Goal: Task Accomplishment & Management: Manage account settings

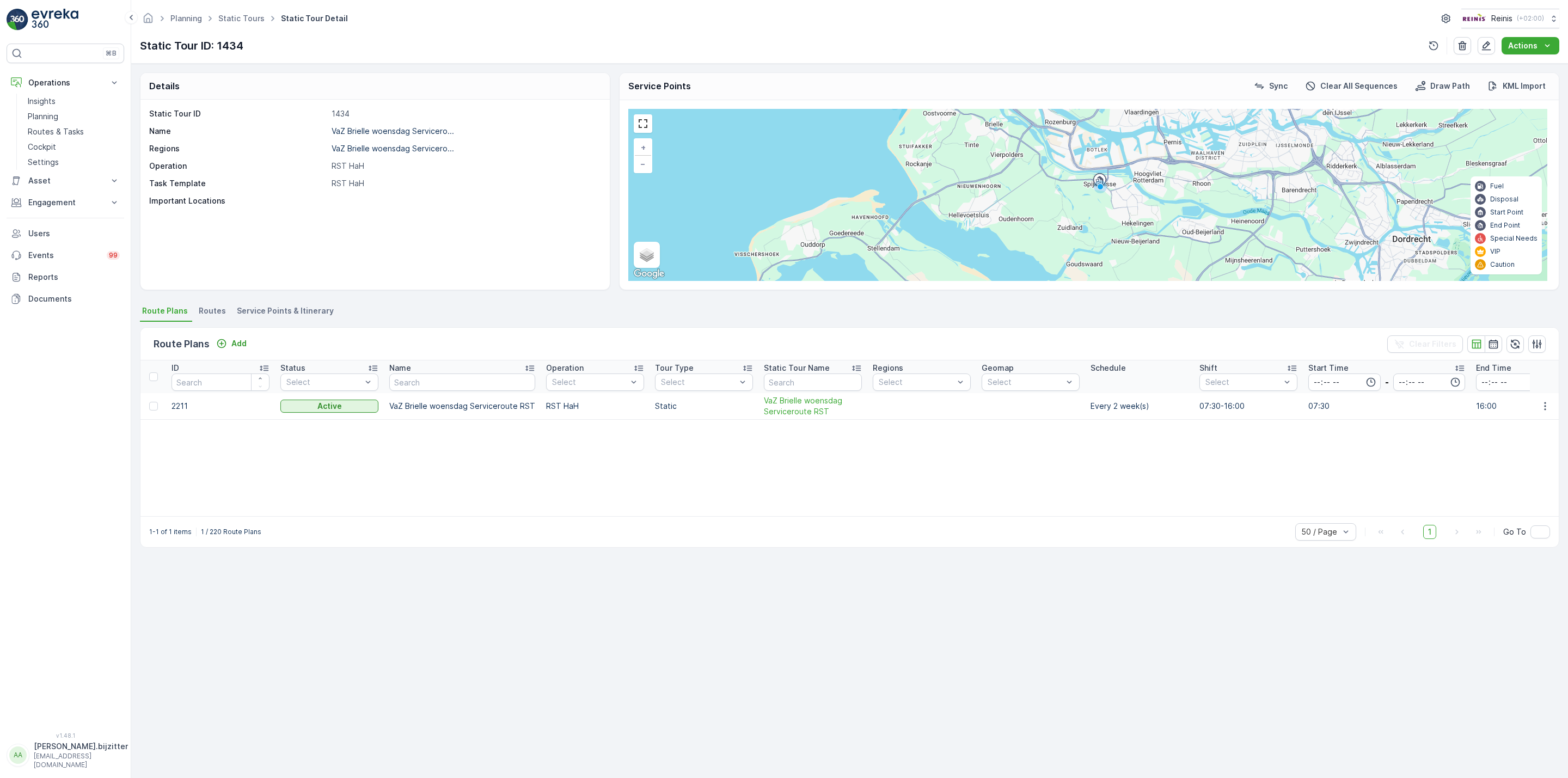
click at [559, 588] on div "Details Static Tour ID 1434 Name VaZ Brielle woensdag Servicero... Regions VaZ …" at bounding box center [849, 421] width 1437 height 714
click at [43, 203] on p "Engagement" at bounding box center [65, 202] width 74 height 11
click at [51, 263] on p "Service Points" at bounding box center [54, 266] width 53 height 11
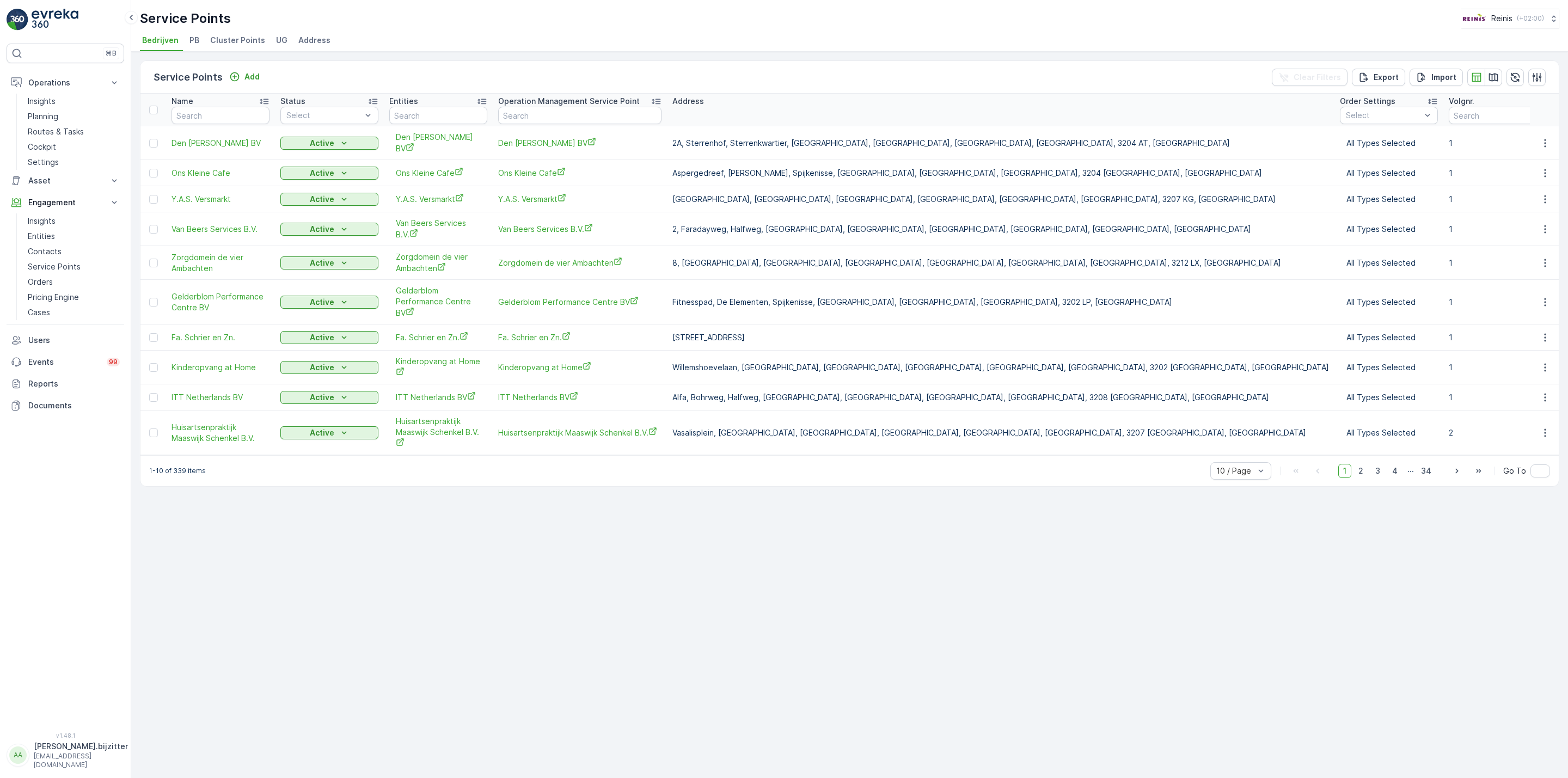
click at [222, 43] on span "Cluster Points" at bounding box center [237, 39] width 55 height 11
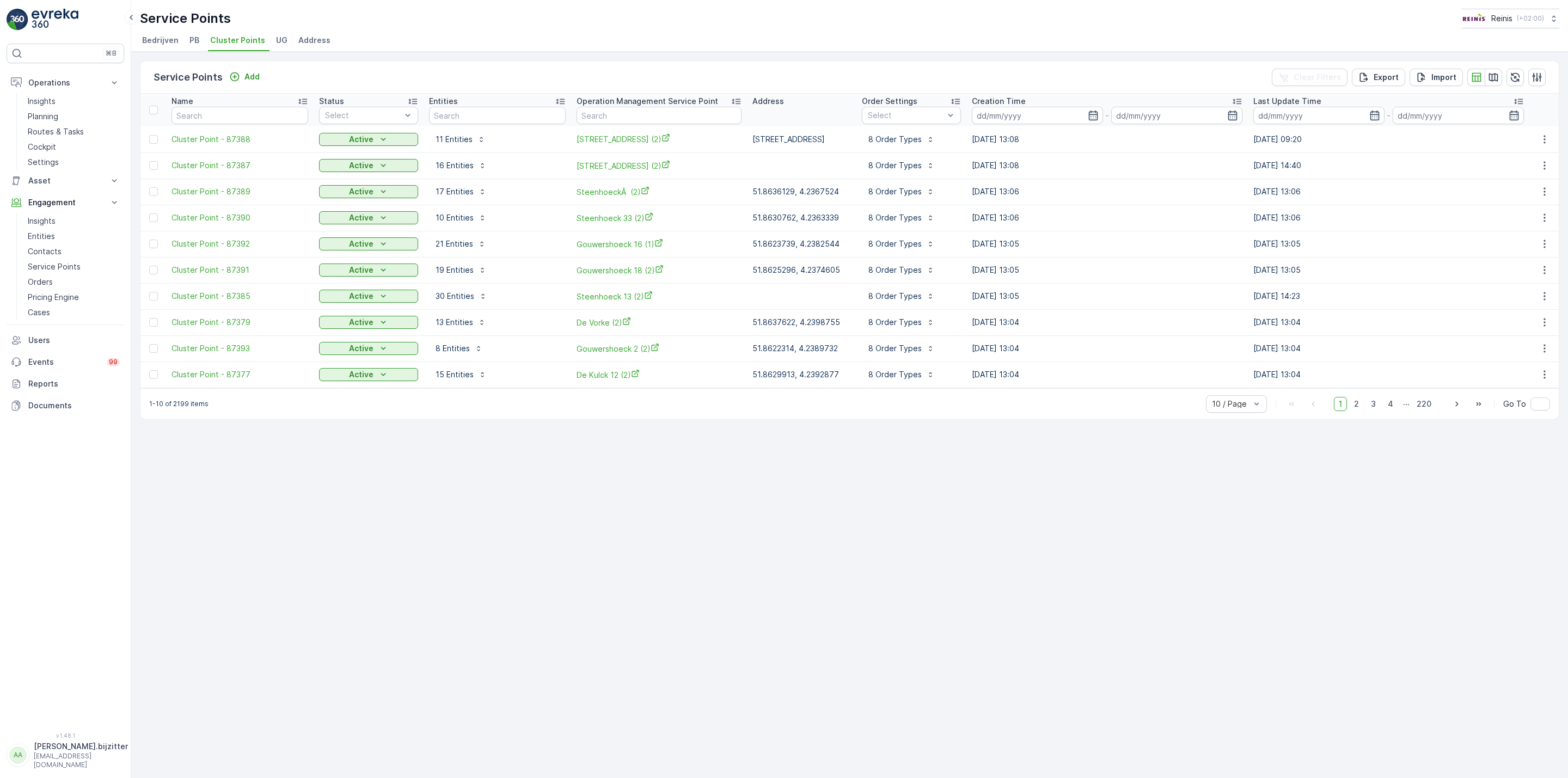
click at [603, 611] on div "Service Points Add Clear Filters Export Import Name Status Select Entities Oper…" at bounding box center [849, 414] width 1437 height 726
click at [489, 599] on div "Service Points Add Clear Filters Export Import Name Status Select Entities Oper…" at bounding box center [849, 414] width 1437 height 726
click at [473, 595] on div "Service Points Add Clear Filters Export Import Name Status Select Entities Oper…" at bounding box center [849, 414] width 1437 height 726
click at [469, 590] on div "Service Points Add Clear Filters Export Import Name Status Select Entities Oper…" at bounding box center [849, 414] width 1437 height 726
click at [46, 133] on p "Routes & Tasks" at bounding box center [56, 131] width 56 height 11
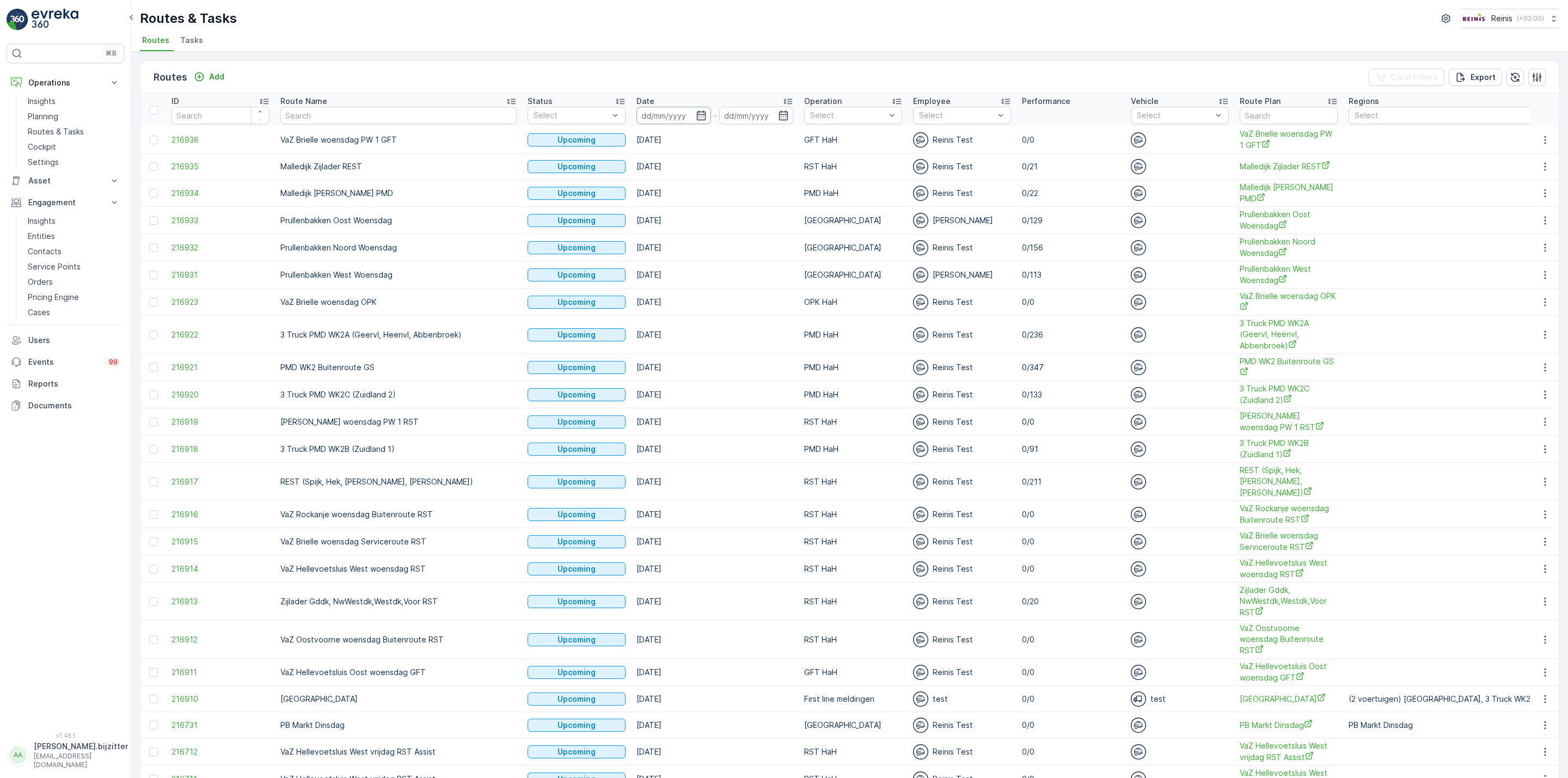
click at [656, 114] on input at bounding box center [674, 115] width 75 height 17
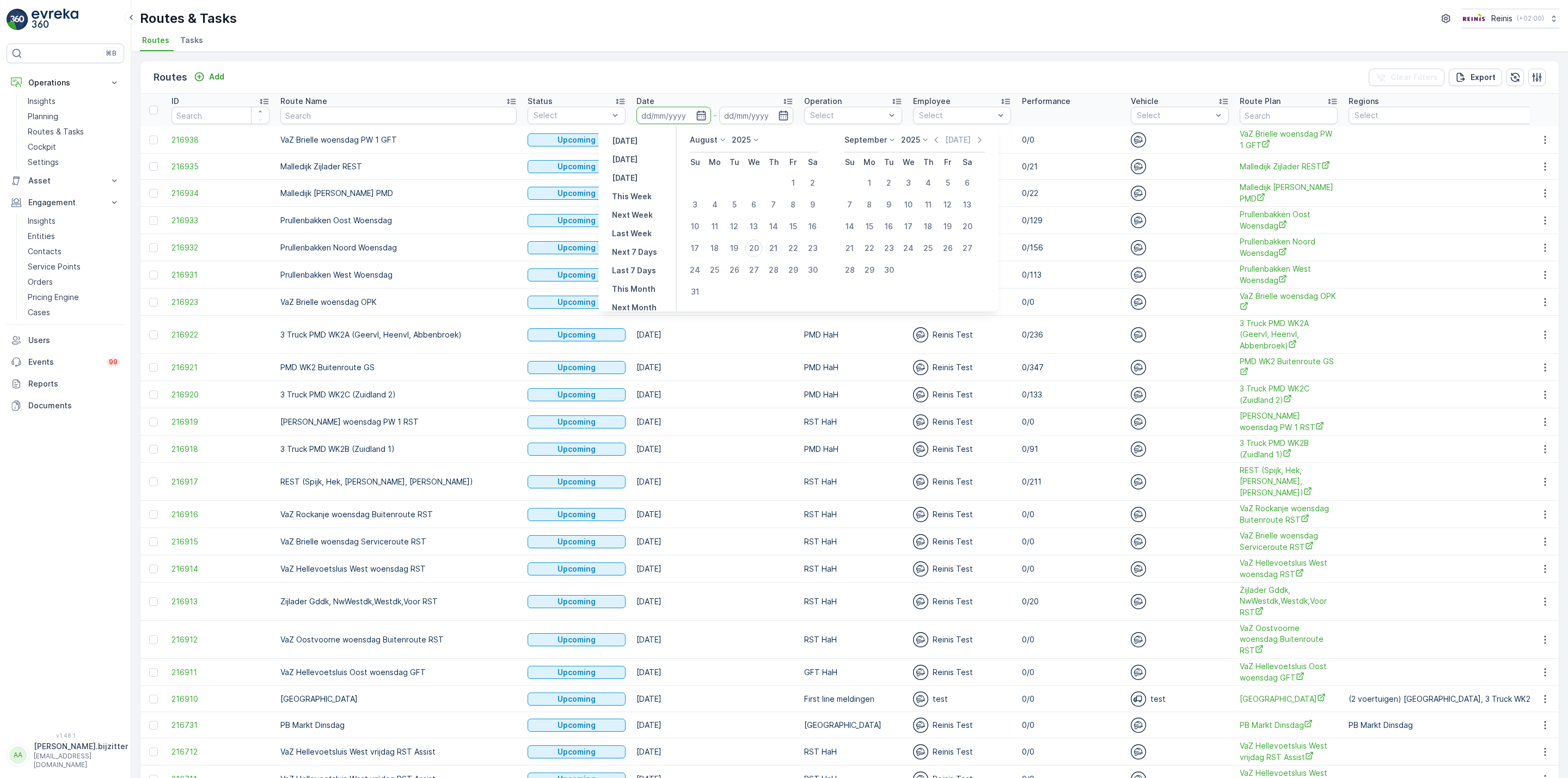
click at [771, 247] on div "21" at bounding box center [773, 248] width 17 height 17
type input "21.08.2025"
click at [771, 247] on div "21" at bounding box center [773, 248] width 17 height 17
type input "21.08.2025"
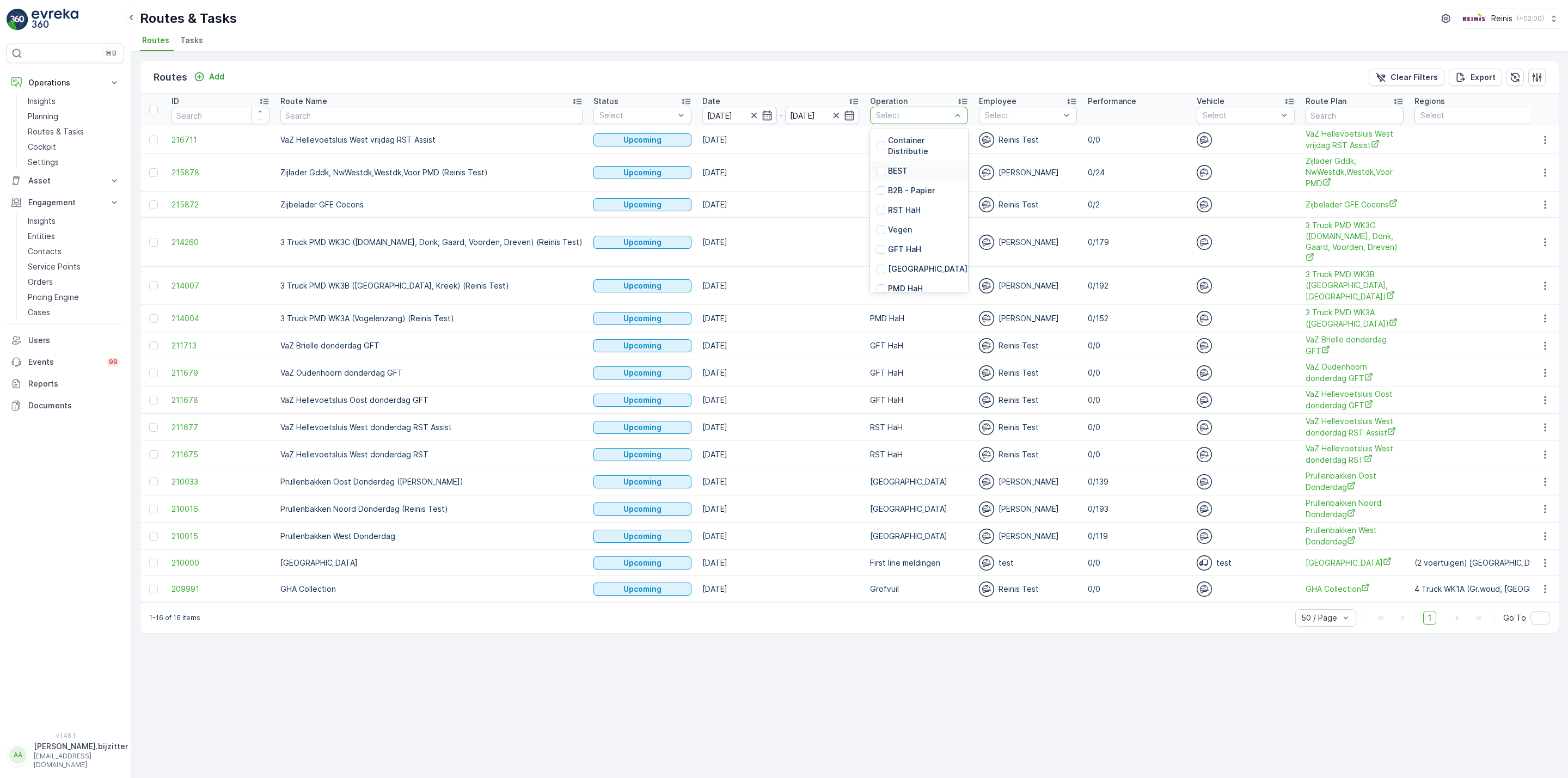
scroll to position [82, 0]
click at [876, 208] on div at bounding box center [880, 207] width 9 height 9
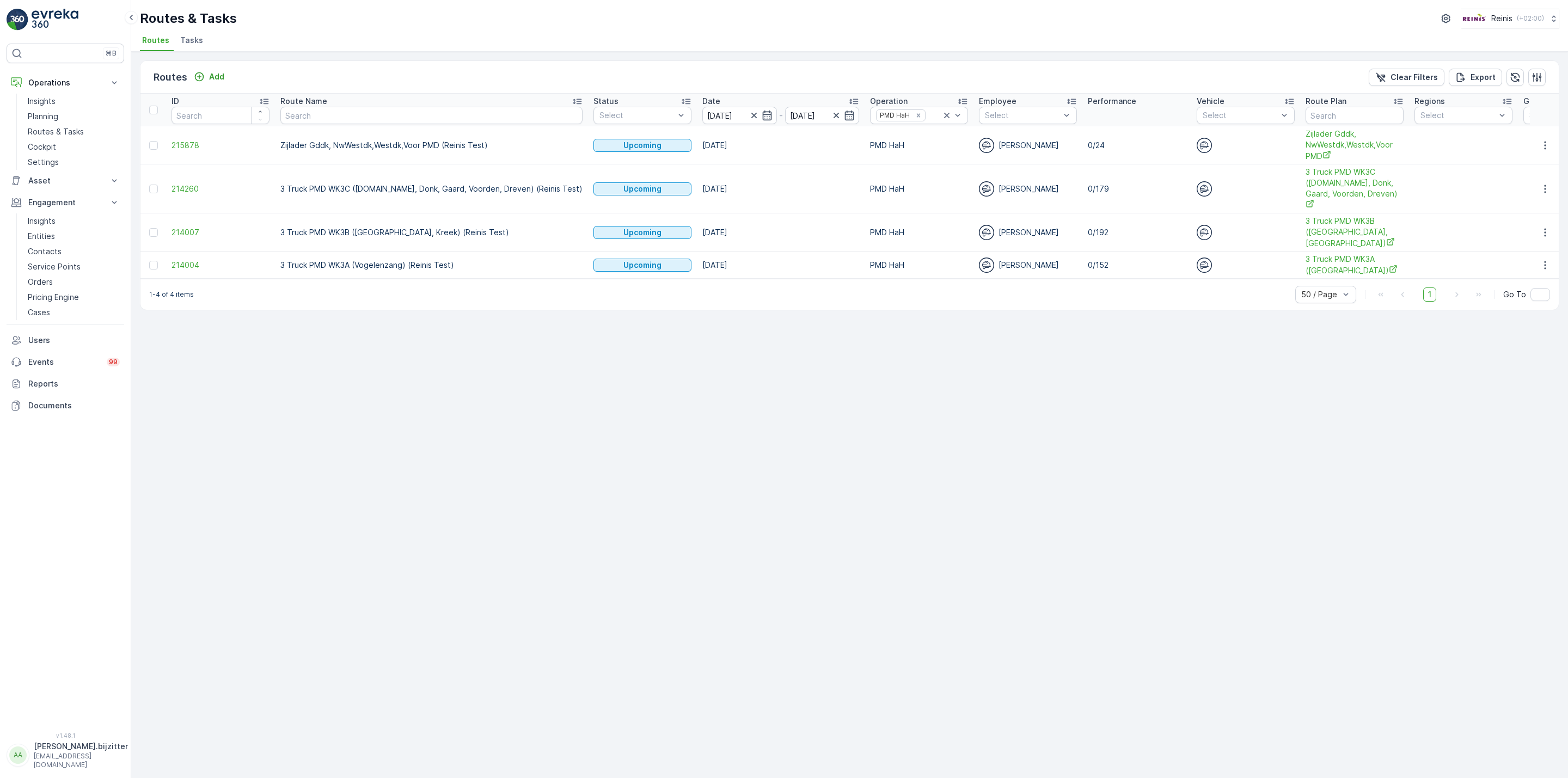
click at [557, 346] on div "Routes Add Clear Filters Export ID Route Name Status Select Date 21.08.2025 - 2…" at bounding box center [849, 414] width 1437 height 726
click at [1305, 136] on span "Zijlader Gddk, NwWestdk,Westdk,Voor PMD" at bounding box center [1354, 145] width 98 height 33
click at [748, 115] on icon "button" at bounding box center [753, 115] width 11 height 11
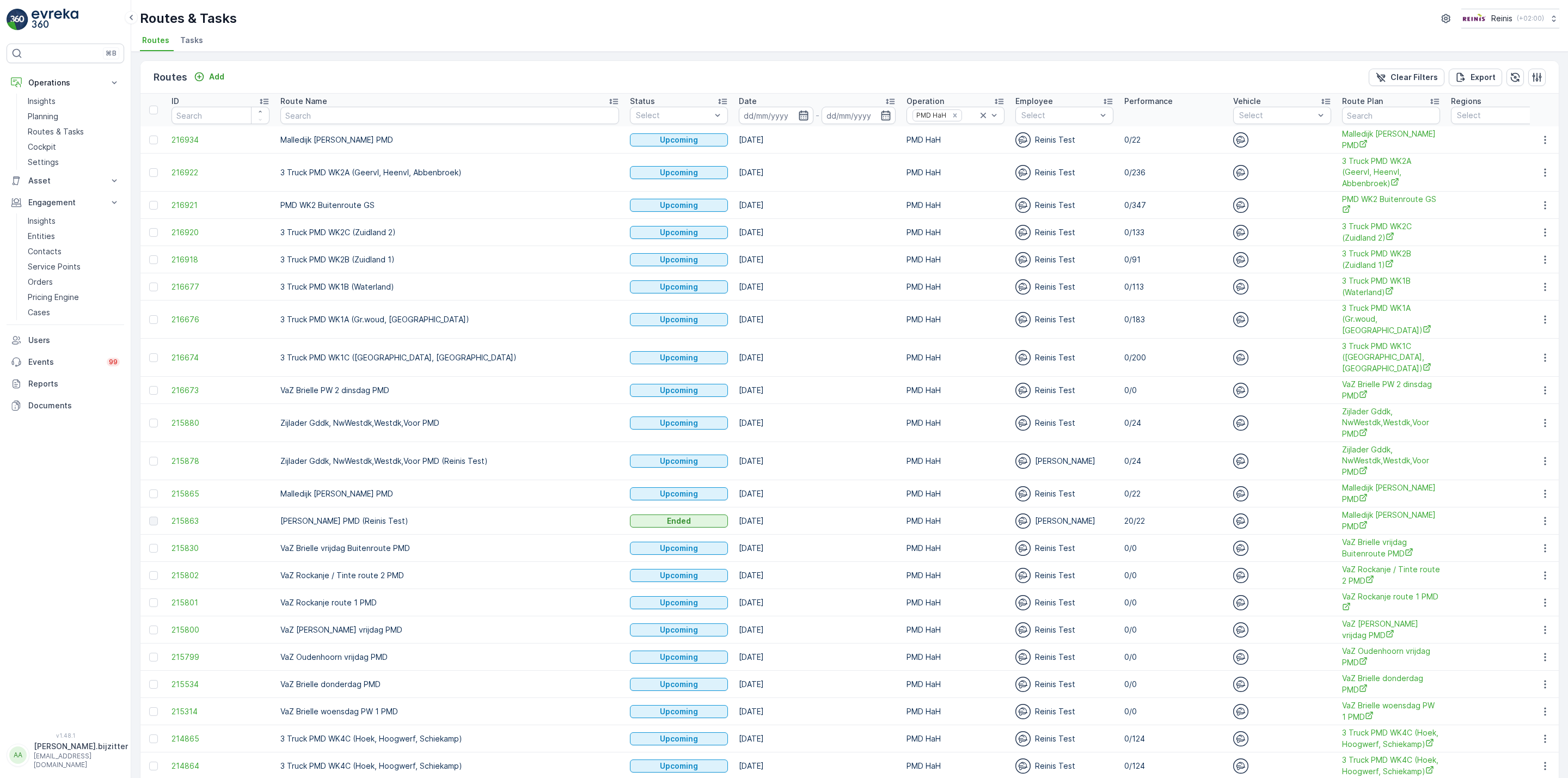
click at [798, 113] on icon "button" at bounding box center [803, 115] width 11 height 11
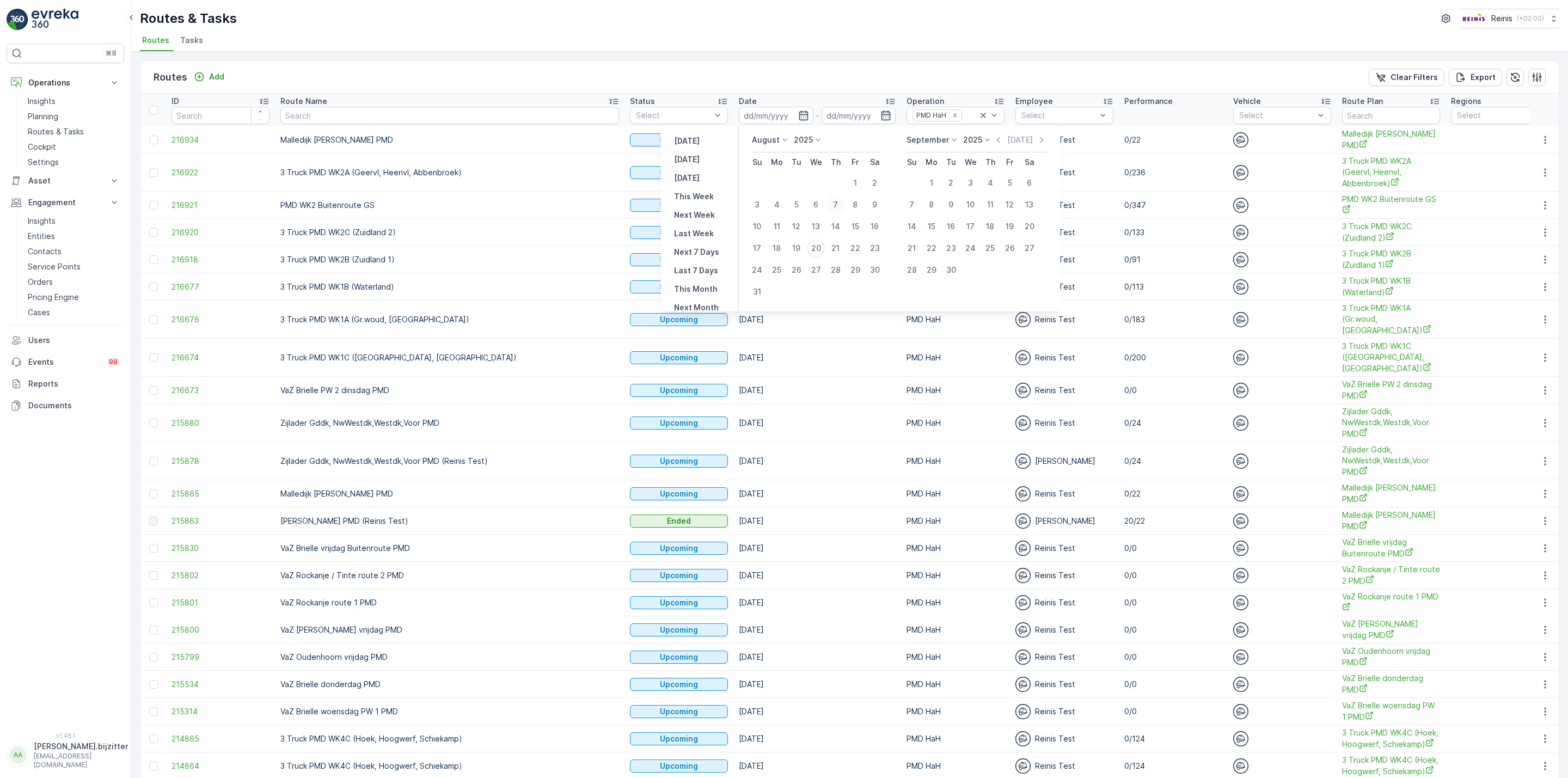
click at [838, 206] on div "7" at bounding box center [835, 204] width 17 height 17
type input "07.08.2025"
click at [838, 206] on div "7" at bounding box center [835, 204] width 17 height 17
type input "07.08.2025"
click at [836, 199] on div "7" at bounding box center [835, 204] width 17 height 17
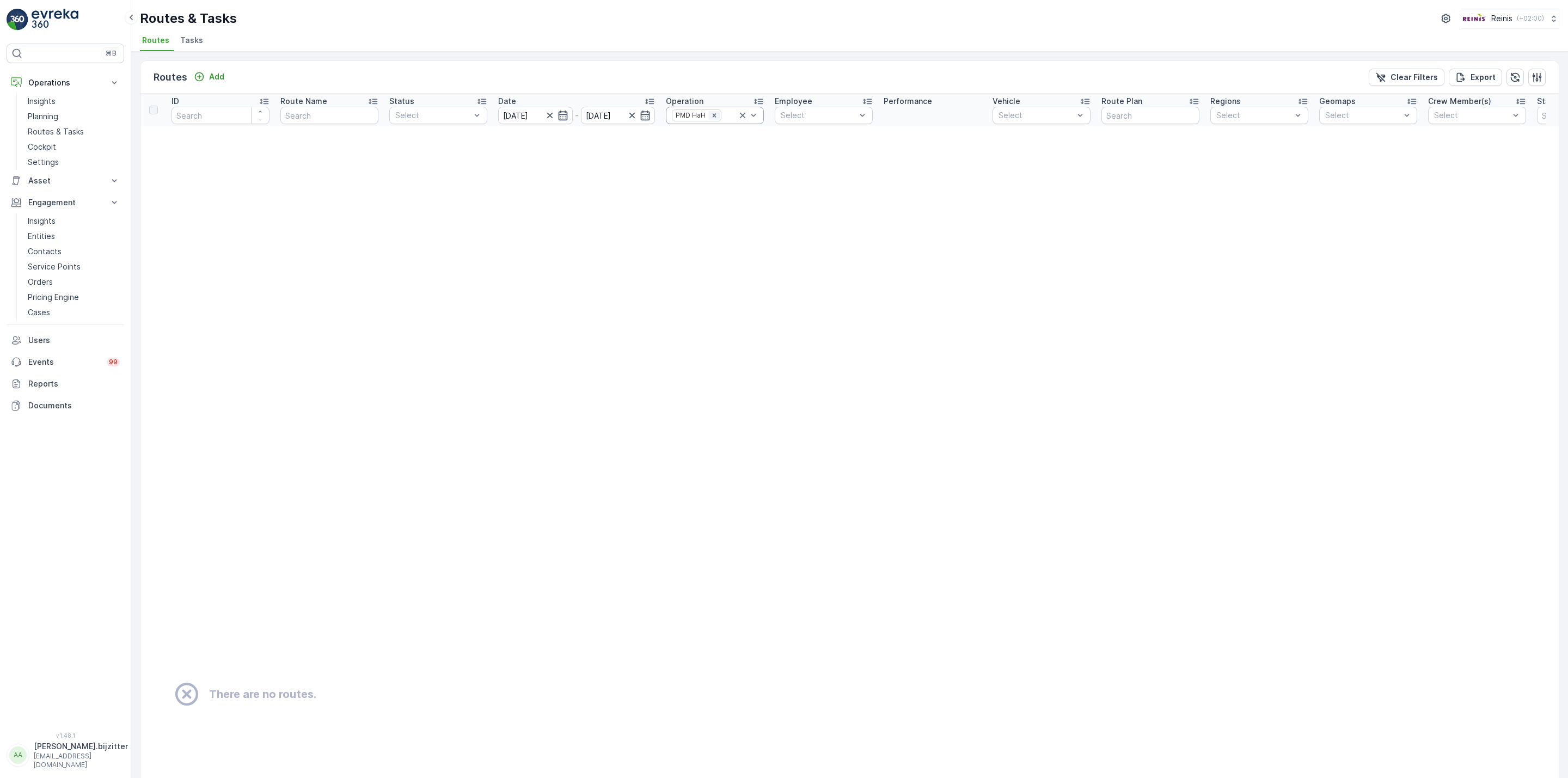
click at [712, 116] on icon "Remove PMD HaH" at bounding box center [714, 115] width 7 height 7
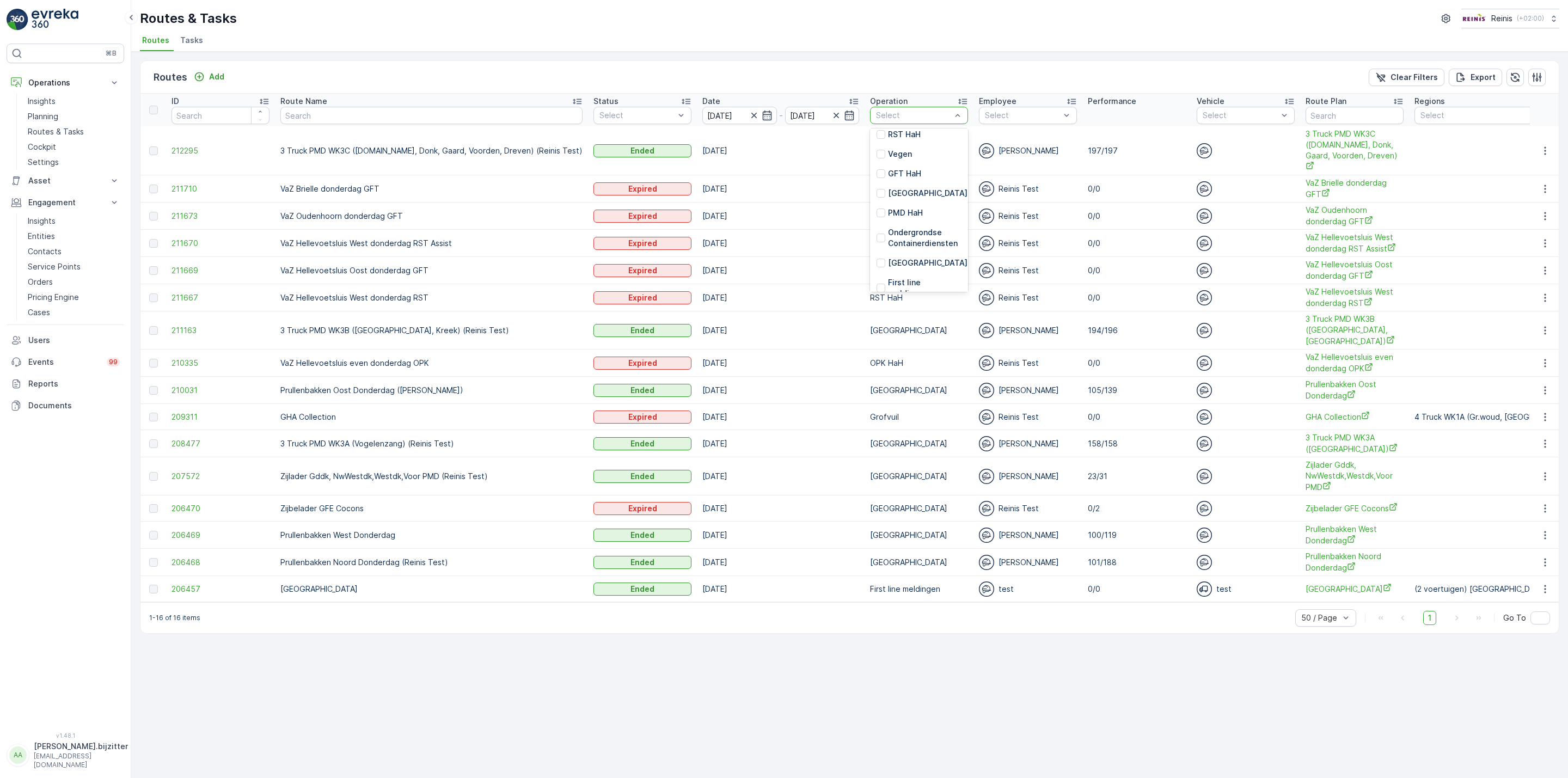
scroll to position [163, 0]
click at [890, 176] on p "Huis aan Huis" at bounding box center [927, 175] width 80 height 11
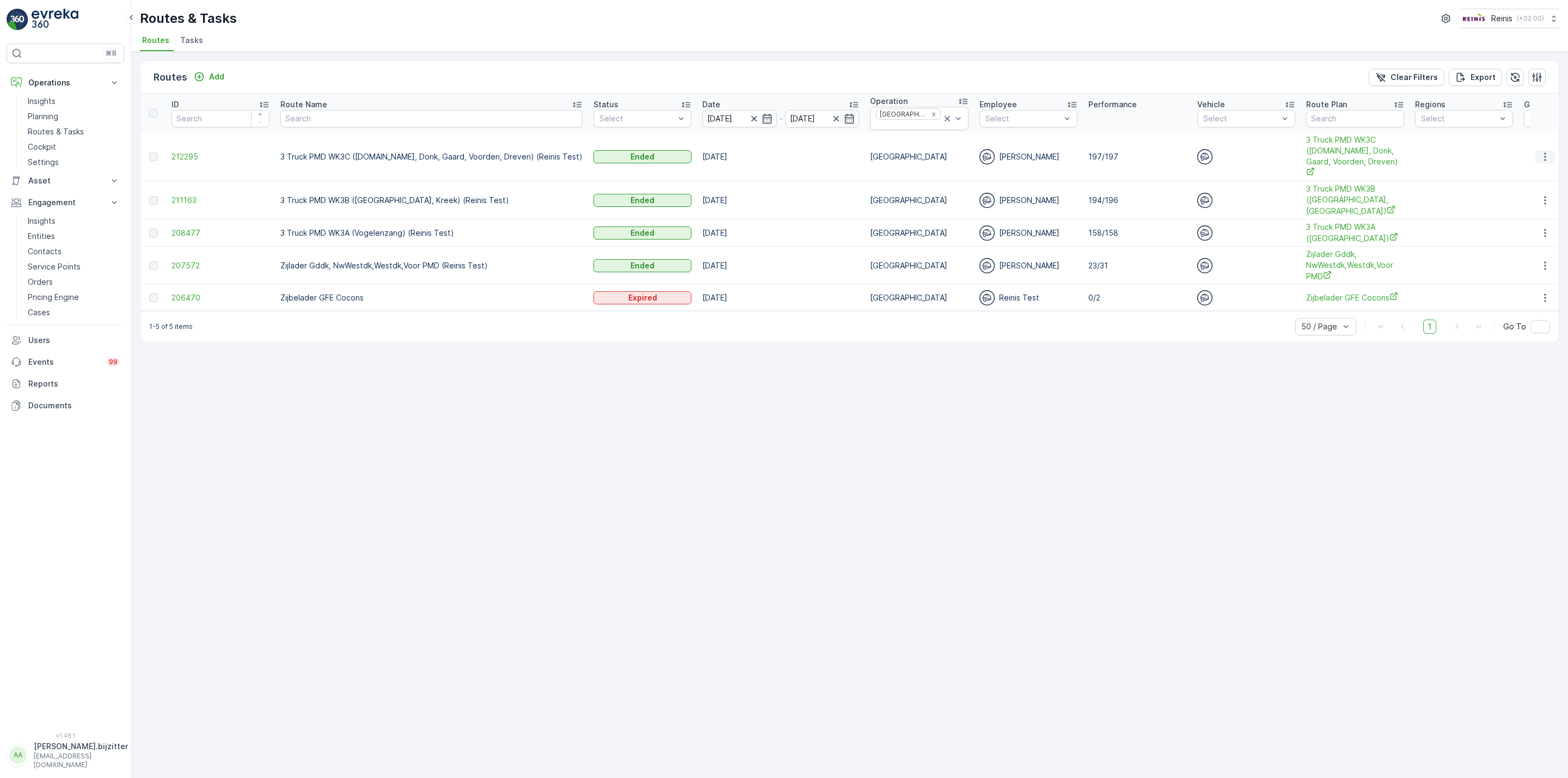
click at [1547, 154] on icon "button" at bounding box center [1544, 156] width 11 height 11
click at [1522, 170] on span "See More Details" at bounding box center [1519, 168] width 63 height 11
click at [1543, 261] on icon "button" at bounding box center [1544, 265] width 2 height 8
click at [1521, 258] on span "See More Details" at bounding box center [1519, 262] width 63 height 11
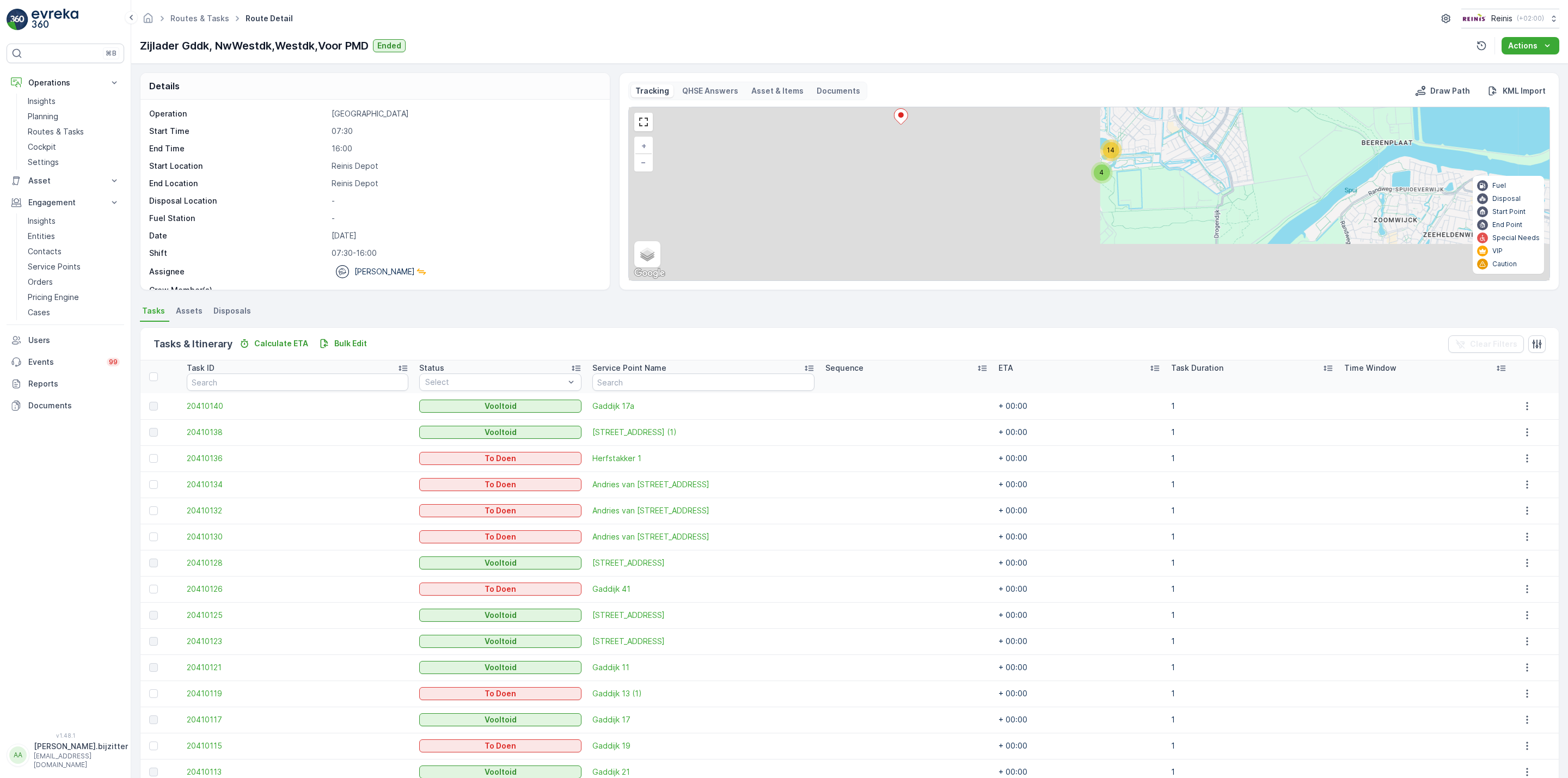
drag, startPoint x: 1003, startPoint y: 206, endPoint x: 1561, endPoint y: 106, distance: 566.9
click at [1566, 103] on div "Details Operation Huis aan Huis Start Time 07:30 End Time 16:00 Start Location …" at bounding box center [849, 421] width 1437 height 714
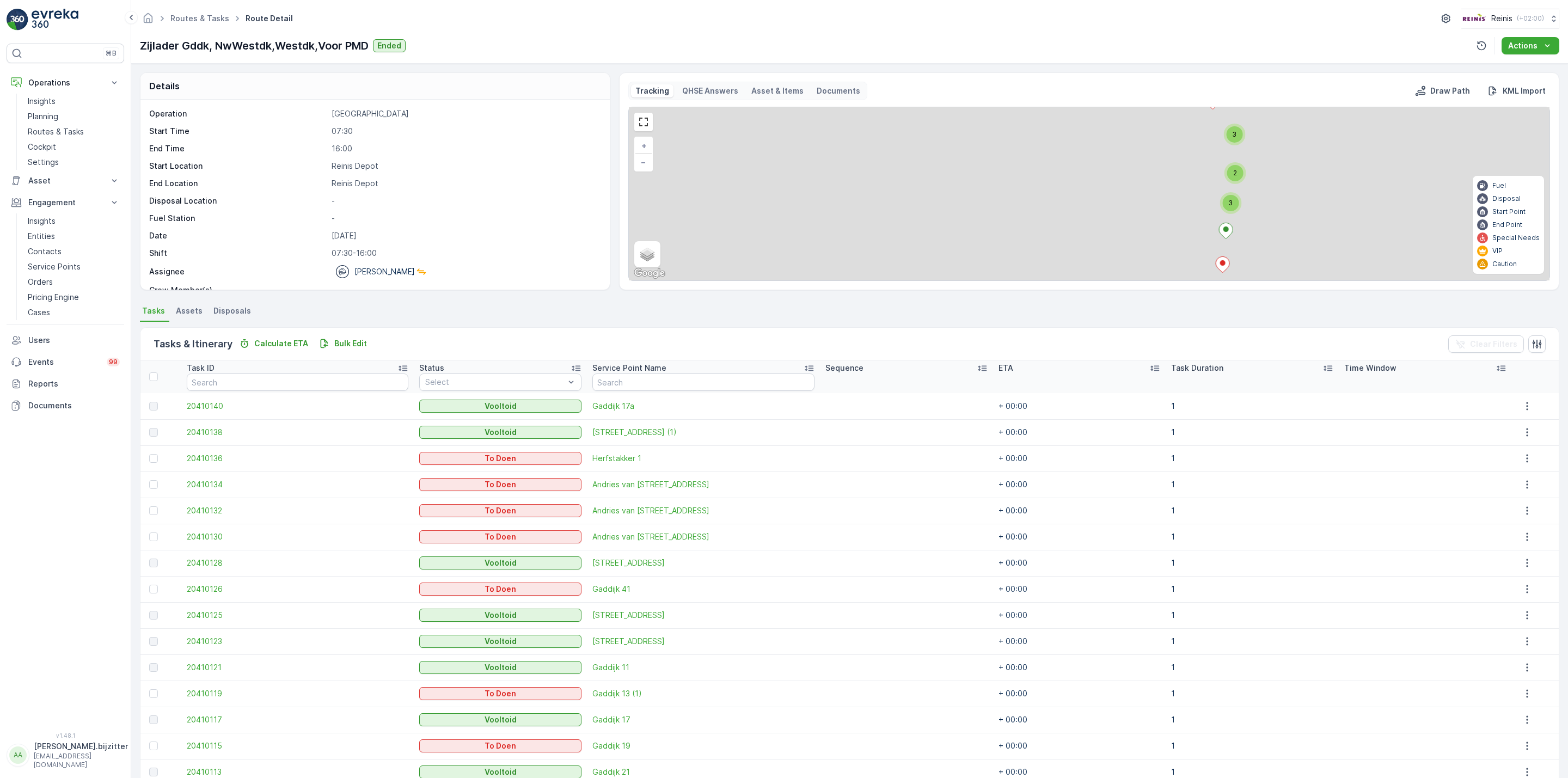
drag, startPoint x: 880, startPoint y: 184, endPoint x: 1220, endPoint y: 500, distance: 464.2
click at [1220, 500] on div "Details Operation Huis aan Huis Start Time 07:30 End Time 16:00 Start Location …" at bounding box center [849, 421] width 1437 height 714
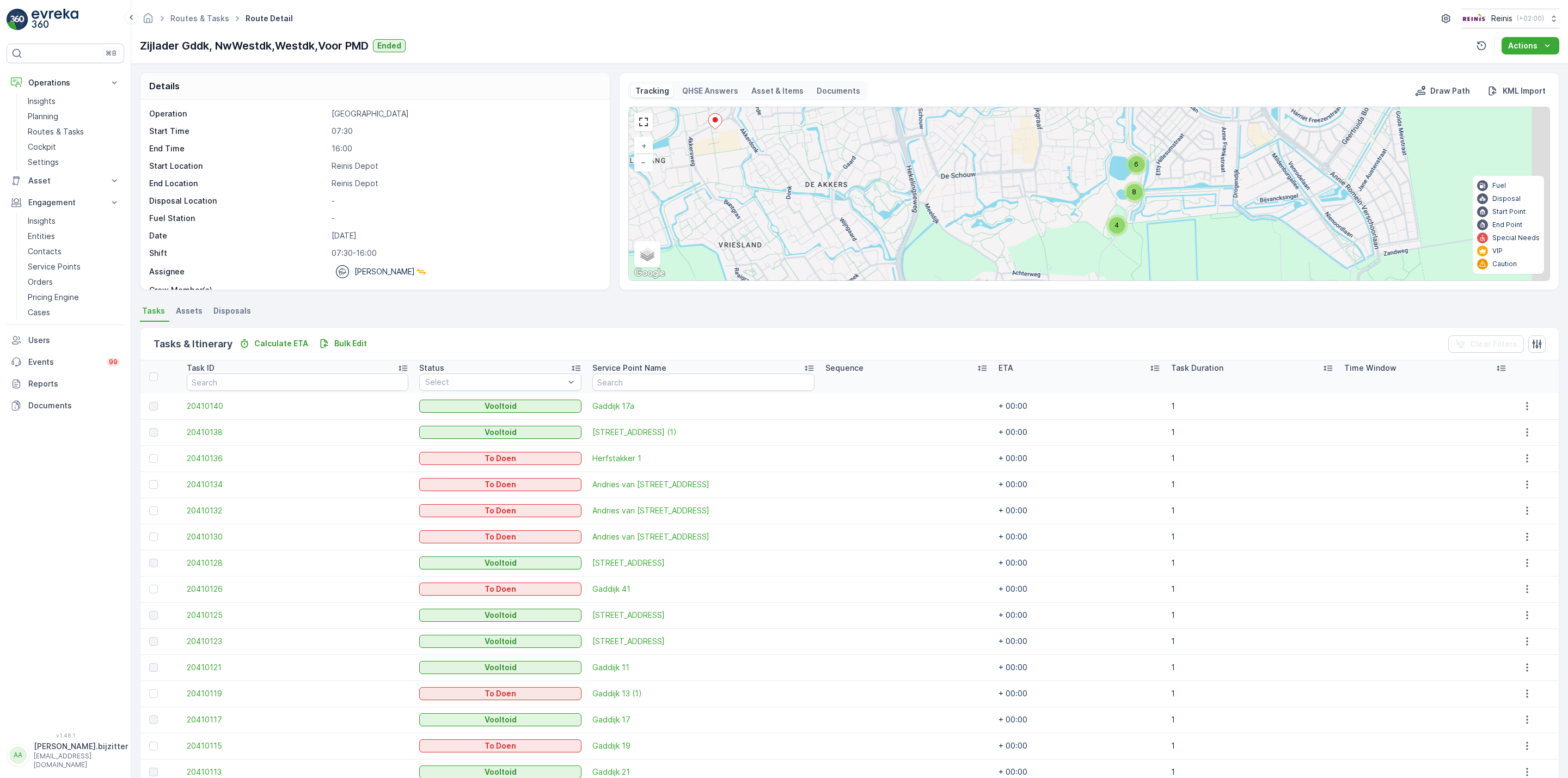
drag, startPoint x: 1068, startPoint y: 213, endPoint x: 1010, endPoint y: 195, distance: 60.7
click at [1010, 195] on div "2 2 4 4 6 8 + − Satellite Roadmap Terrain Hybrid Leaflet Keyboard shortcuts Map…" at bounding box center [1089, 194] width 921 height 173
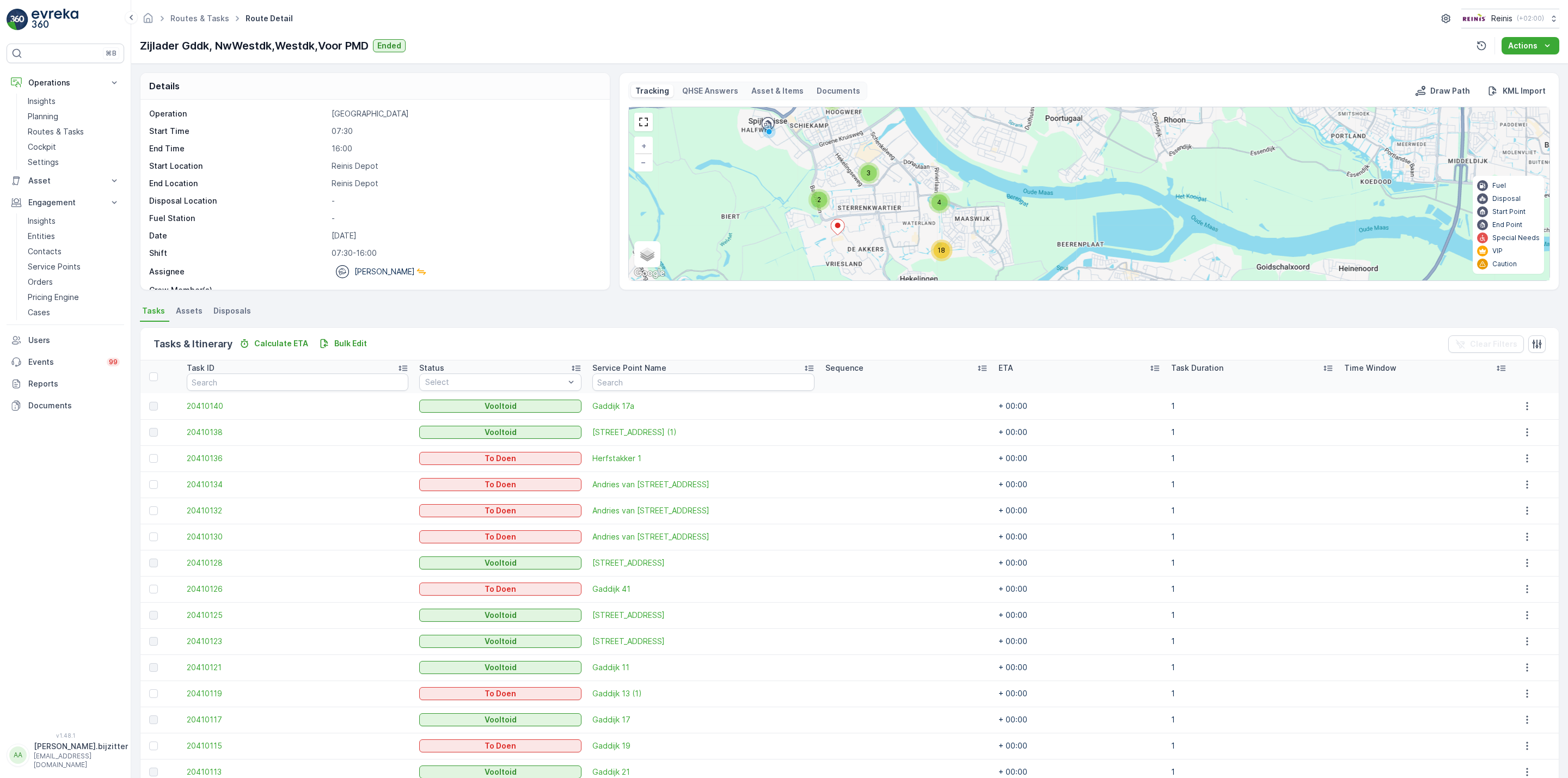
drag, startPoint x: 858, startPoint y: 188, endPoint x: 871, endPoint y: 256, distance: 69.2
click at [871, 256] on div "2 3 3 4 18 + − Satellite Roadmap Terrain Hybrid Leaflet Keyboard shortcuts Map …" at bounding box center [1089, 194] width 921 height 173
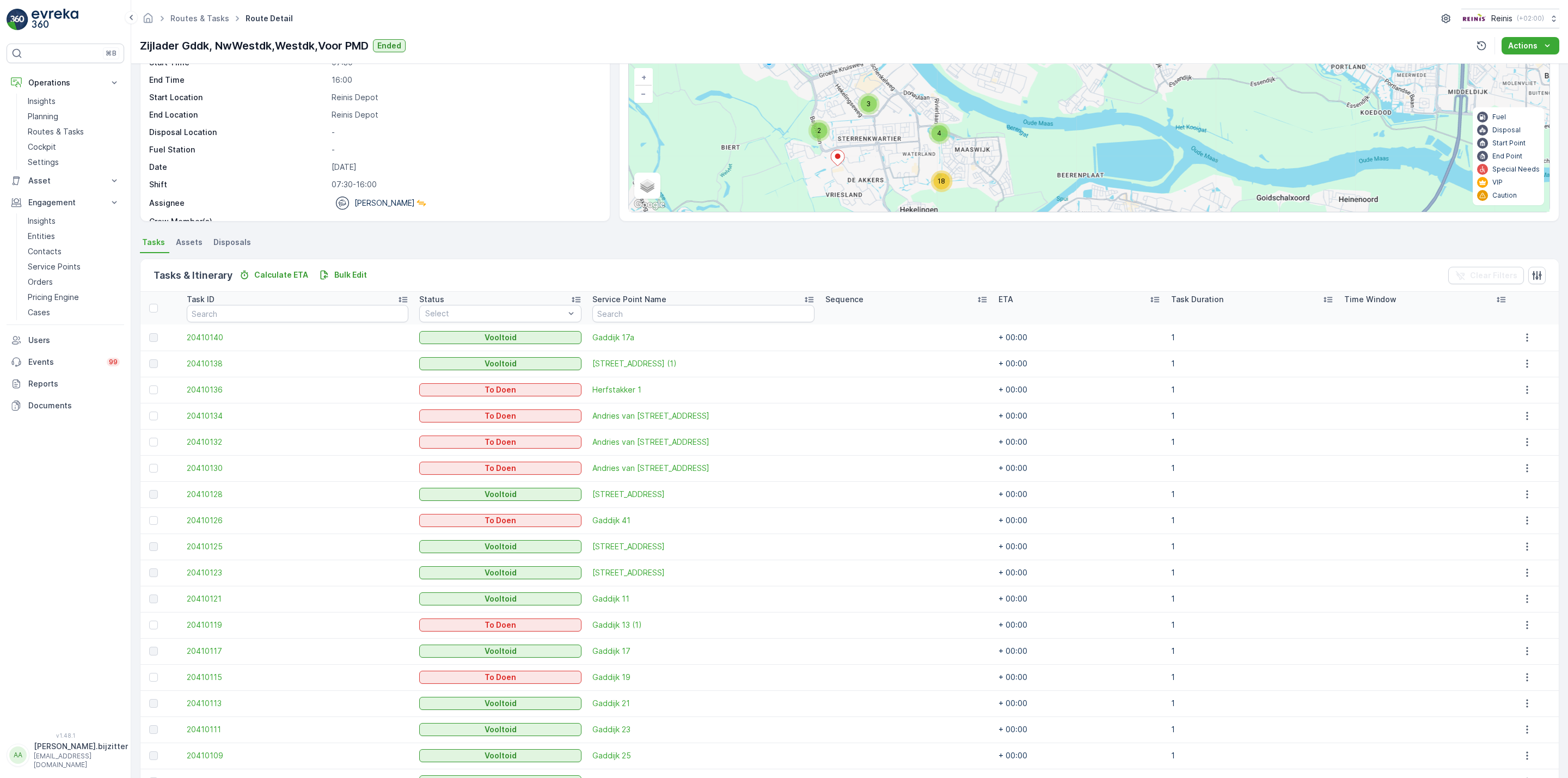
scroll to position [64, 0]
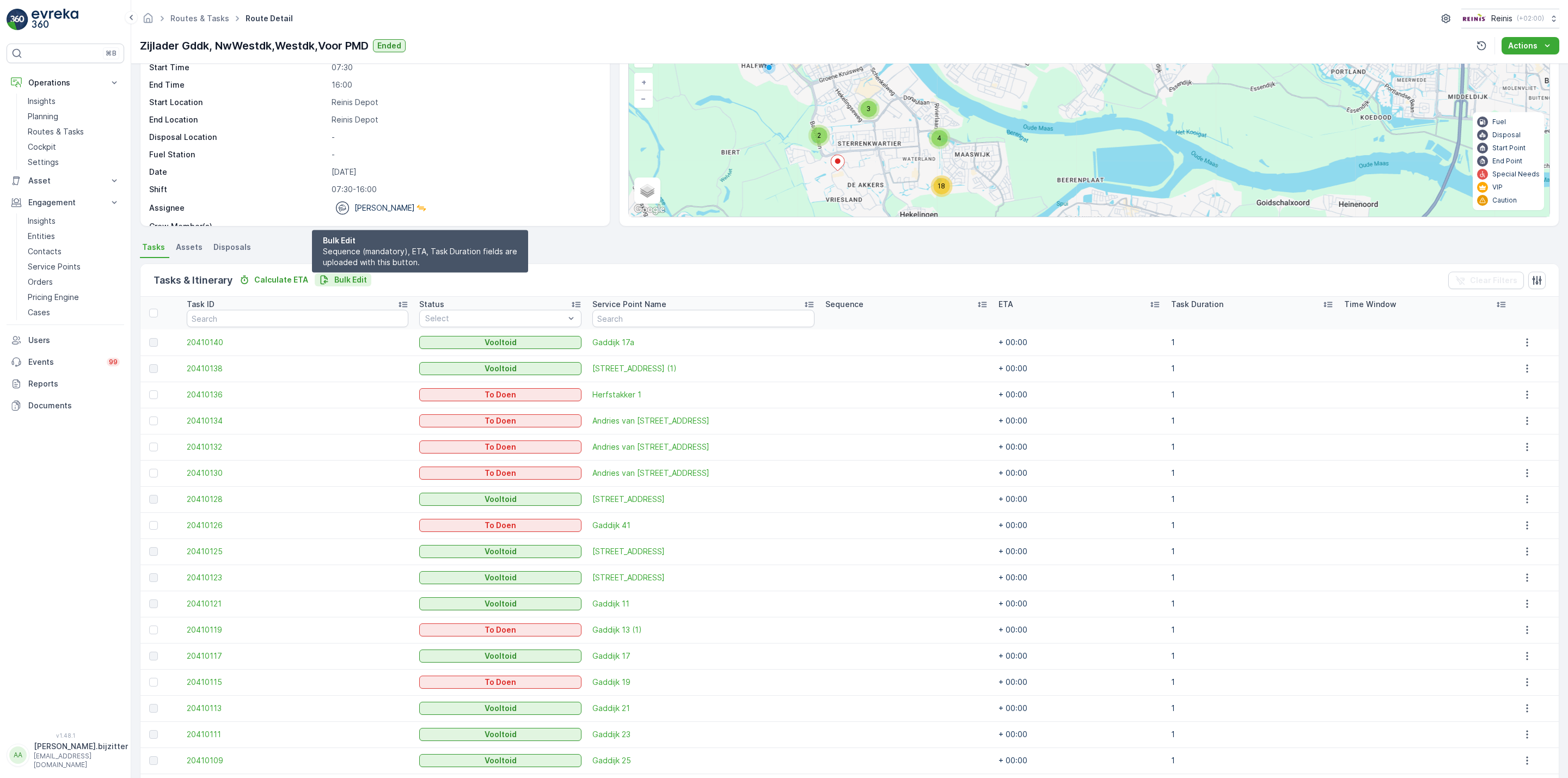
click at [334, 279] on p "Bulk Edit" at bounding box center [350, 279] width 33 height 11
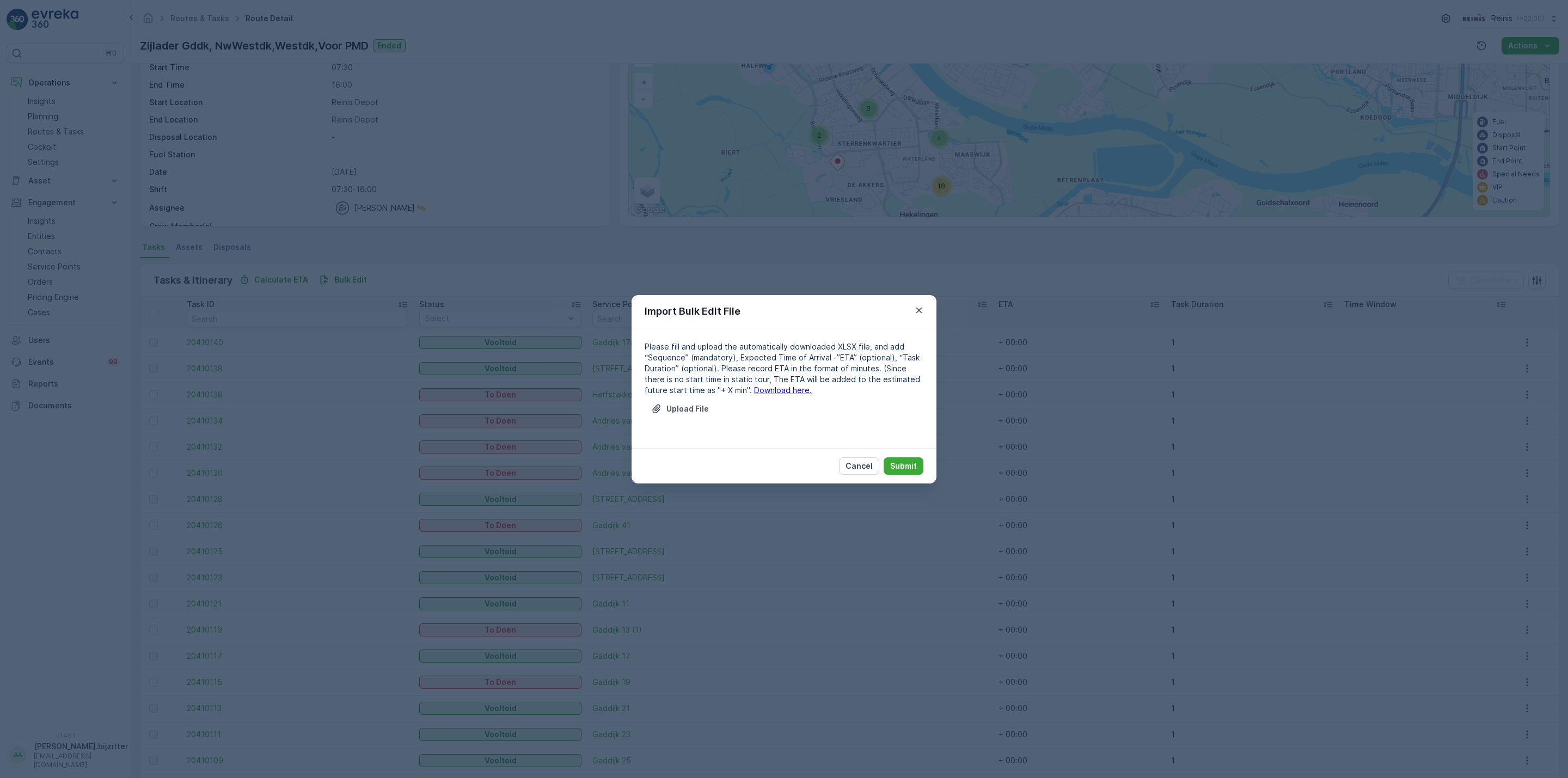
click at [759, 392] on link "Download here." at bounding box center [783, 390] width 57 height 9
click at [866, 465] on p "Cancel" at bounding box center [858, 465] width 27 height 11
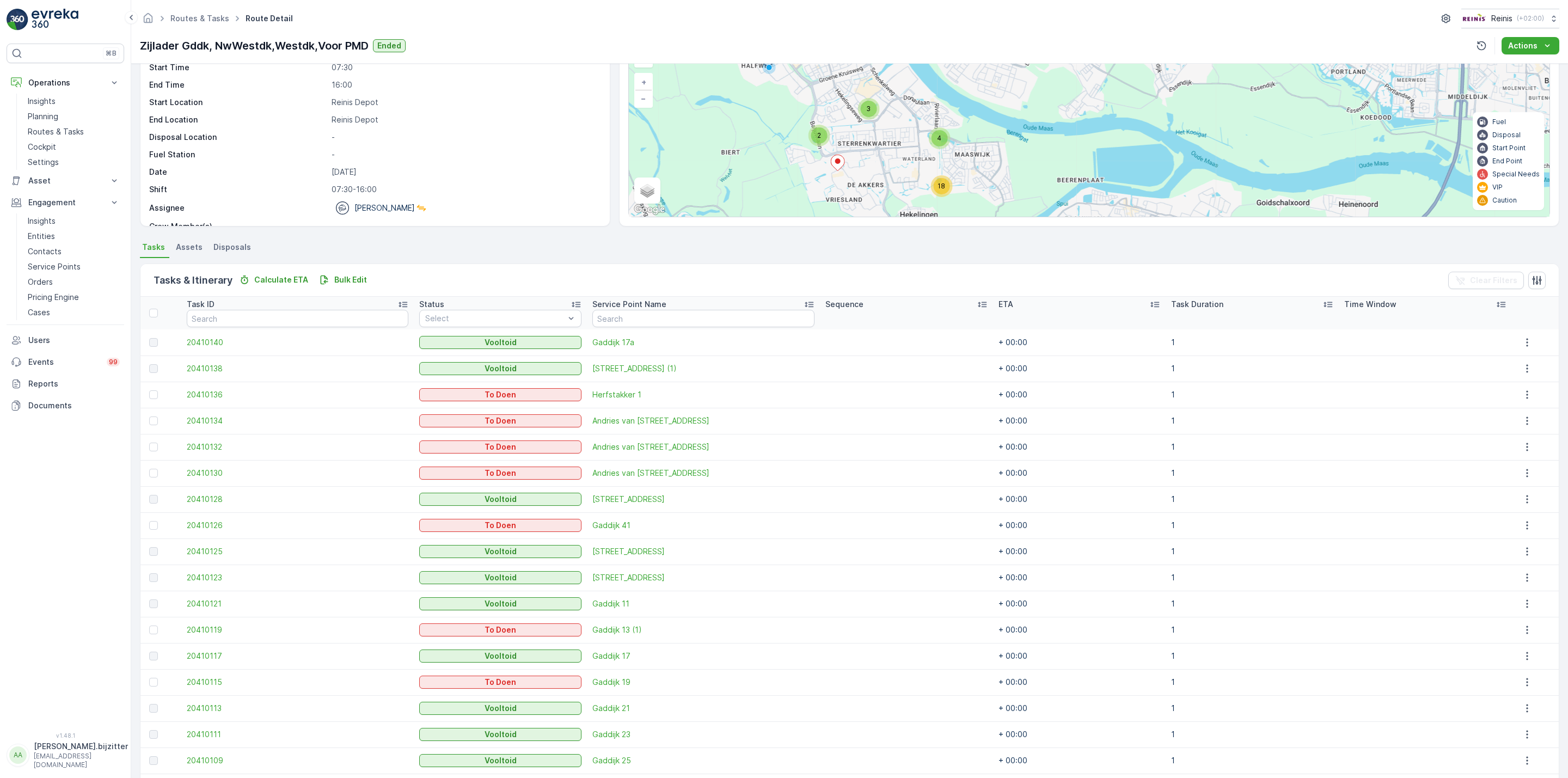
click at [373, 208] on p "Mark Hermans" at bounding box center [385, 208] width 61 height 11
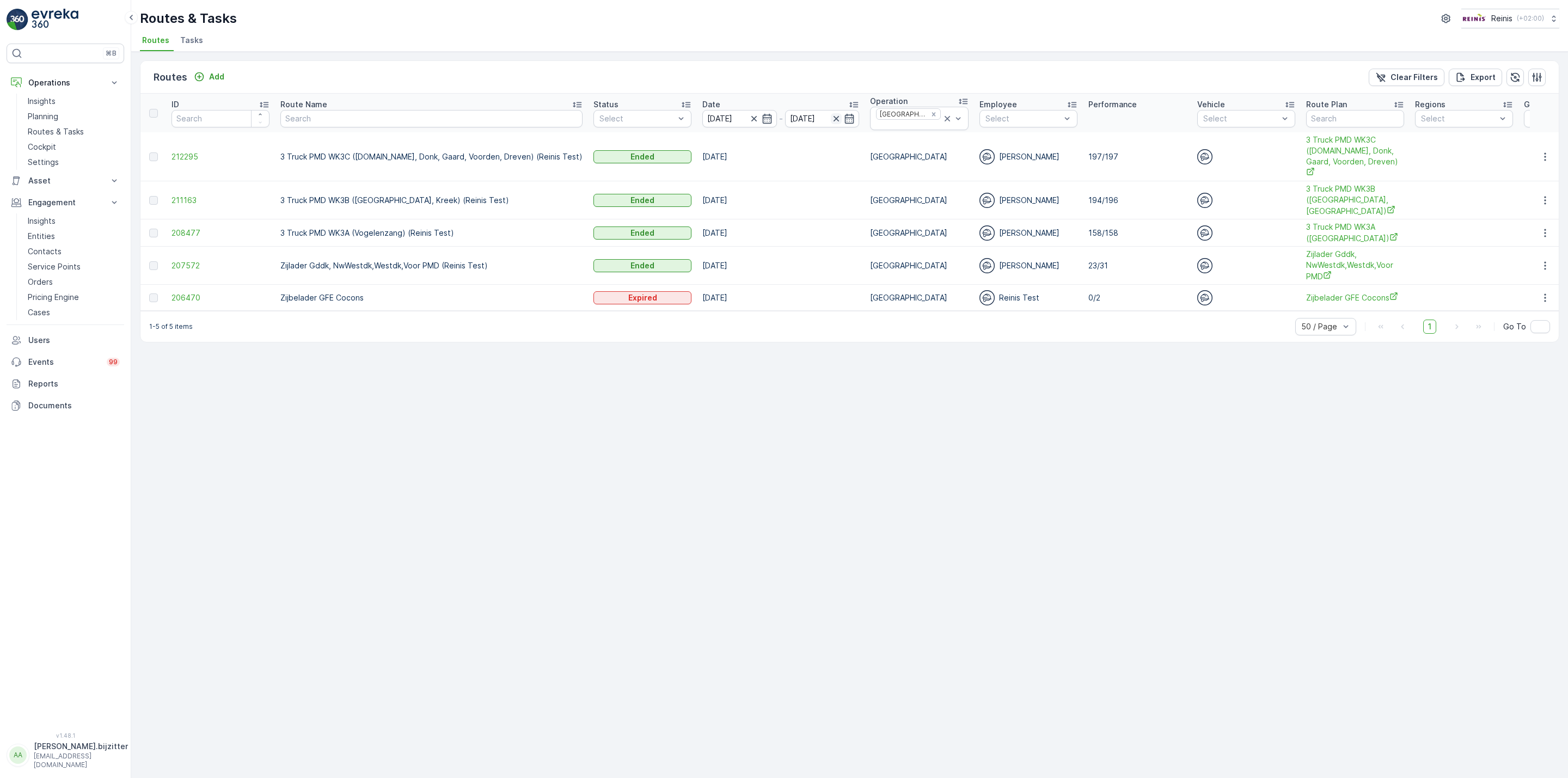
click at [830, 117] on icon "button" at bounding box center [835, 118] width 11 height 11
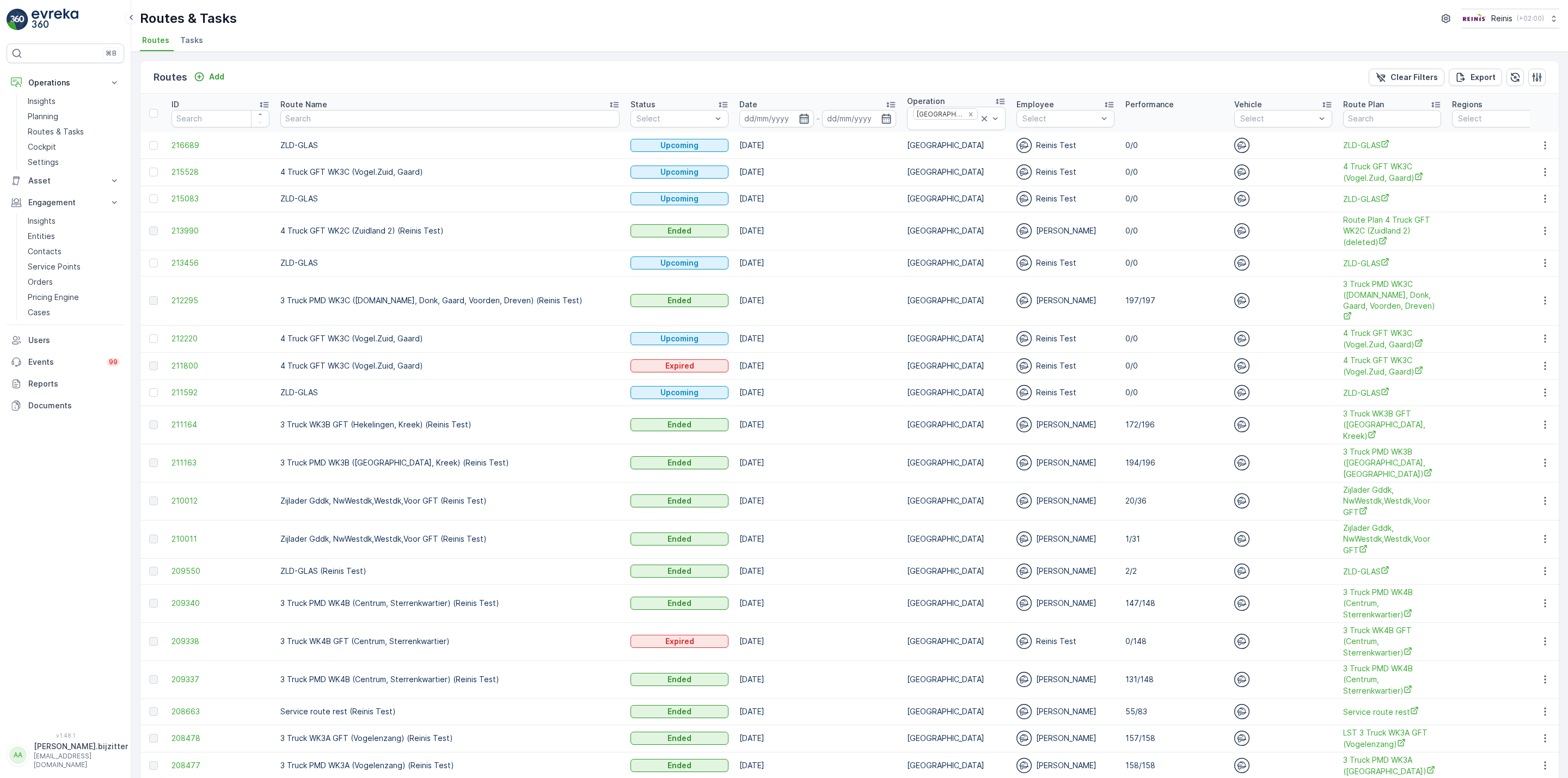
click at [847, 119] on icon "button" at bounding box center [851, 118] width 9 height 10
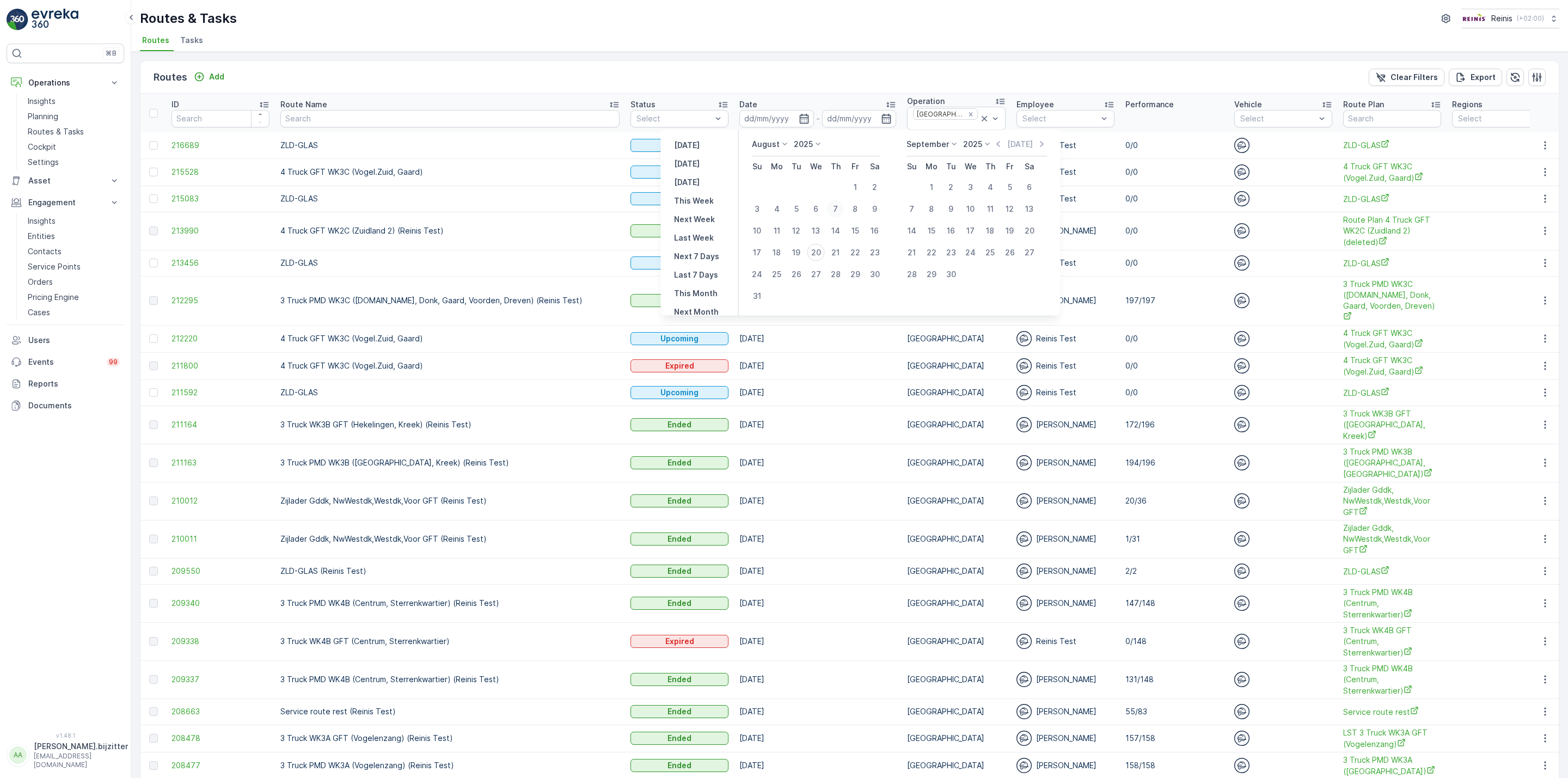
click at [836, 206] on div "7" at bounding box center [835, 208] width 17 height 17
type input "07.08.2025"
click at [836, 206] on div "7" at bounding box center [835, 208] width 17 height 17
type input "07.08.2025"
click at [836, 206] on div "7" at bounding box center [835, 208] width 17 height 17
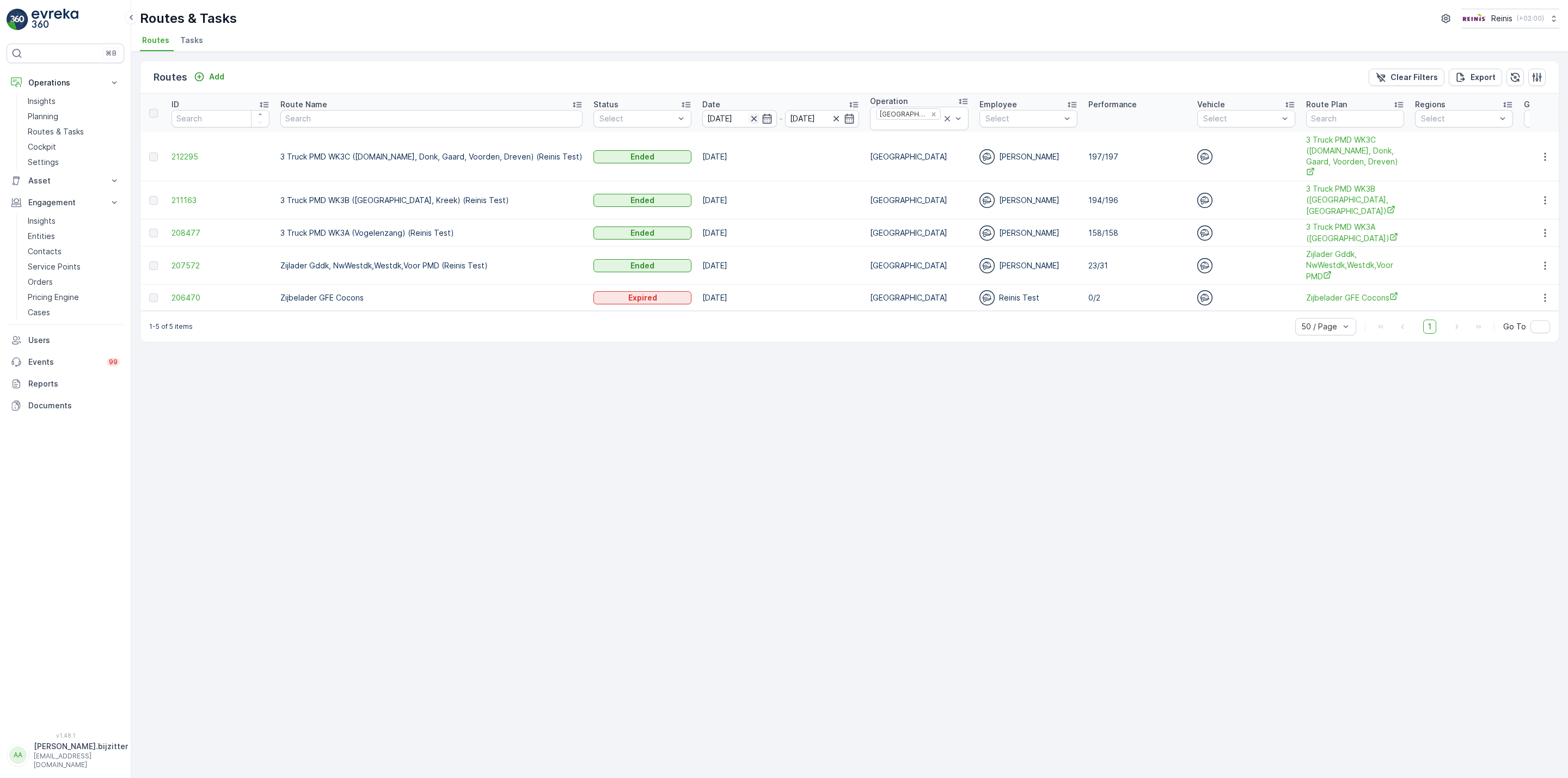
click at [748, 117] on icon "button" at bounding box center [753, 118] width 11 height 11
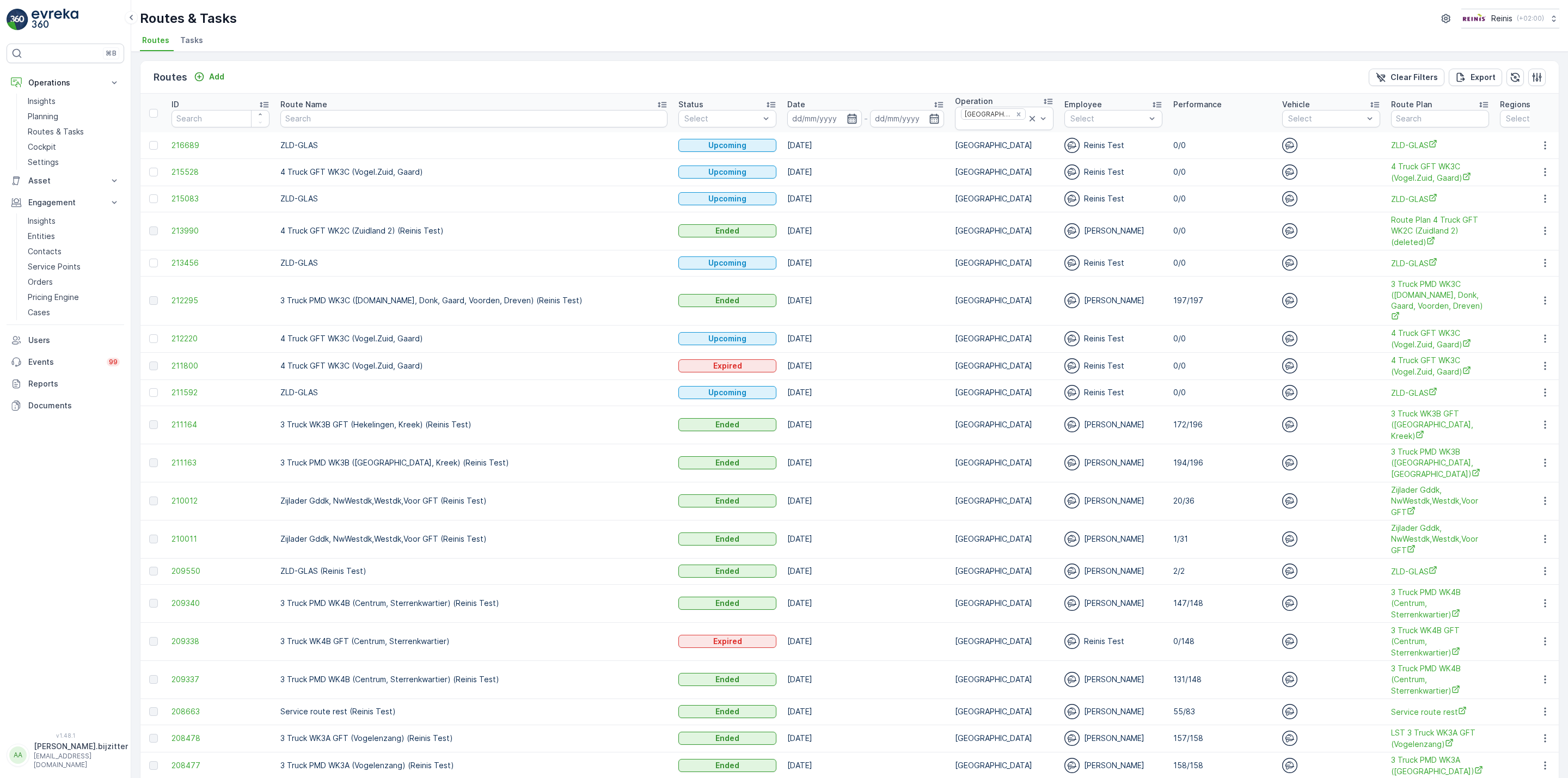
click at [847, 117] on icon "button" at bounding box center [852, 118] width 11 height 11
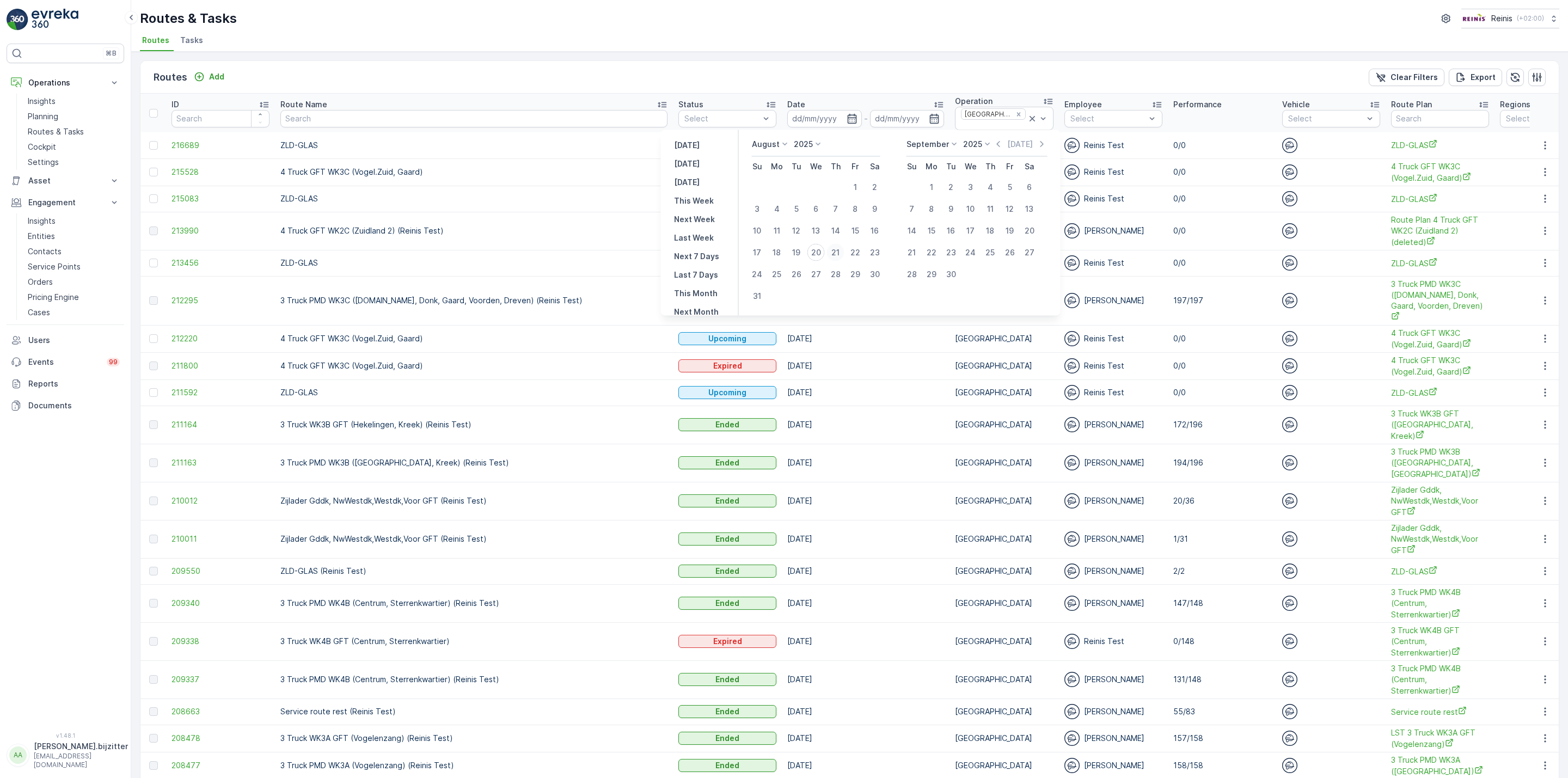
click at [836, 252] on div "21" at bounding box center [835, 252] width 17 height 17
type input "[DATE]"
click at [836, 252] on div "21" at bounding box center [835, 252] width 17 height 17
type input "[DATE]"
click at [836, 252] on div "21" at bounding box center [835, 252] width 17 height 17
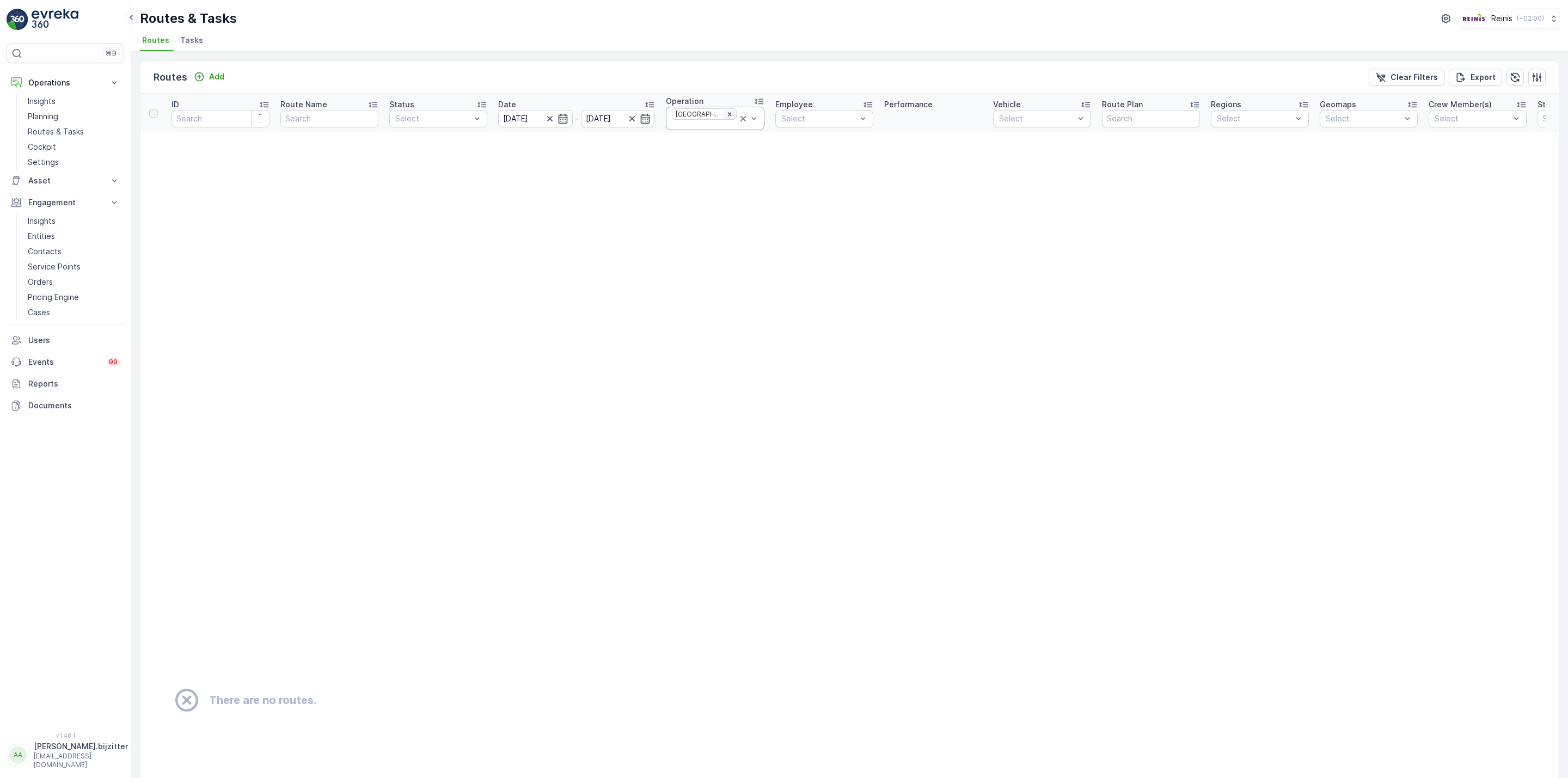
click at [729, 113] on icon "Remove Huis aan Huis" at bounding box center [729, 114] width 7 height 7
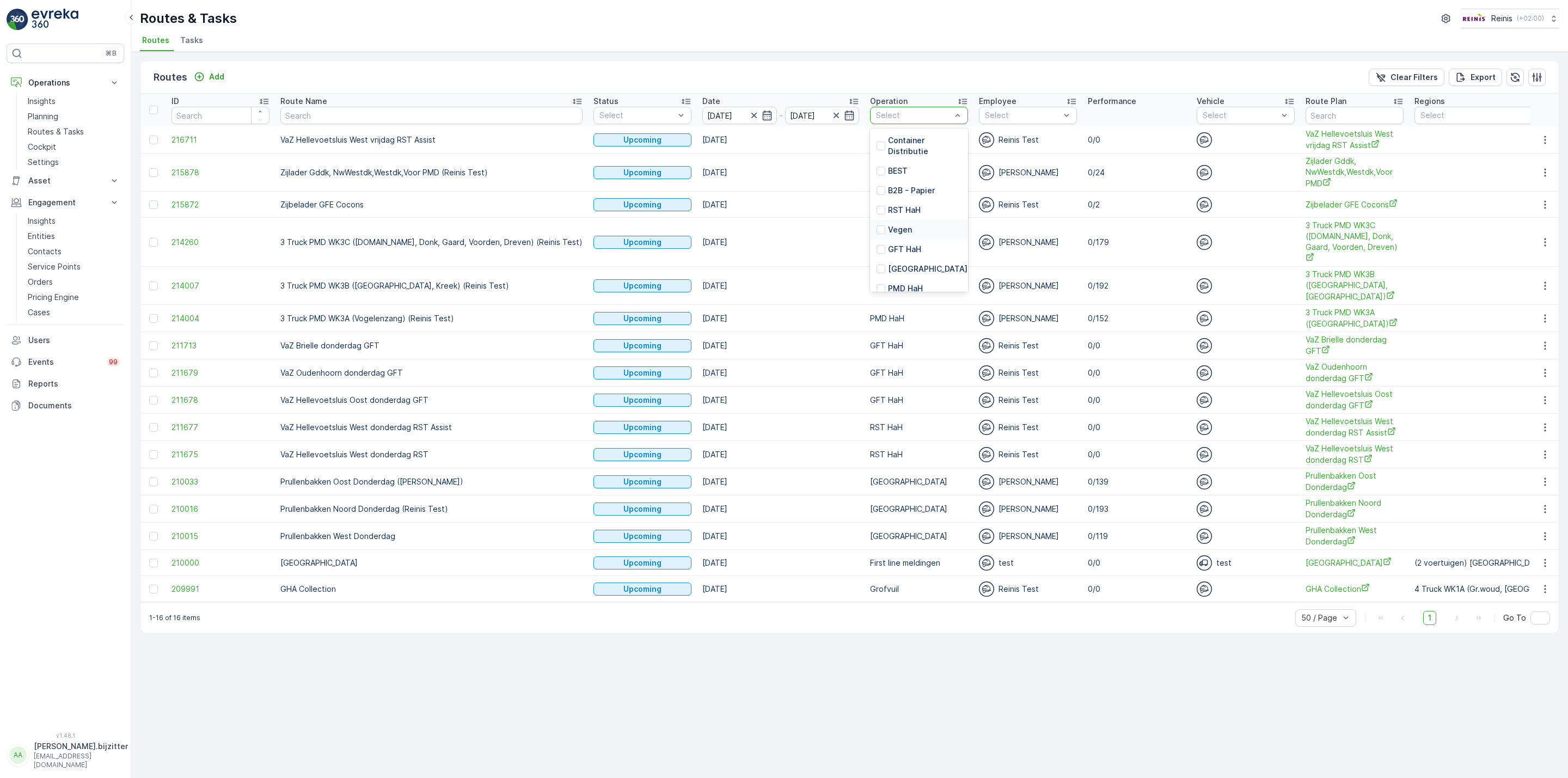
scroll to position [82, 0]
click at [888, 208] on p "PMD HaH" at bounding box center [905, 206] width 34 height 11
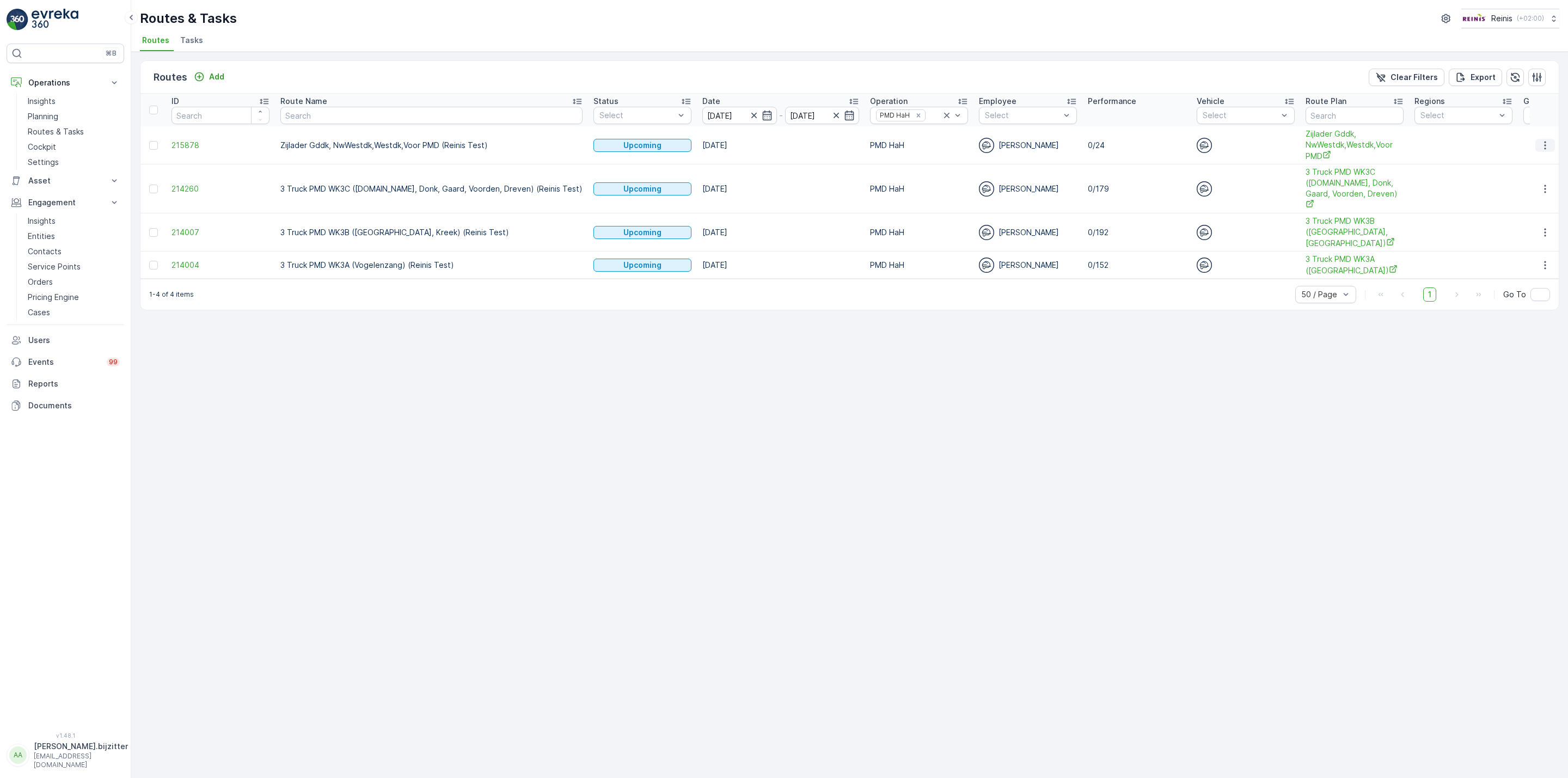
click at [1547, 144] on icon "button" at bounding box center [1544, 145] width 11 height 11
click at [1525, 160] on span "See More Details" at bounding box center [1519, 161] width 63 height 11
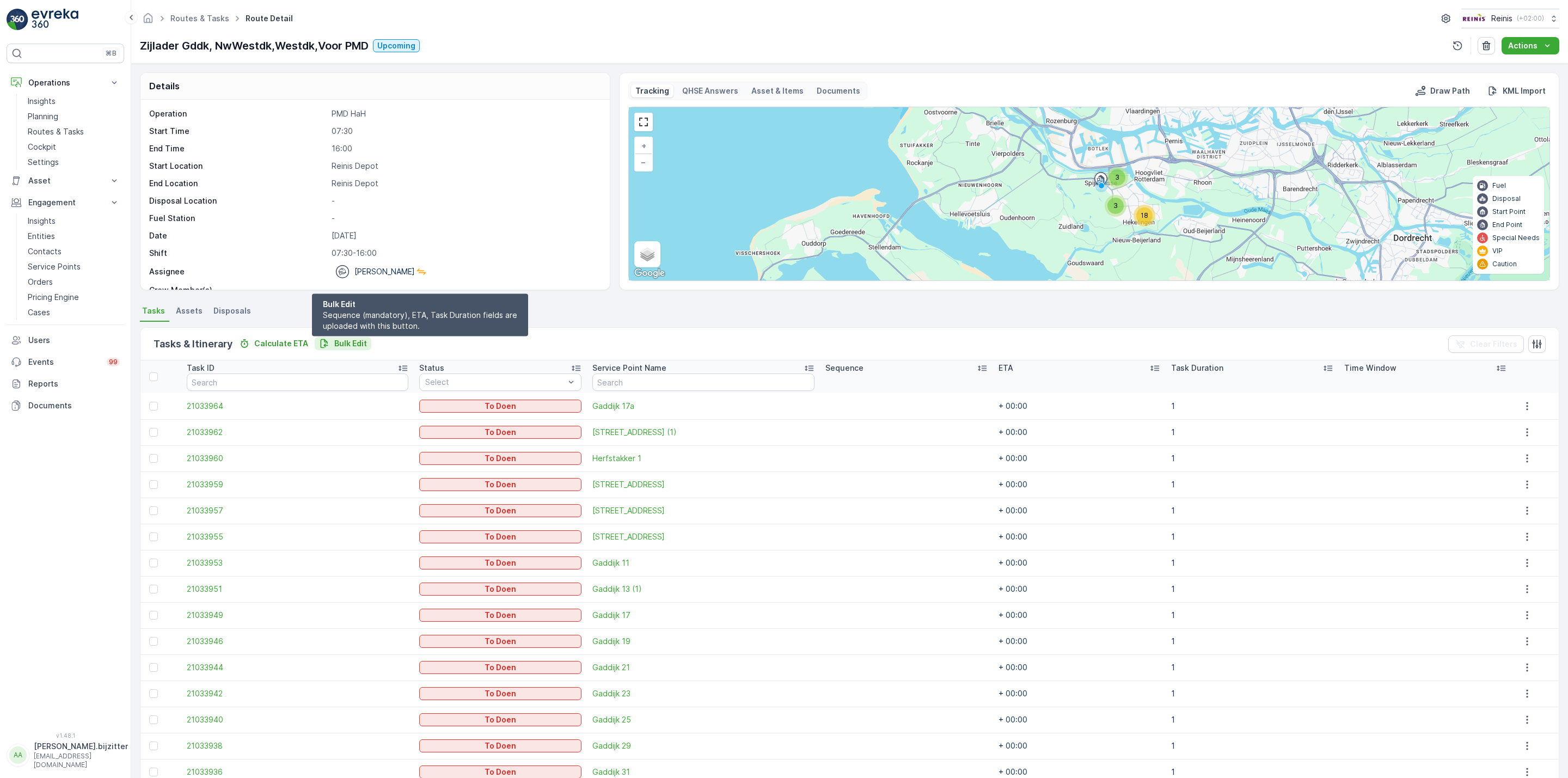
click at [356, 346] on p "Bulk Edit" at bounding box center [350, 343] width 33 height 11
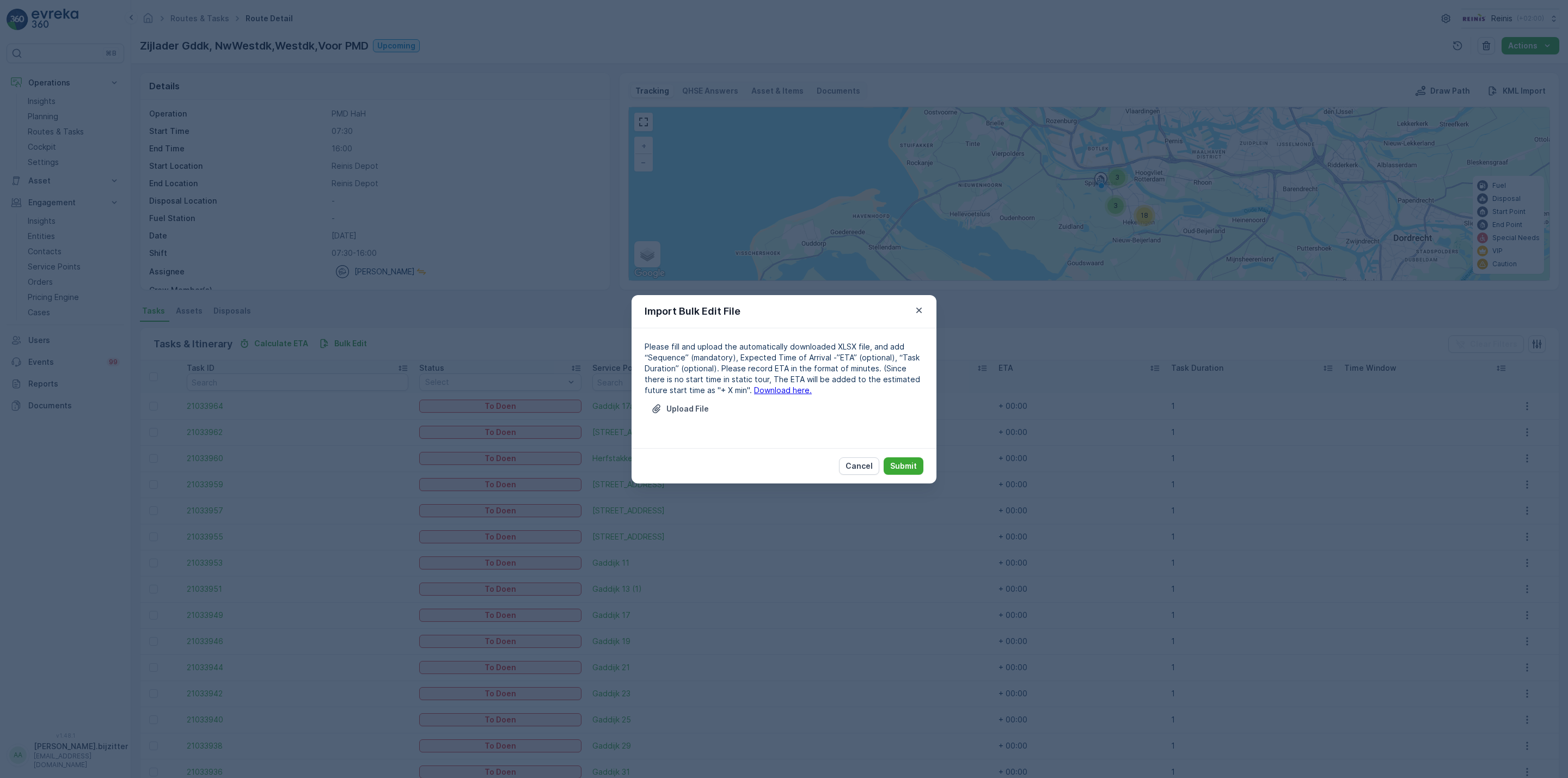
click at [755, 387] on link "Download here." at bounding box center [783, 390] width 57 height 9
click at [682, 409] on p "Upload File" at bounding box center [688, 409] width 43 height 11
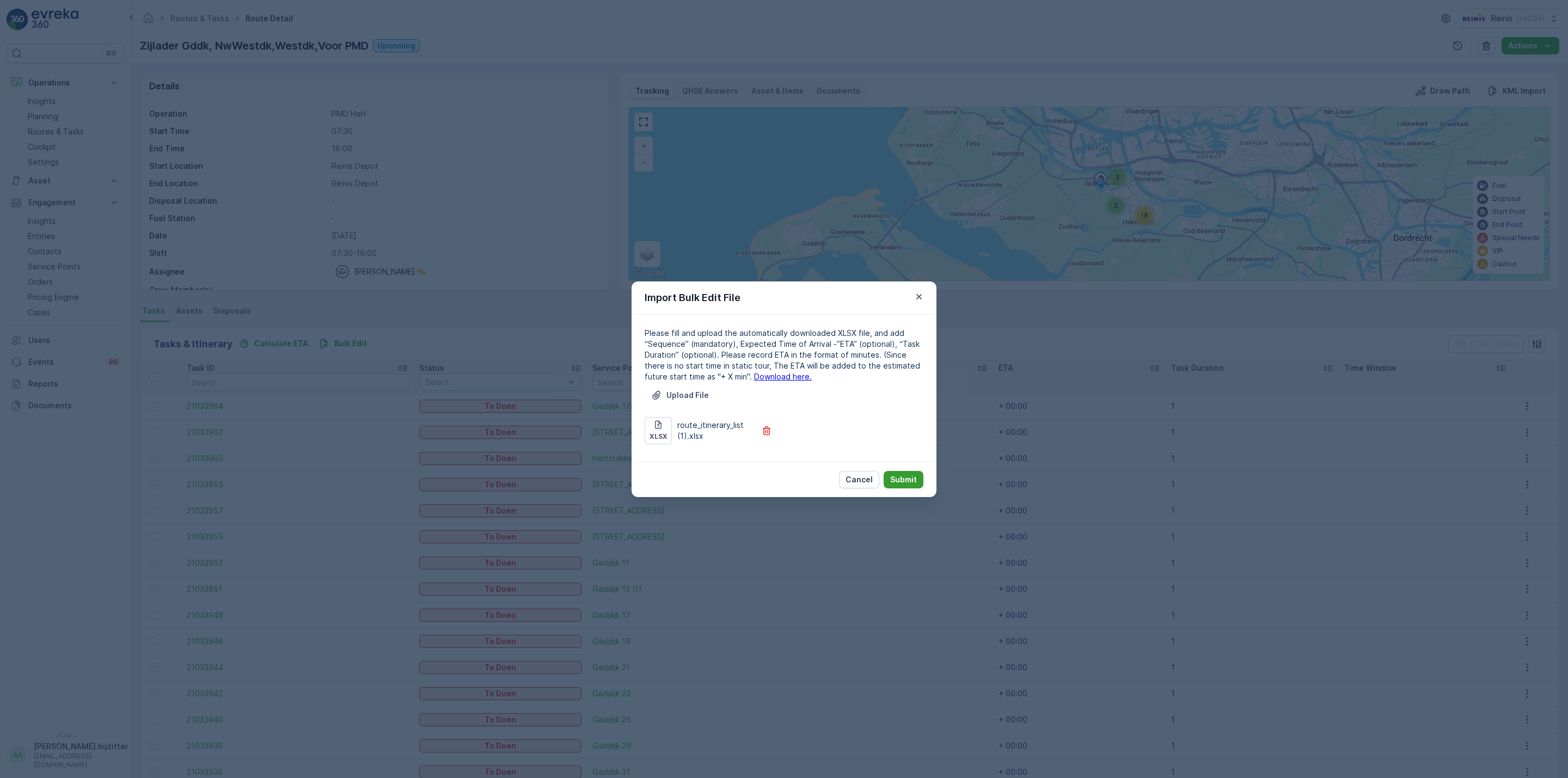
click at [923, 478] on button "Submit" at bounding box center [903, 479] width 39 height 17
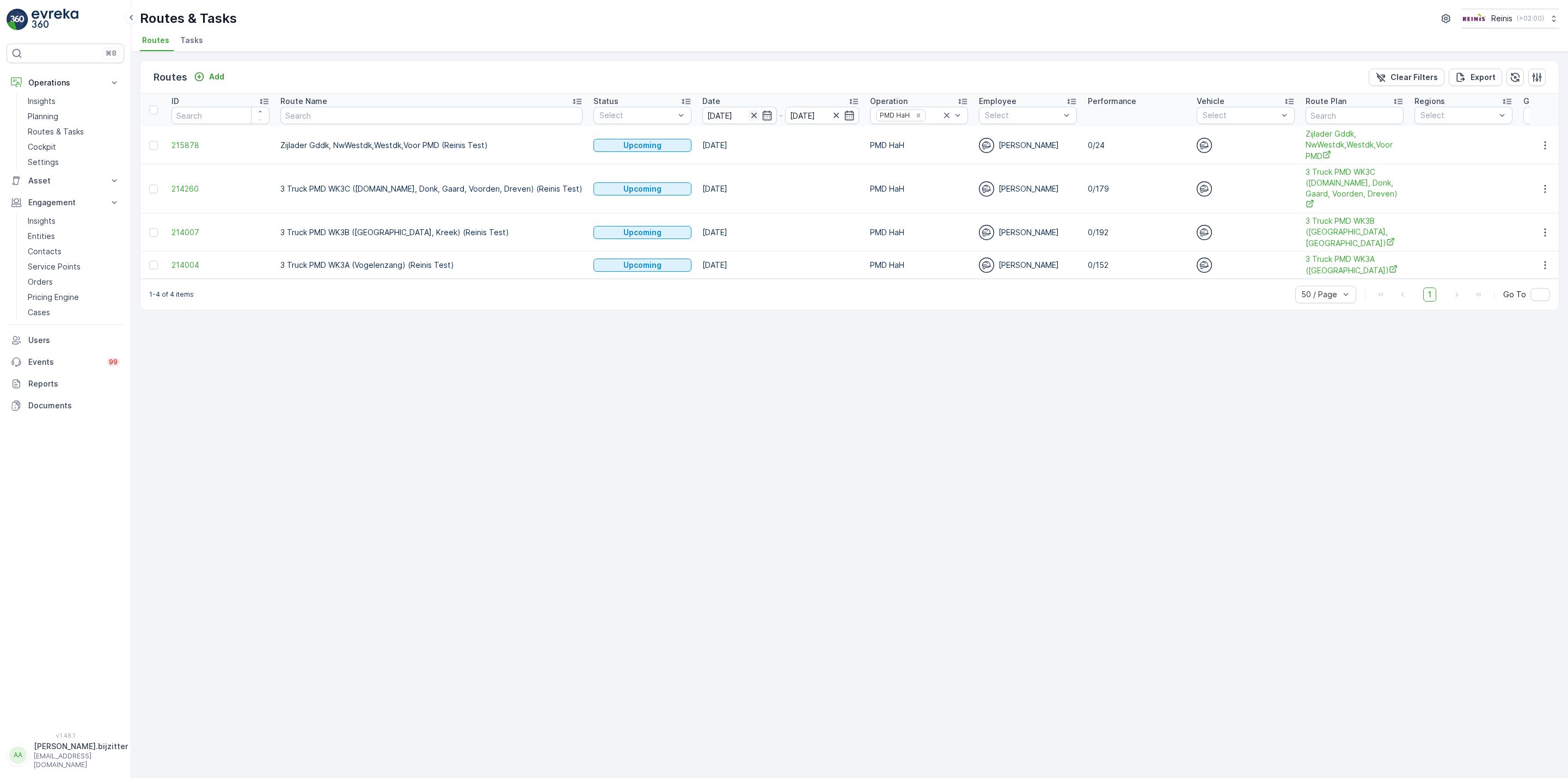
click at [748, 116] on icon "button" at bounding box center [753, 115] width 11 height 11
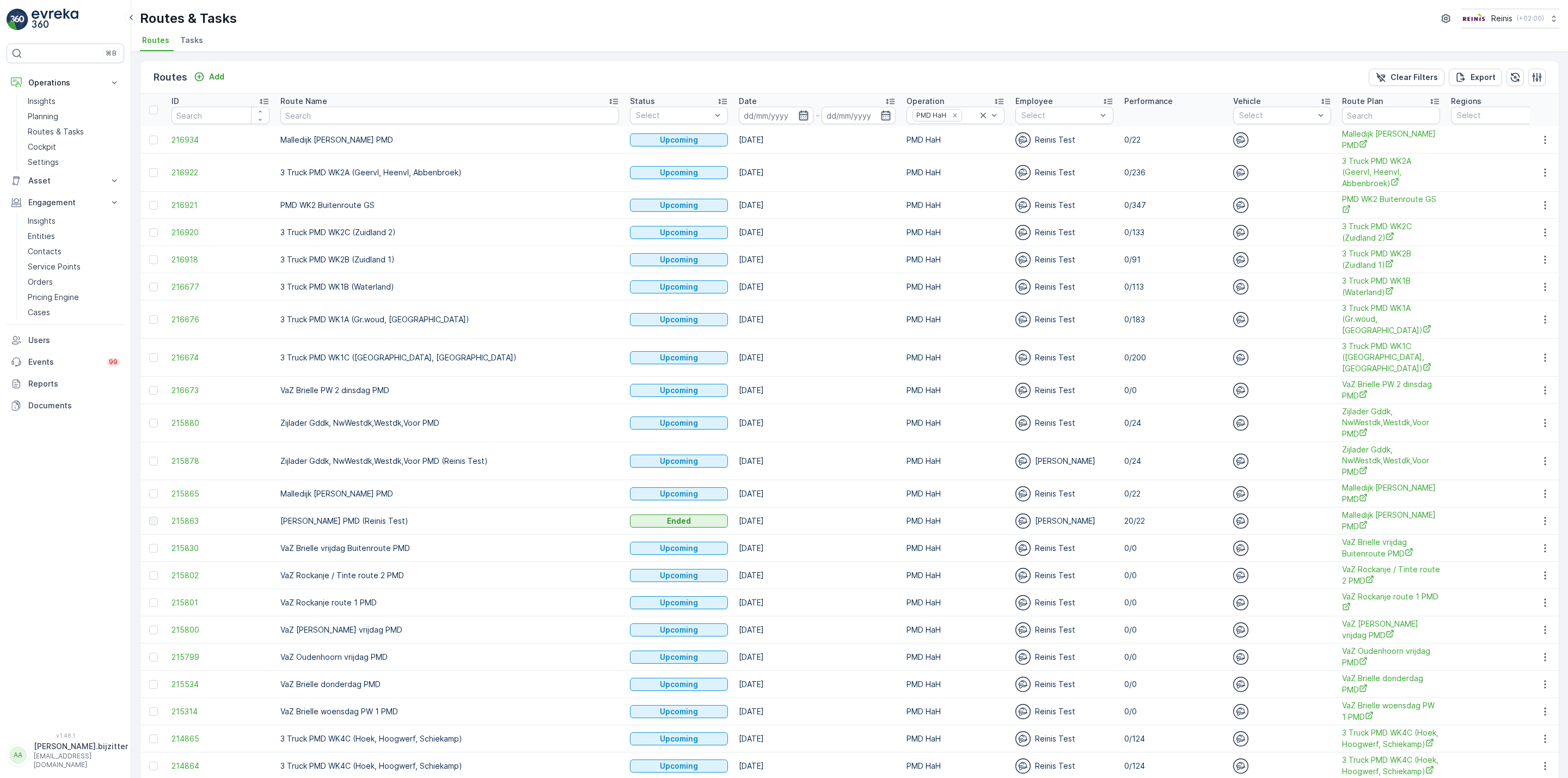
click at [798, 117] on icon "button" at bounding box center [803, 115] width 11 height 11
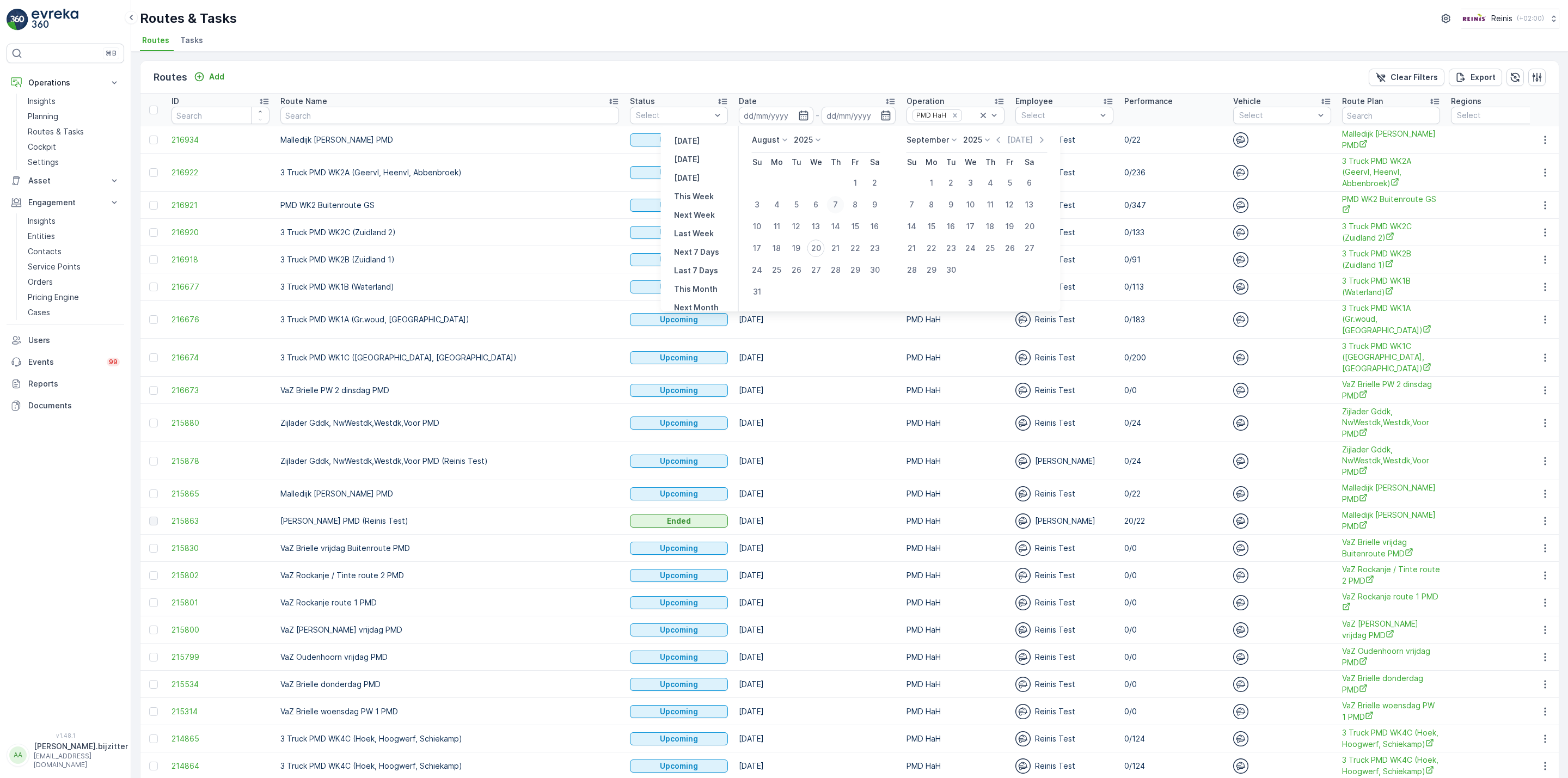
click at [832, 201] on div "7" at bounding box center [835, 204] width 17 height 17
type input "07.08.2025"
click at [832, 201] on div "7" at bounding box center [835, 204] width 17 height 17
type input "07.08.2025"
click at [832, 201] on div "7" at bounding box center [835, 204] width 17 height 17
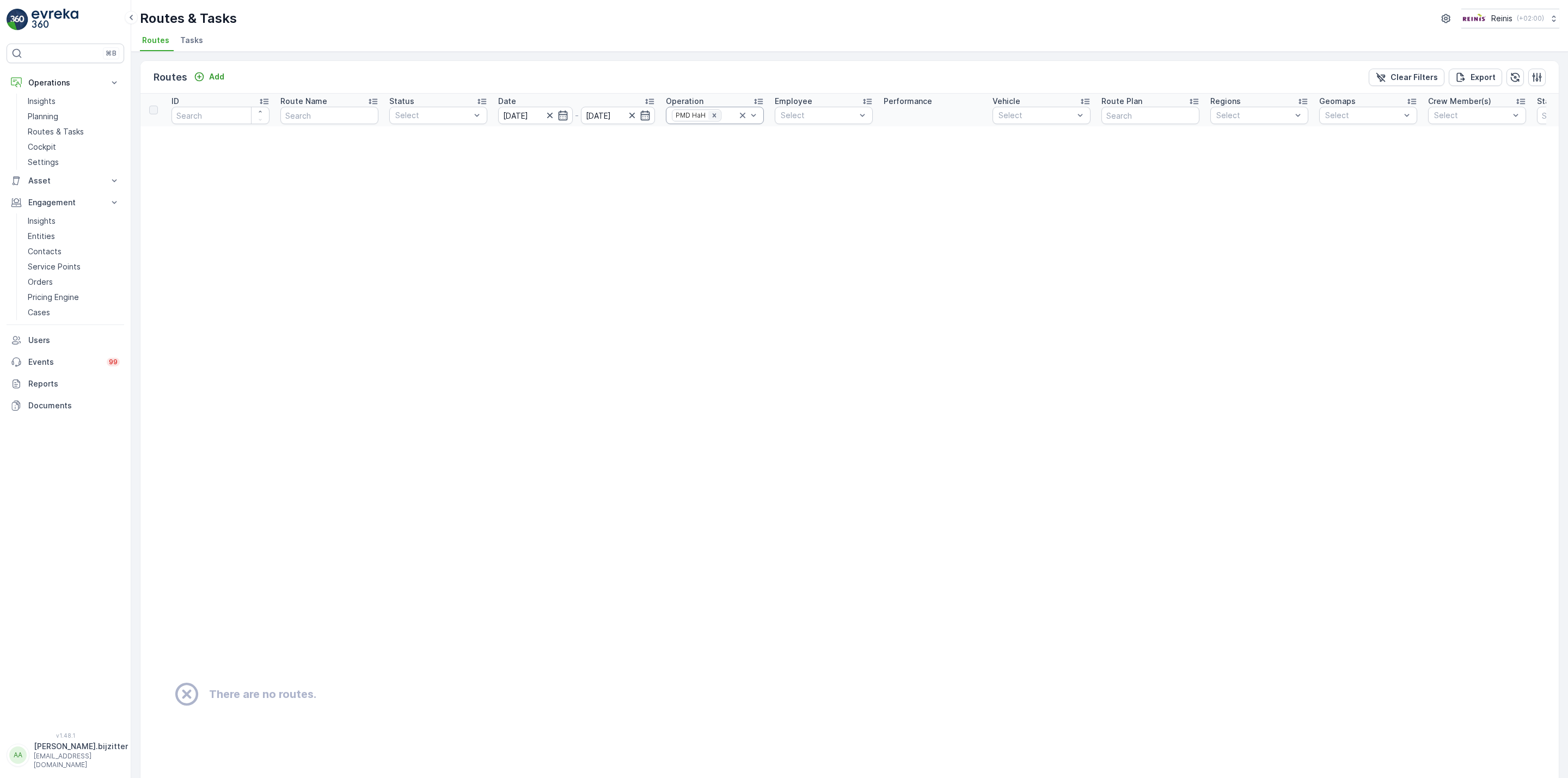
click at [712, 116] on icon "Remove PMD HaH" at bounding box center [714, 115] width 7 height 7
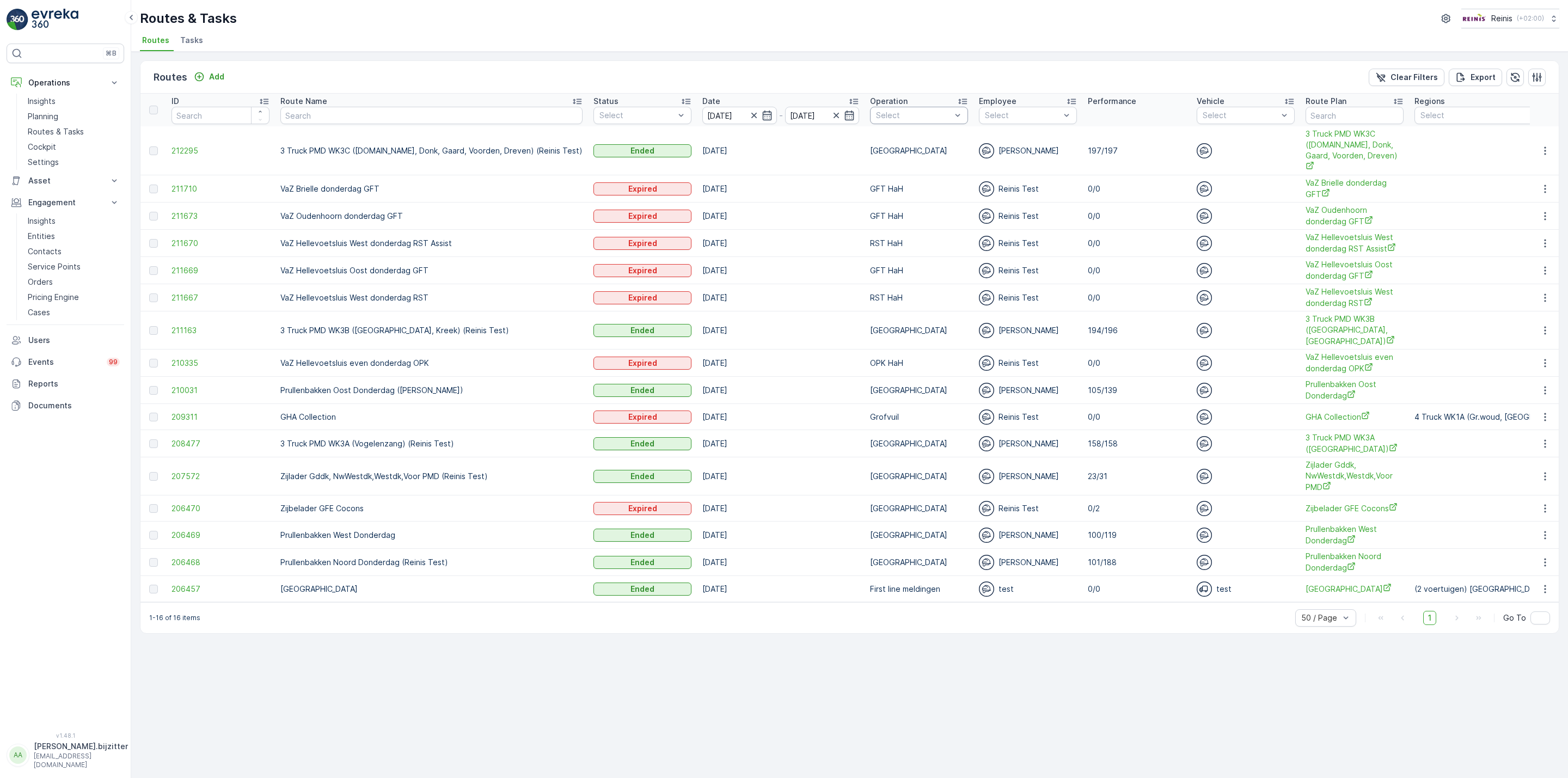
click at [908, 115] on div at bounding box center [913, 115] width 77 height 9
click at [888, 249] on p "Huis aan Huis" at bounding box center [927, 250] width 80 height 11
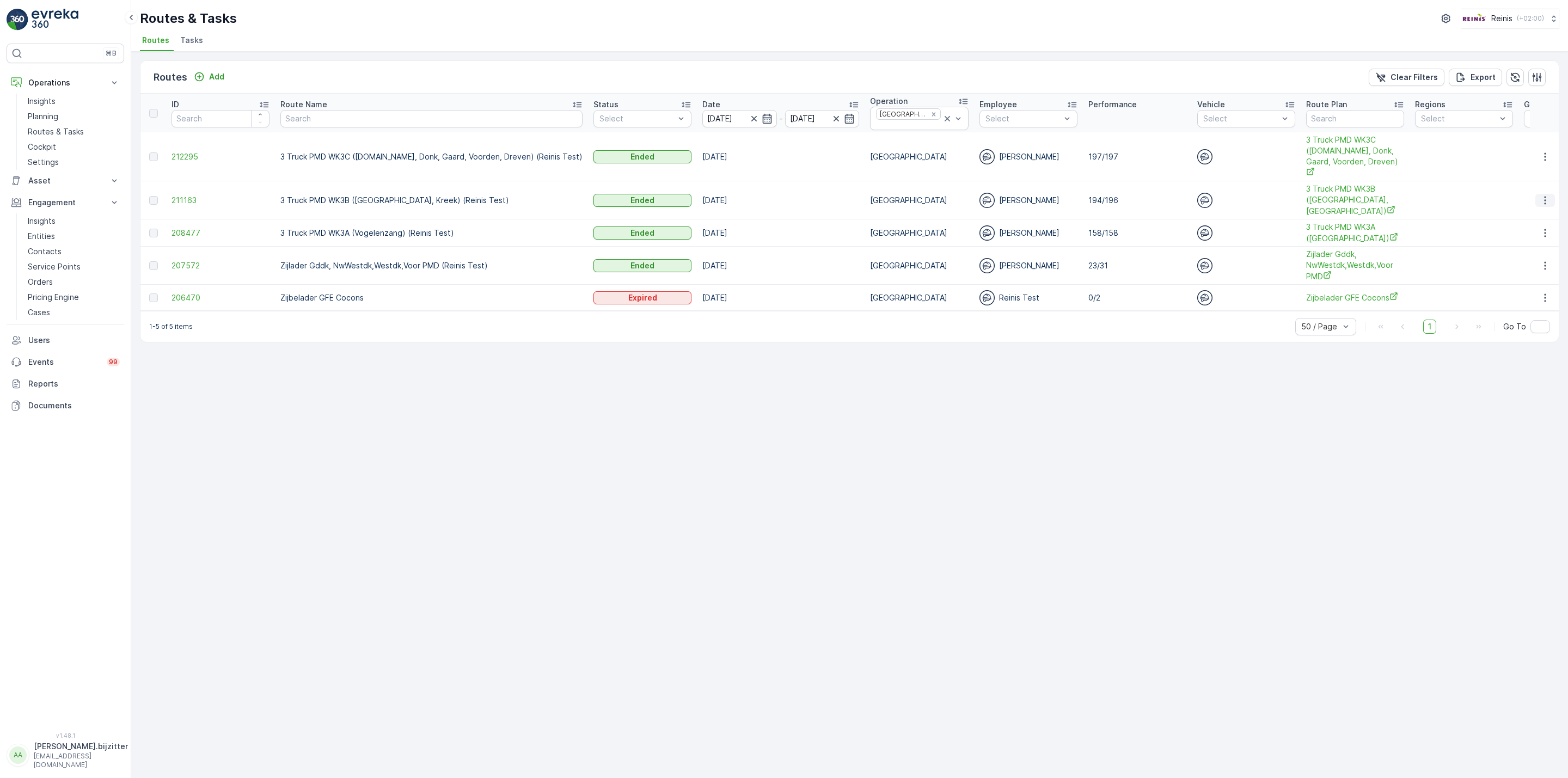
click at [1547, 195] on icon "button" at bounding box center [1544, 200] width 11 height 11
click at [1517, 201] on span "See More Details" at bounding box center [1519, 201] width 63 height 11
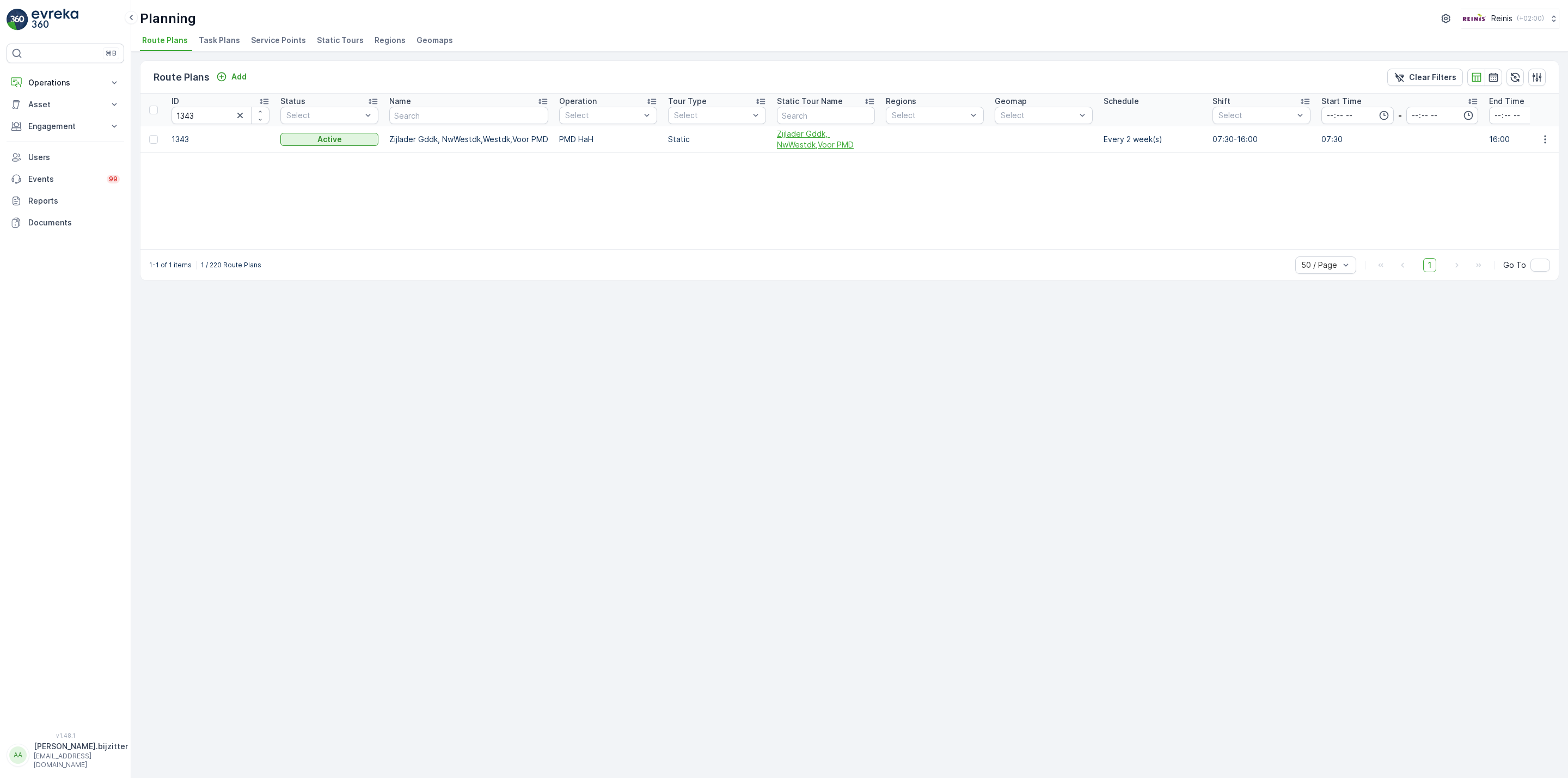
click at [810, 144] on span "Zijlader Gddk, NwWestdk,Voor PMD" at bounding box center [825, 140] width 98 height 22
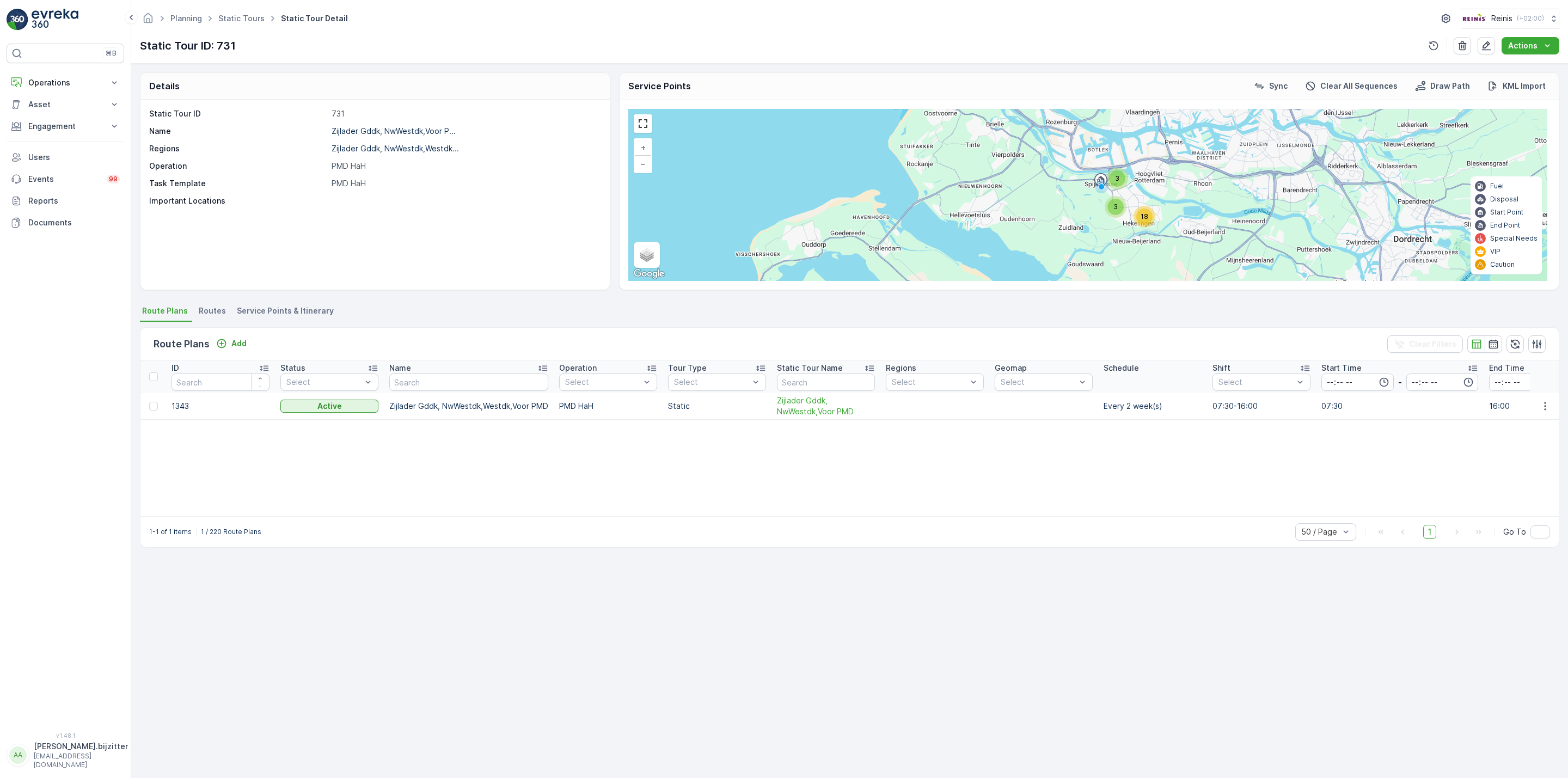
click at [308, 313] on span "Service Points & Itinerary" at bounding box center [286, 310] width 97 height 11
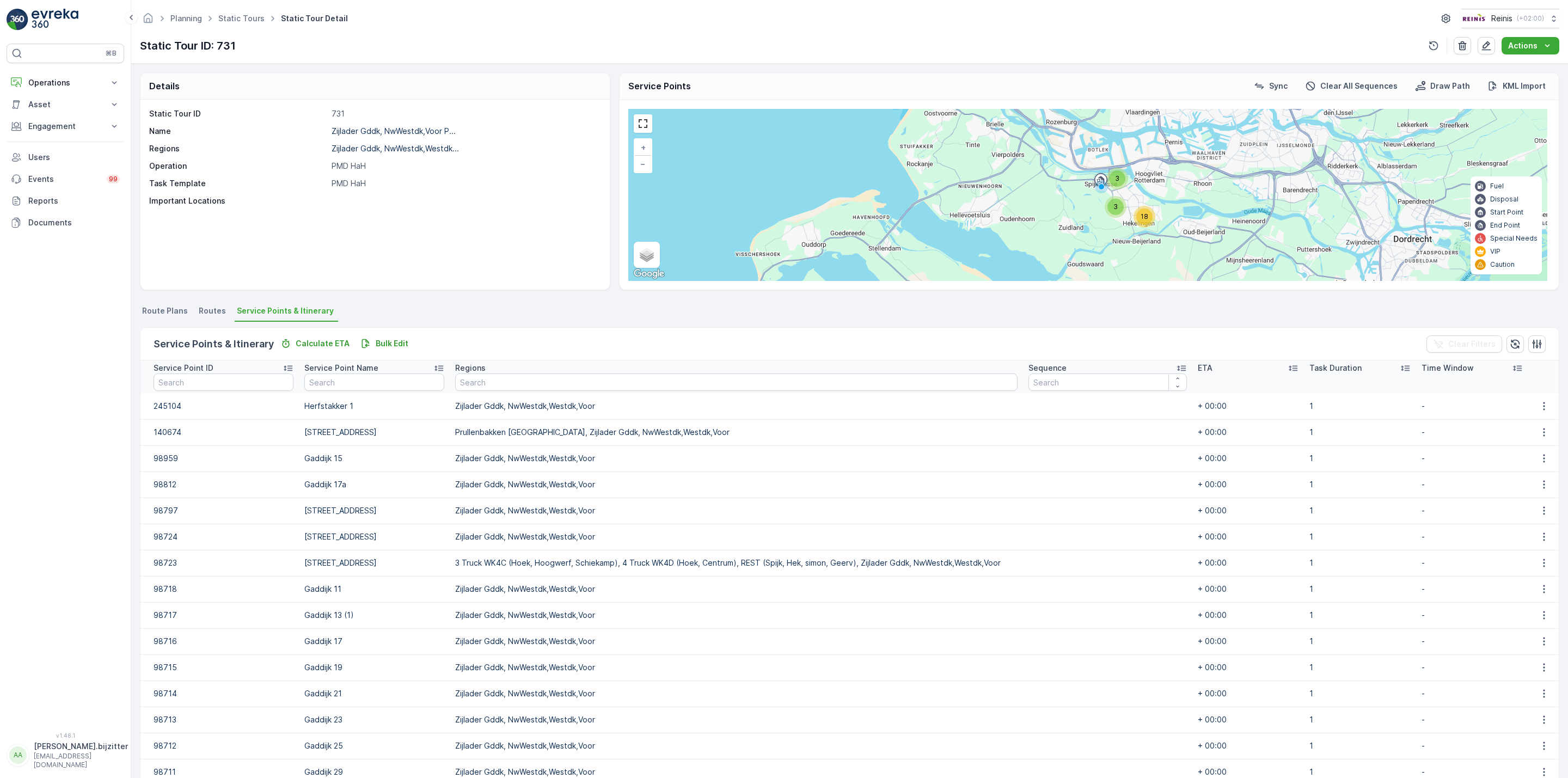
drag, startPoint x: 53, startPoint y: 85, endPoint x: 38, endPoint y: 303, distance: 218.5
click at [38, 303] on div "⌘B Operations Insights Planning Routes & Tasks Cockpit Settings Asset Assets Ac…" at bounding box center [65, 381] width 117 height 675
click at [105, 80] on button "Operations" at bounding box center [65, 83] width 117 height 22
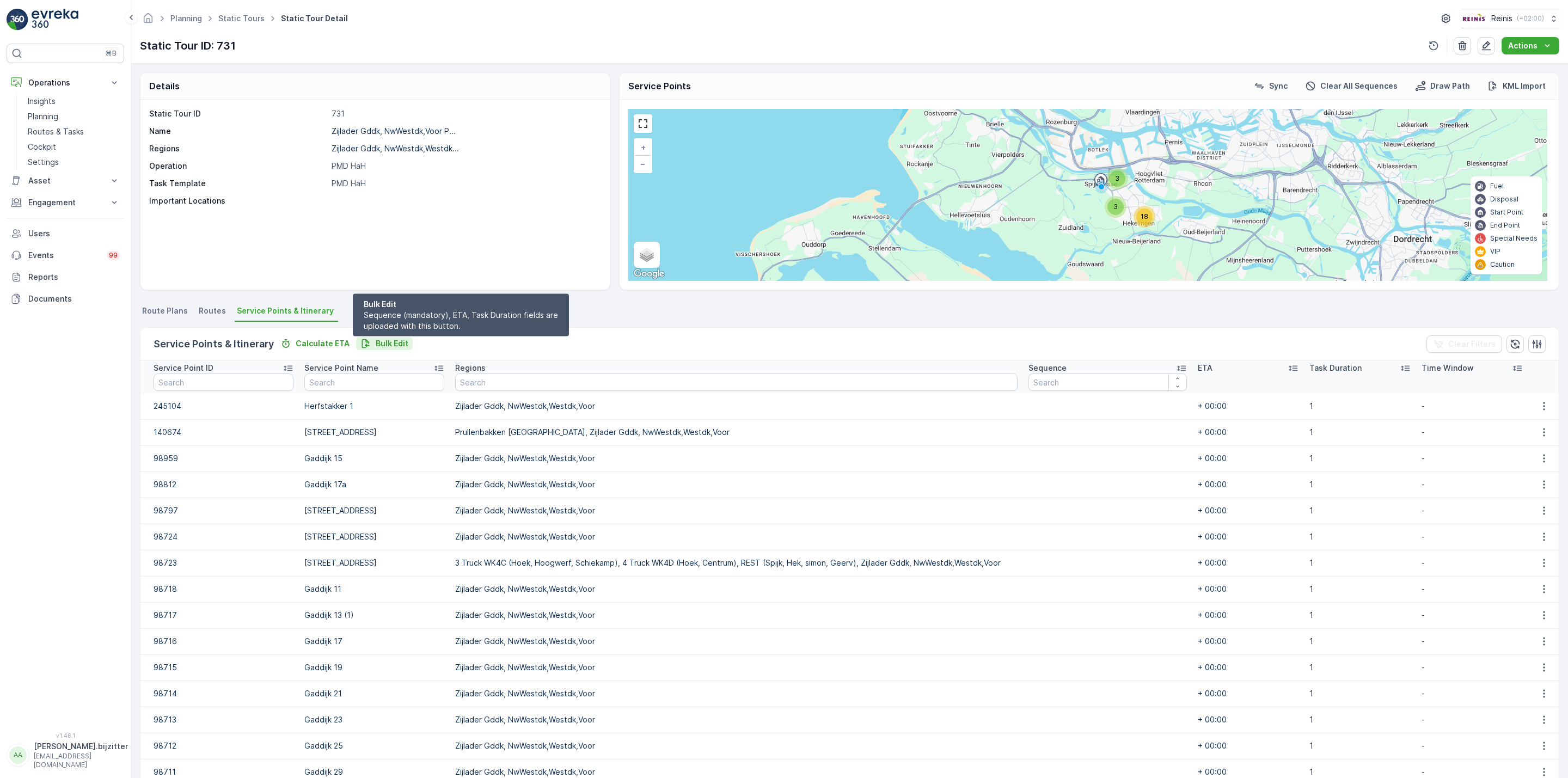
click at [392, 346] on p "Bulk Edit" at bounding box center [392, 343] width 33 height 11
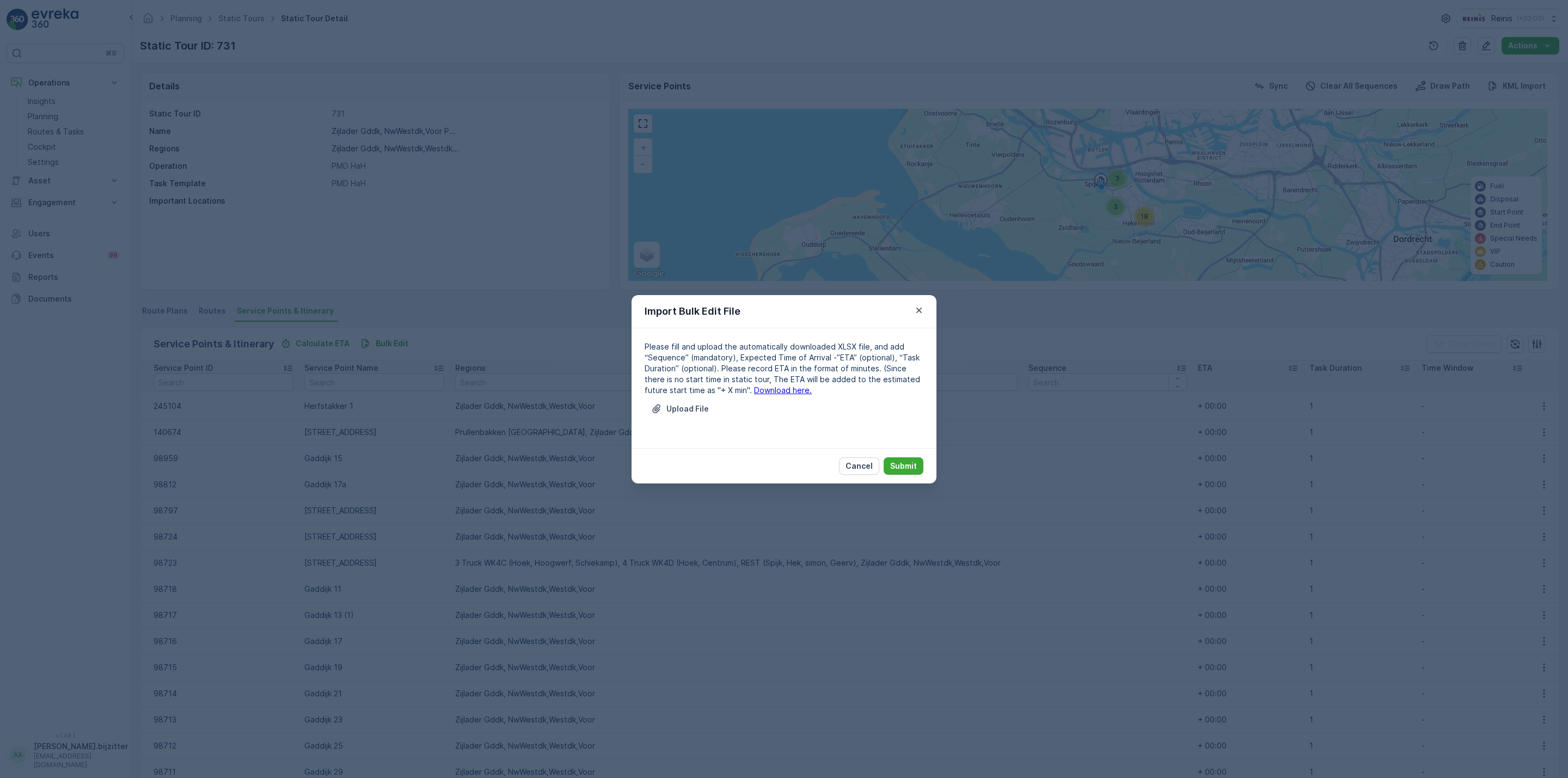
click at [754, 389] on link "Download here." at bounding box center [783, 390] width 57 height 9
click at [774, 167] on div "Import Bulk Edit File Please fill and upload the automatically downloaded XLSX …" at bounding box center [784, 389] width 1568 height 778
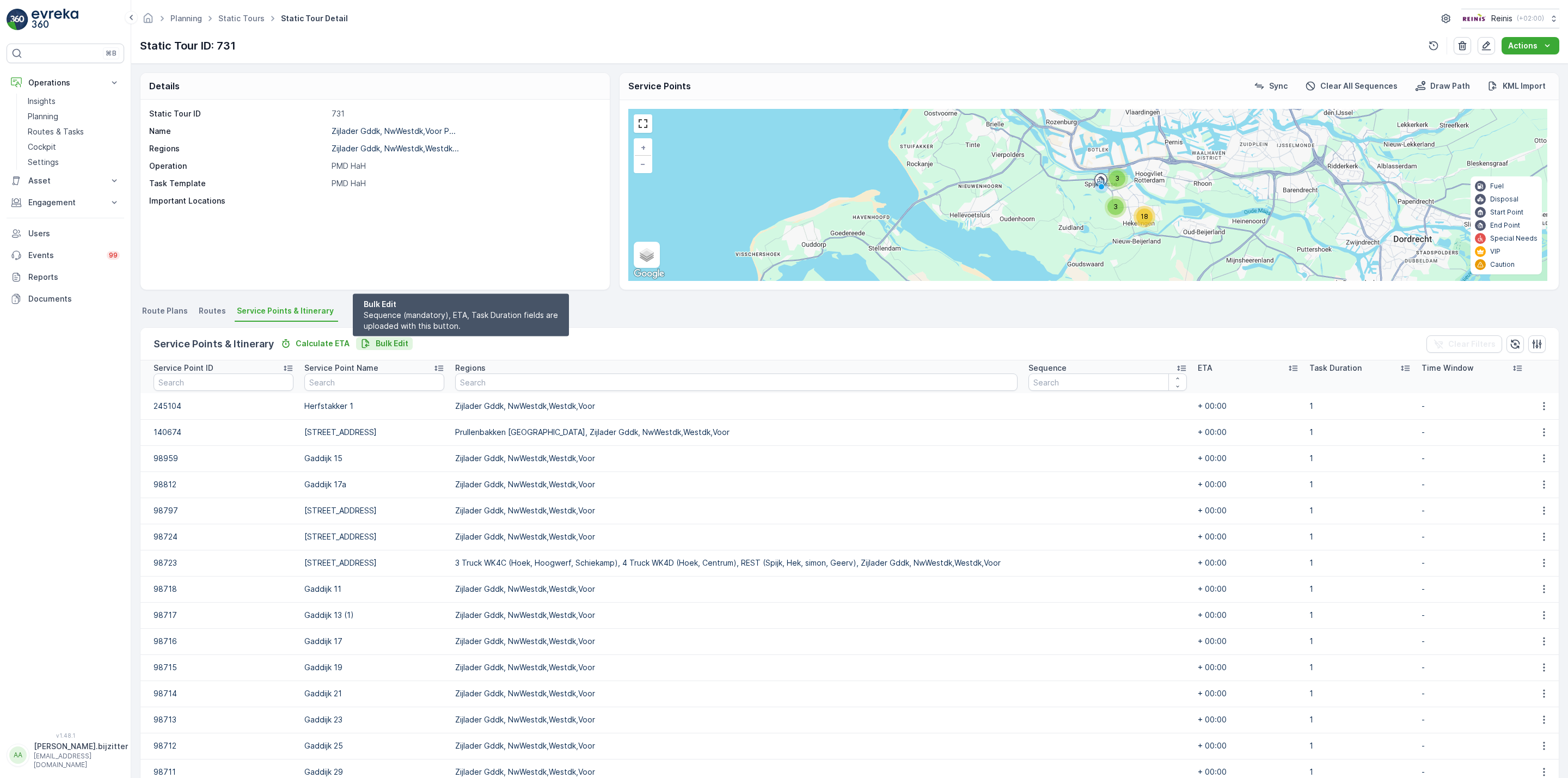
click at [392, 341] on p "Bulk Edit" at bounding box center [392, 343] width 33 height 11
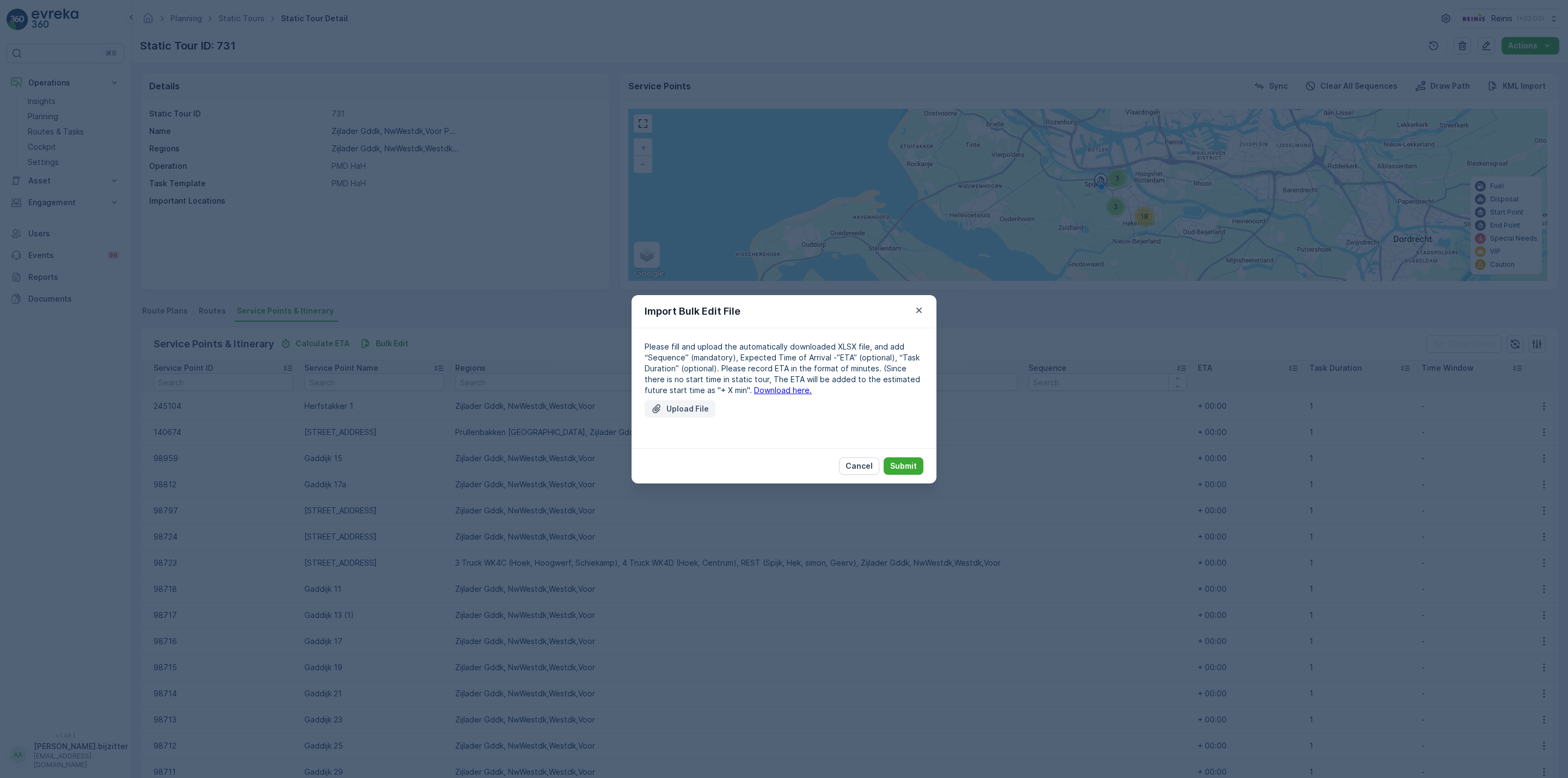
click at [666, 409] on p "Upload File" at bounding box center [688, 409] width 43 height 11
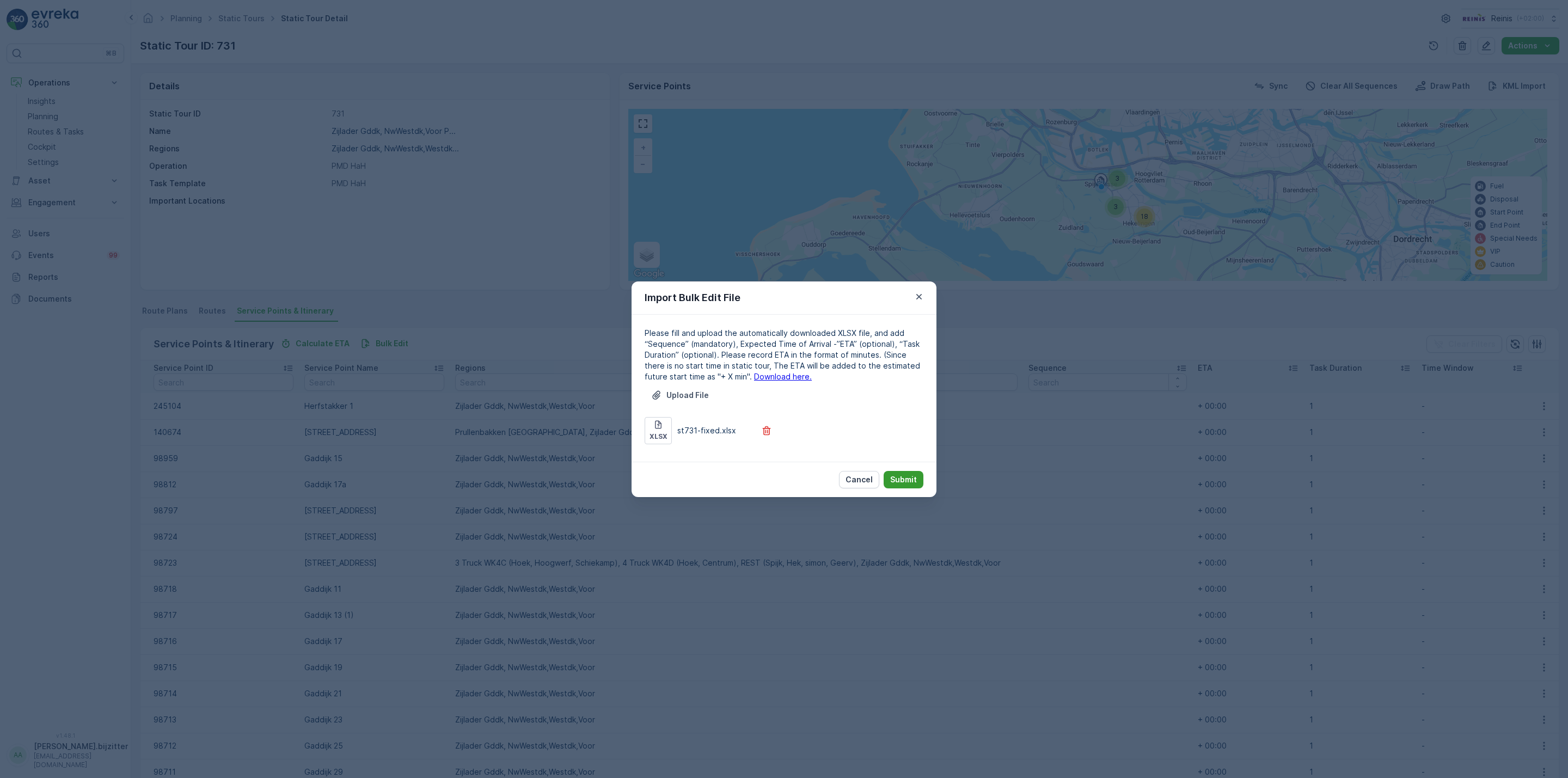
click at [905, 476] on p "Submit" at bounding box center [903, 479] width 27 height 11
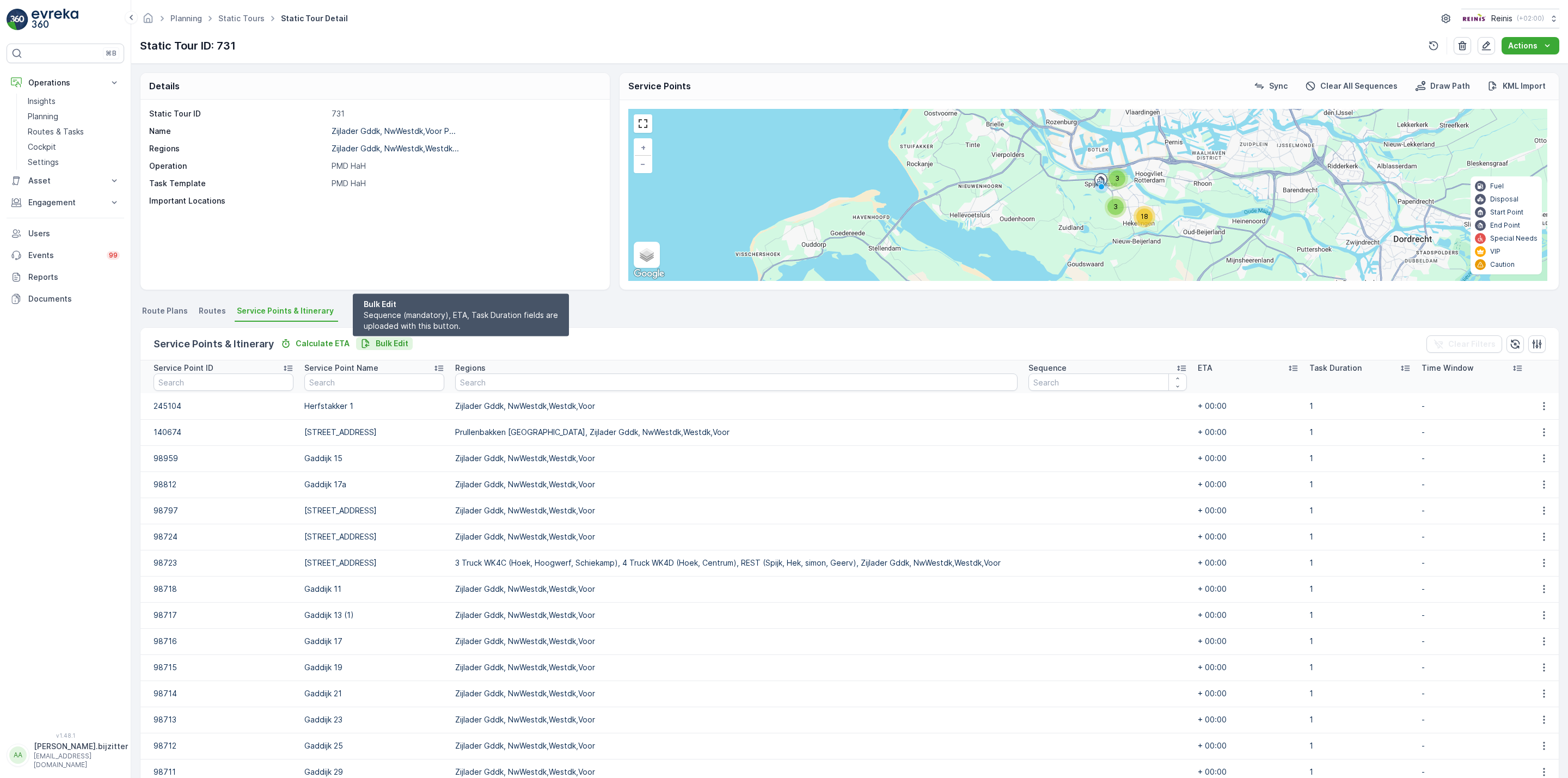
click at [386, 342] on p "Bulk Edit" at bounding box center [392, 343] width 33 height 11
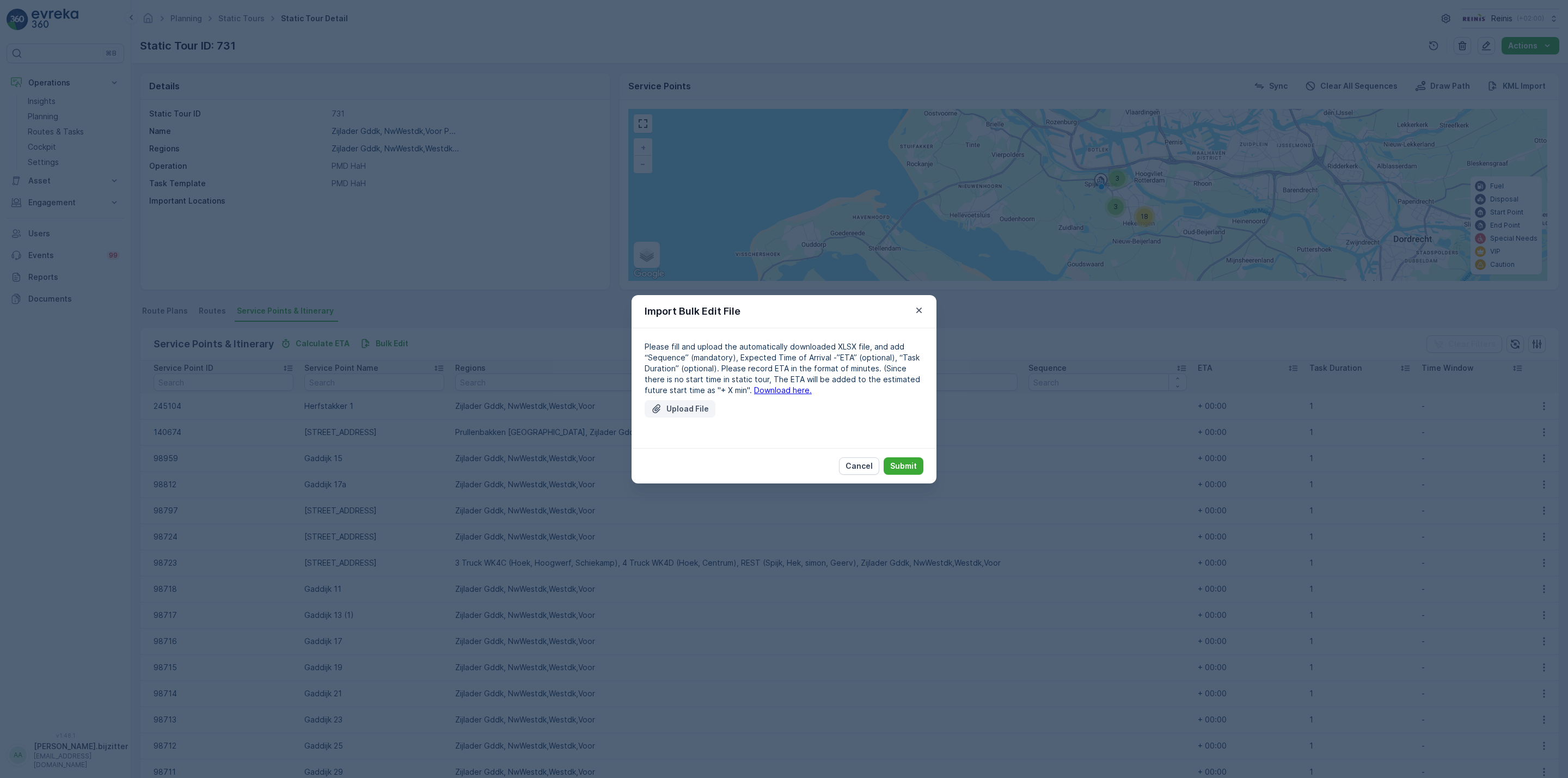
click at [693, 405] on p "Upload File" at bounding box center [688, 409] width 43 height 11
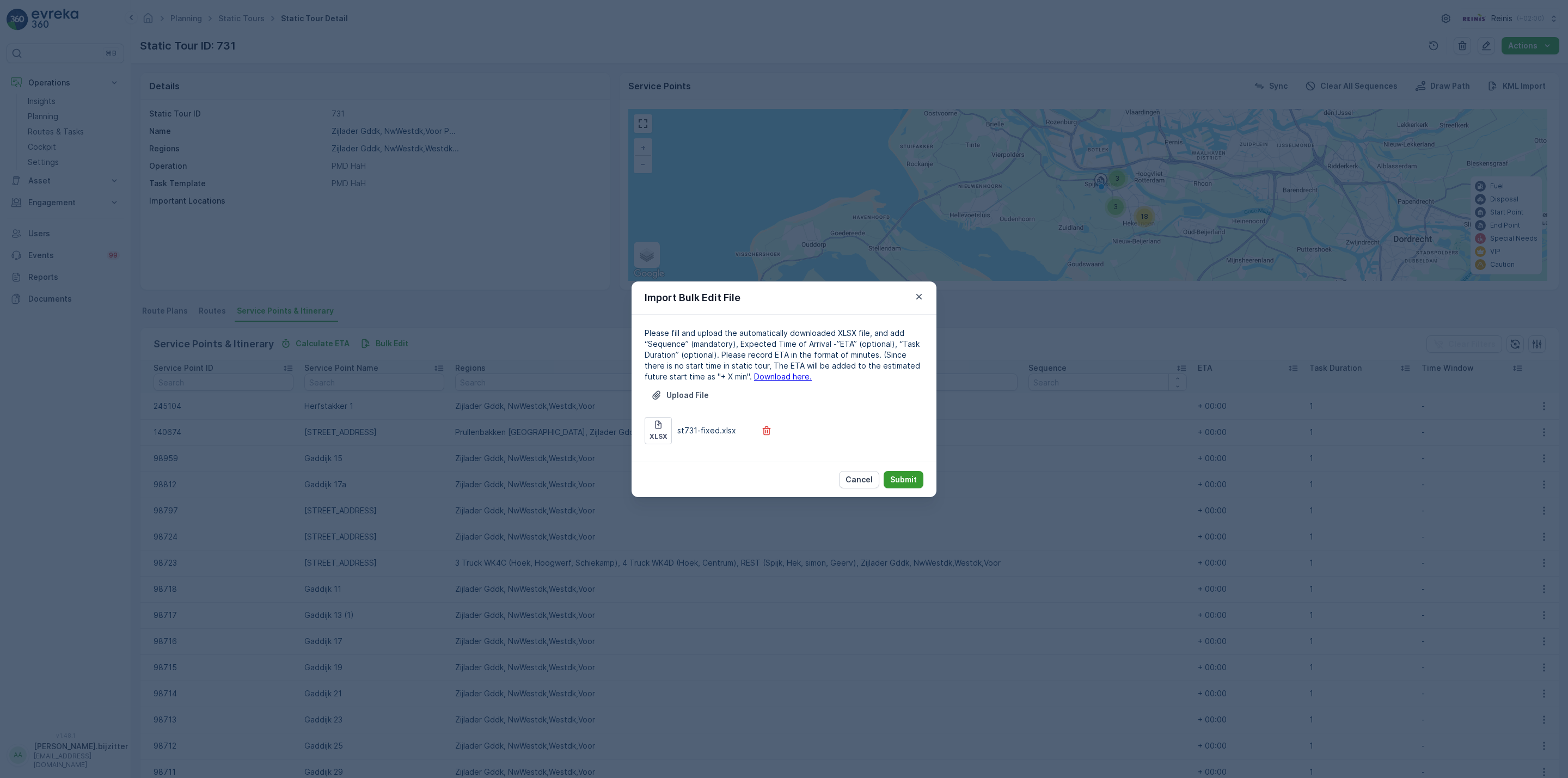
click at [895, 475] on p "Submit" at bounding box center [903, 479] width 27 height 11
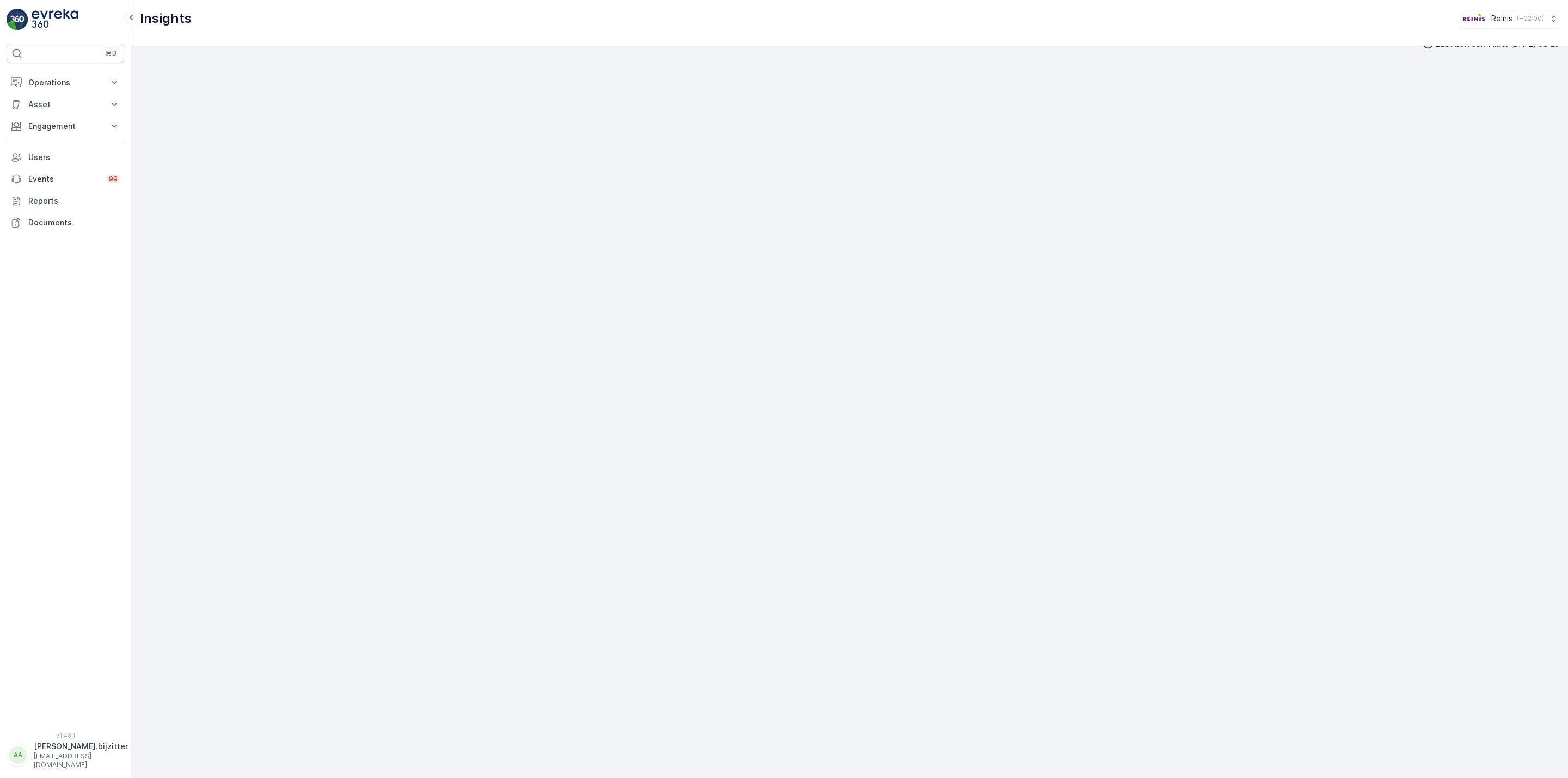
scroll to position [19, 0]
click at [846, 33] on div "Insights Reinis ( +02:00 )" at bounding box center [849, 23] width 1437 height 46
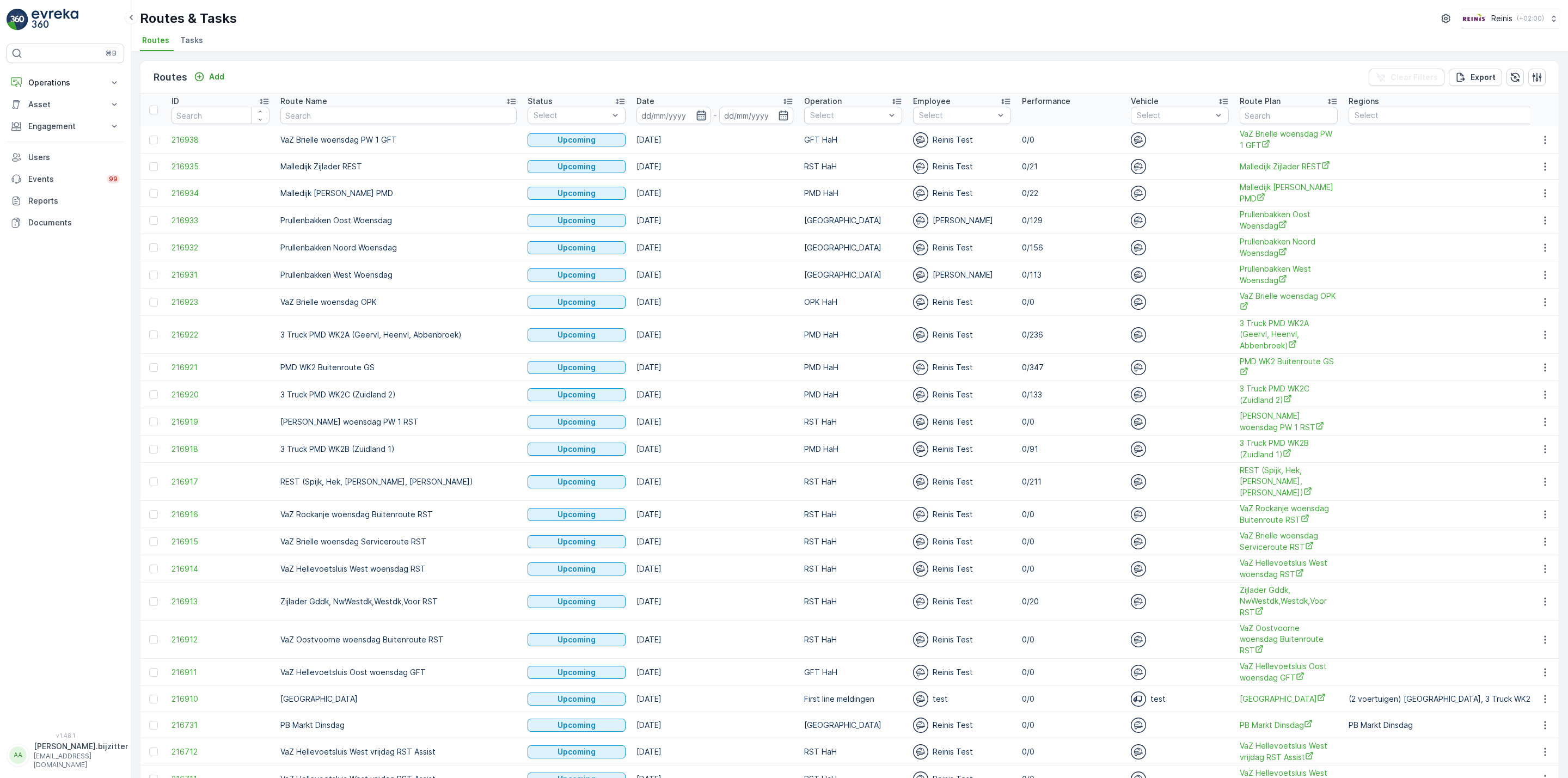
click at [697, 117] on icon "button" at bounding box center [701, 116] width 9 height 10
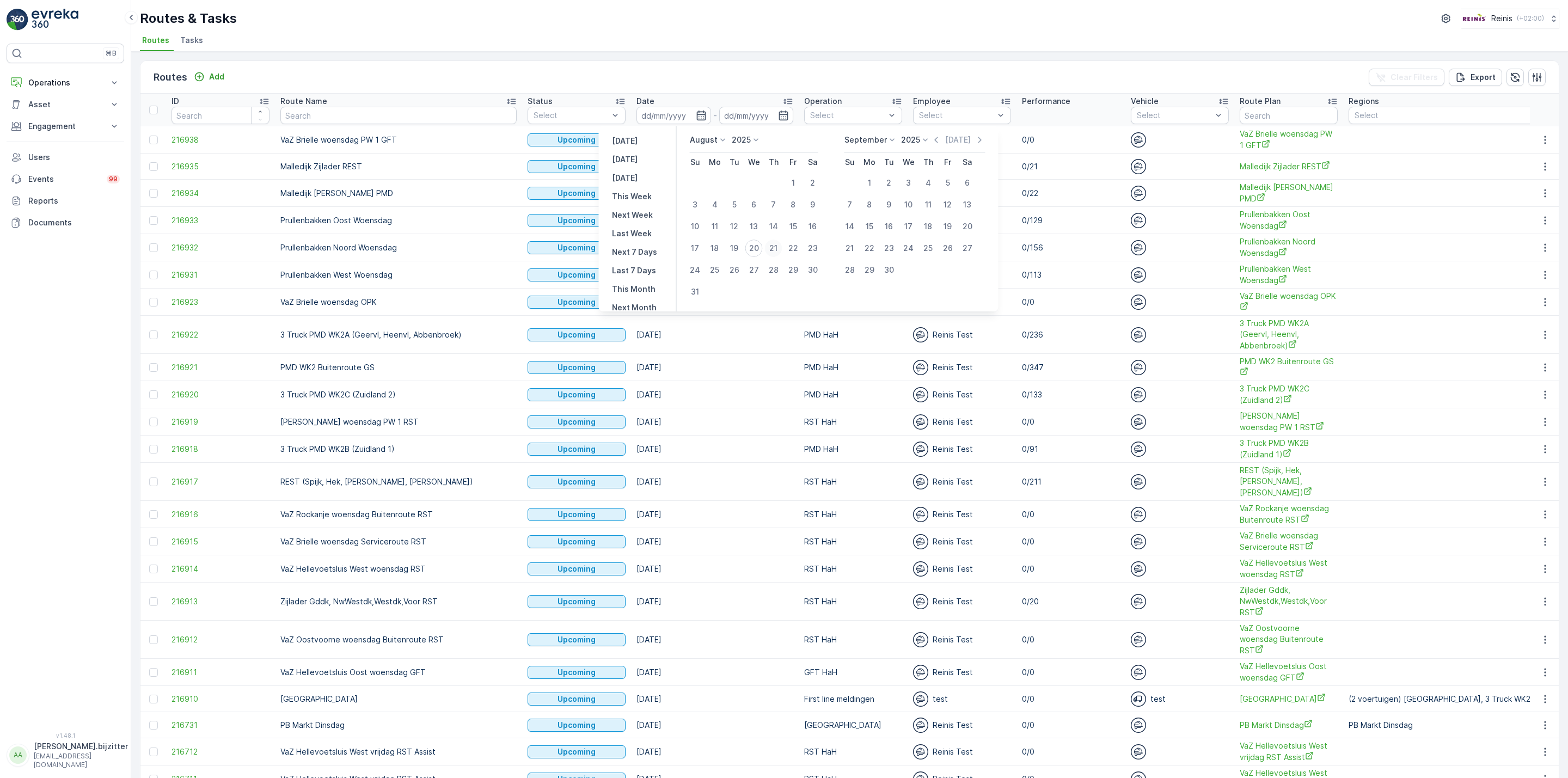
click at [775, 245] on div "21" at bounding box center [773, 248] width 17 height 17
type input "21.08.2025"
click at [776, 245] on div "21" at bounding box center [773, 248] width 17 height 17
type input "21.08.2025"
click at [776, 245] on div "21" at bounding box center [773, 248] width 17 height 17
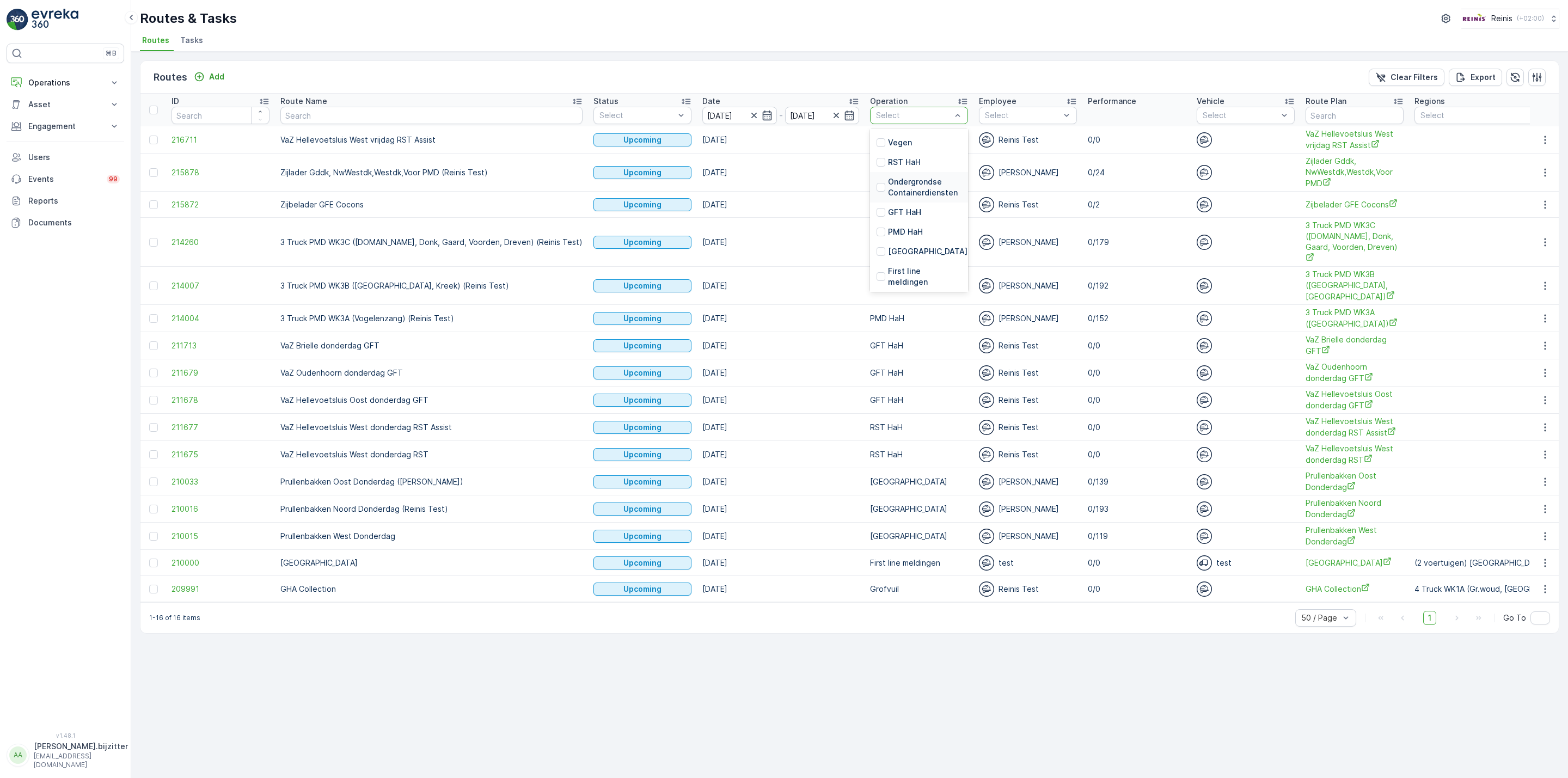
scroll to position [245, 0]
click at [880, 226] on div "PMD HaH" at bounding box center [918, 231] width 98 height 20
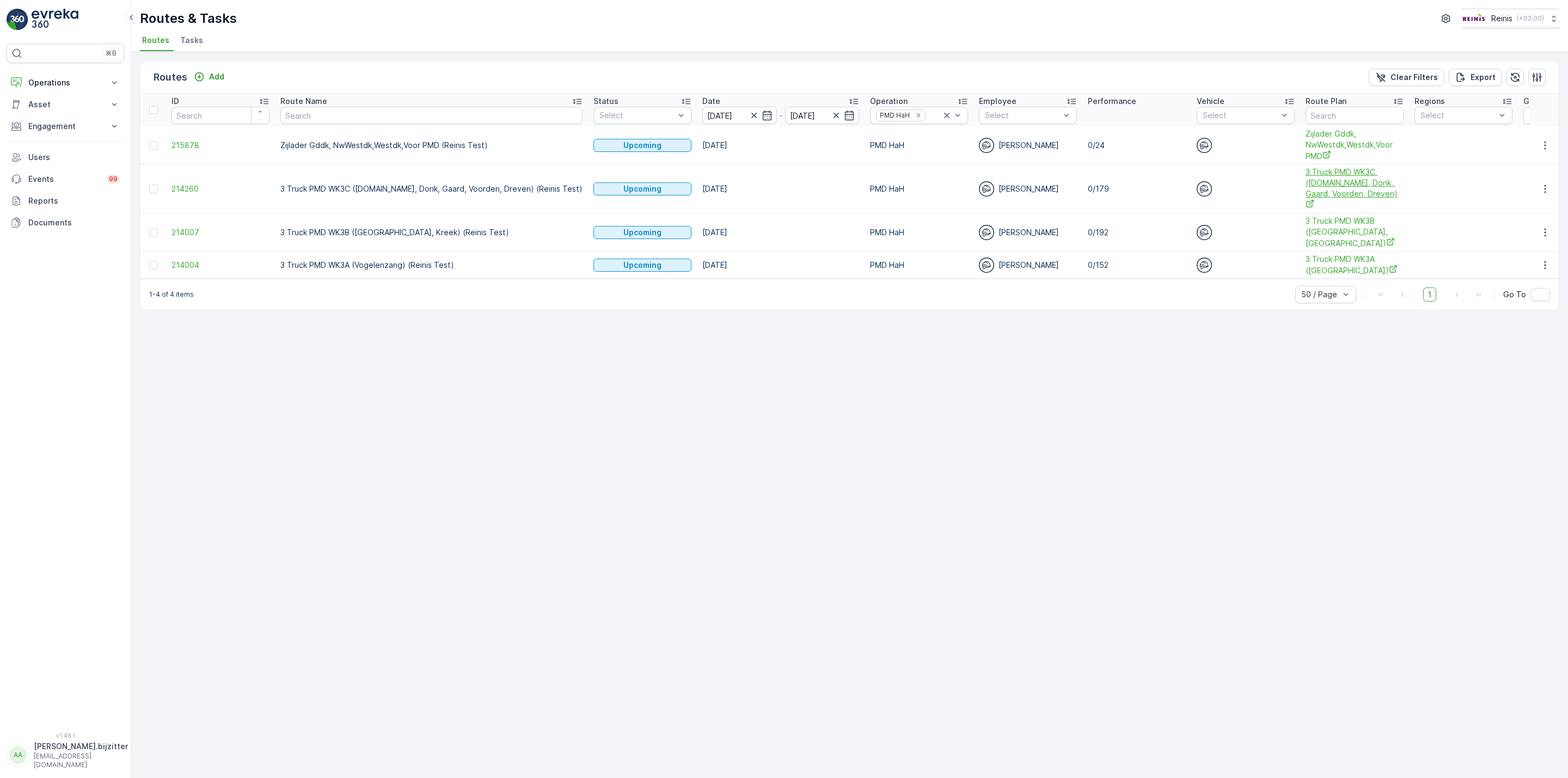
click at [1305, 176] on span "3 Truck PMD WK3C ([DOMAIN_NAME], Donk, Gaard, Voorden, Dreven)" at bounding box center [1354, 189] width 98 height 44
click at [1545, 185] on icon "button" at bounding box center [1544, 189] width 2 height 8
click at [1520, 196] on span "See More Details" at bounding box center [1519, 200] width 63 height 11
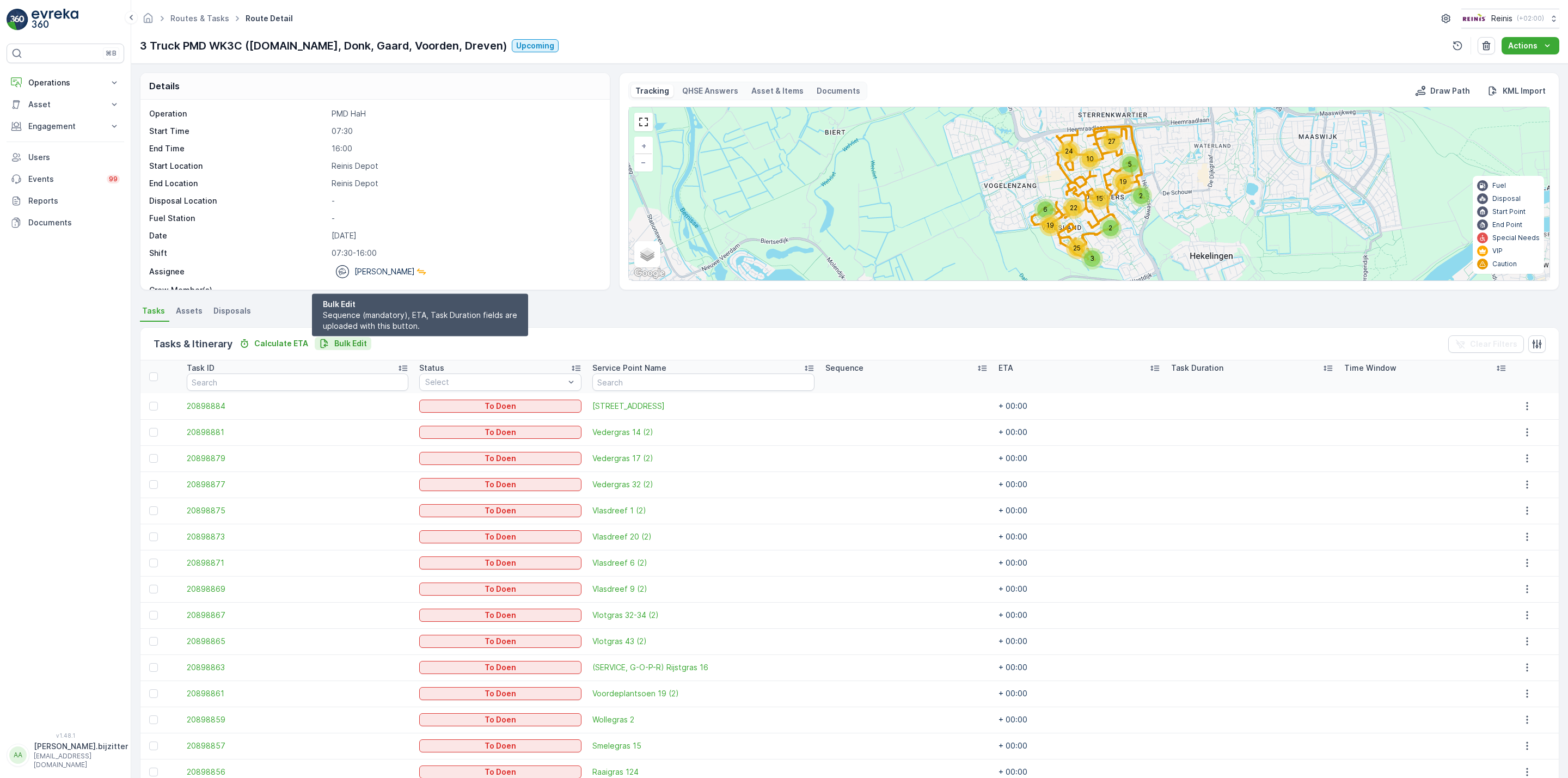
click at [352, 341] on p "Bulk Edit" at bounding box center [350, 343] width 33 height 11
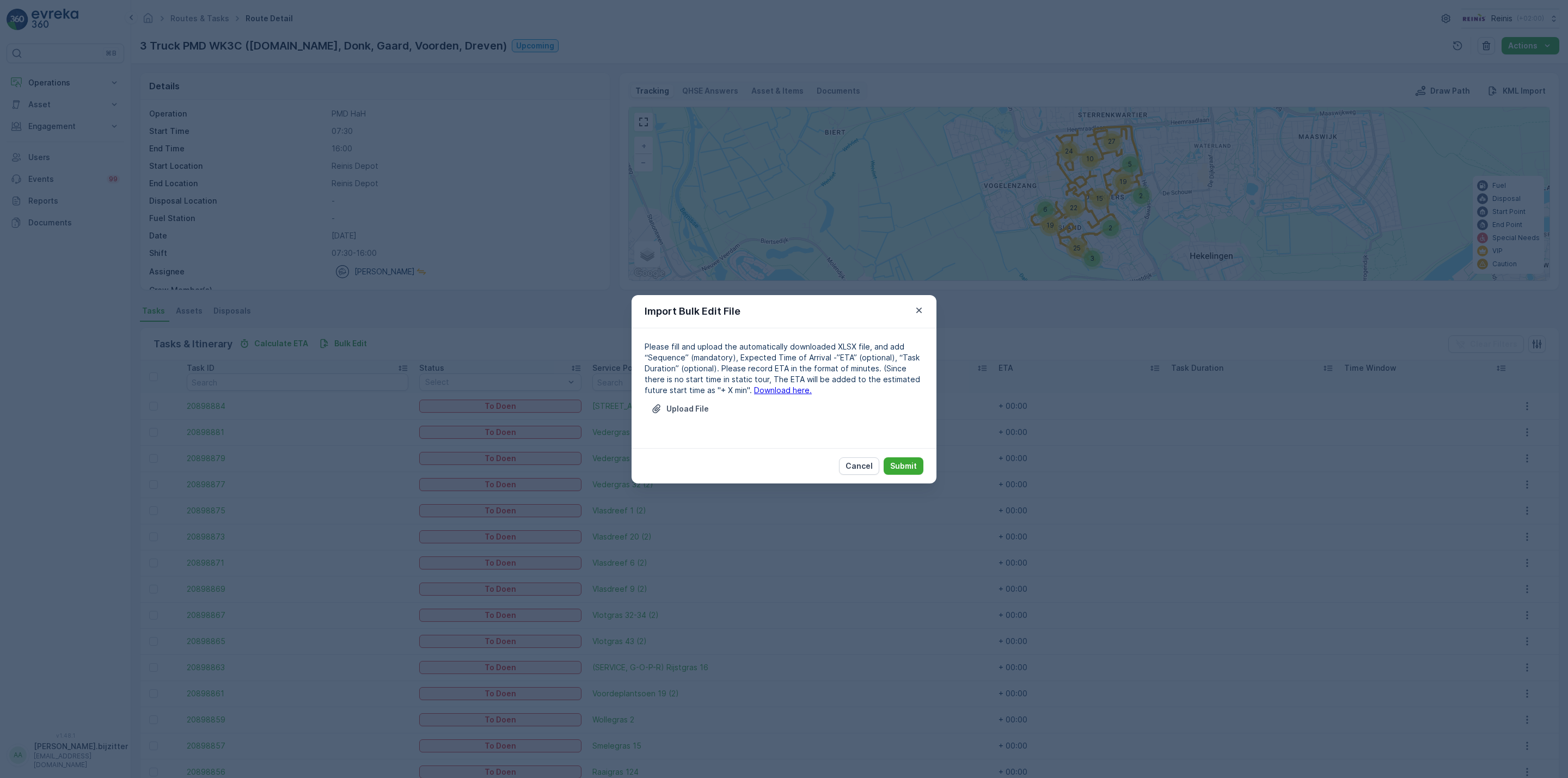
click at [762, 389] on link "Download here." at bounding box center [783, 390] width 57 height 9
click at [692, 409] on p "Upload File" at bounding box center [688, 409] width 43 height 11
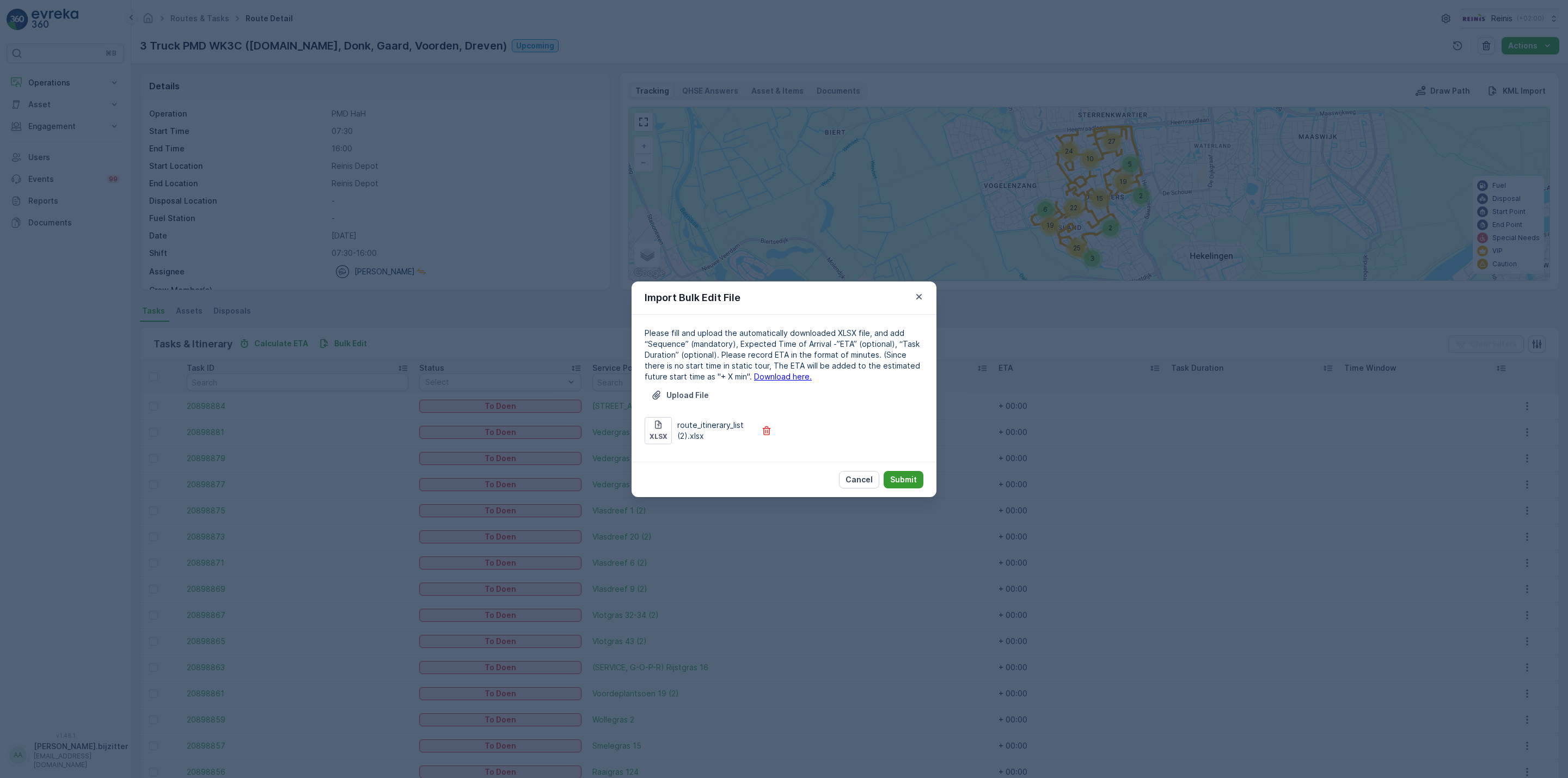
click at [897, 475] on p "Submit" at bounding box center [903, 479] width 27 height 11
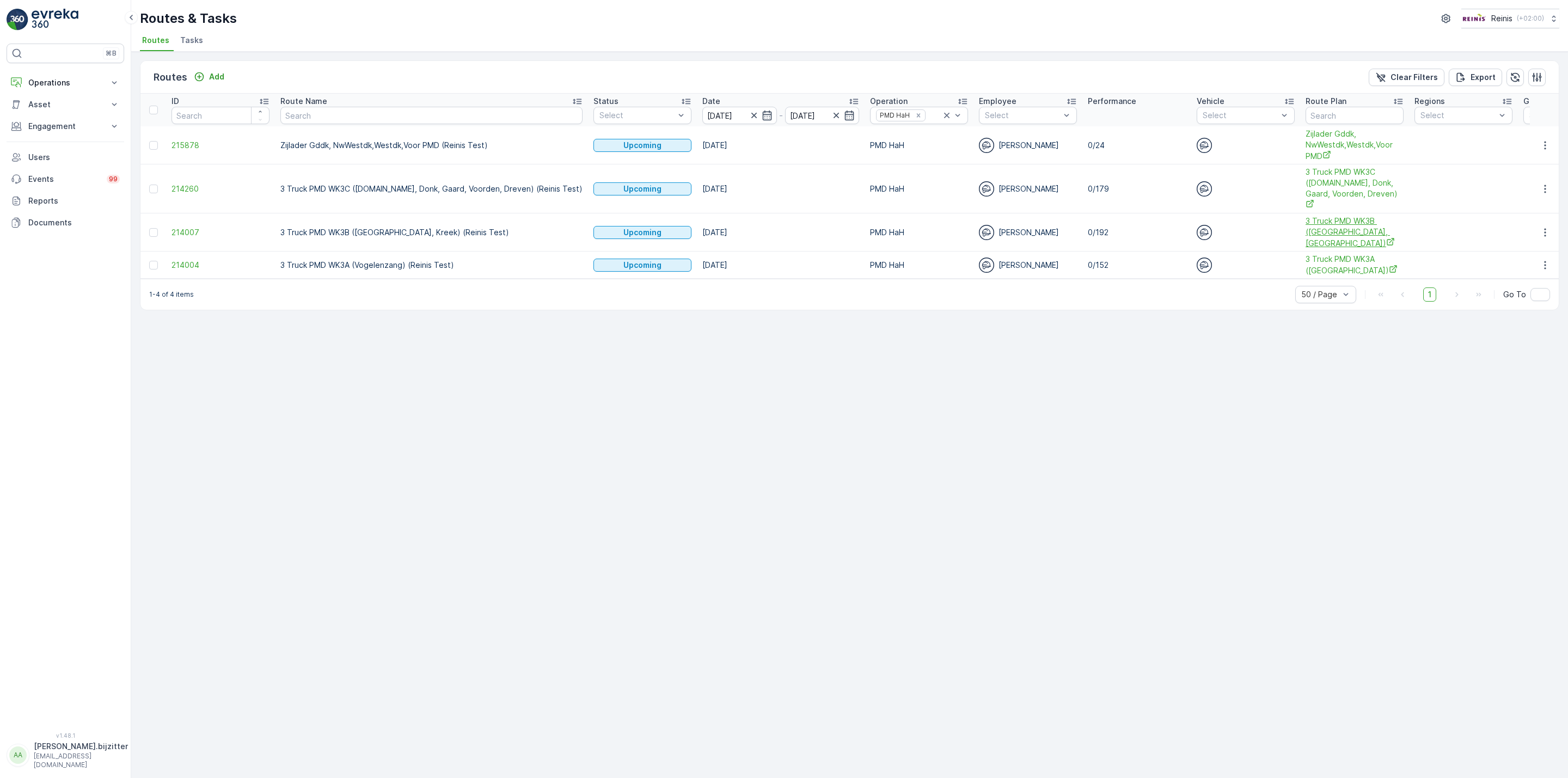
click at [1305, 216] on span "3 Truck PMD WK3B ([GEOGRAPHIC_DATA], [GEOGRAPHIC_DATA])" at bounding box center [1354, 232] width 98 height 33
click at [415, 343] on div "Routes Add Clear Filters Export ID Route Name Status Select Date 21.08.2025 - 2…" at bounding box center [849, 414] width 1437 height 726
click at [1543, 227] on icon "button" at bounding box center [1544, 232] width 11 height 11
click at [1535, 231] on span "See More Details" at bounding box center [1519, 232] width 63 height 11
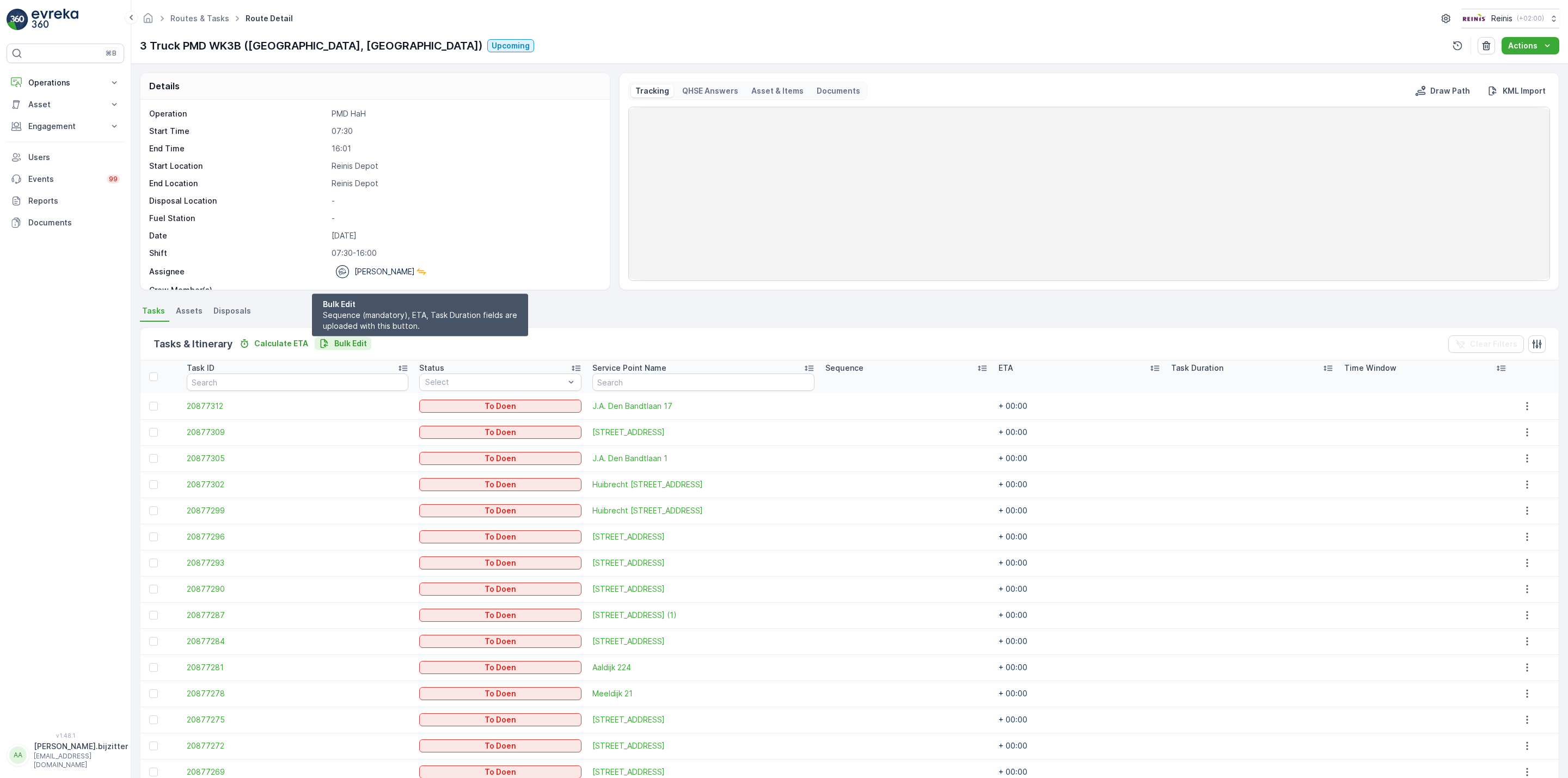
click at [346, 343] on p "Bulk Edit" at bounding box center [350, 343] width 33 height 11
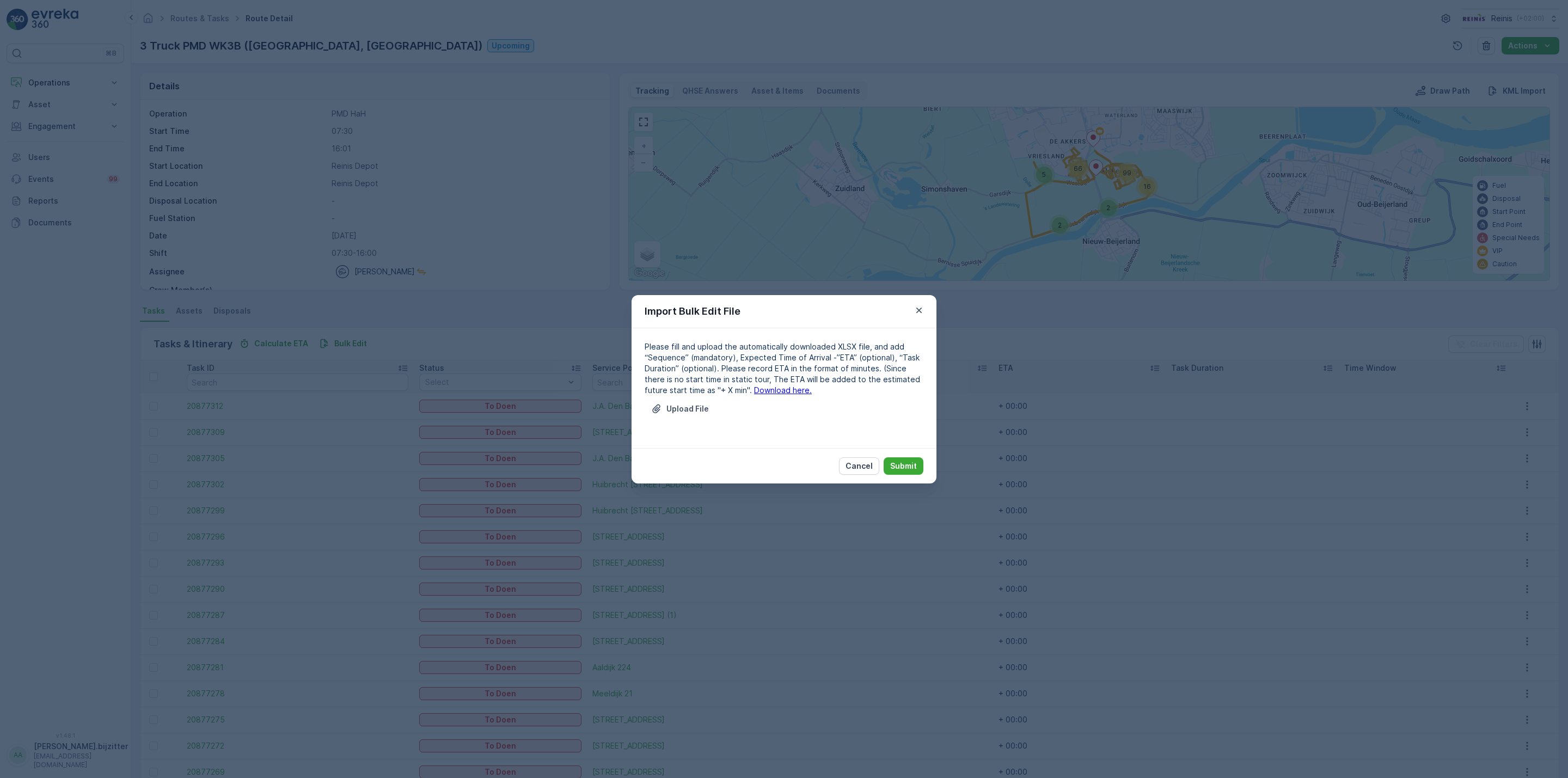
click at [754, 392] on link "Download here." at bounding box center [783, 390] width 57 height 9
click at [680, 407] on p "Upload File" at bounding box center [688, 409] width 43 height 11
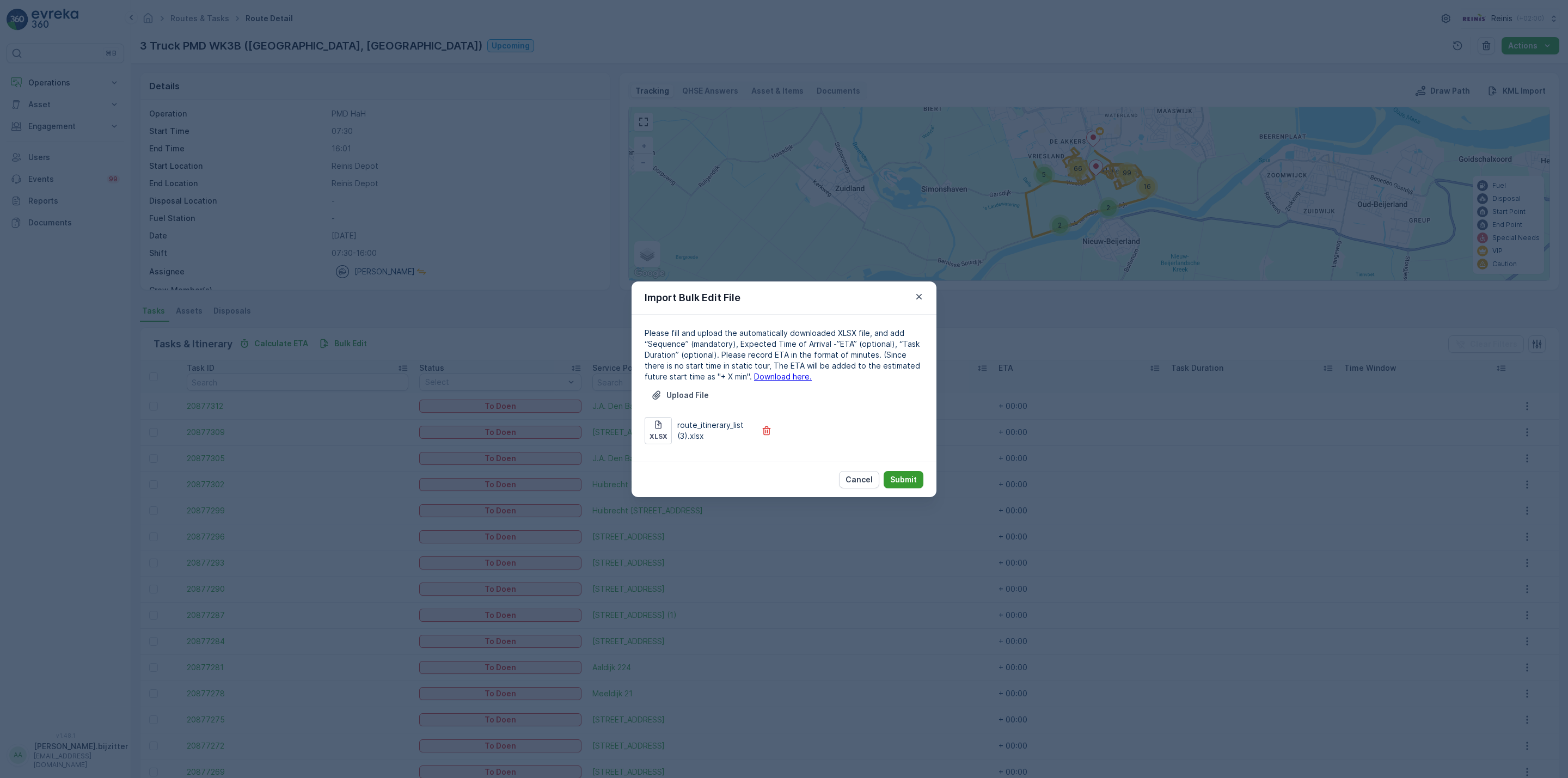
click at [902, 486] on button "Submit" at bounding box center [903, 479] width 39 height 17
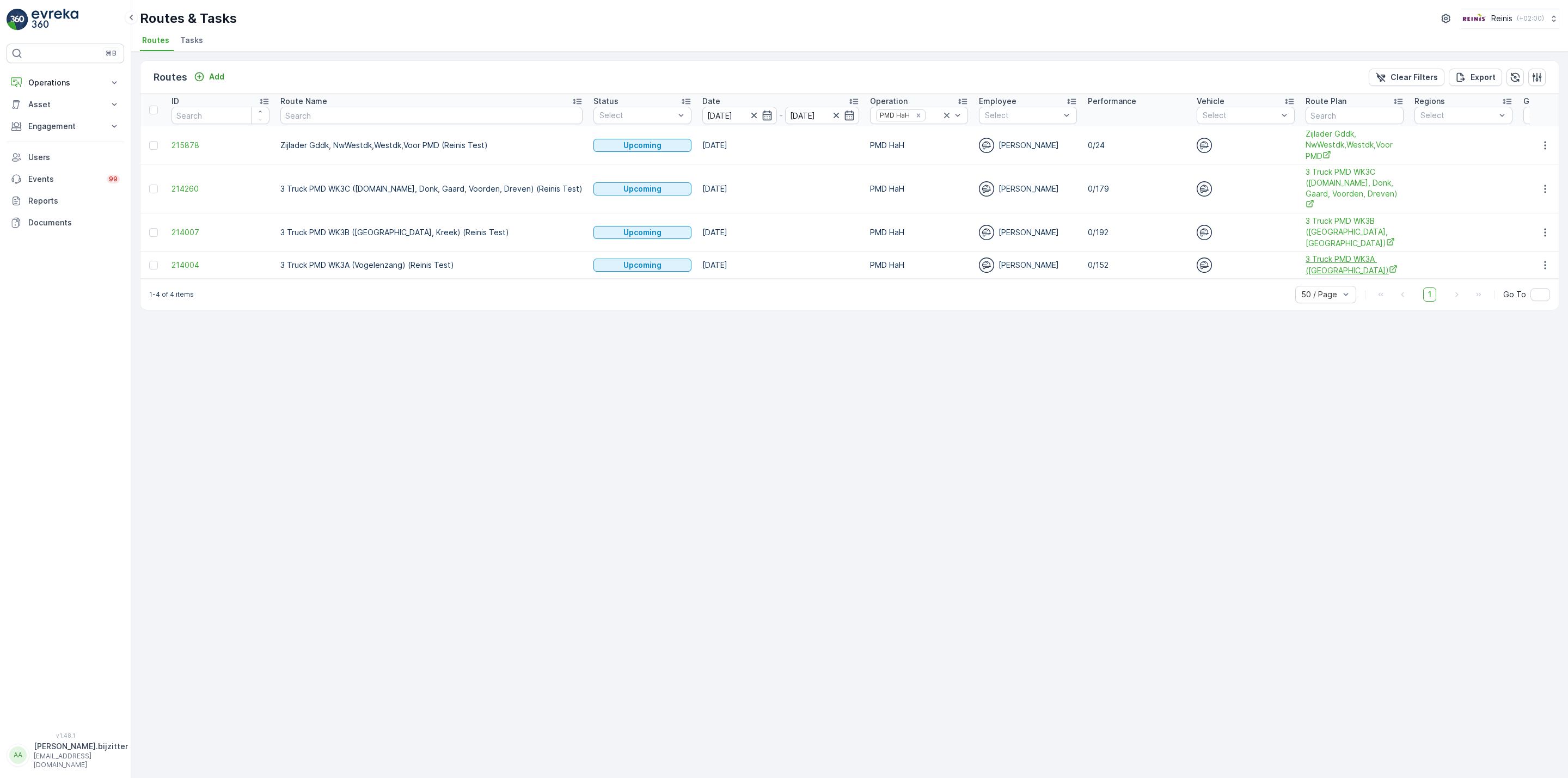
click at [1305, 254] on span "3 Truck PMD WK3A (Vogelenzang)" at bounding box center [1354, 264] width 98 height 22
click at [1543, 259] on icon "button" at bounding box center [1544, 264] width 11 height 11
click at [1511, 260] on span "See More Details" at bounding box center [1519, 260] width 63 height 11
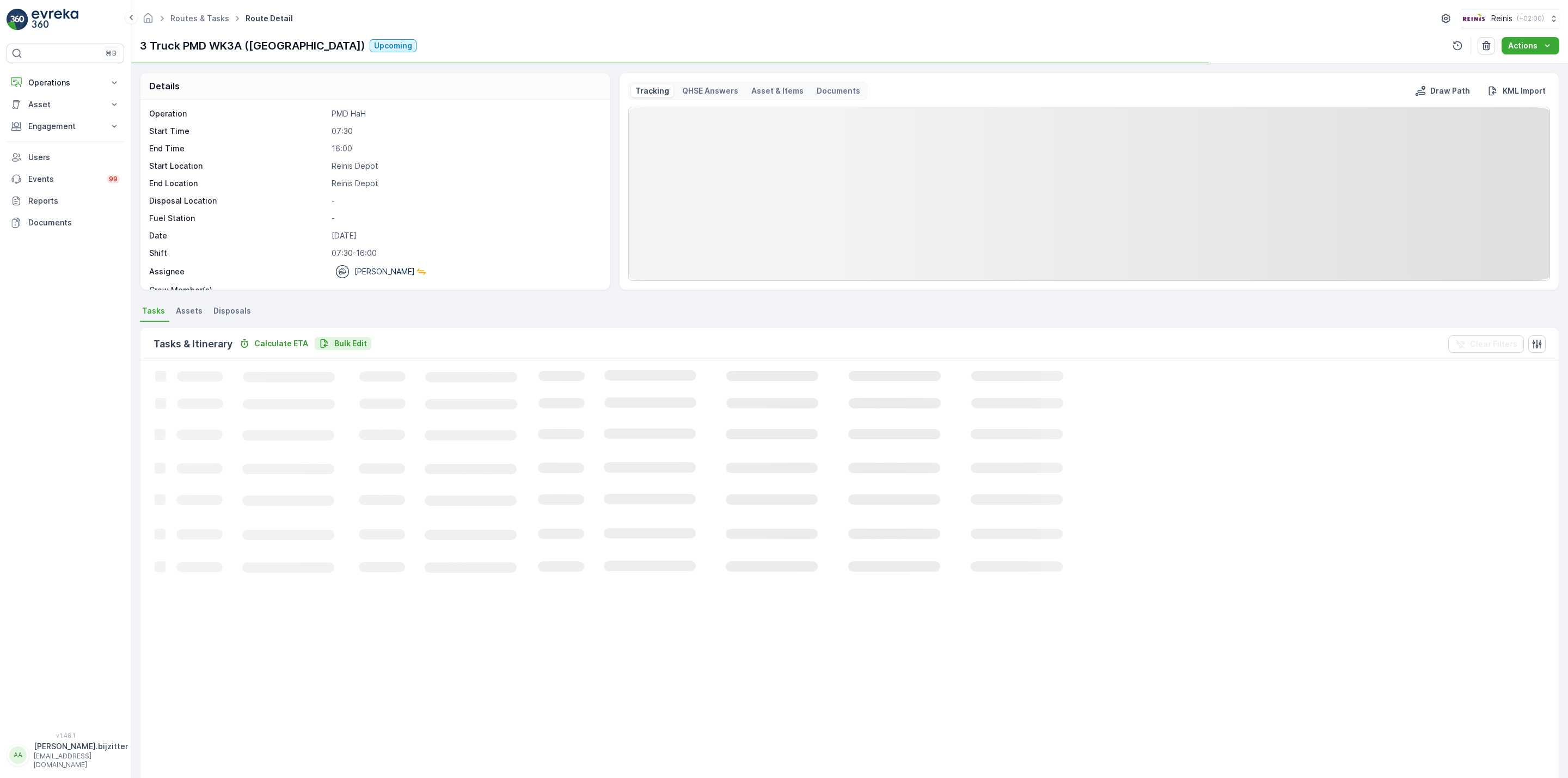
click at [339, 345] on p "Bulk Edit" at bounding box center [350, 343] width 33 height 11
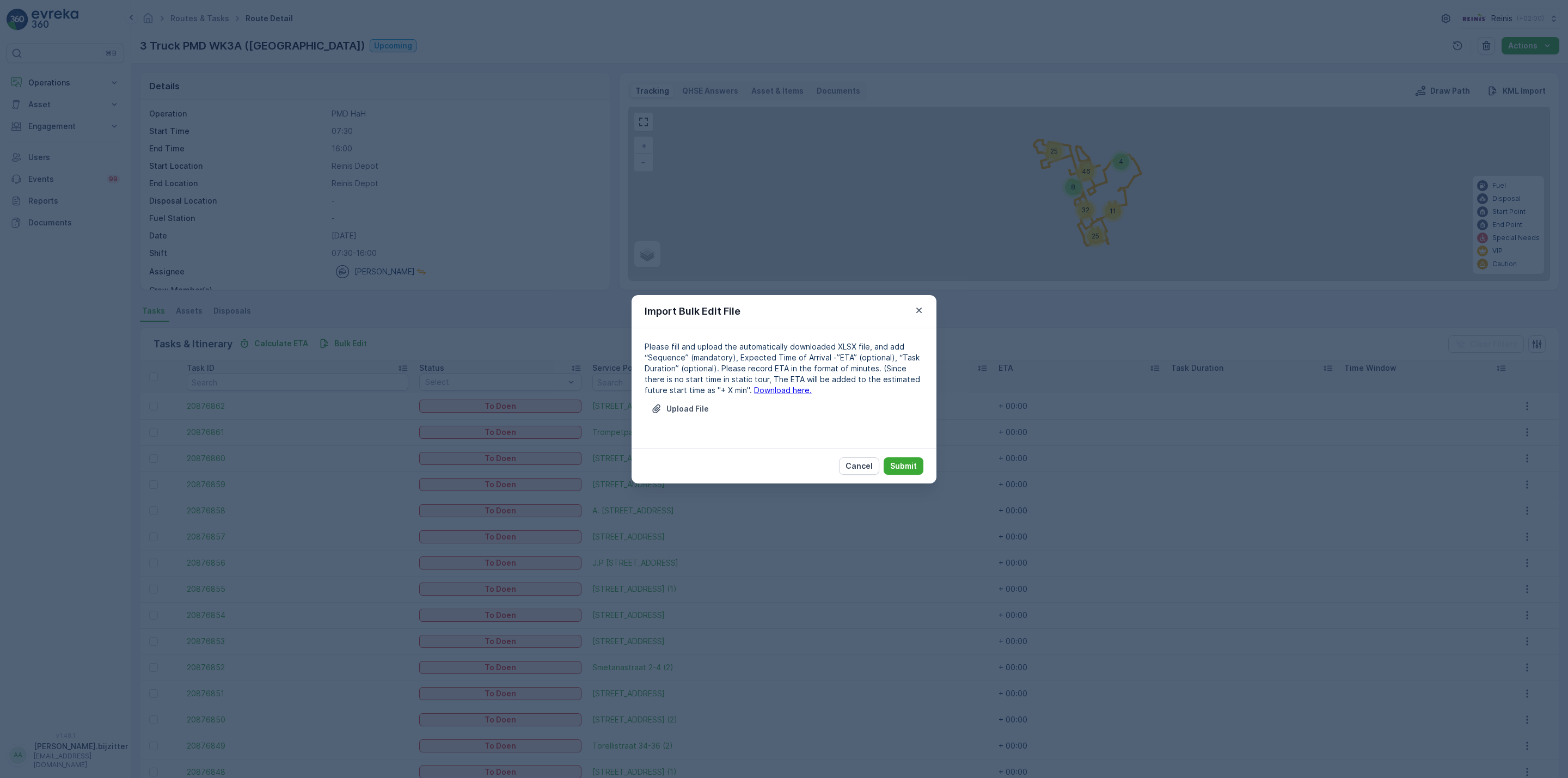
click at [781, 394] on link "Download here." at bounding box center [783, 390] width 57 height 9
click at [688, 410] on p "Upload File" at bounding box center [688, 409] width 43 height 11
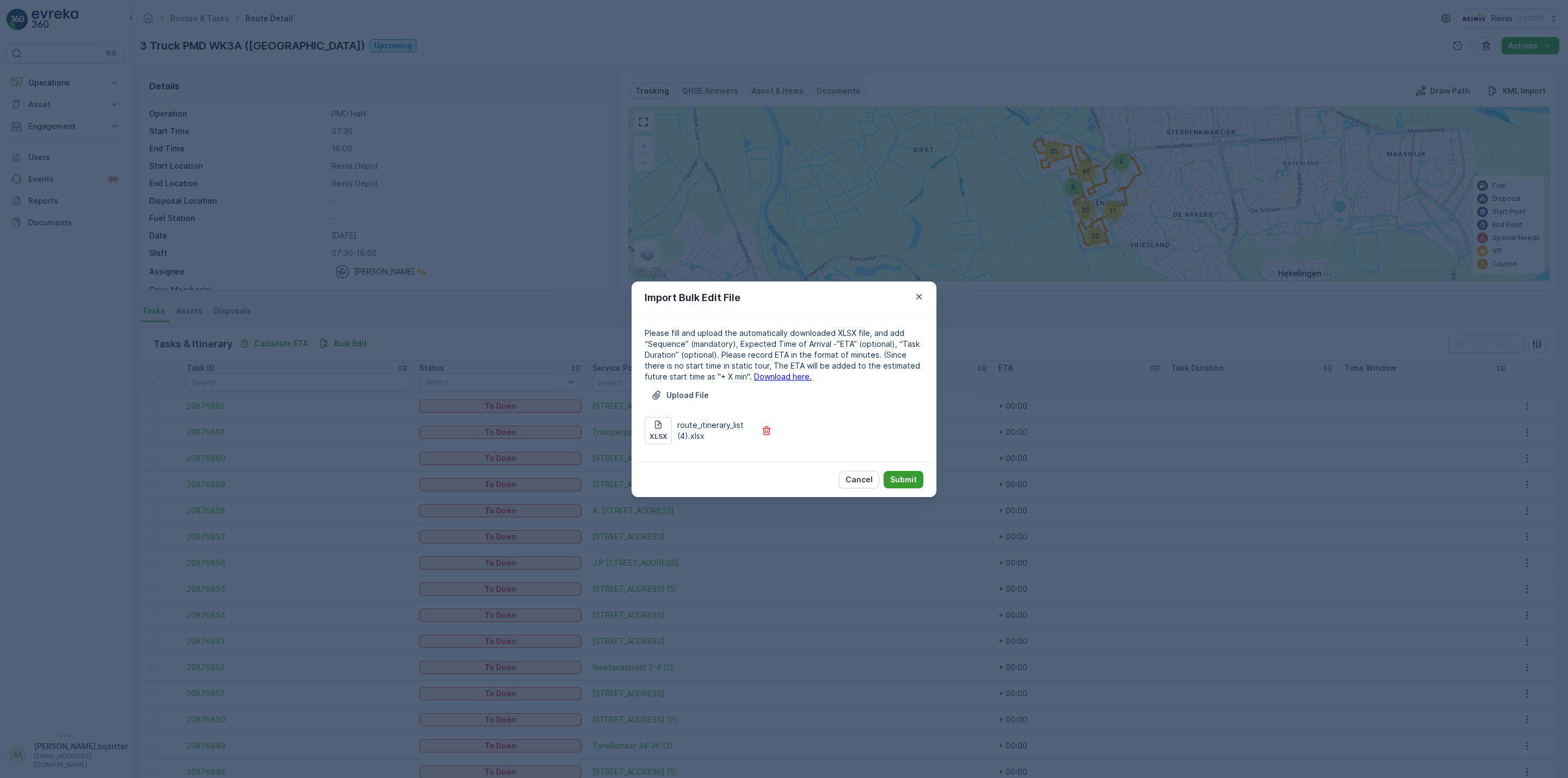
click at [900, 478] on p "Submit" at bounding box center [903, 479] width 27 height 11
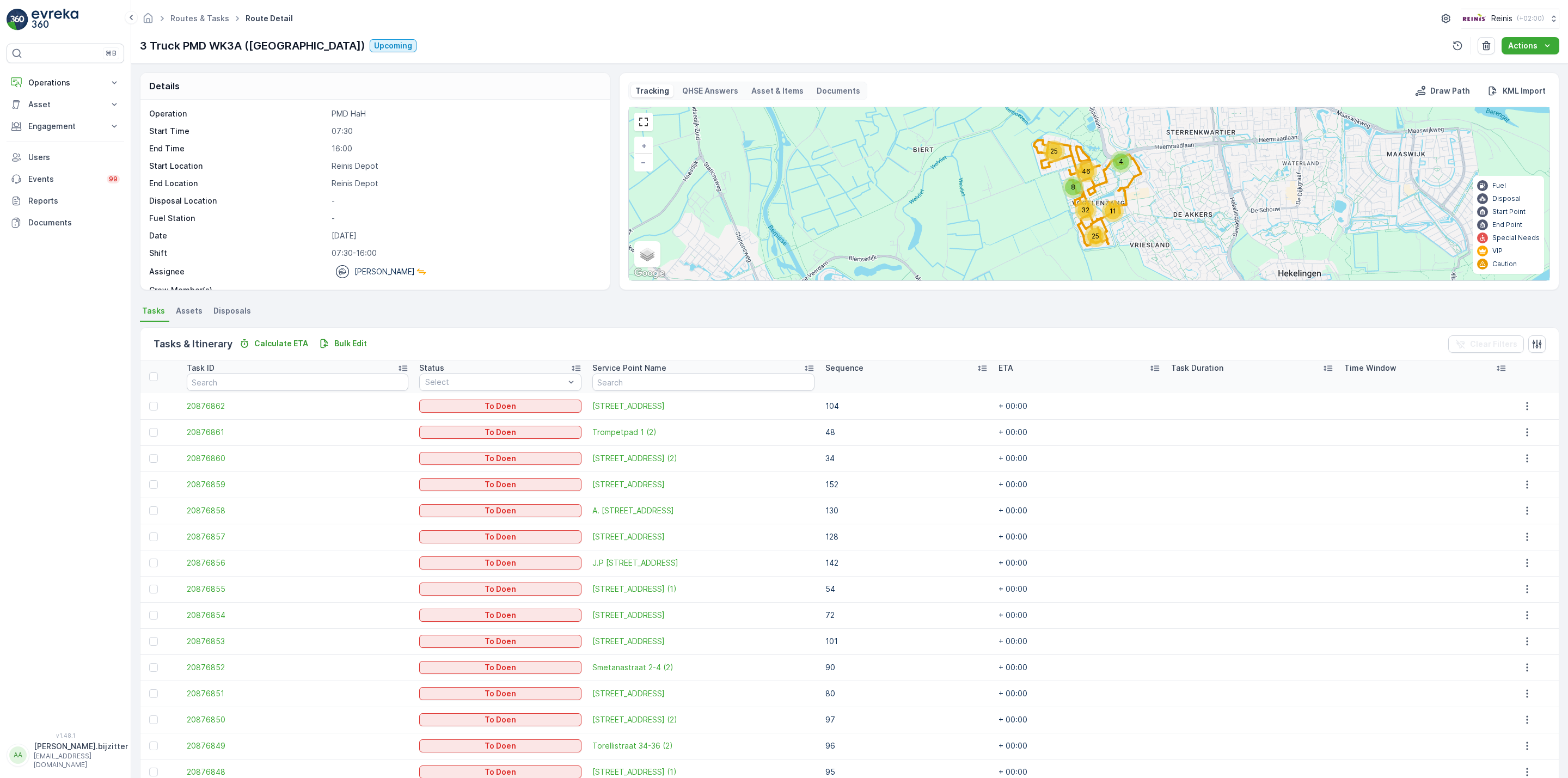
click at [44, 752] on p "[PERSON_NAME].bijzitter" at bounding box center [80, 746] width 94 height 11
click at [46, 732] on span "Log Out" at bounding box center [41, 731] width 30 height 11
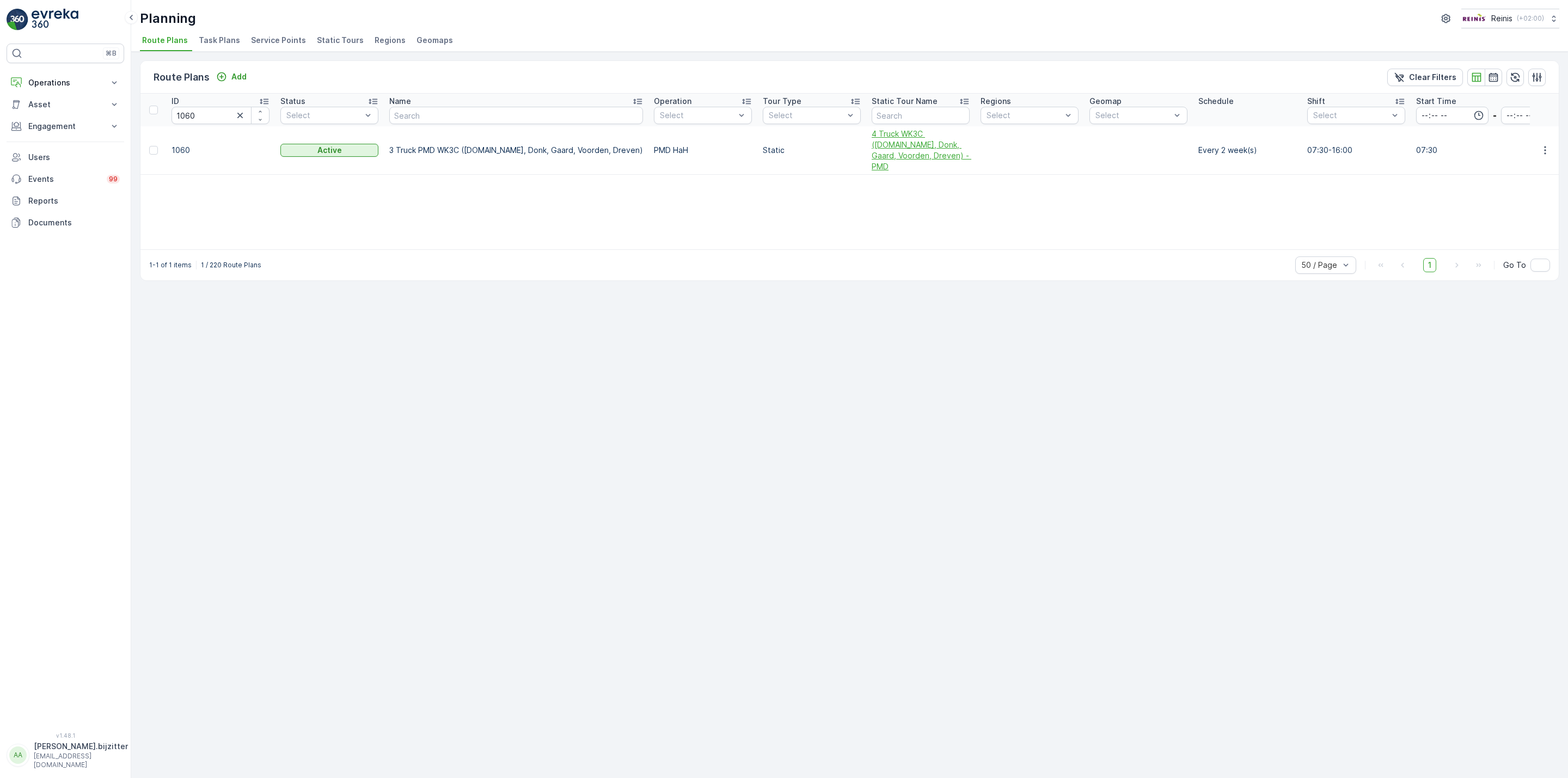
click at [871, 144] on span "4 Truck WK3C ([DOMAIN_NAME], Donk, Gaard, Voorden, Dreven) - PMD" at bounding box center [920, 150] width 98 height 43
click at [414, 435] on div "Route Plans Add Clear Filters ID 1060 Status Select Name Operation Select Tour …" at bounding box center [849, 414] width 1437 height 726
click at [875, 147] on span "4 Truck WK3C ([DOMAIN_NAME], Donk, Gaard, Voorden, Dreven) - PMD" at bounding box center [920, 150] width 98 height 43
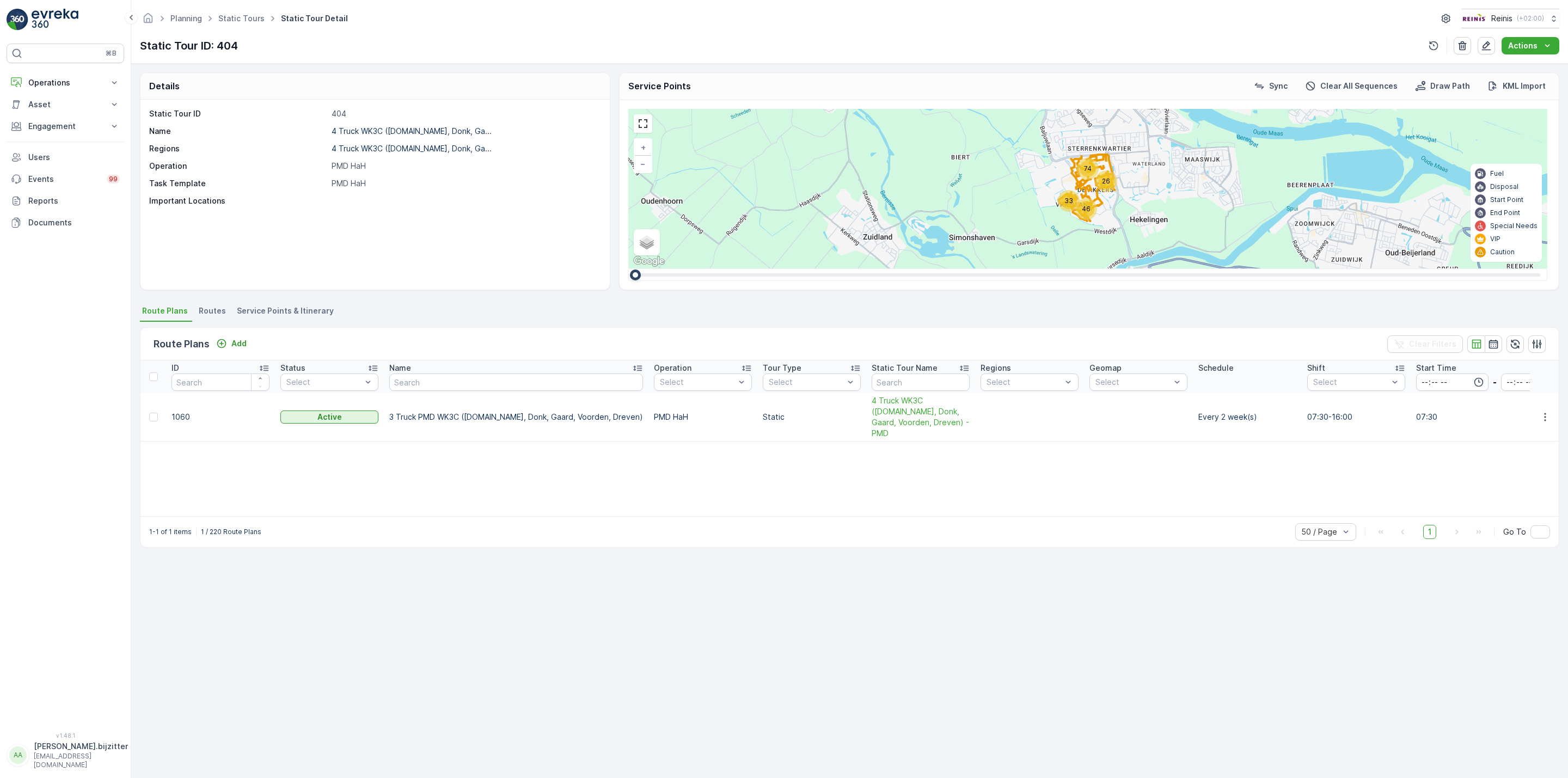
click at [301, 307] on span "Service Points & Itinerary" at bounding box center [286, 310] width 97 height 11
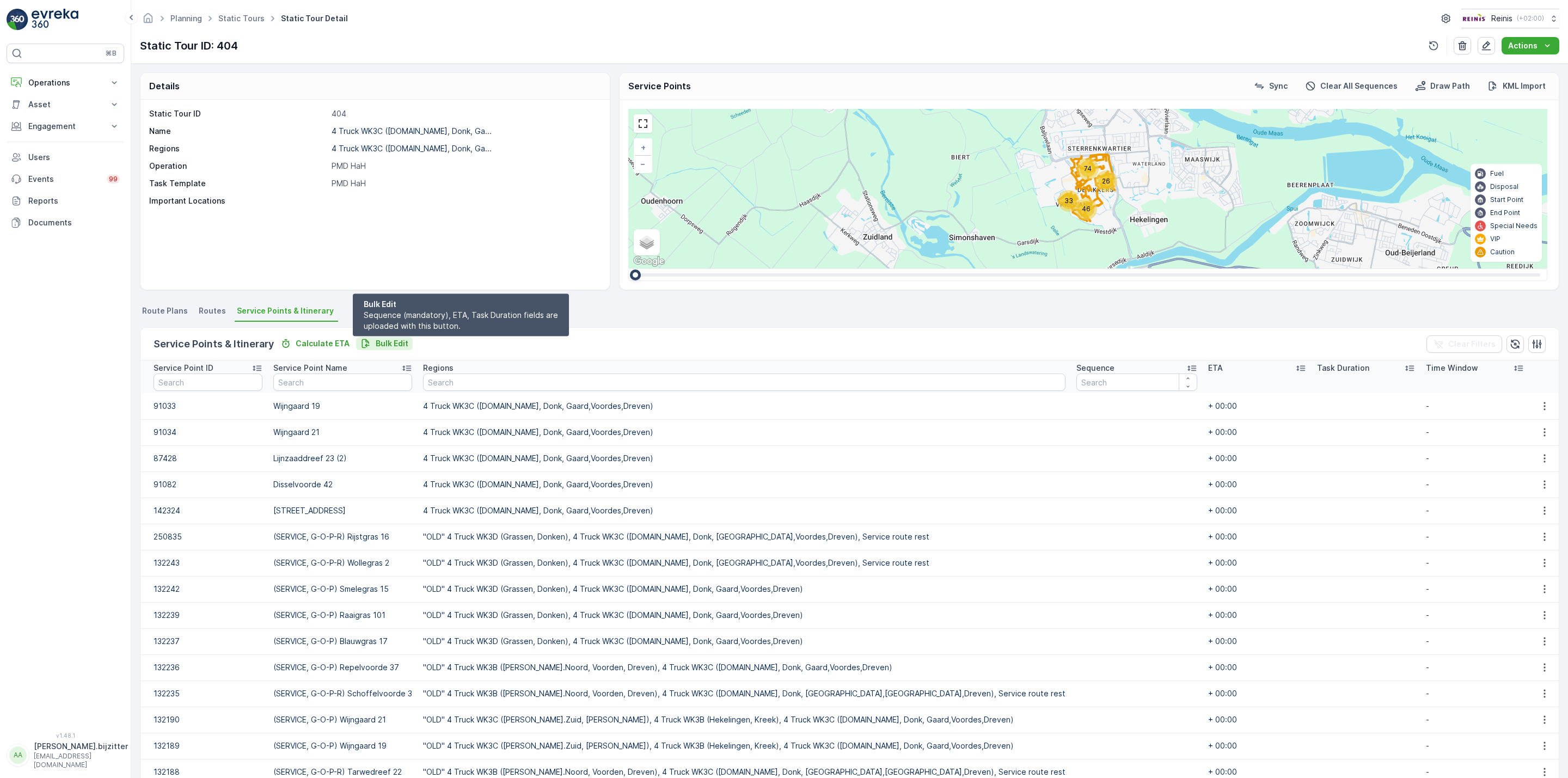
click at [386, 341] on p "Bulk Edit" at bounding box center [392, 343] width 33 height 11
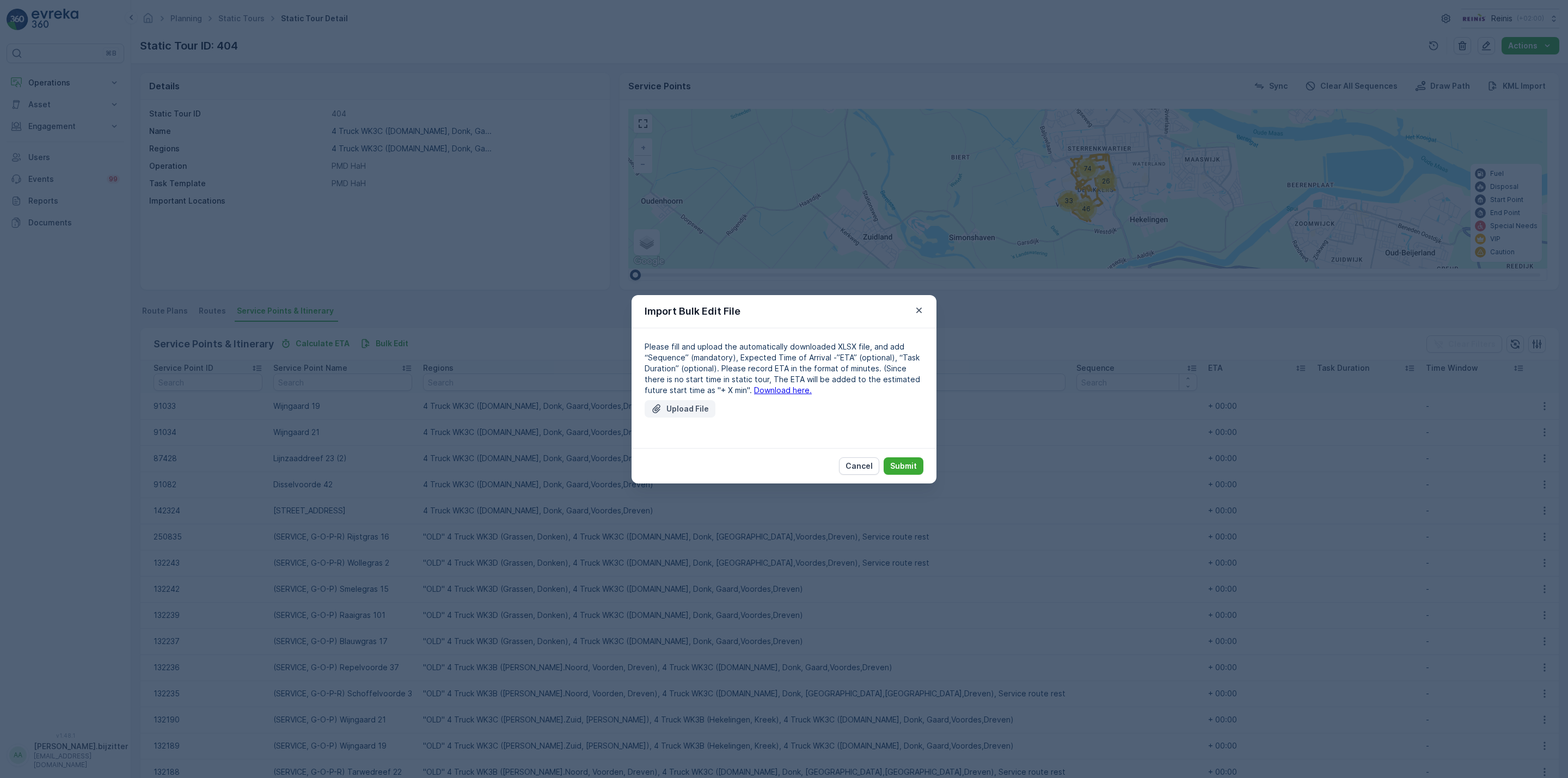
click at [684, 404] on p "Upload File" at bounding box center [688, 409] width 43 height 11
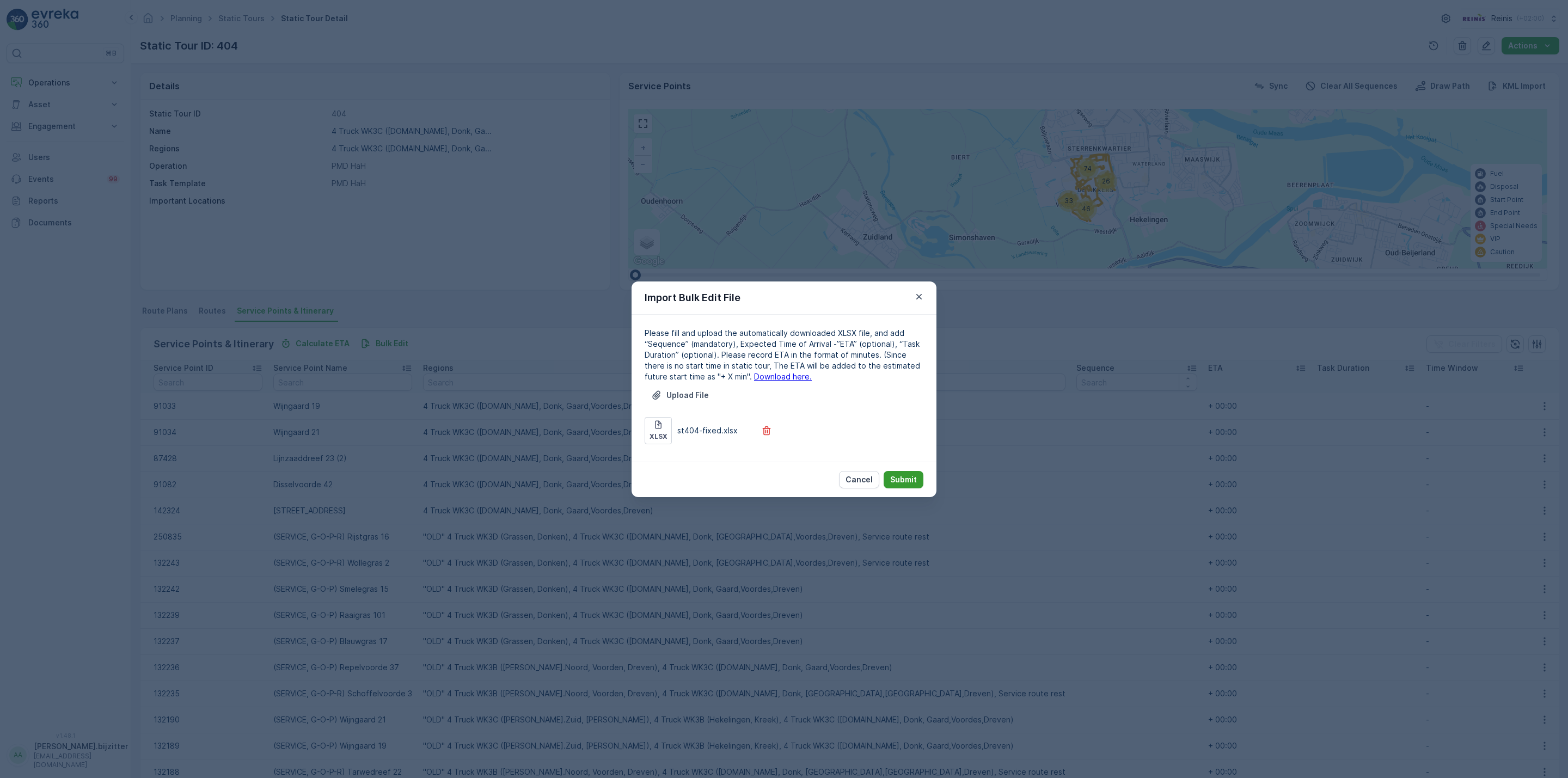
click at [902, 478] on p "Submit" at bounding box center [903, 479] width 27 height 11
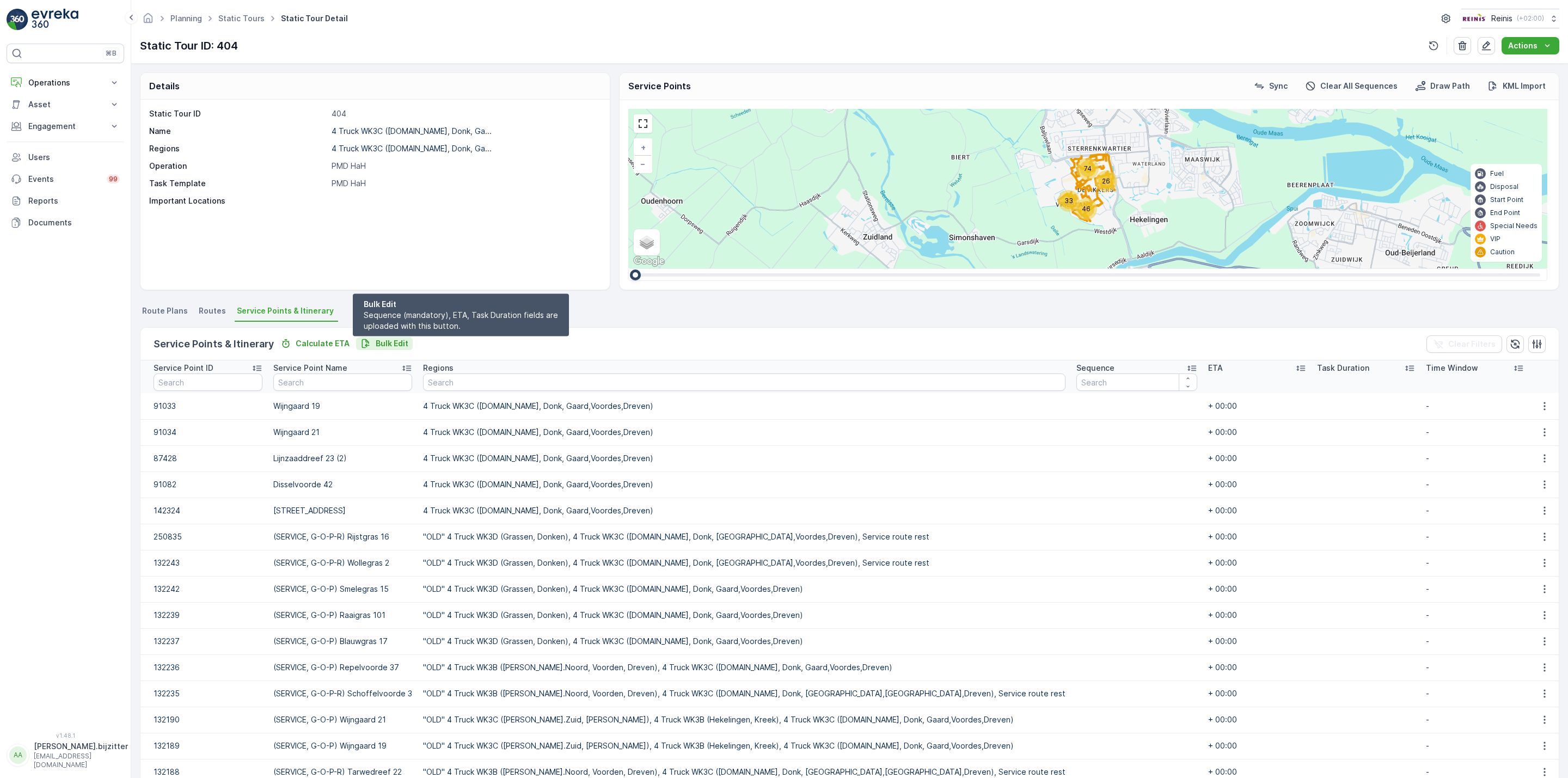
click at [387, 346] on p "Bulk Edit" at bounding box center [392, 343] width 33 height 11
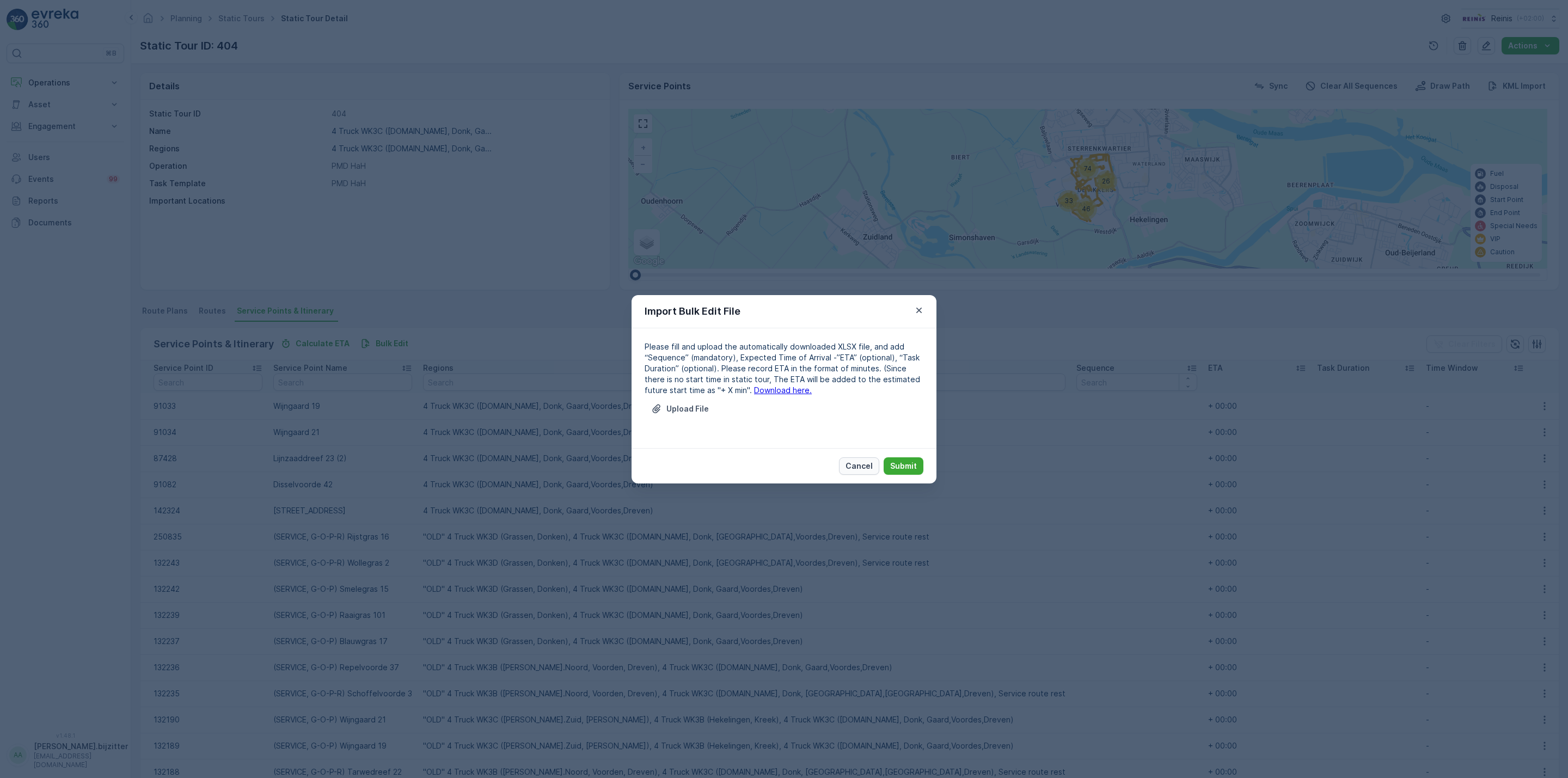
click at [871, 465] on p "Cancel" at bounding box center [858, 465] width 27 height 11
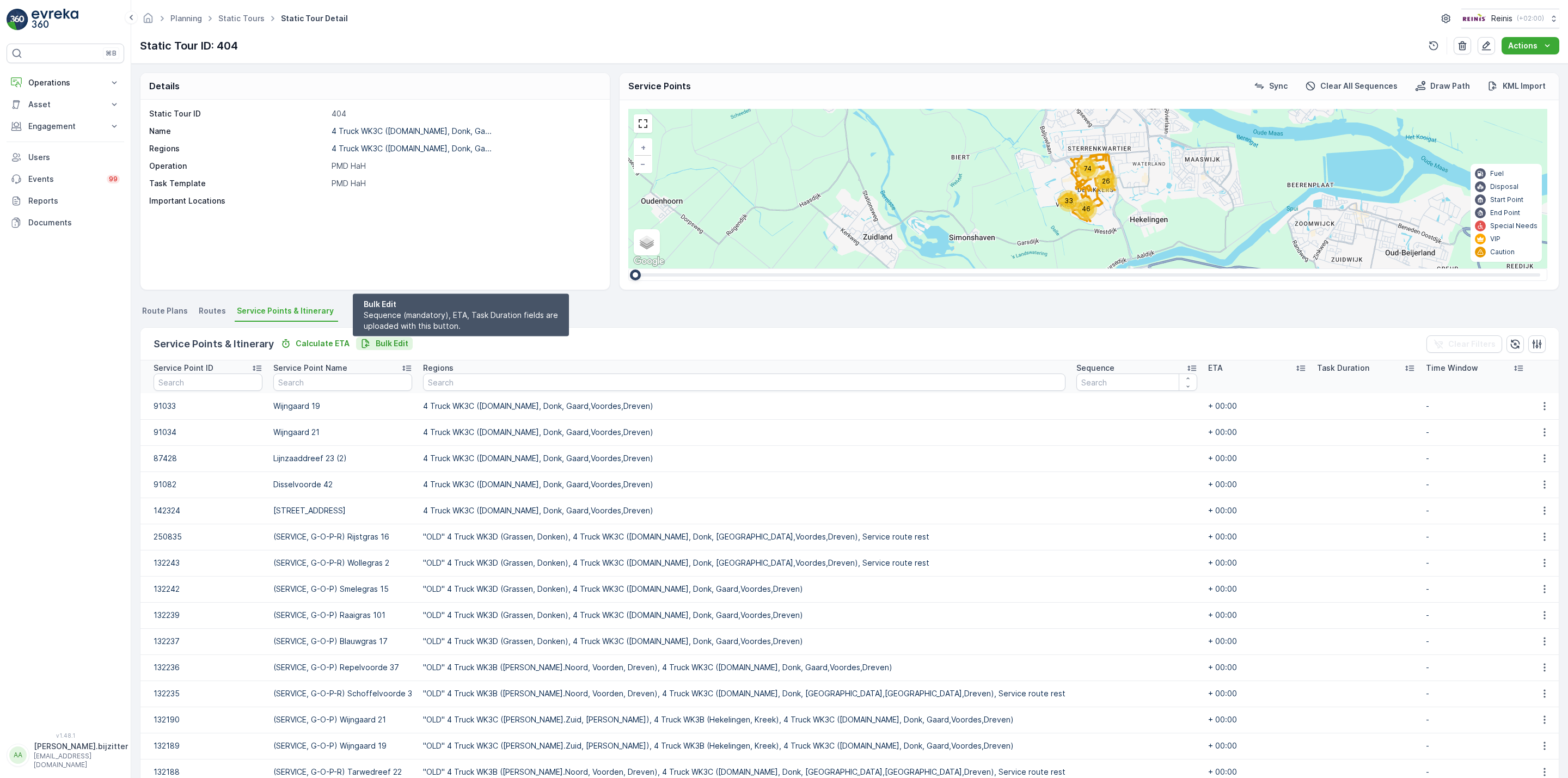
click at [386, 342] on p "Bulk Edit" at bounding box center [392, 343] width 33 height 11
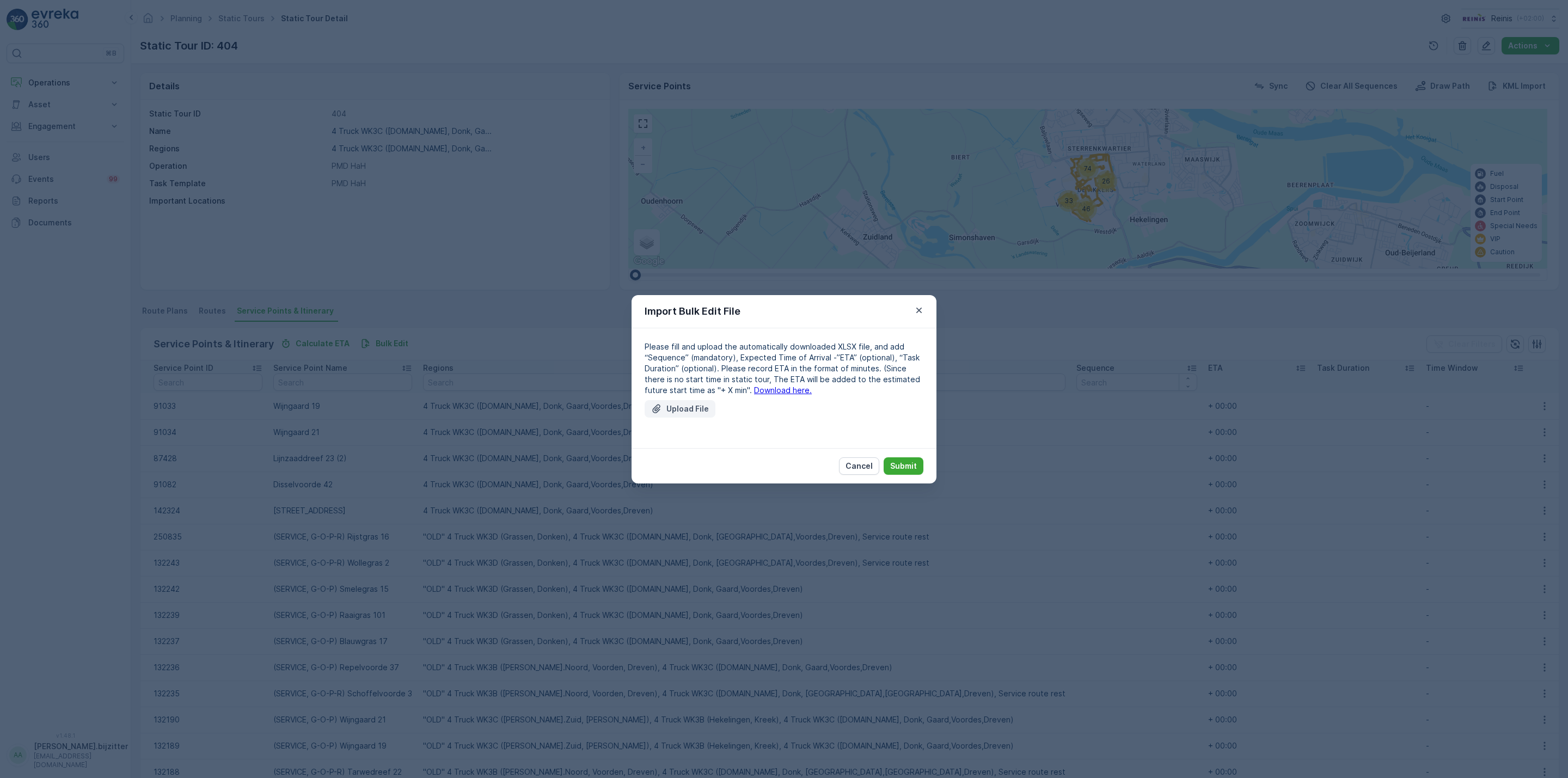
click at [695, 407] on p "Upload File" at bounding box center [688, 409] width 43 height 11
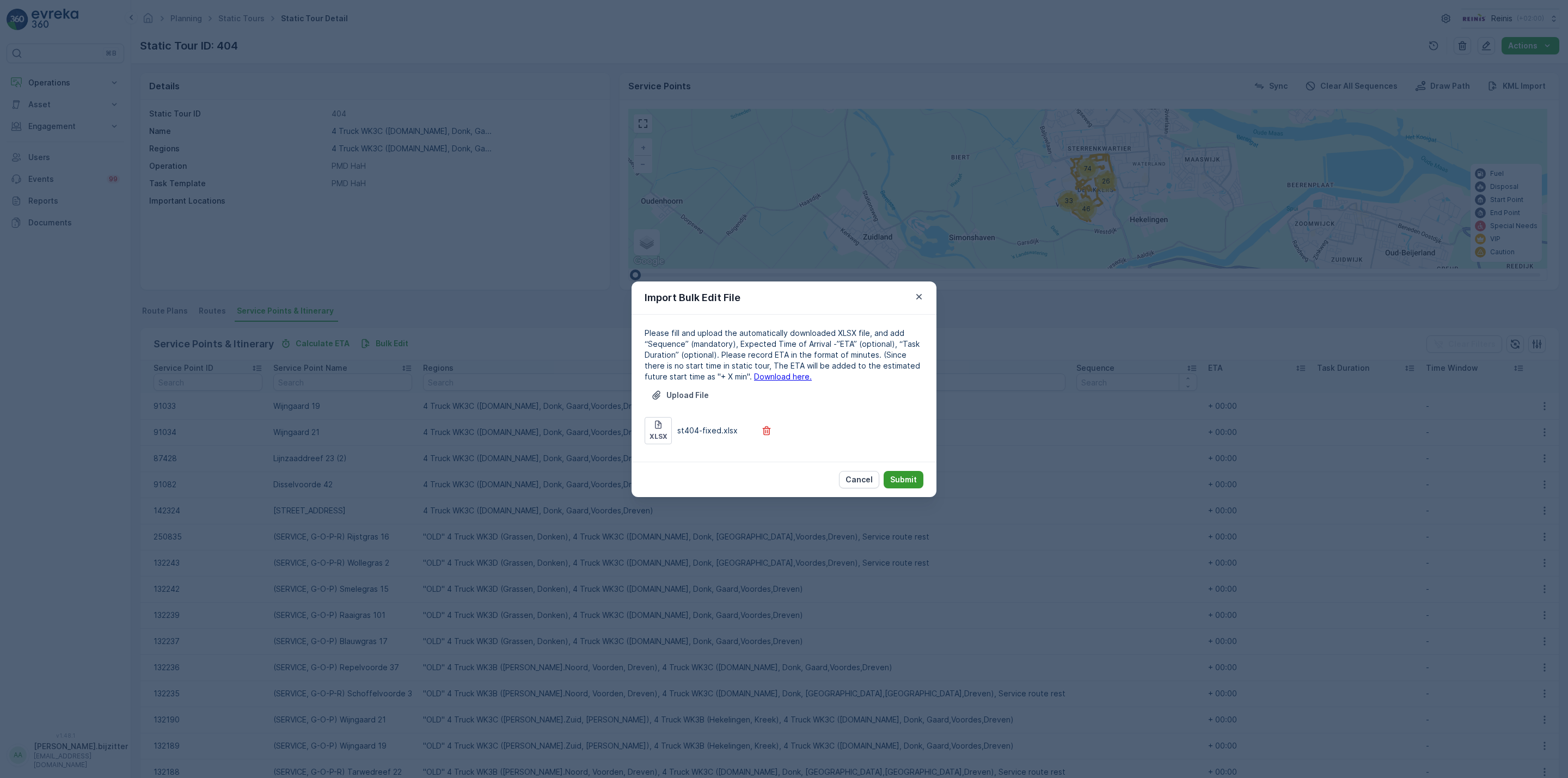
click at [895, 477] on p "Submit" at bounding box center [903, 479] width 27 height 11
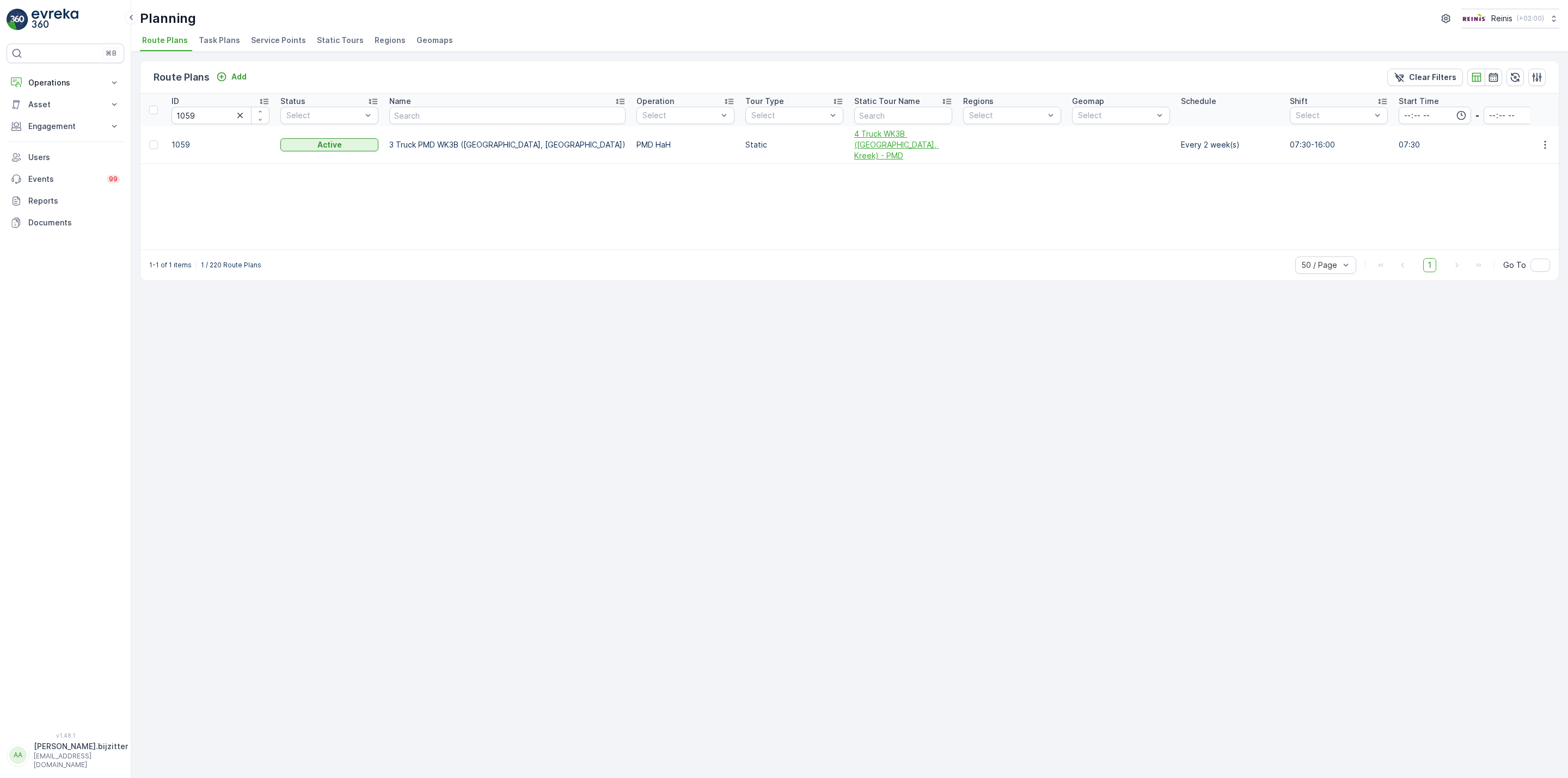
click at [854, 135] on span "4 Truck WK3B ([GEOGRAPHIC_DATA], Kreek) - PMD" at bounding box center [903, 145] width 98 height 33
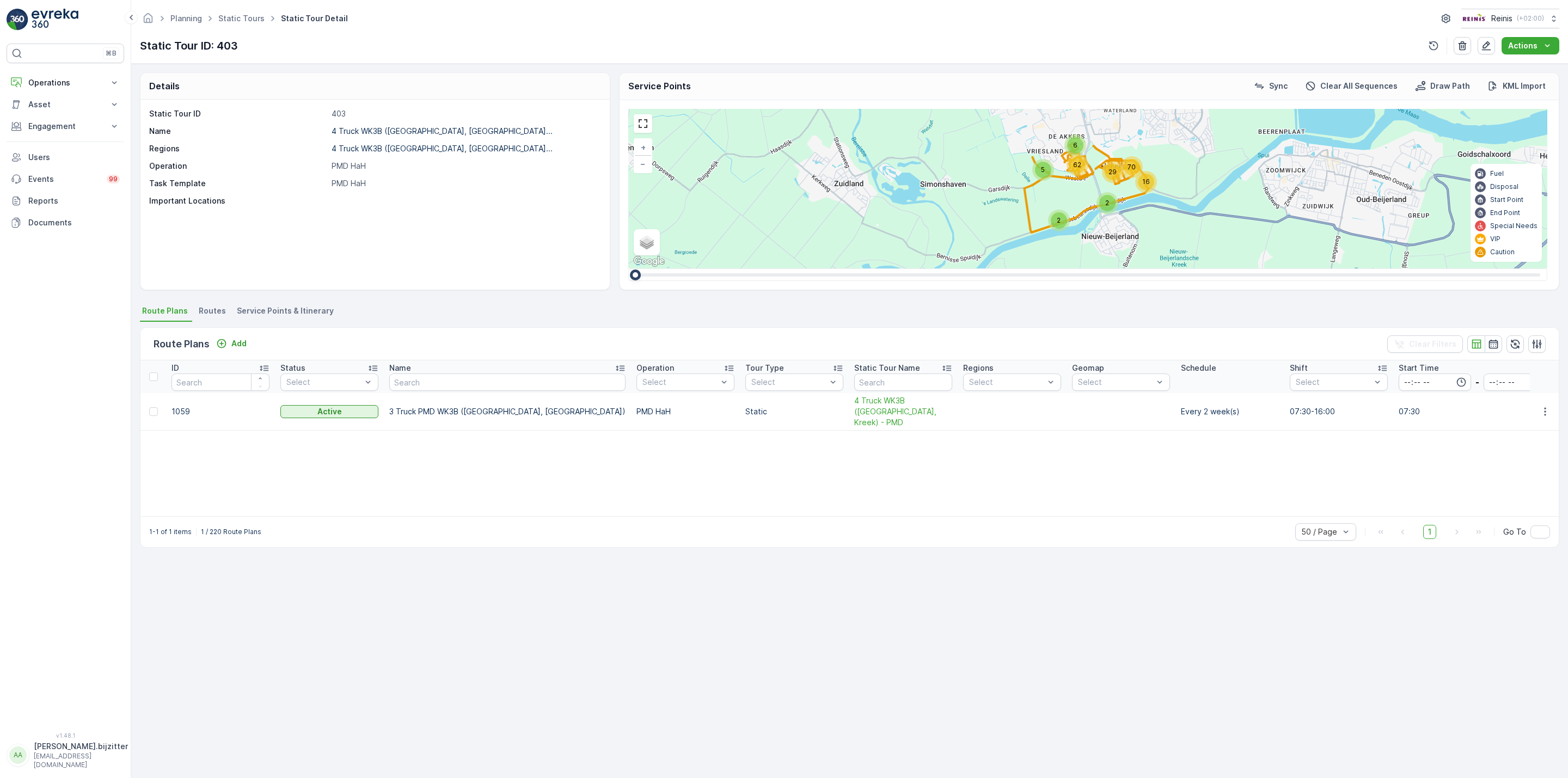
click at [307, 302] on div "Details Static Tour ID 403 Name 4 Truck WK3B ([GEOGRAPHIC_DATA], [GEOGRAPHIC_DA…" at bounding box center [849, 421] width 1437 height 714
click at [304, 310] on span "Service Points & Itinerary" at bounding box center [286, 310] width 97 height 11
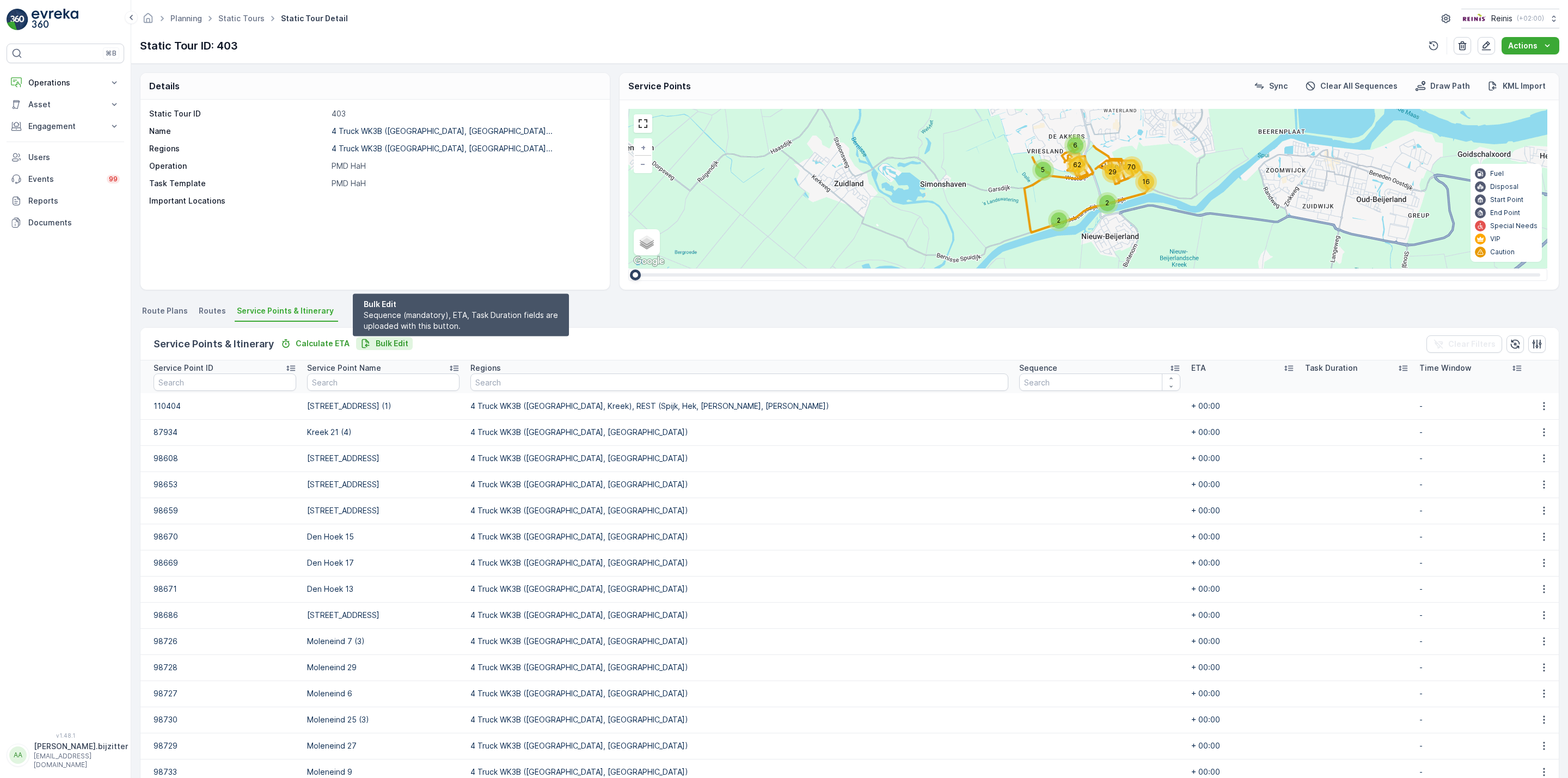
click at [389, 341] on p "Bulk Edit" at bounding box center [392, 343] width 33 height 11
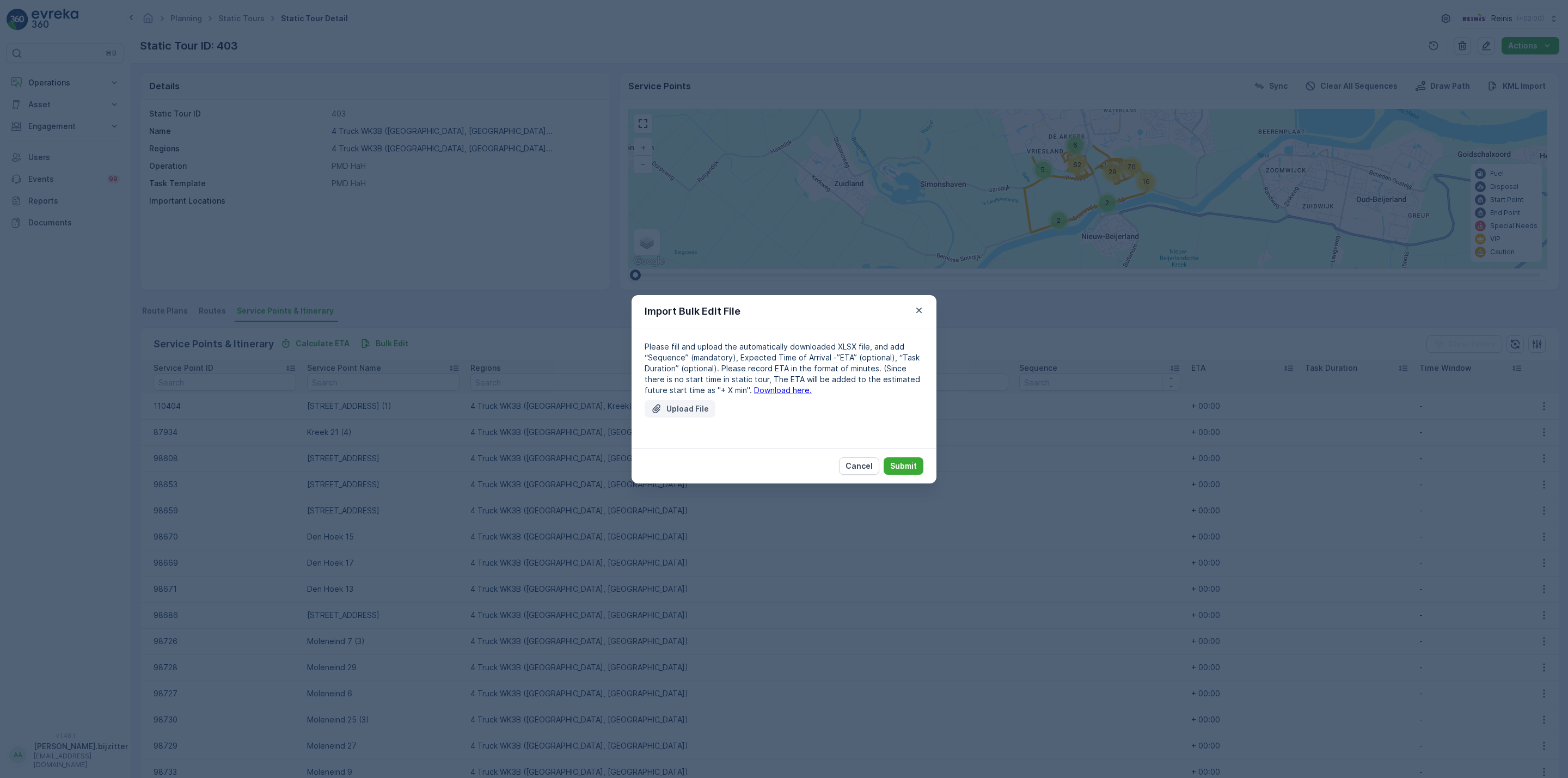
click at [695, 414] on p "Upload File" at bounding box center [688, 409] width 43 height 11
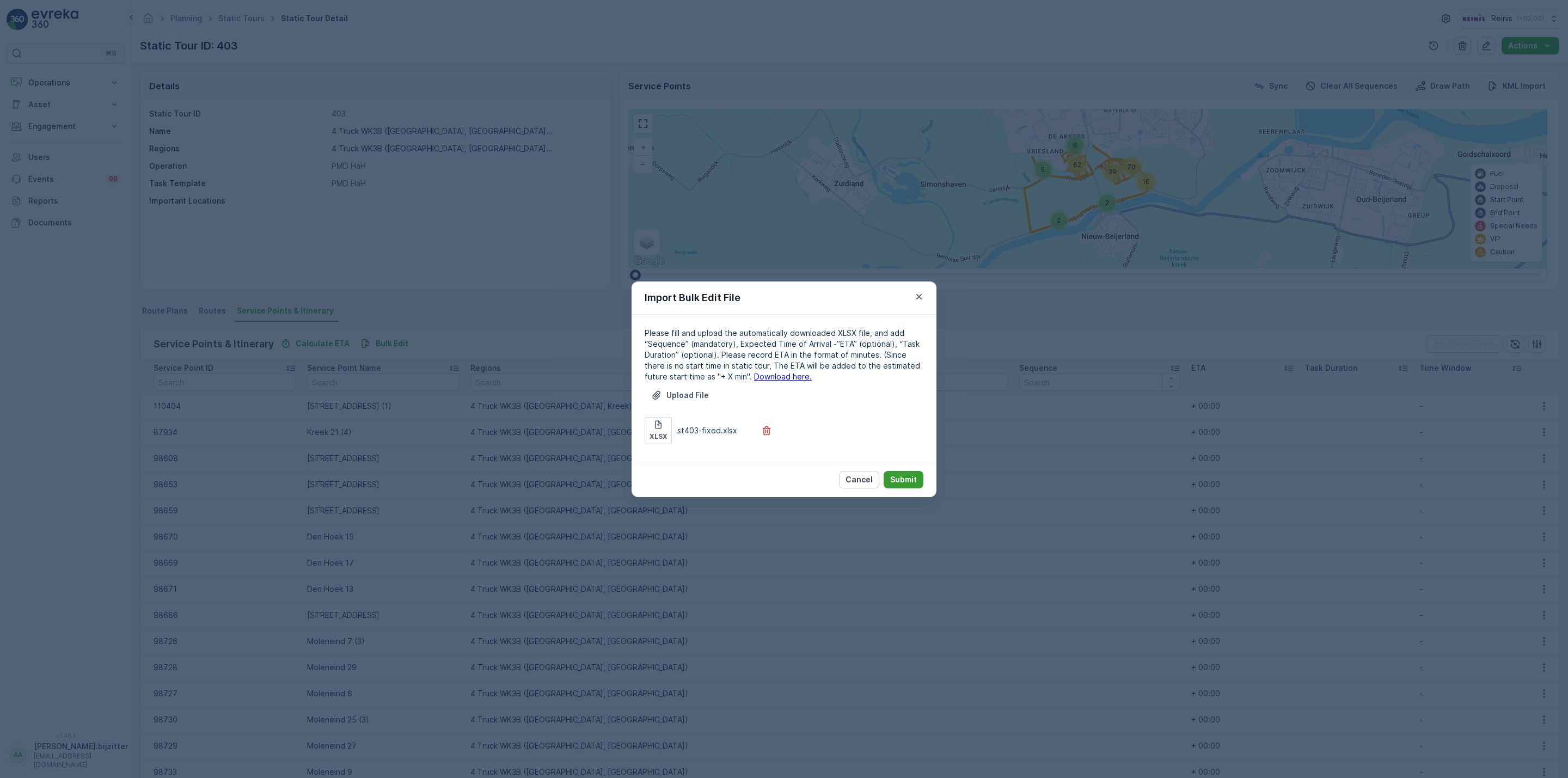
click at [895, 479] on p "Submit" at bounding box center [903, 479] width 27 height 11
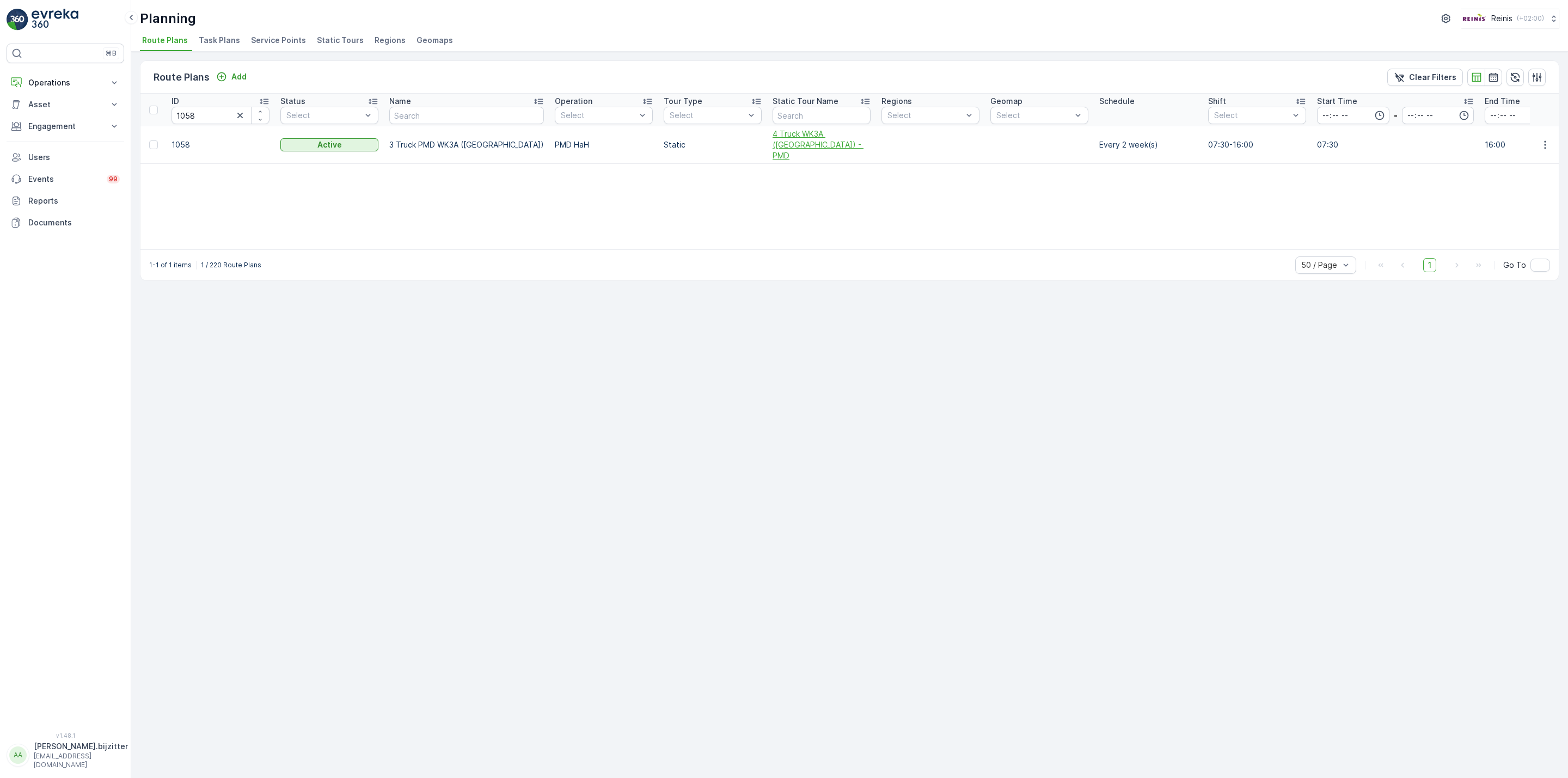
click at [772, 143] on span "4 Truck WK3A ([GEOGRAPHIC_DATA]) - PMD" at bounding box center [821, 145] width 98 height 33
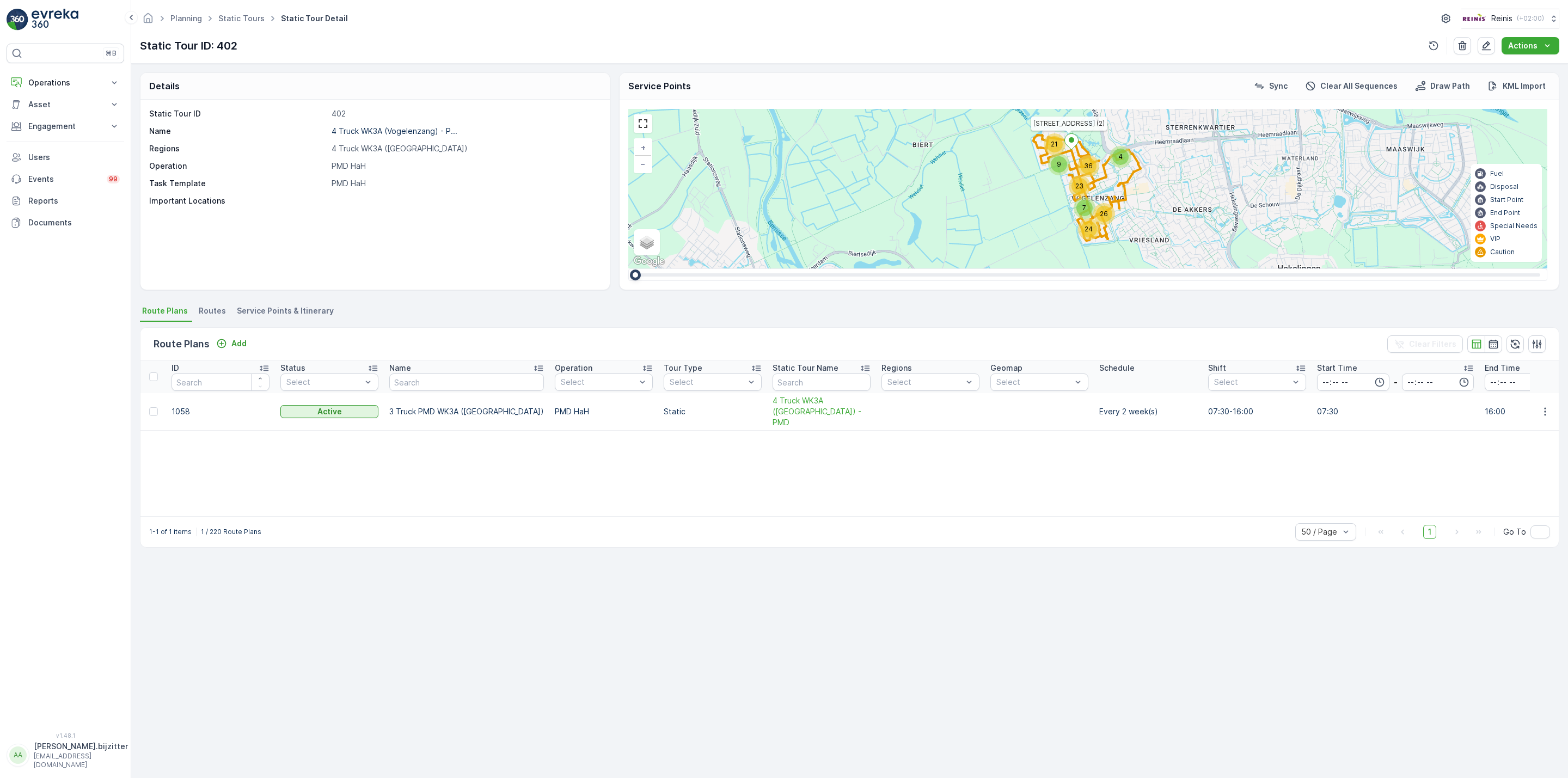
click at [457, 475] on div "ID Status Select Name Operation Select Tour Type Select Static Tour Name Region…" at bounding box center [849, 438] width 1418 height 156
click at [304, 313] on span "Service Points & Itinerary" at bounding box center [286, 310] width 97 height 11
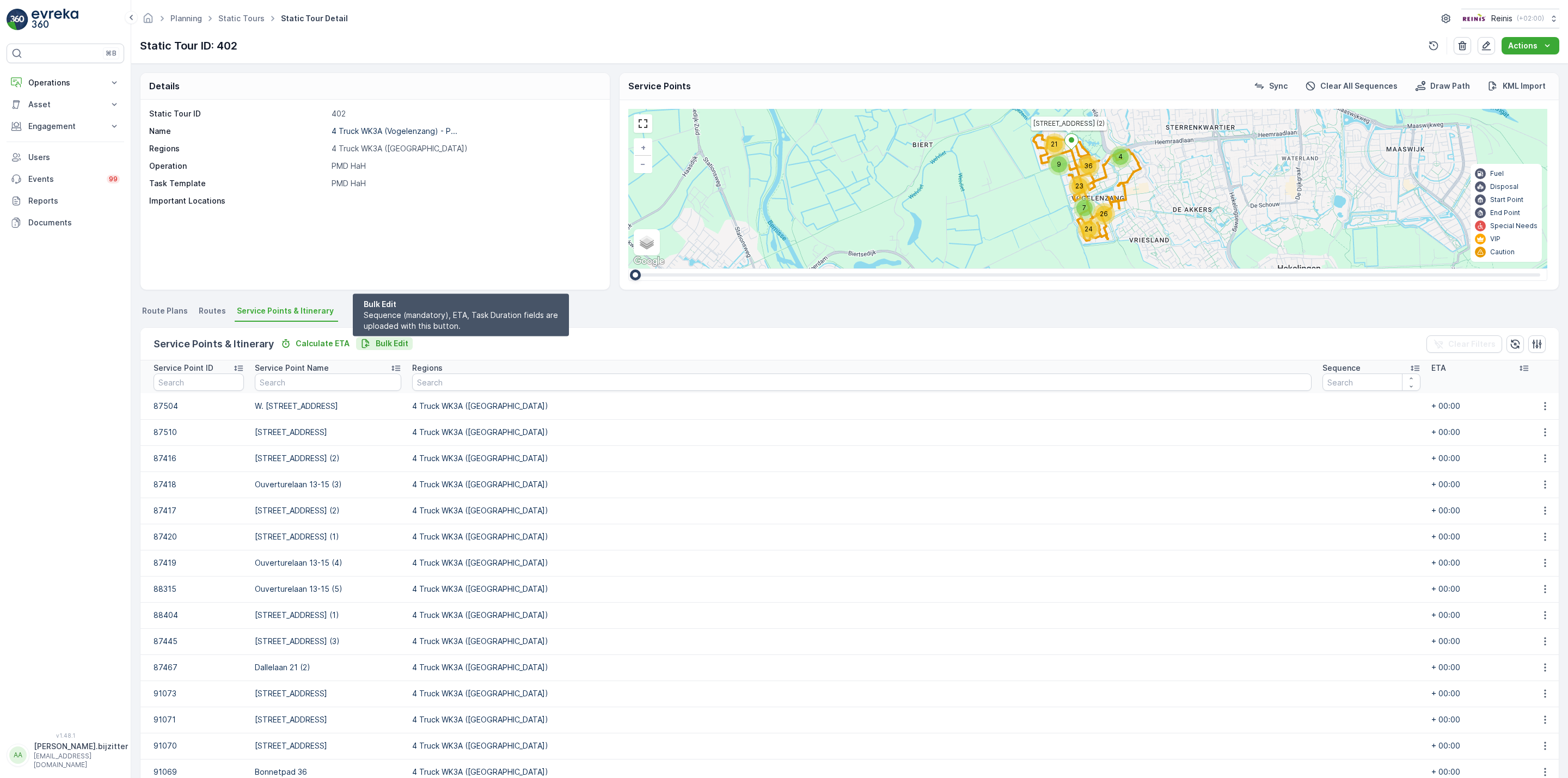
click at [382, 343] on p "Bulk Edit" at bounding box center [392, 343] width 33 height 11
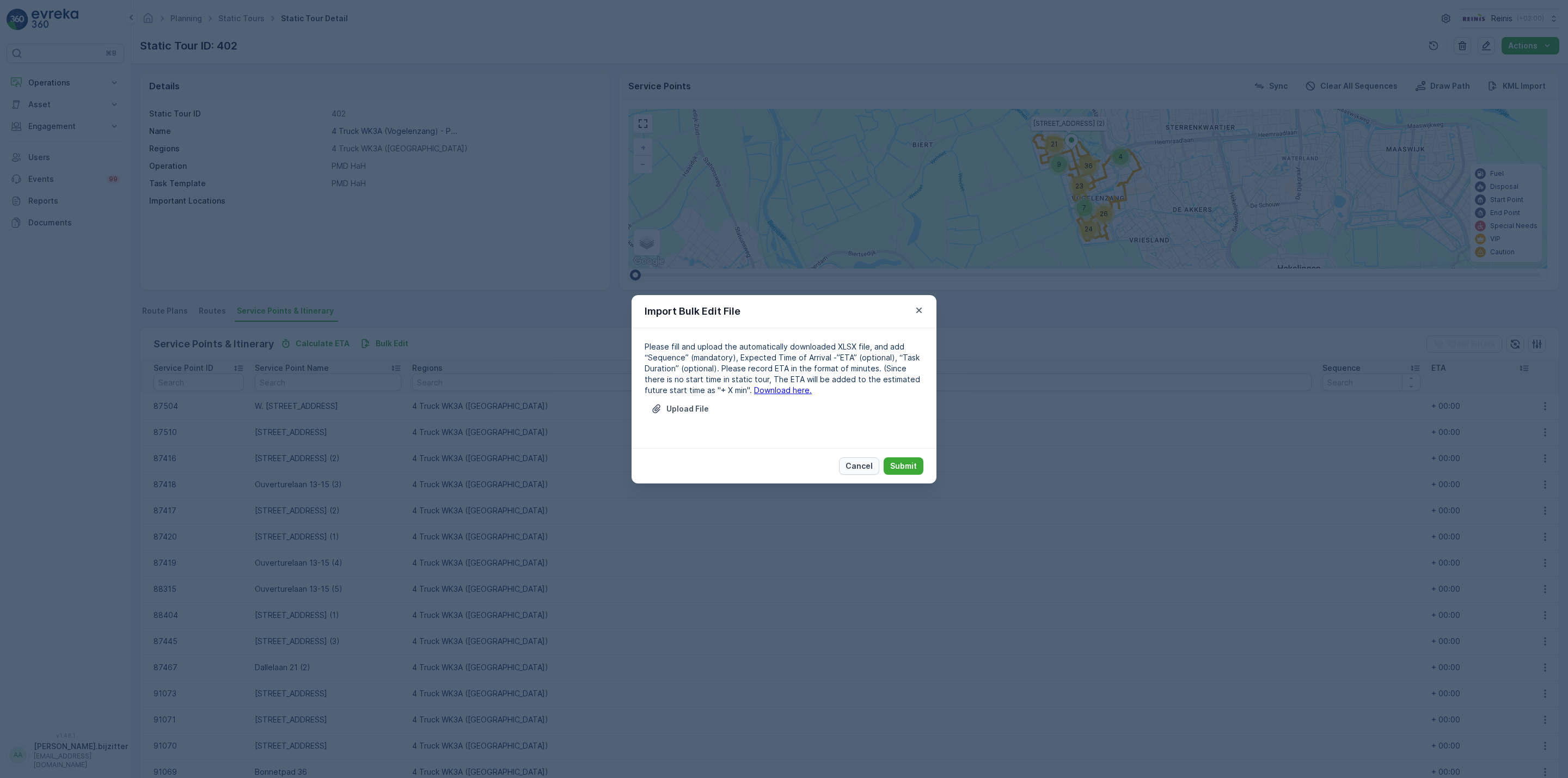
click at [861, 463] on p "Cancel" at bounding box center [858, 465] width 27 height 11
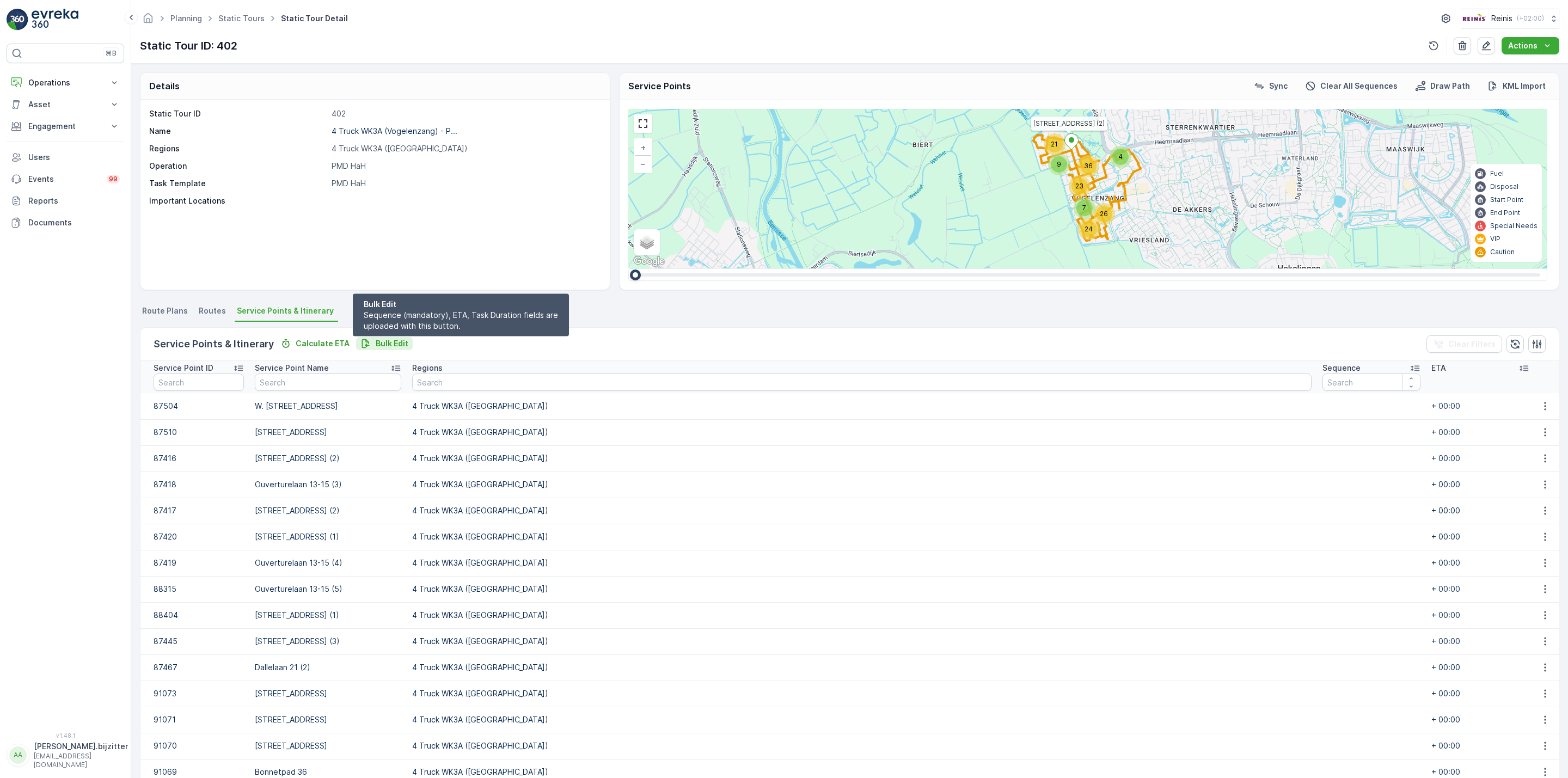
click at [394, 341] on p "Bulk Edit" at bounding box center [392, 343] width 33 height 11
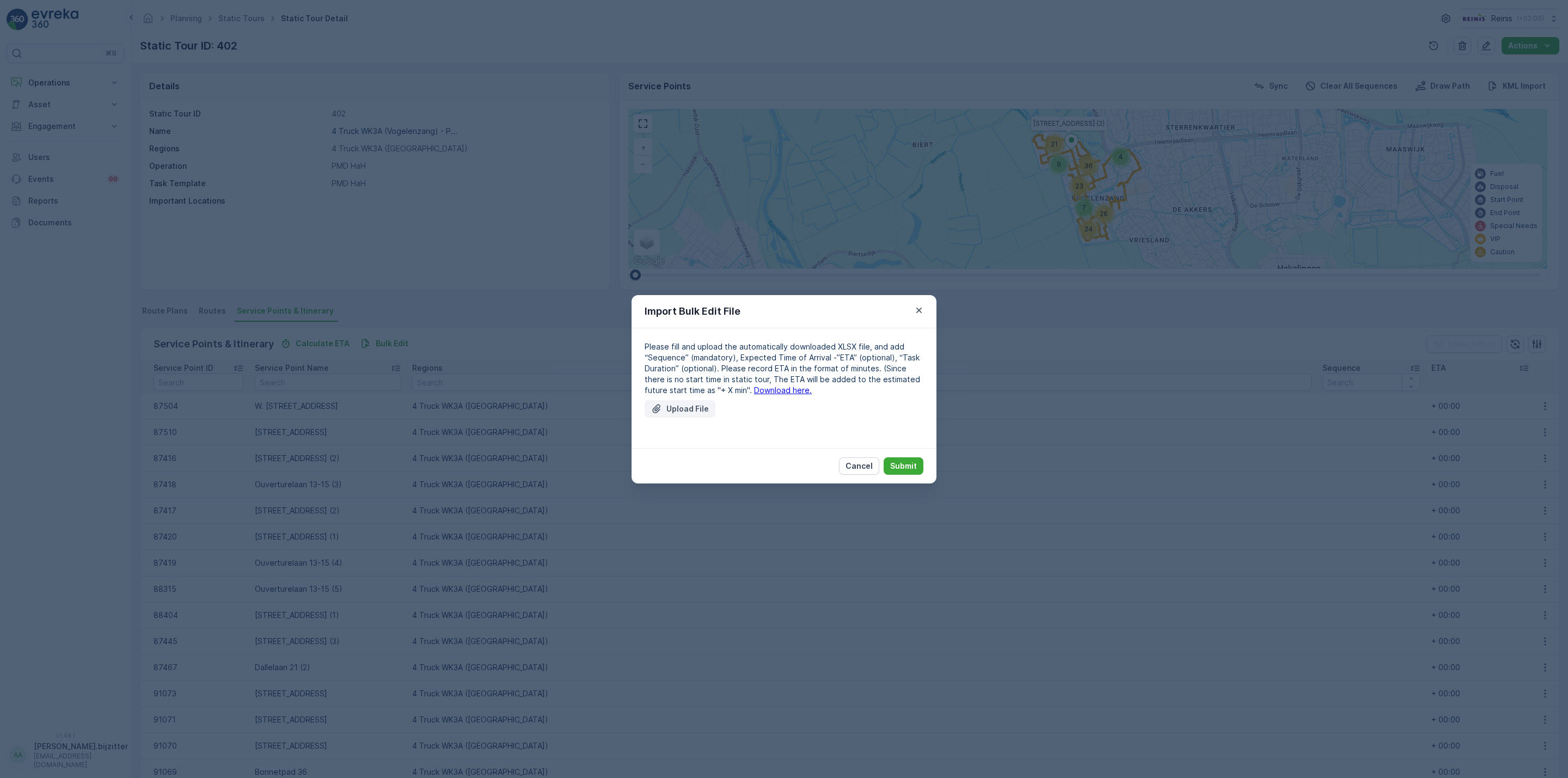
click at [674, 405] on p "Upload File" at bounding box center [688, 409] width 43 height 11
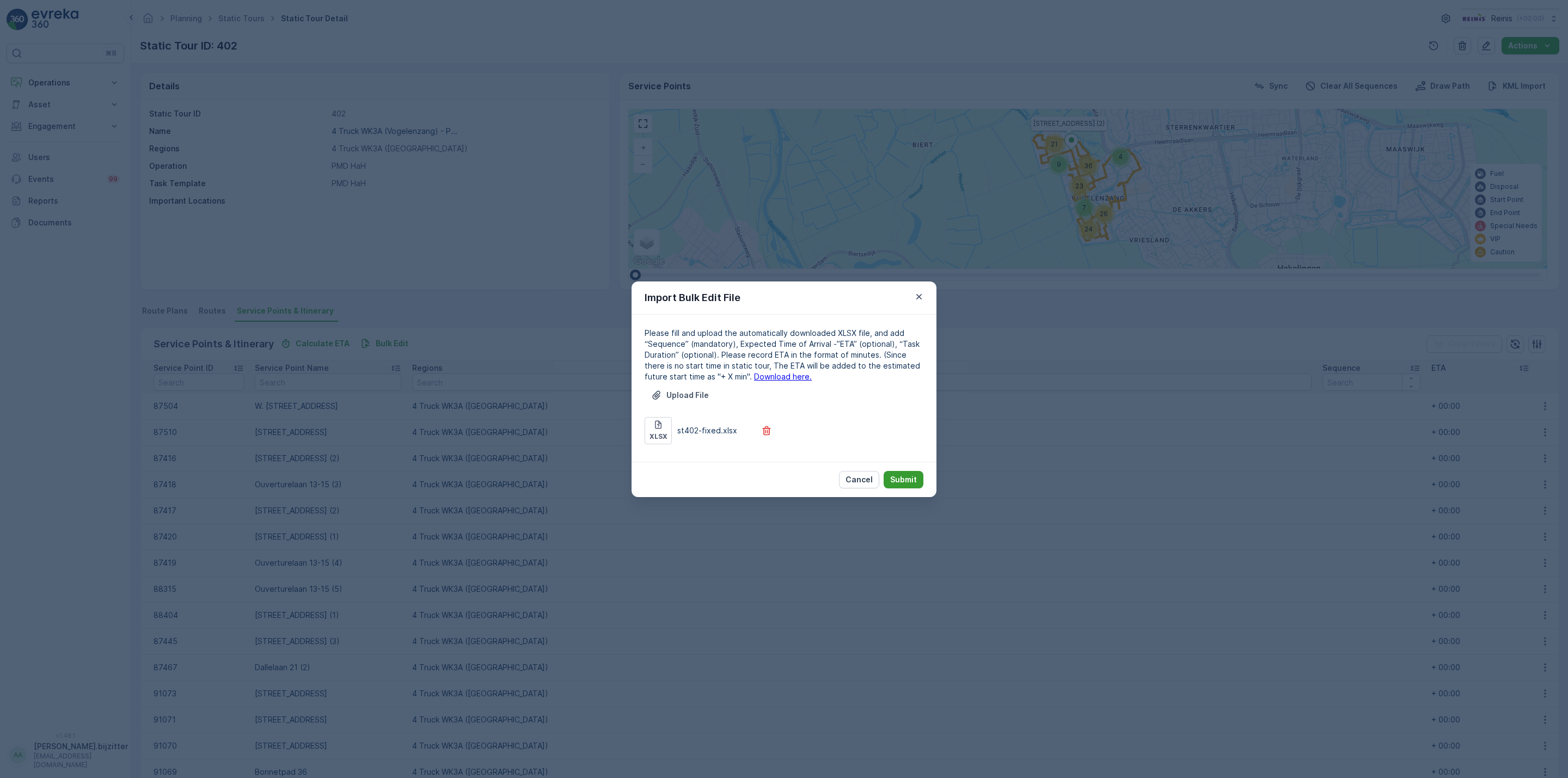
click at [907, 474] on p "Submit" at bounding box center [903, 479] width 27 height 11
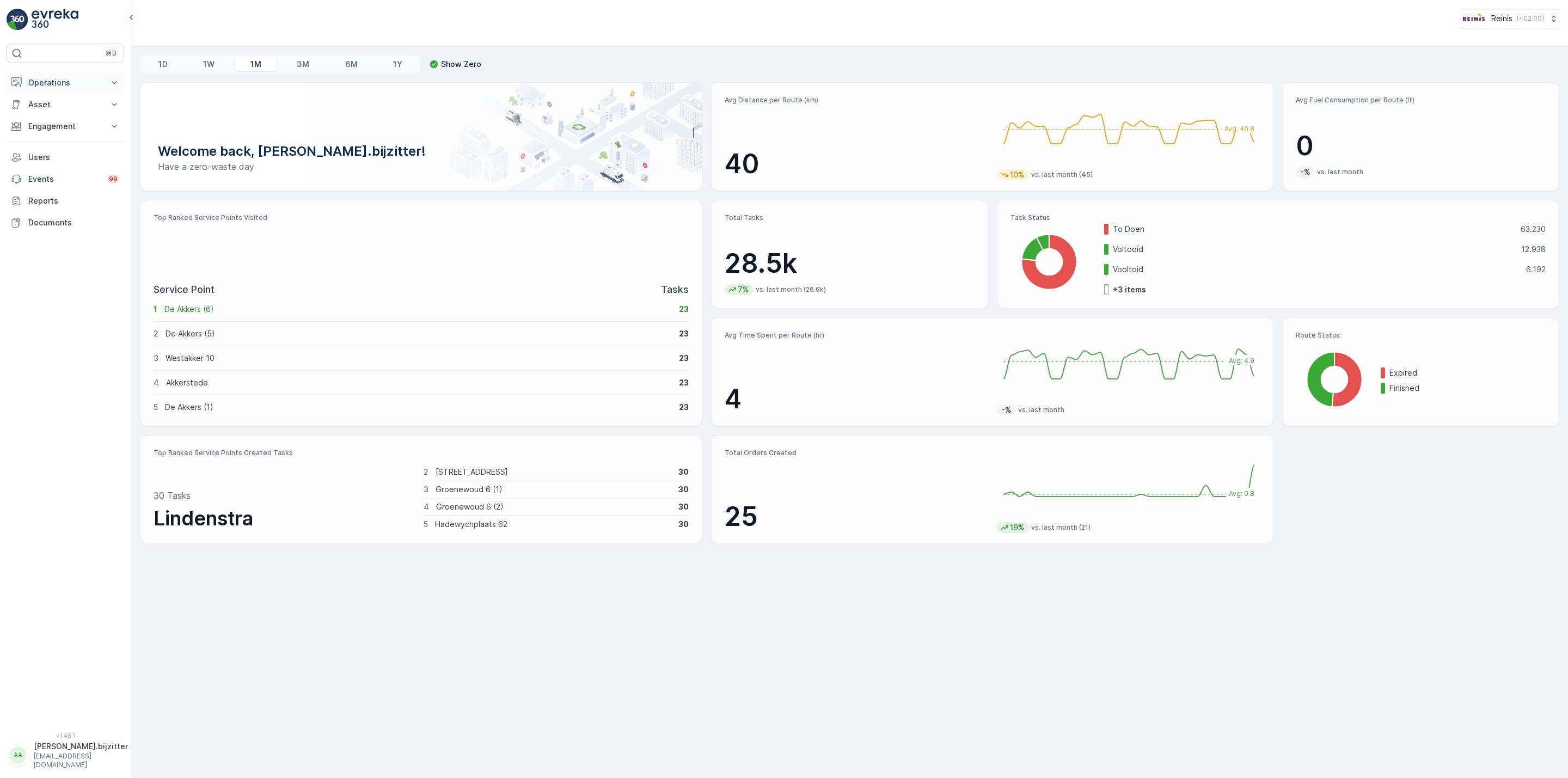
click at [54, 82] on p "Operations" at bounding box center [65, 82] width 74 height 11
click at [71, 129] on p "Routes & Tasks" at bounding box center [56, 131] width 56 height 11
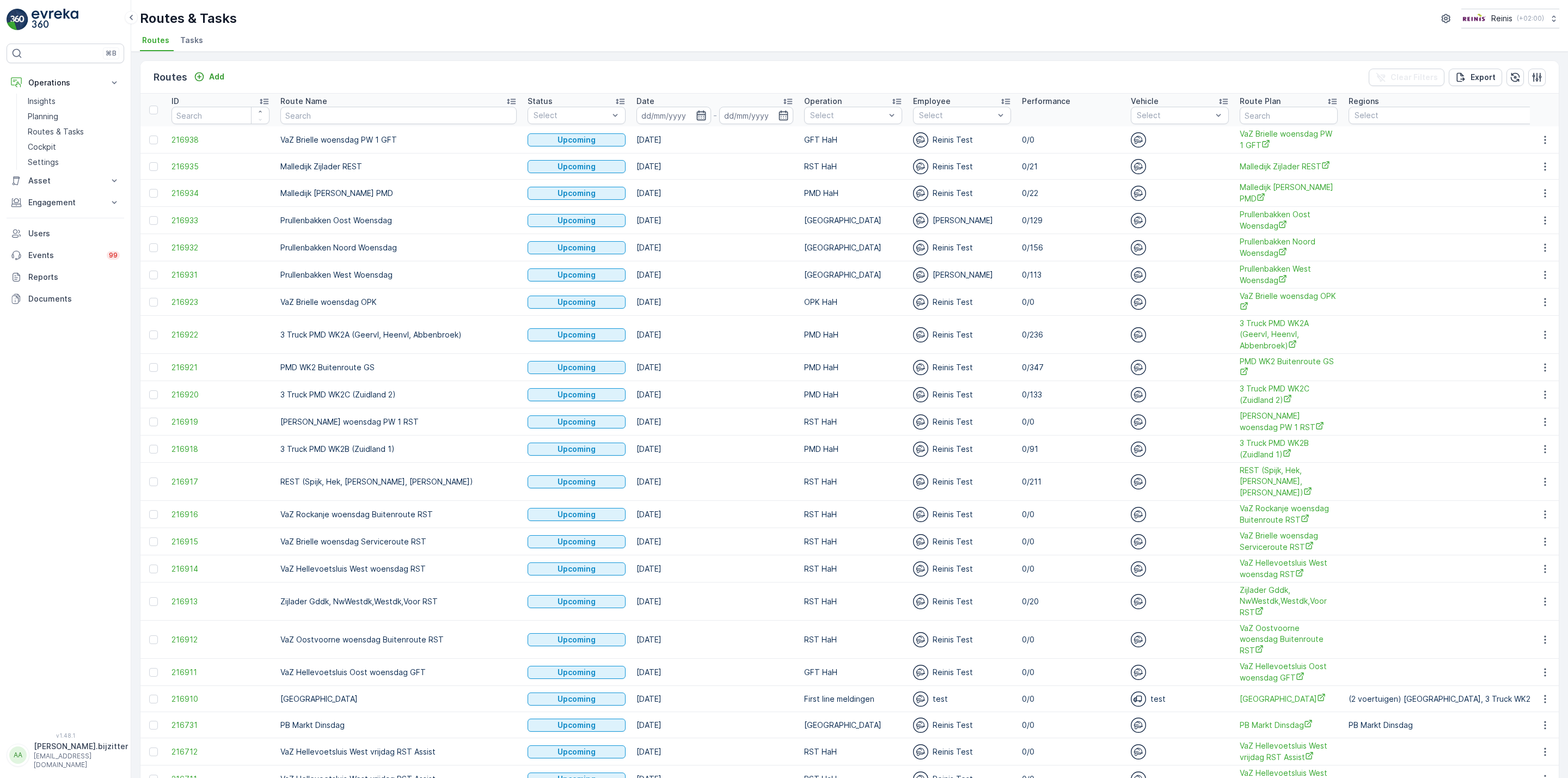
click at [697, 117] on icon "button" at bounding box center [701, 116] width 9 height 10
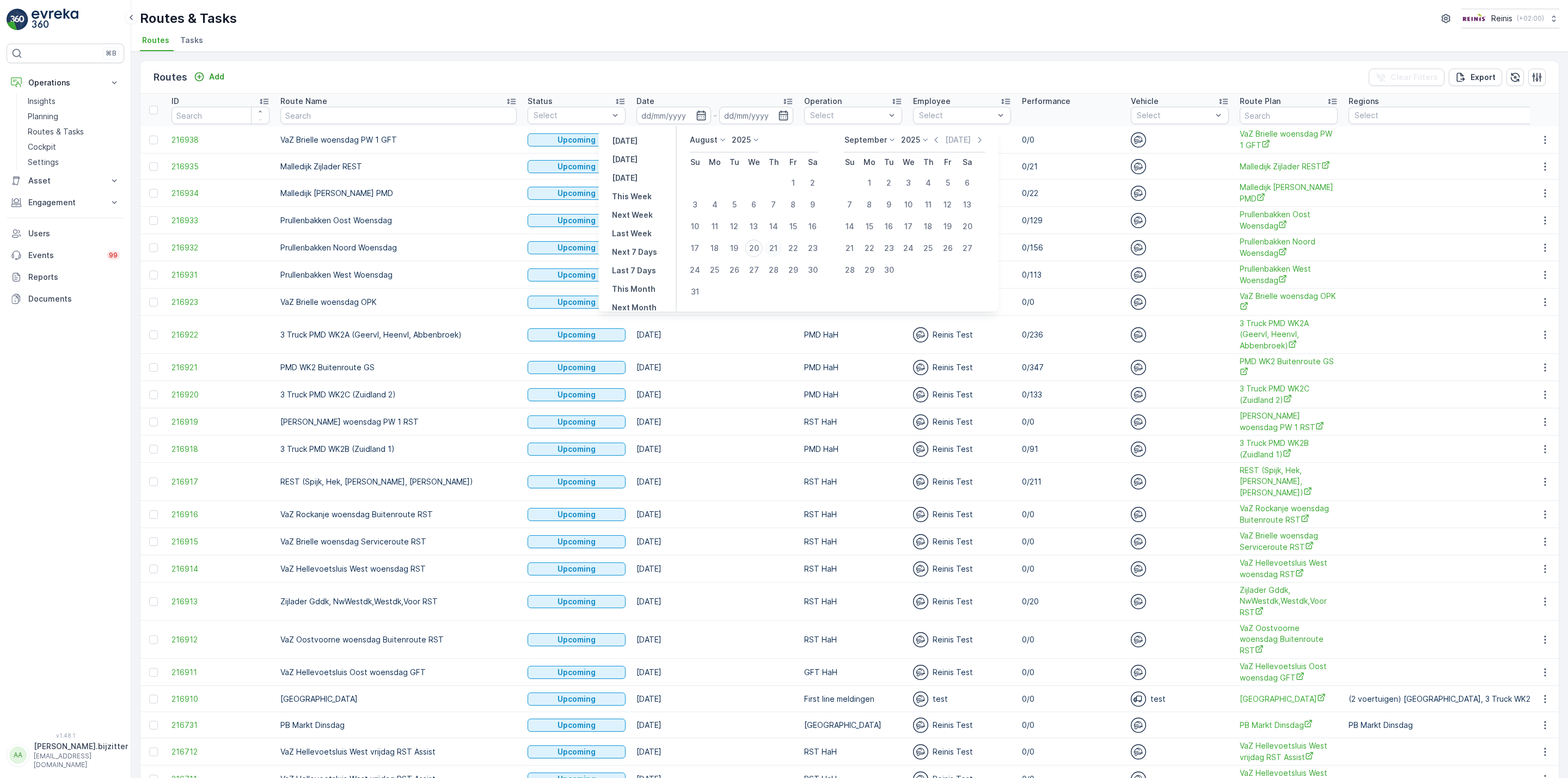
click at [772, 247] on div "21" at bounding box center [773, 248] width 17 height 17
type input "21.08.2025"
click at [772, 247] on div "21" at bounding box center [773, 248] width 17 height 17
type input "21.08.2025"
click at [772, 247] on div "21" at bounding box center [773, 248] width 17 height 17
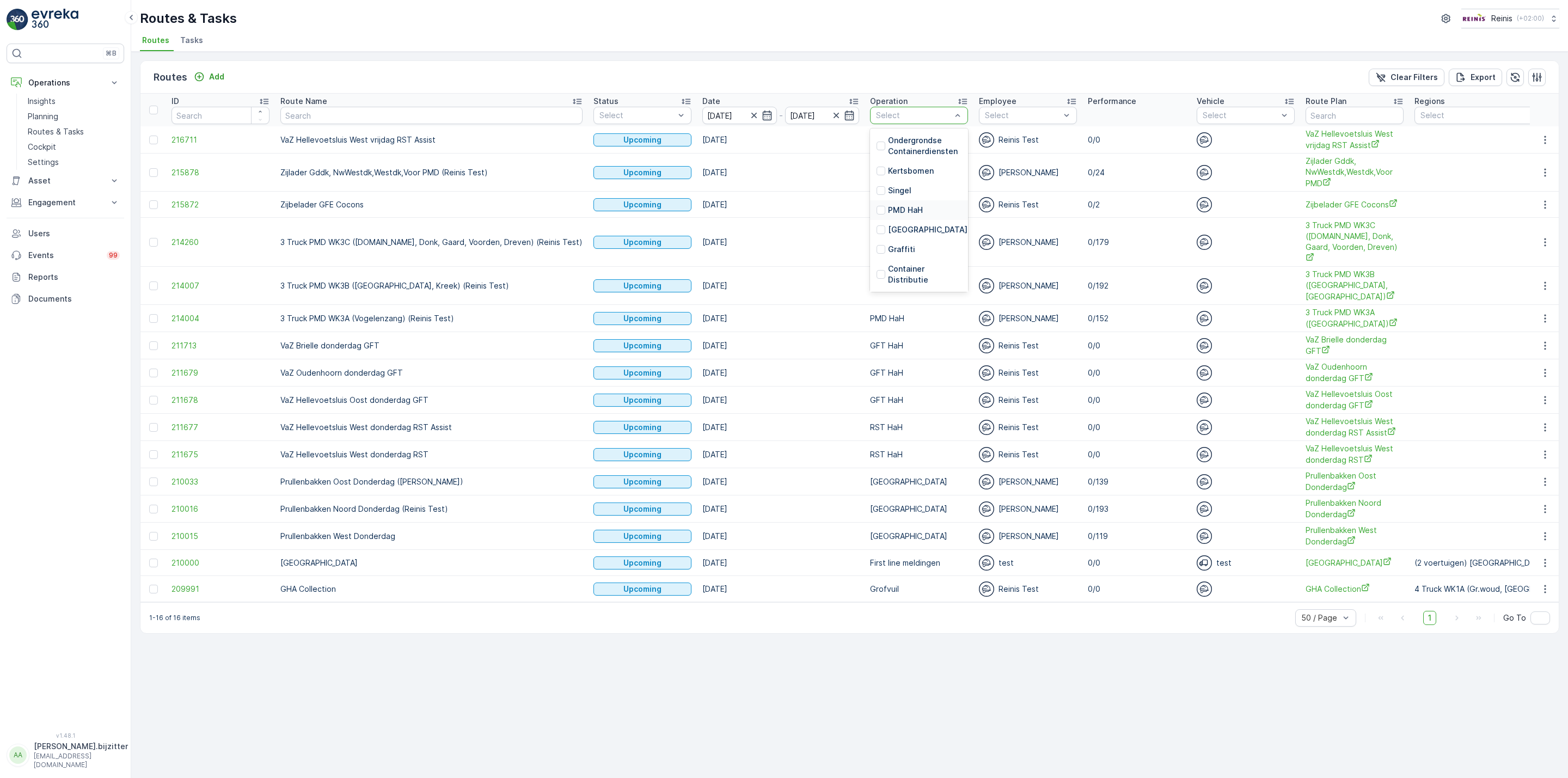
click at [888, 209] on p "PMD HaH" at bounding box center [905, 209] width 34 height 11
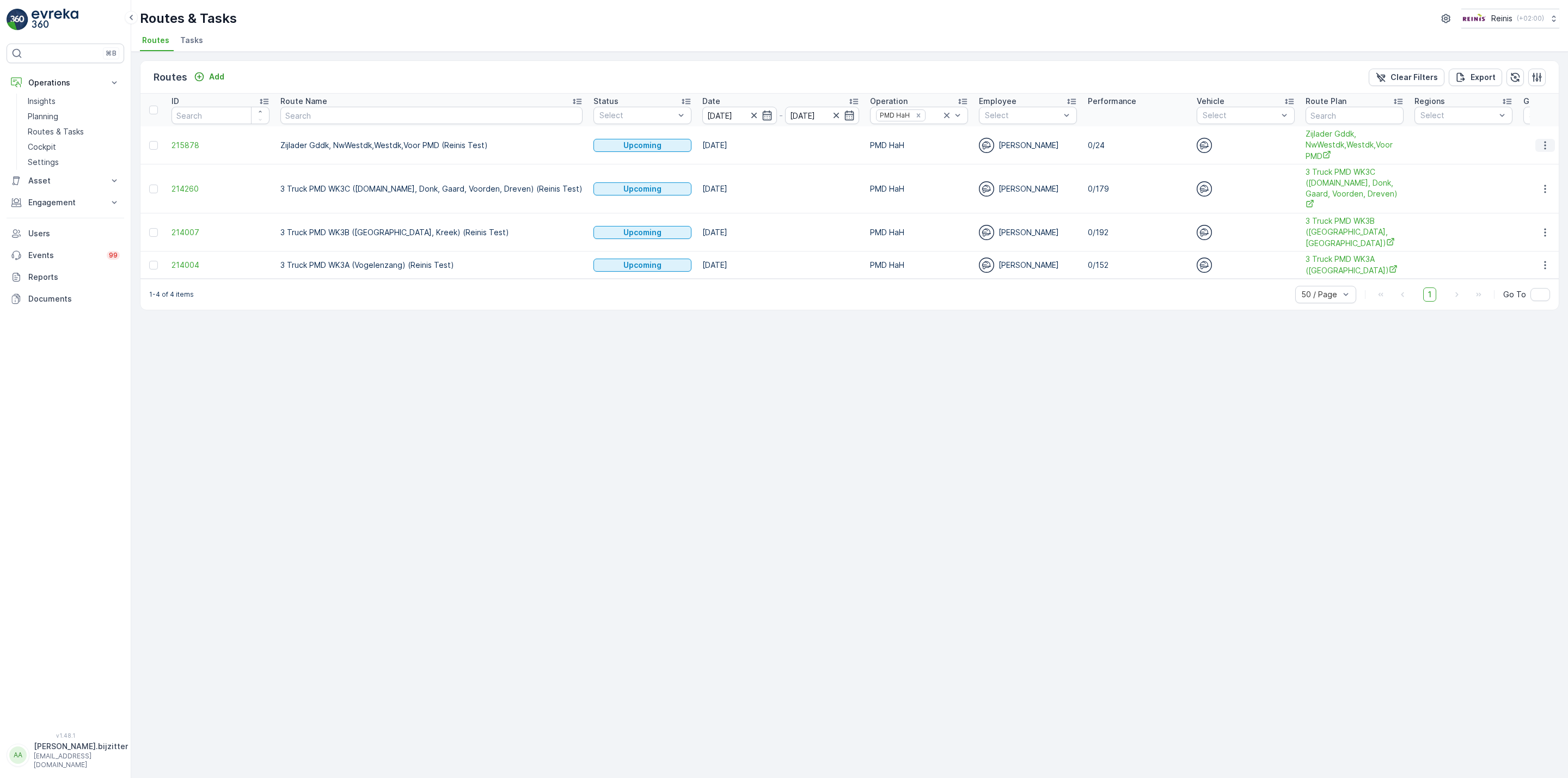
click at [1552, 143] on button "button" at bounding box center [1545, 145] width 20 height 13
click at [1531, 161] on span "See More Details" at bounding box center [1519, 161] width 63 height 11
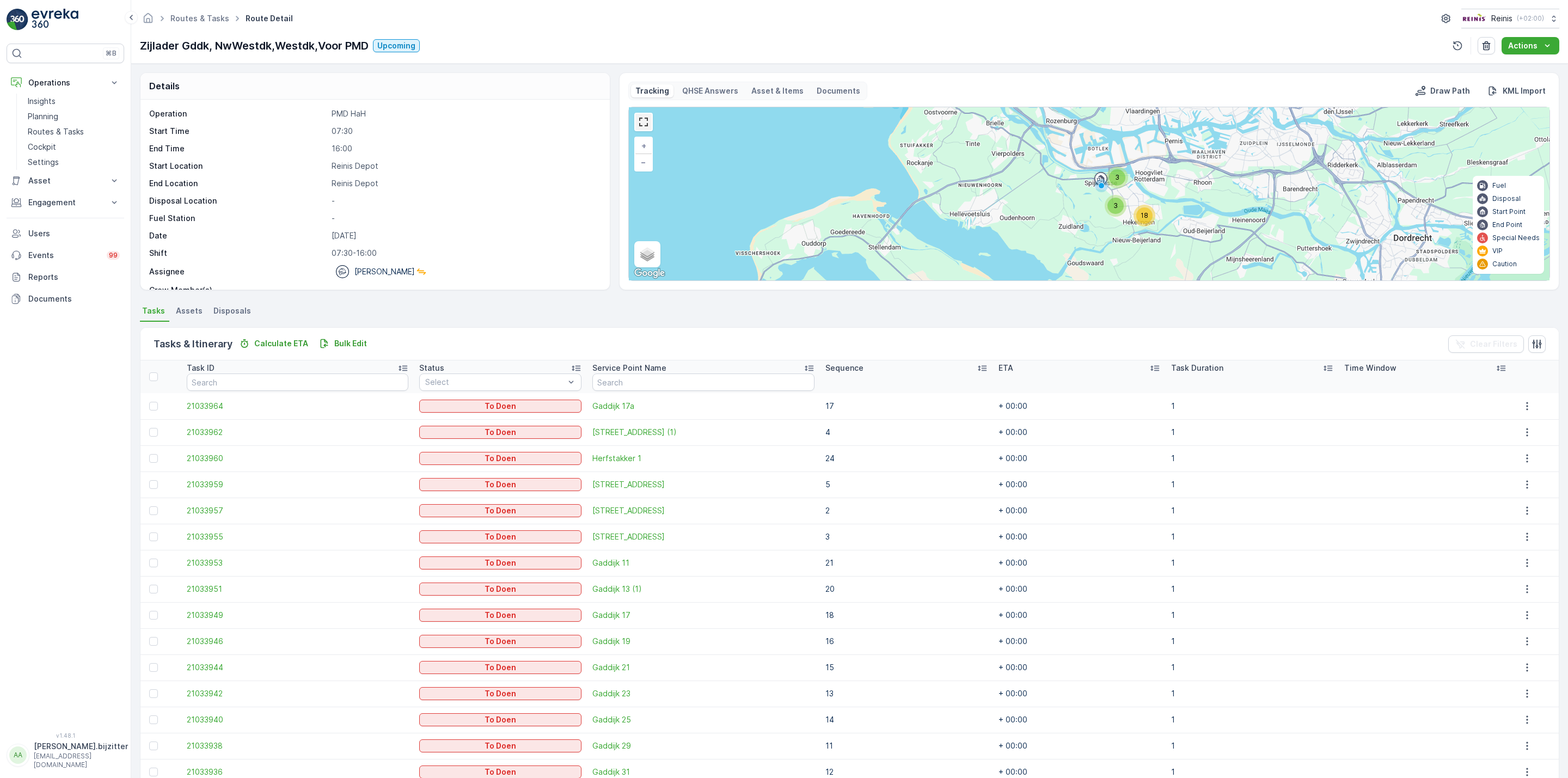
click at [647, 128] on link at bounding box center [643, 122] width 16 height 16
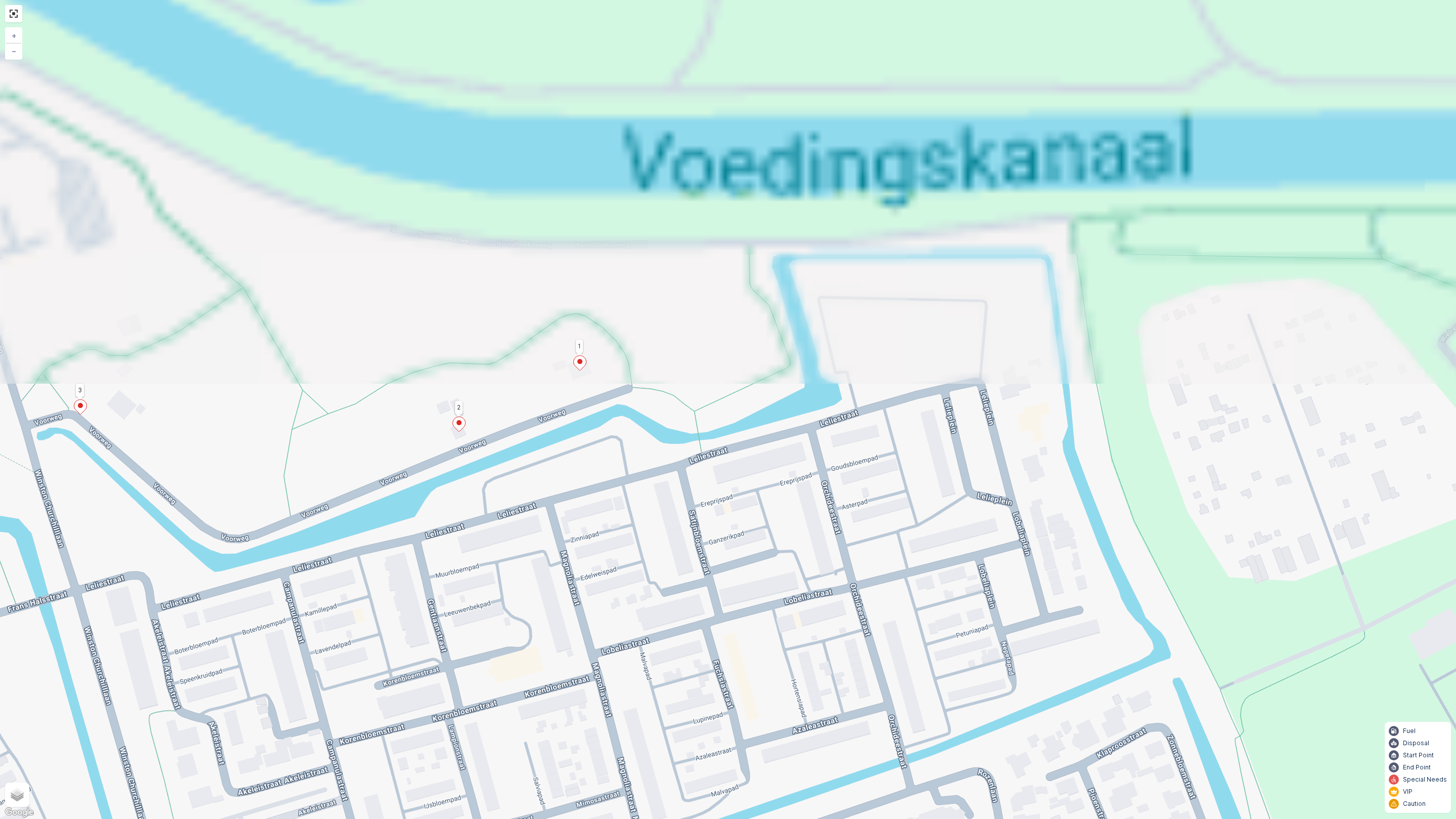
drag, startPoint x: 772, startPoint y: 531, endPoint x: 772, endPoint y: 590, distance: 59.0
click at [772, 590] on div "2 2 2 24 3 5 4 2 1 23 20 16 19 17 18 6 8 15 12 10 11 + − Satellite Roadmap Terr…" at bounding box center [728, 409] width 1456 height 819
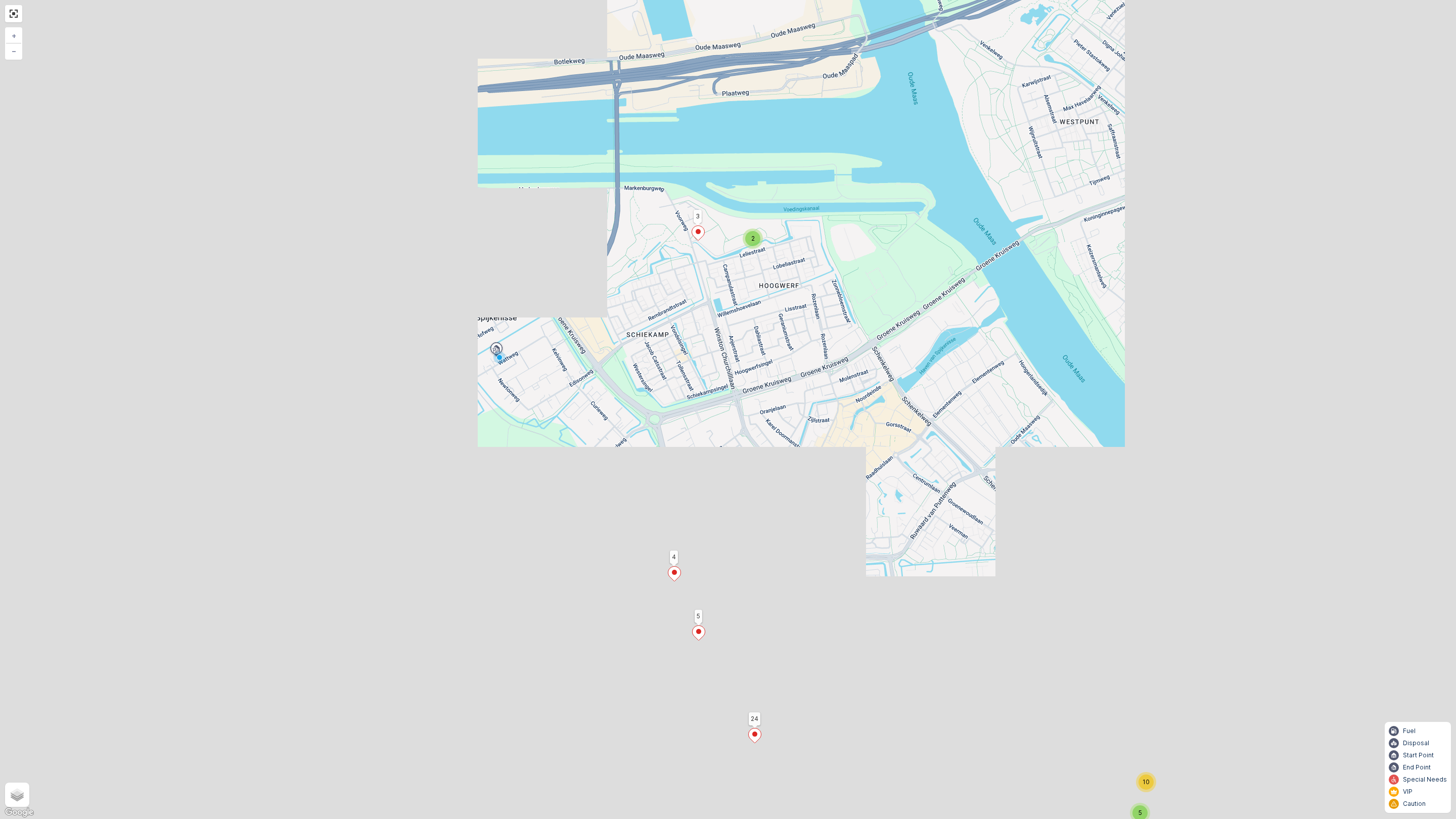
drag, startPoint x: 632, startPoint y: 543, endPoint x: 790, endPoint y: 325, distance: 269.2
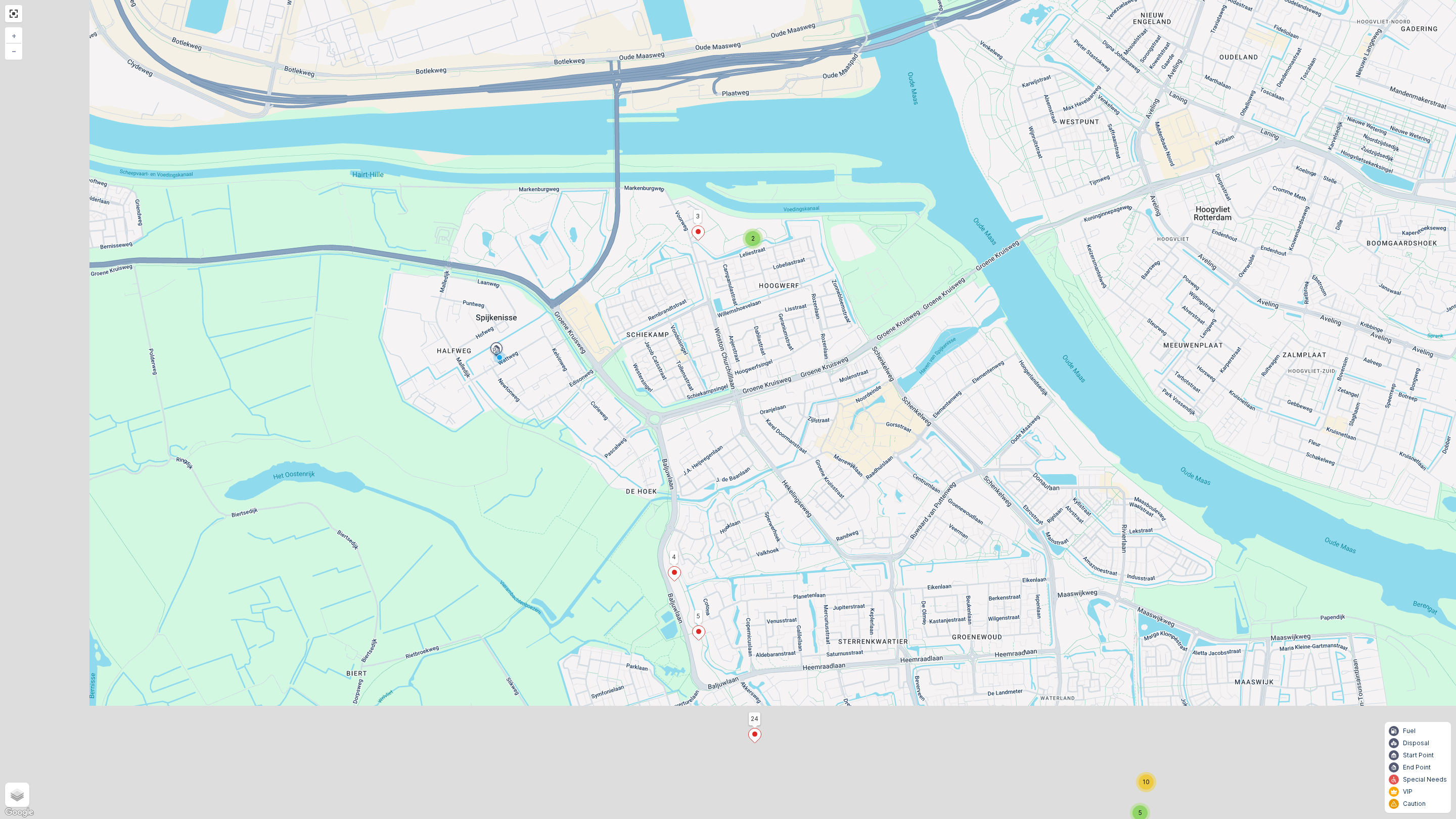
click at [790, 325] on div "2 3 5 10 24 3 5 4 + − Satellite Roadmap Terrain Hybrid Leaflet Keyboard shortcu…" at bounding box center [728, 409] width 1456 height 819
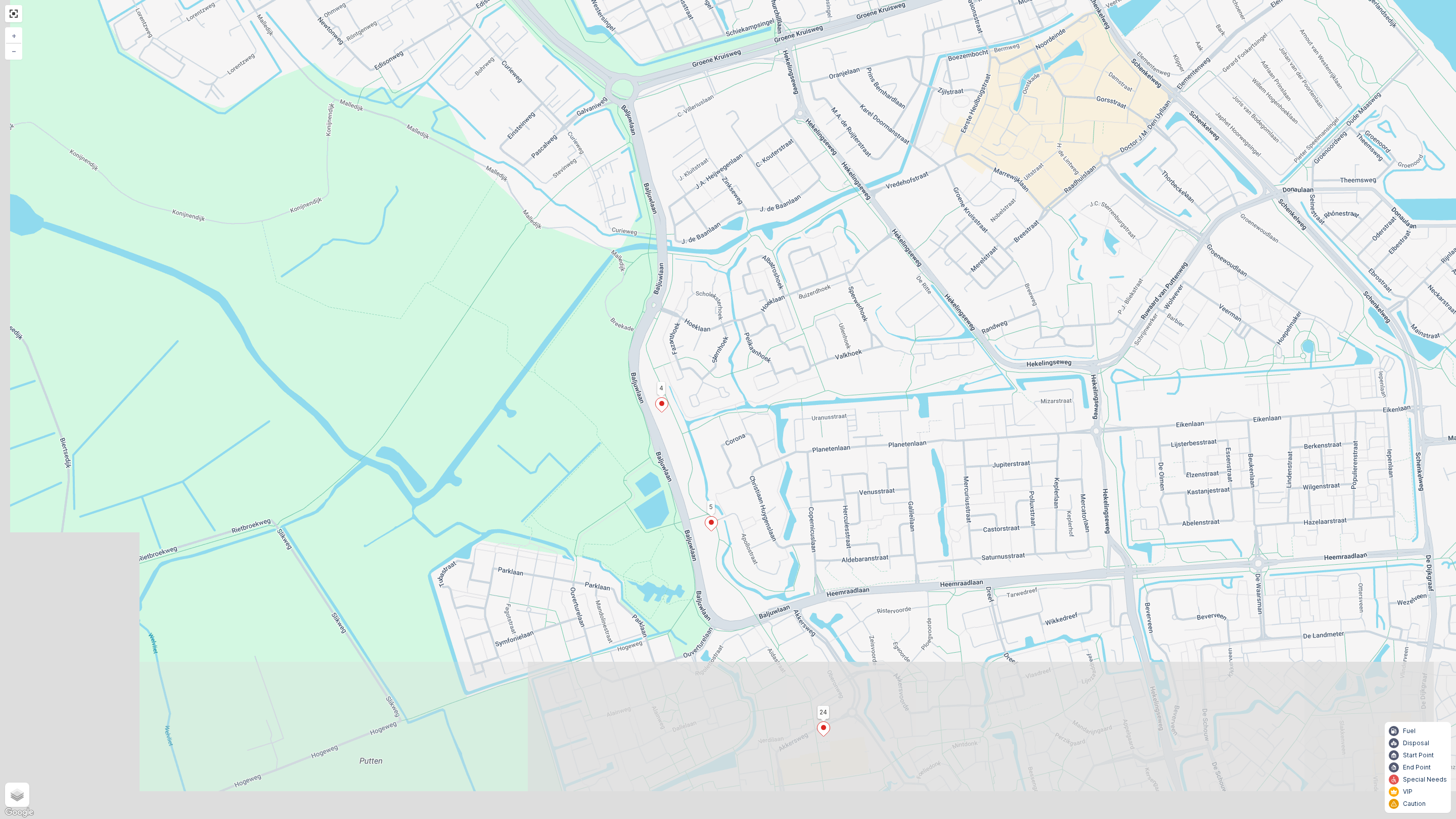
drag, startPoint x: 655, startPoint y: 232, endPoint x: 833, endPoint y: 210, distance: 179.4
click at [833, 210] on div "3 4 4 6 24 3 5 4 2 1 20 + − Satellite Roadmap Terrain Hybrid Leaflet Keyboard s…" at bounding box center [728, 409] width 1456 height 819
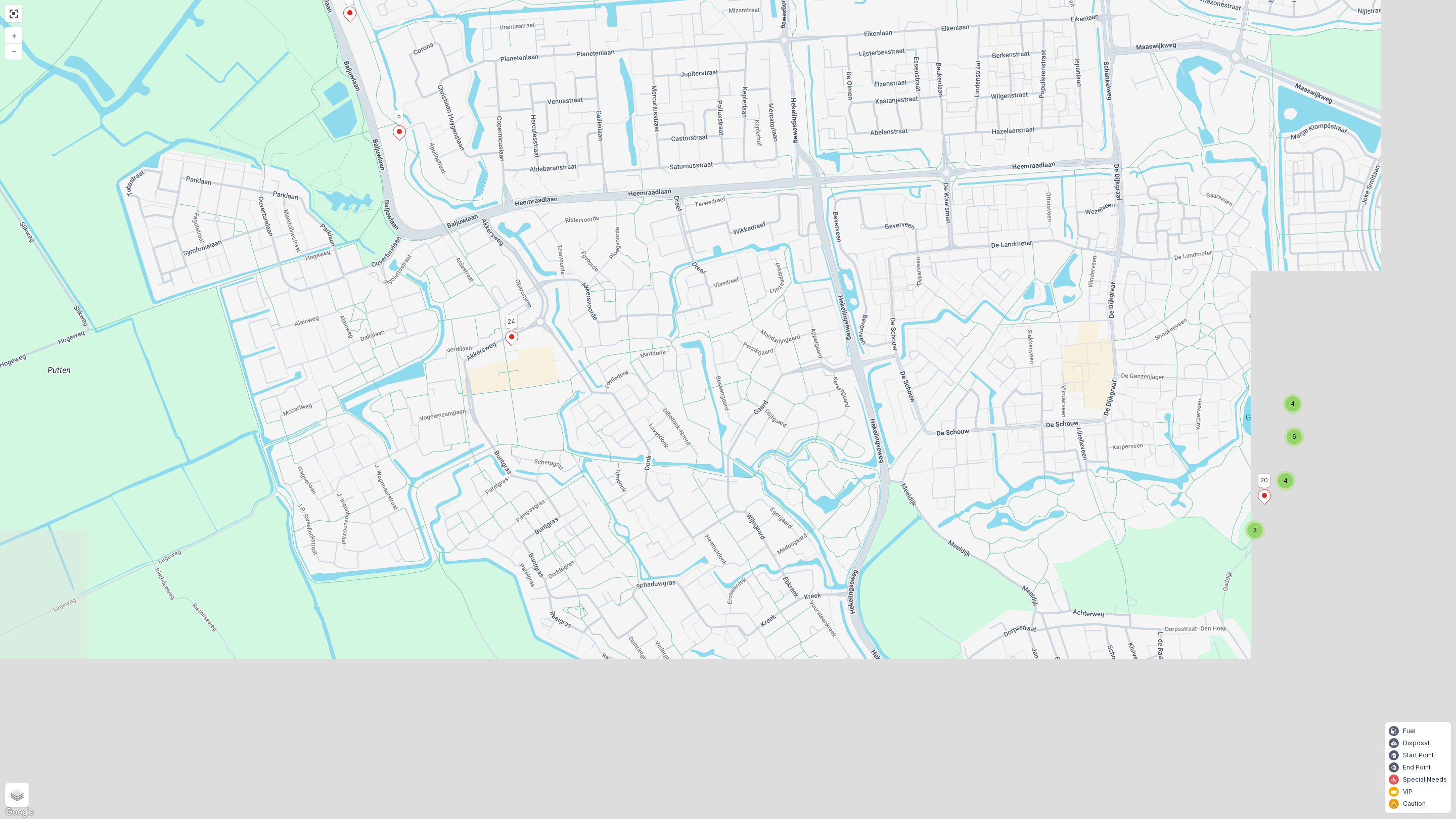
drag, startPoint x: 984, startPoint y: 606, endPoint x: 672, endPoint y: 216, distance: 499.4
click at [672, 216] on div "3 4 4 6 24 3 5 4 2 1 20 + − Satellite Roadmap Terrain Hybrid Leaflet Keyboard s…" at bounding box center [728, 409] width 1456 height 819
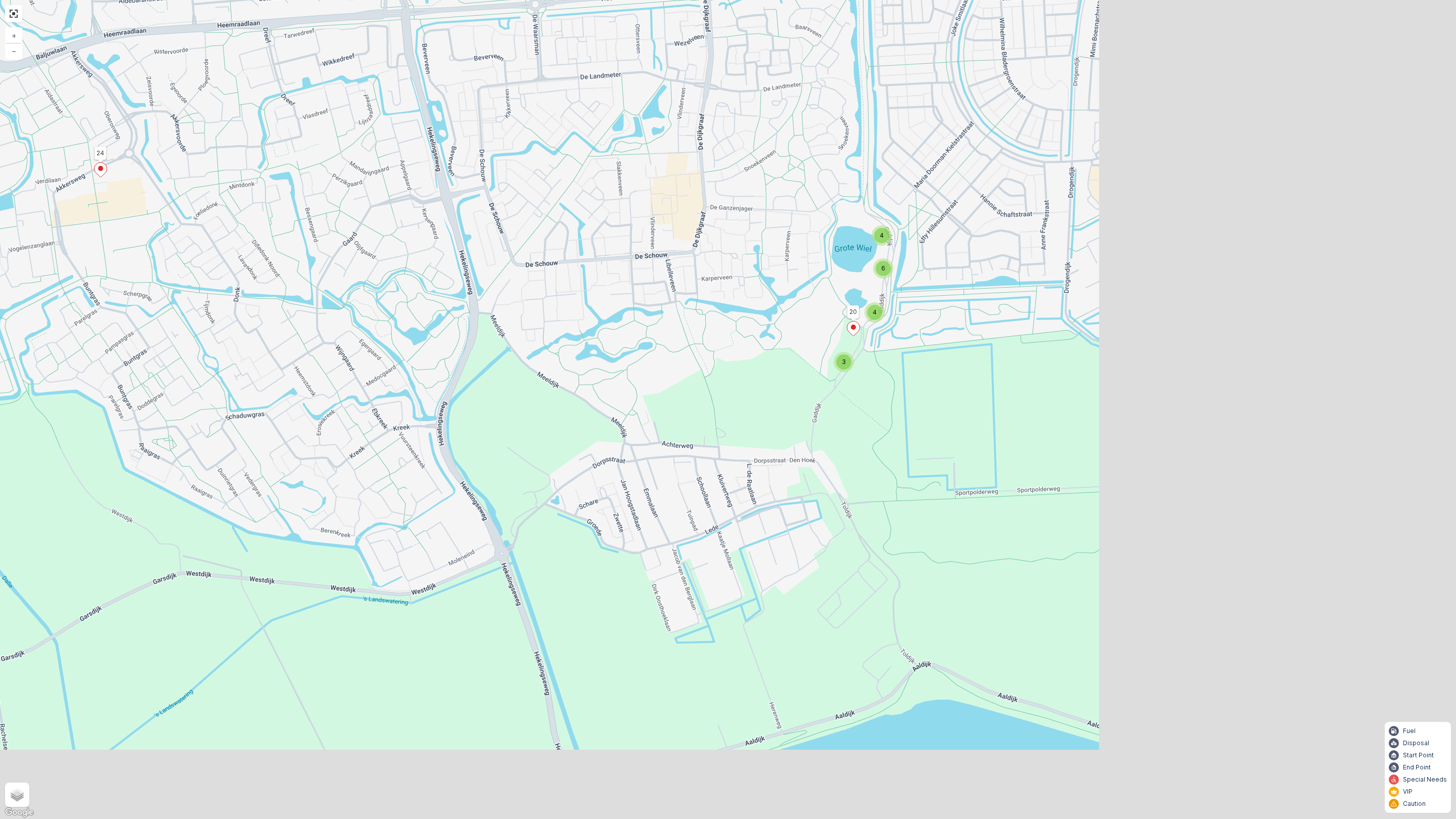
drag, startPoint x: 821, startPoint y: 421, endPoint x: 398, endPoint y: 231, distance: 463.7
click at [398, 231] on div "3 4 4 6 24 3 5 4 2 1 20 + − Satellite Roadmap Terrain Hybrid Leaflet Keyboard s…" at bounding box center [728, 409] width 1456 height 819
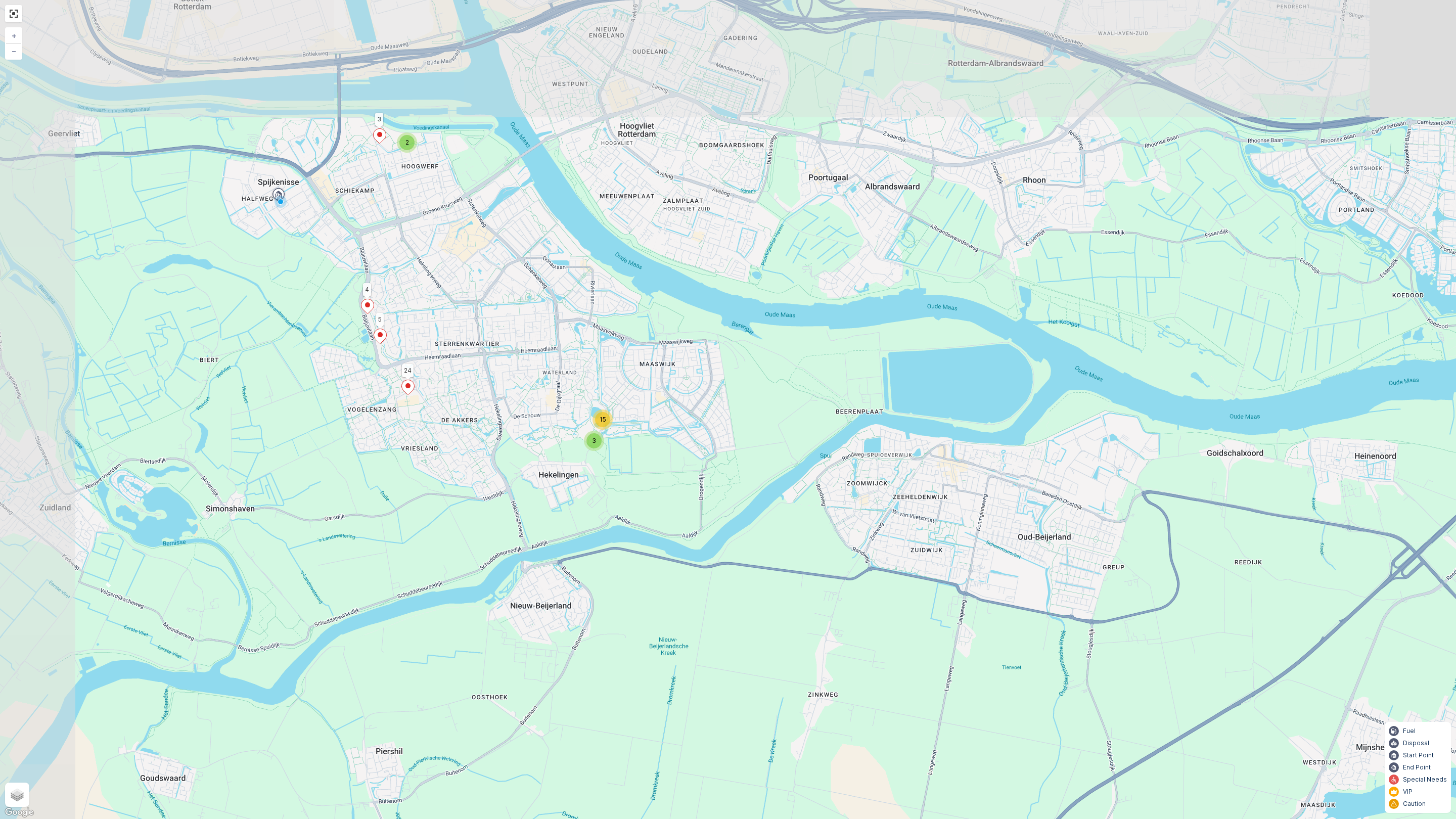
drag, startPoint x: 438, startPoint y: 427, endPoint x: 498, endPoint y: 522, distance: 112.4
click at [498, 522] on div "2 3 15 24 3 5 4 + − Satellite Roadmap Terrain Hybrid Leaflet Keyboard shortcuts…" at bounding box center [728, 409] width 1456 height 819
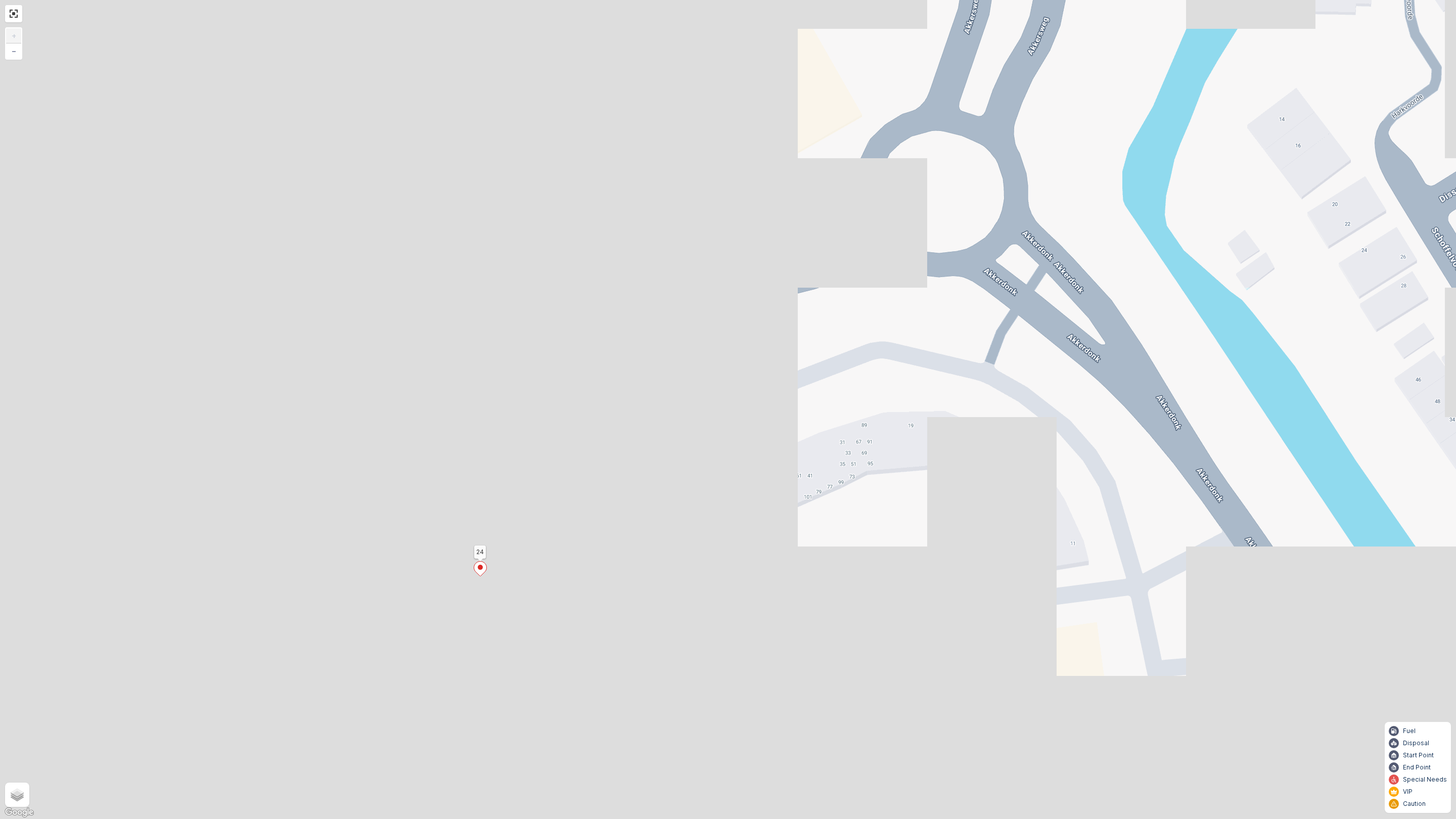
drag, startPoint x: 862, startPoint y: 449, endPoint x: 992, endPoint y: 407, distance: 136.6
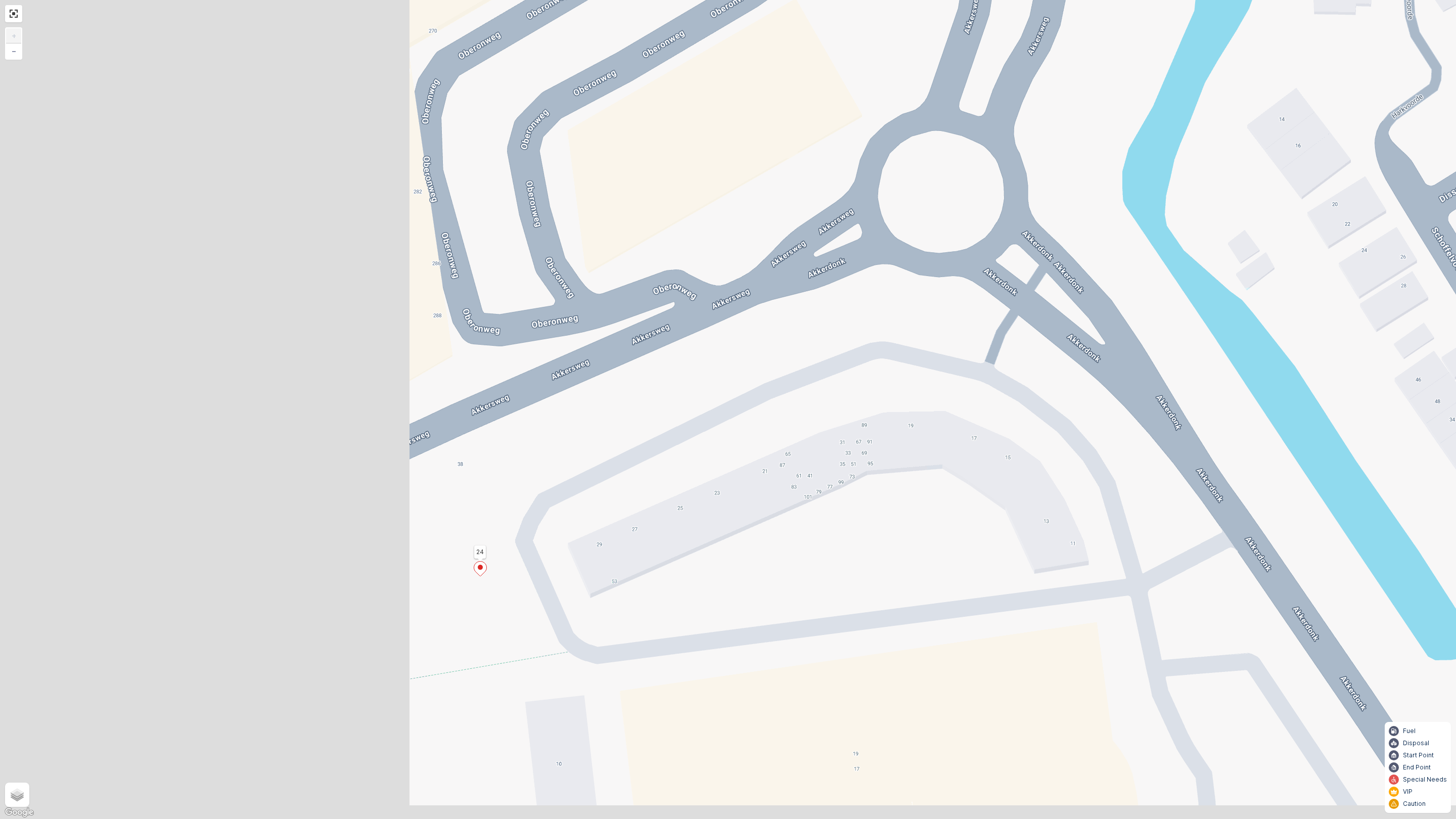
click at [992, 407] on div "24 3 5 4 2 1 20 16 6 15 23 21 22 19 17 18 8 9 7 12 10 11 13 14 + − Satellite Ro…" at bounding box center [728, 409] width 1456 height 819
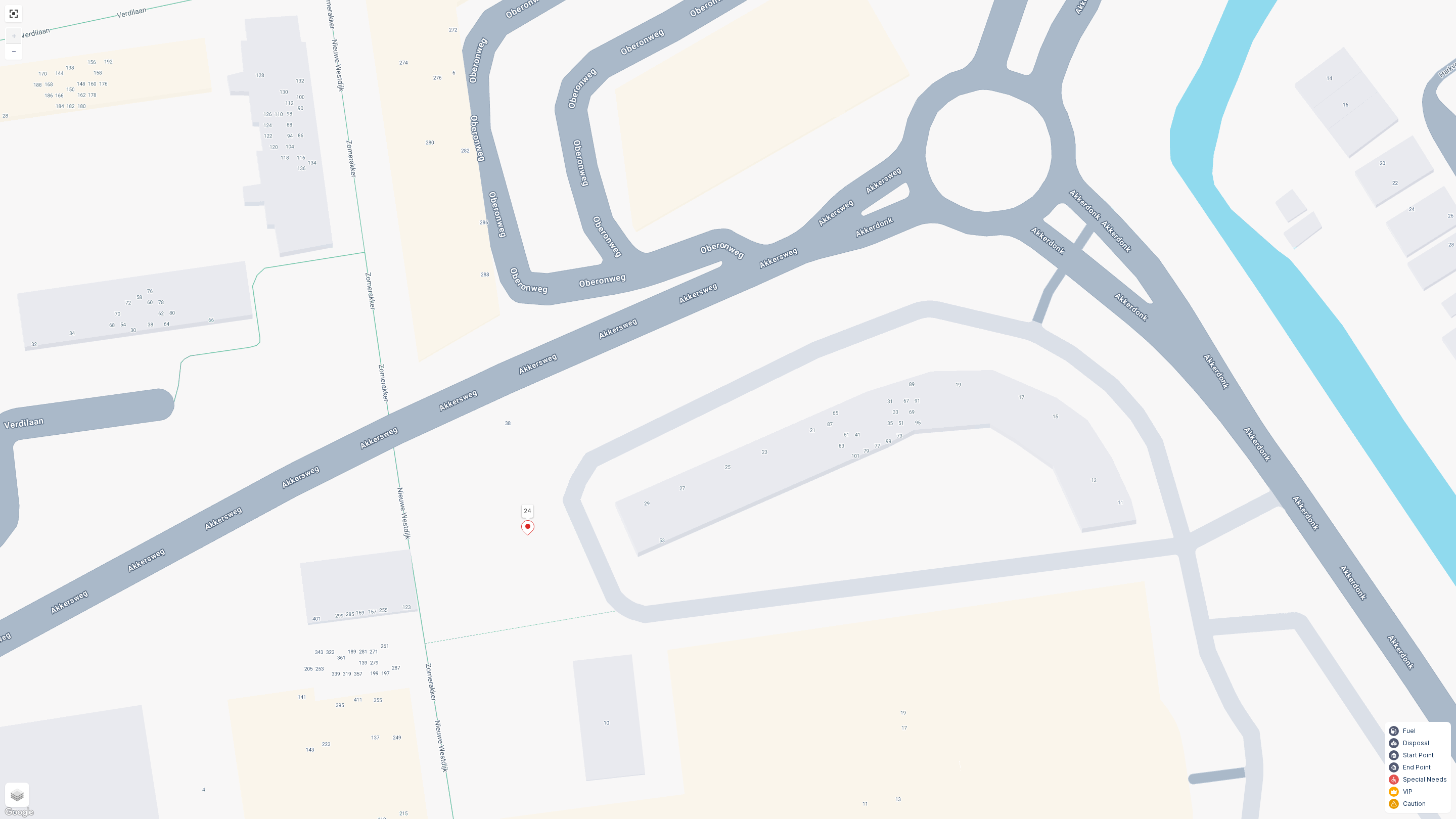
drag, startPoint x: 735, startPoint y: 526, endPoint x: 878, endPoint y: 392, distance: 196.0
click at [878, 392] on div "24 3 5 4 2 1 20 16 6 15 23 21 22 19 17 18 8 9 7 12 10 11 13 14 + − Satellite Ro…" at bounding box center [728, 409] width 1456 height 819
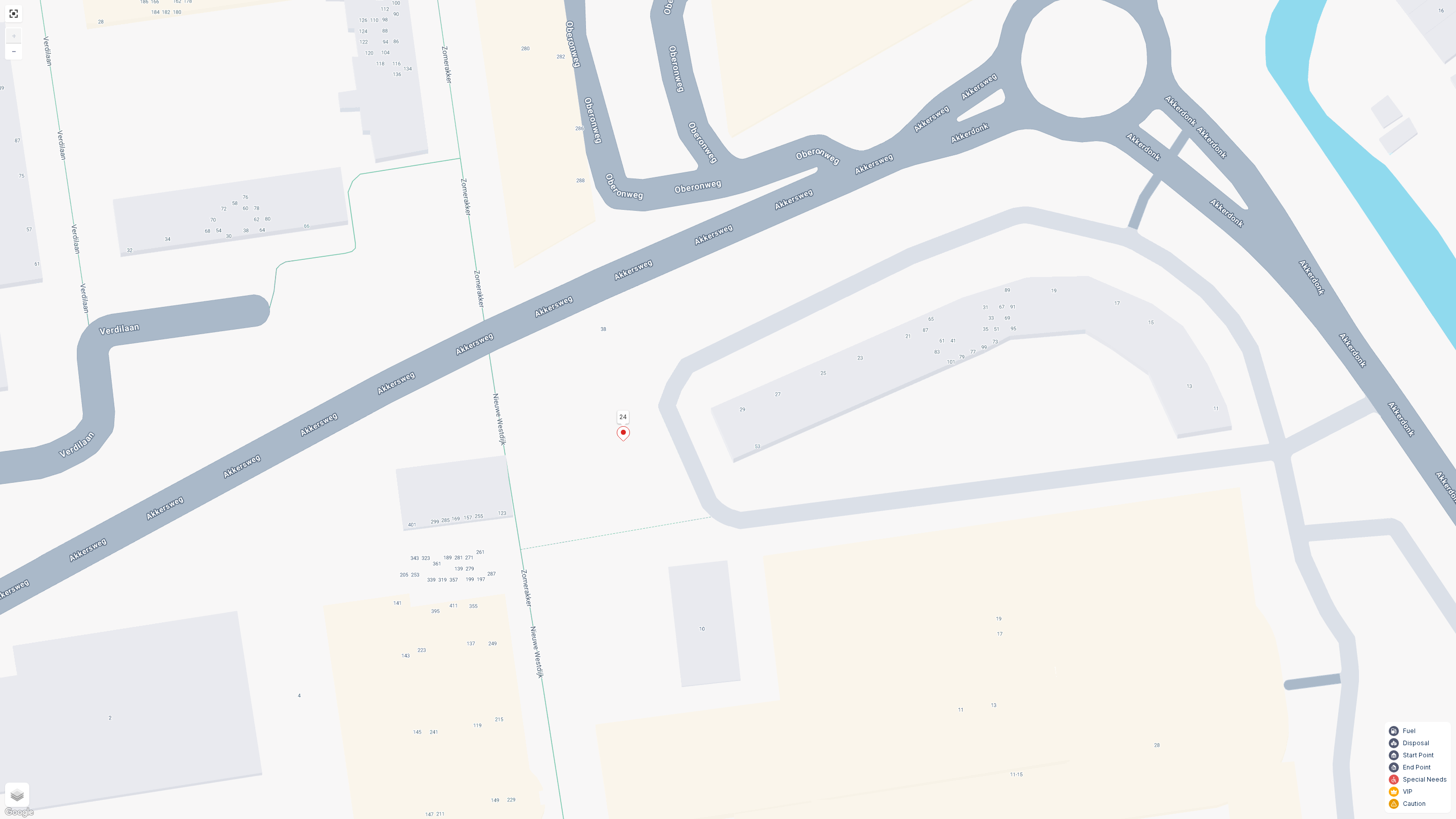
click at [623, 437] on icon at bounding box center [623, 433] width 13 height 14
click at [637, 474] on div "24 3 5 4 2 1 20 16 6 15 23 21 22 19 17 18 8 9 7 12 10 11 13 14 21033960 Status …" at bounding box center [728, 409] width 1456 height 819
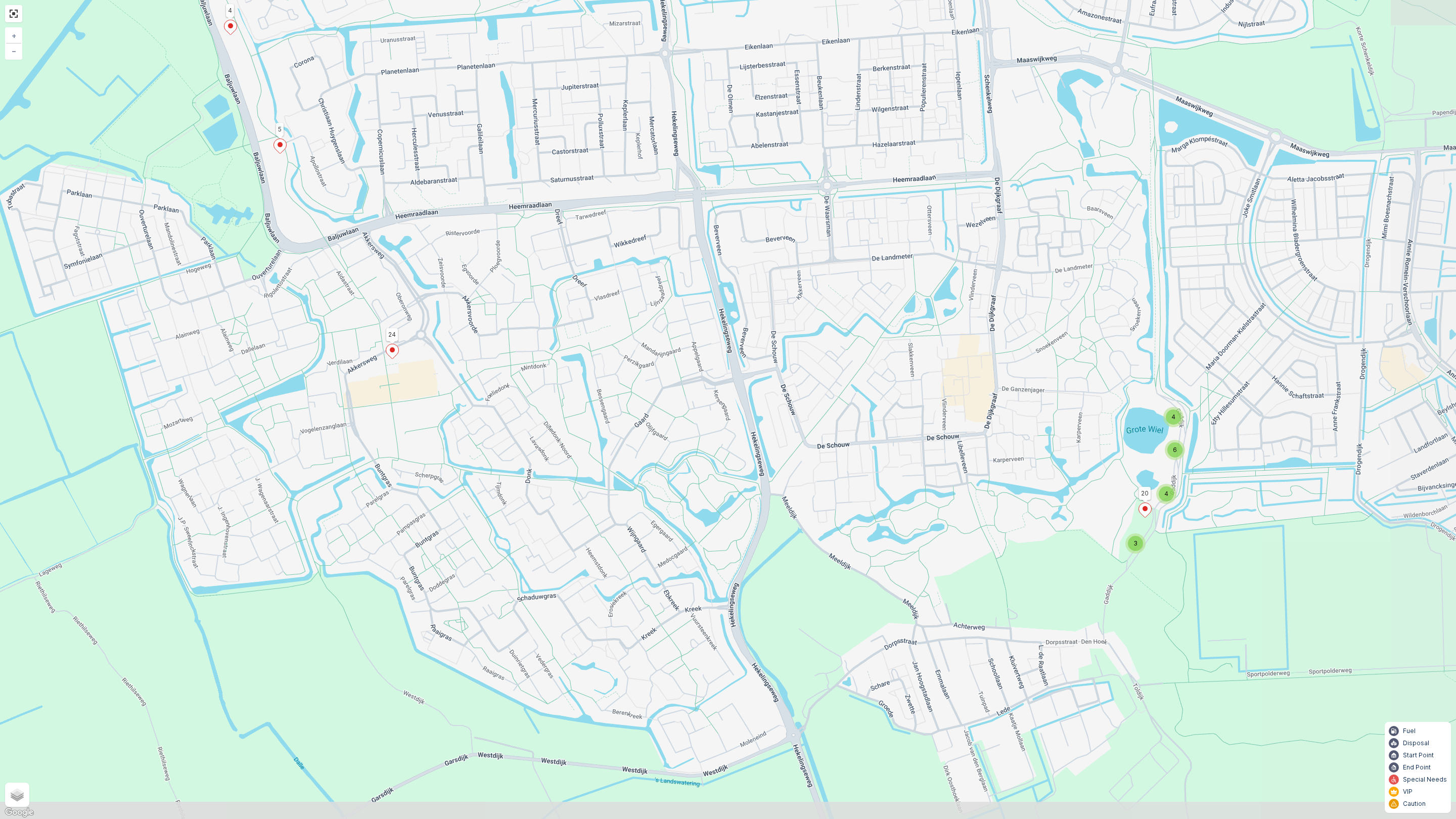
drag, startPoint x: 763, startPoint y: 604, endPoint x: 475, endPoint y: 516, distance: 301.1
click at [443, 461] on div "3 4 4 6 24 3 5 4 2 1 20 + − Satellite Roadmap Terrain Hybrid Leaflet Keyboard s…" at bounding box center [728, 409] width 1456 height 819
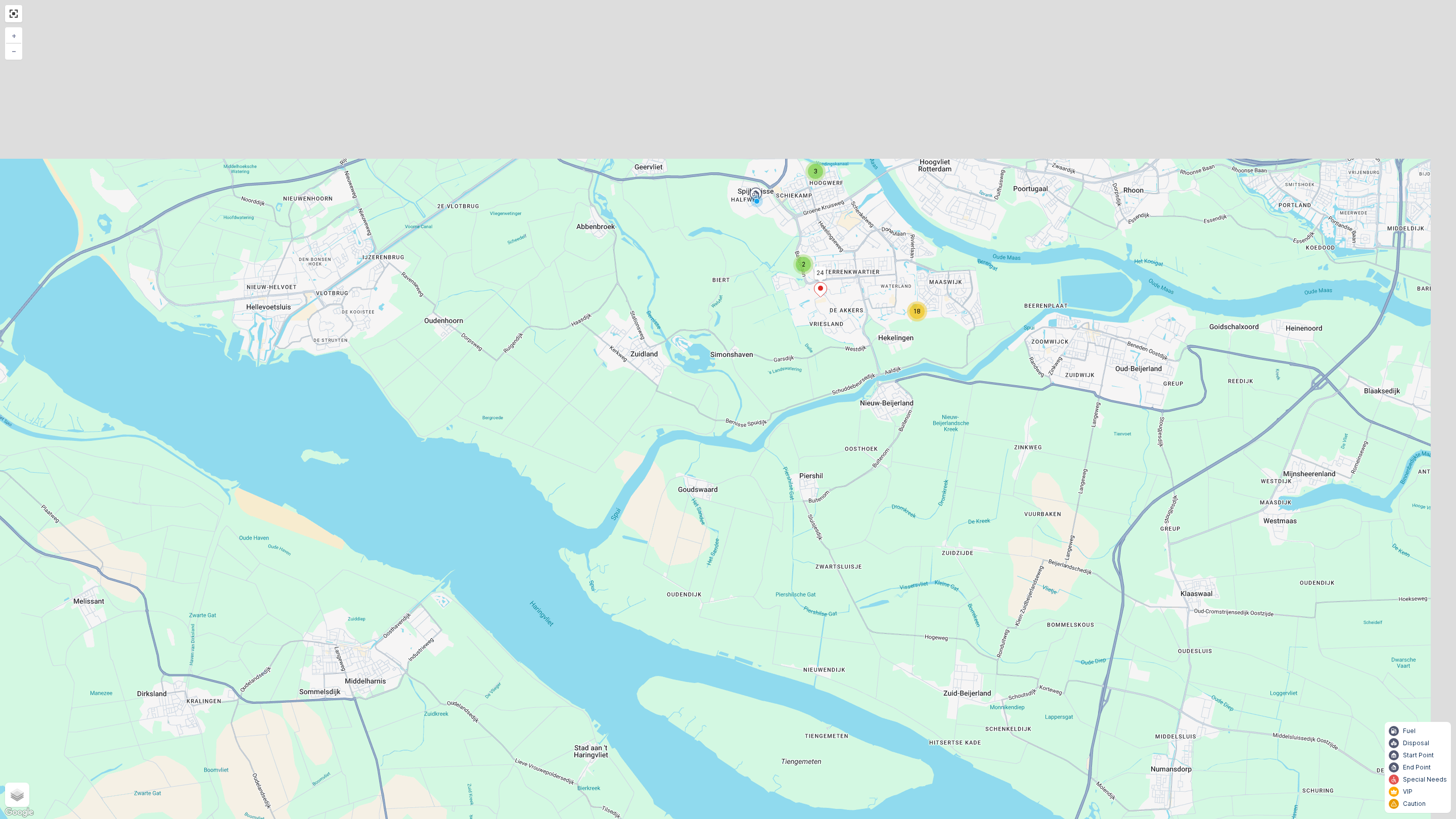
drag, startPoint x: 955, startPoint y: 502, endPoint x: 854, endPoint y: 675, distance: 200.3
click at [856, 673] on div "3 2 18 24 + − Satellite Roadmap Terrain Hybrid Leaflet Keyboard shortcuts Map D…" at bounding box center [728, 409] width 1456 height 819
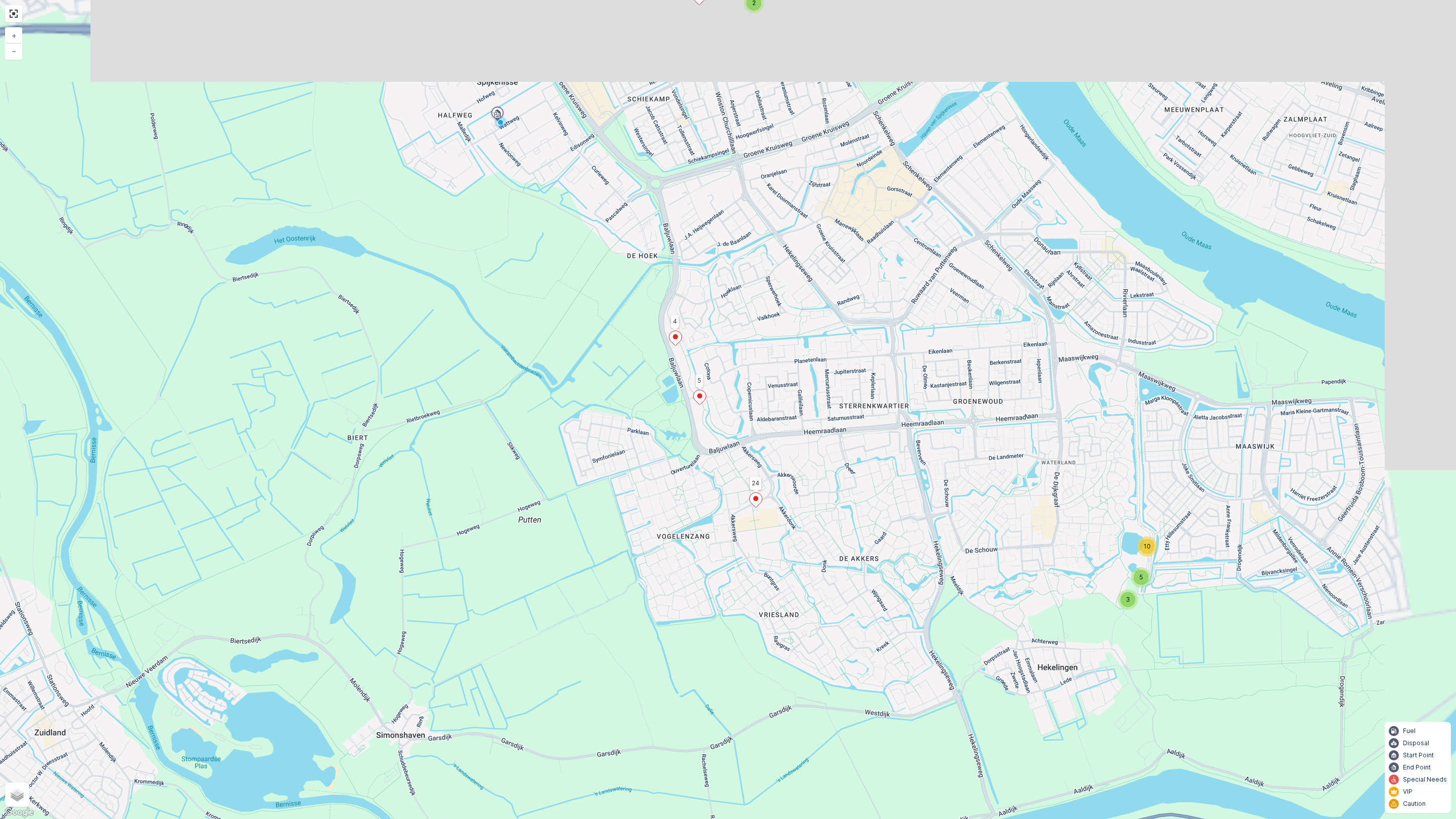
drag, startPoint x: 830, startPoint y: 367, endPoint x: 652, endPoint y: 556, distance: 259.6
click at [652, 556] on div "2 3 5 10 24 3 5 4 + − Satellite Roadmap Terrain Hybrid Leaflet Keyboard shortcu…" at bounding box center [728, 409] width 1456 height 819
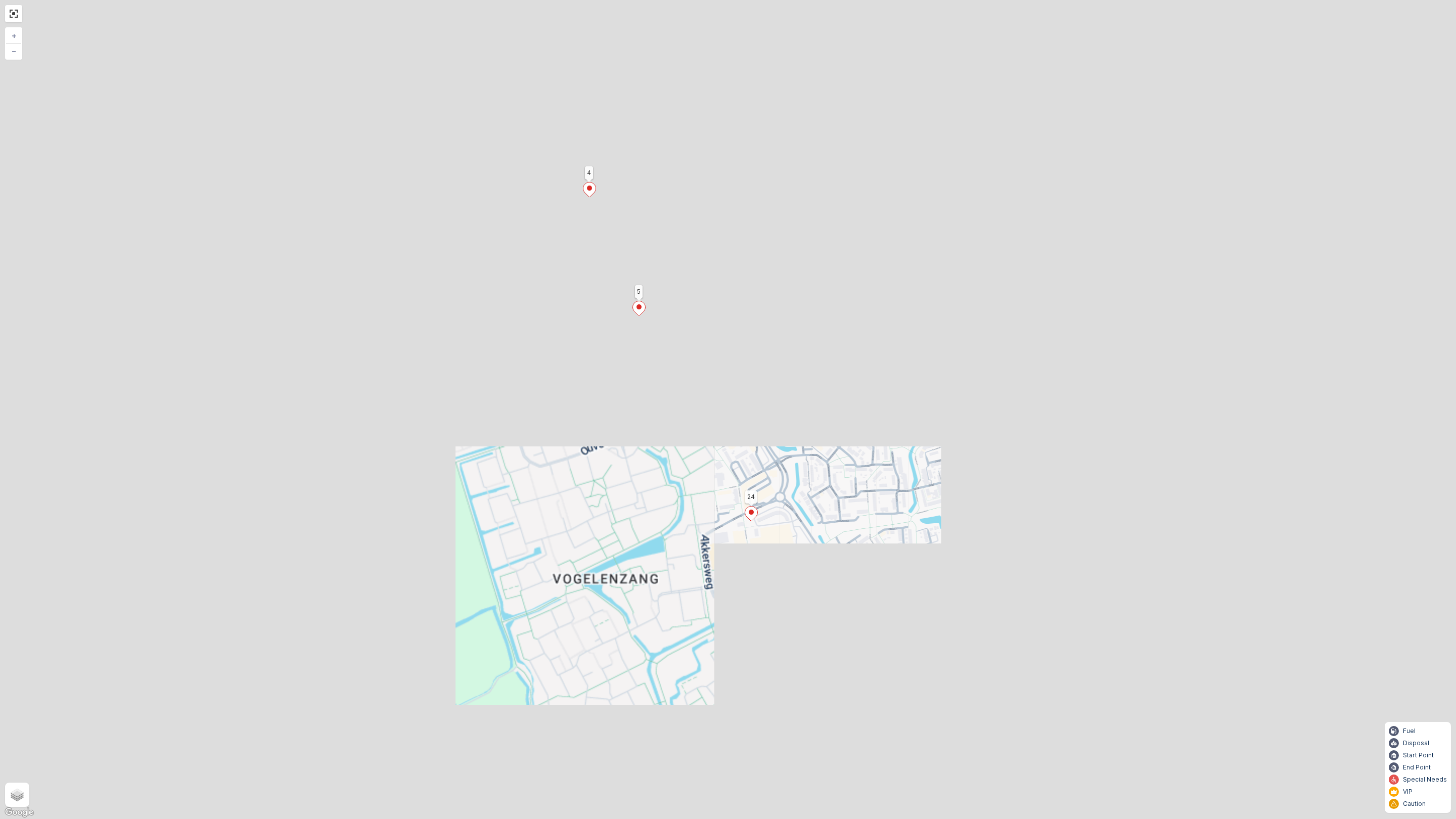
drag, startPoint x: 751, startPoint y: 269, endPoint x: 757, endPoint y: 572, distance: 303.1
click at [757, 572] on div "2 2 2 3 4 4 6 24 3 5 4 2 1 23 20 16 19 17 18 6 8 15 12 10 11 + − Satellite Road…" at bounding box center [728, 409] width 1456 height 819
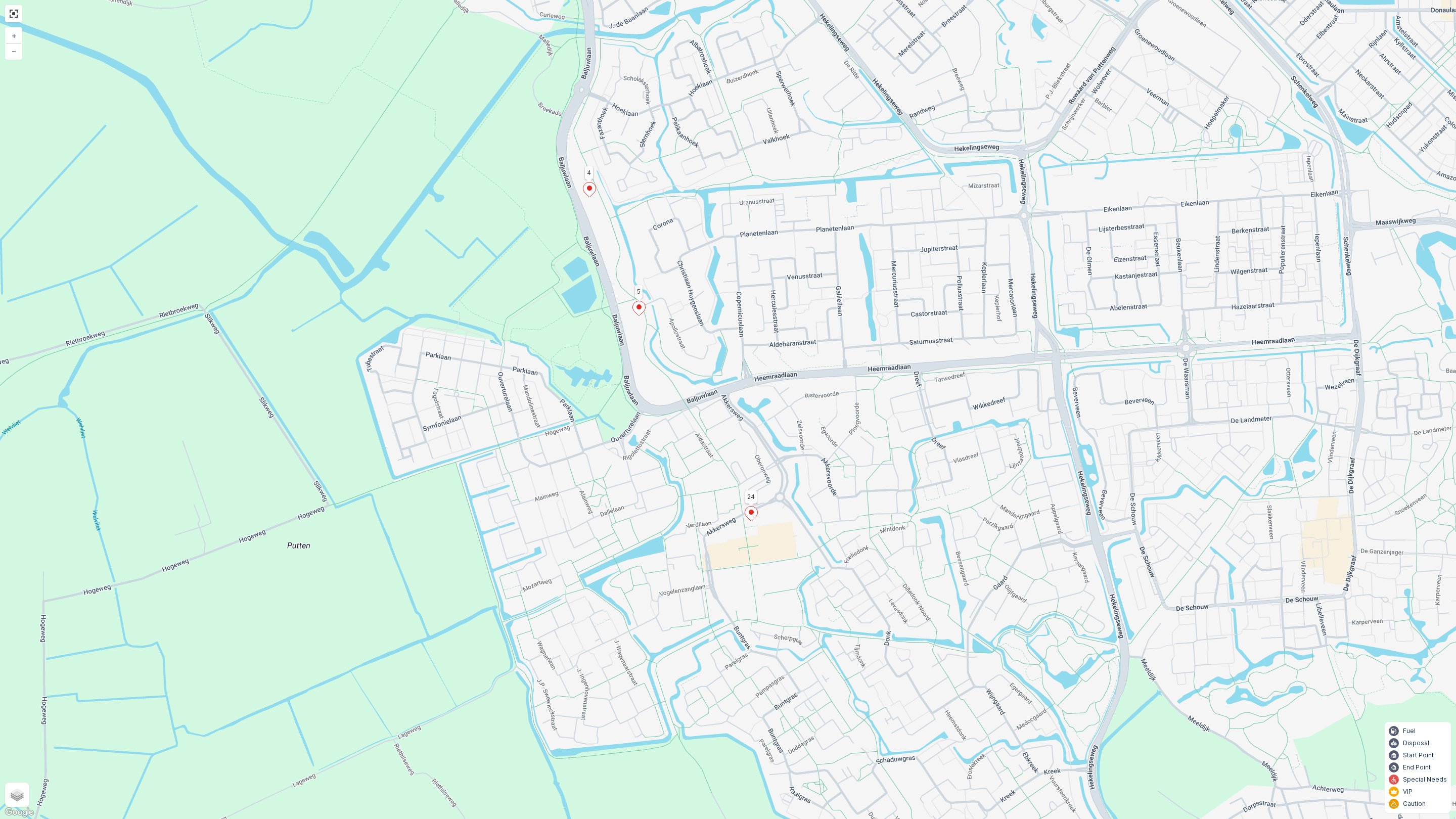
click at [752, 508] on icon at bounding box center [751, 513] width 13 height 14
click at [751, 508] on icon at bounding box center [751, 513] width 13 height 14
click at [805, 397] on icon "button" at bounding box center [808, 397] width 10 height 10
click at [781, 548] on div "3 4 4 6 24 3 5 4 2 1 20 21033960 See More Details Change Route Remove from Rout…" at bounding box center [728, 409] width 1456 height 819
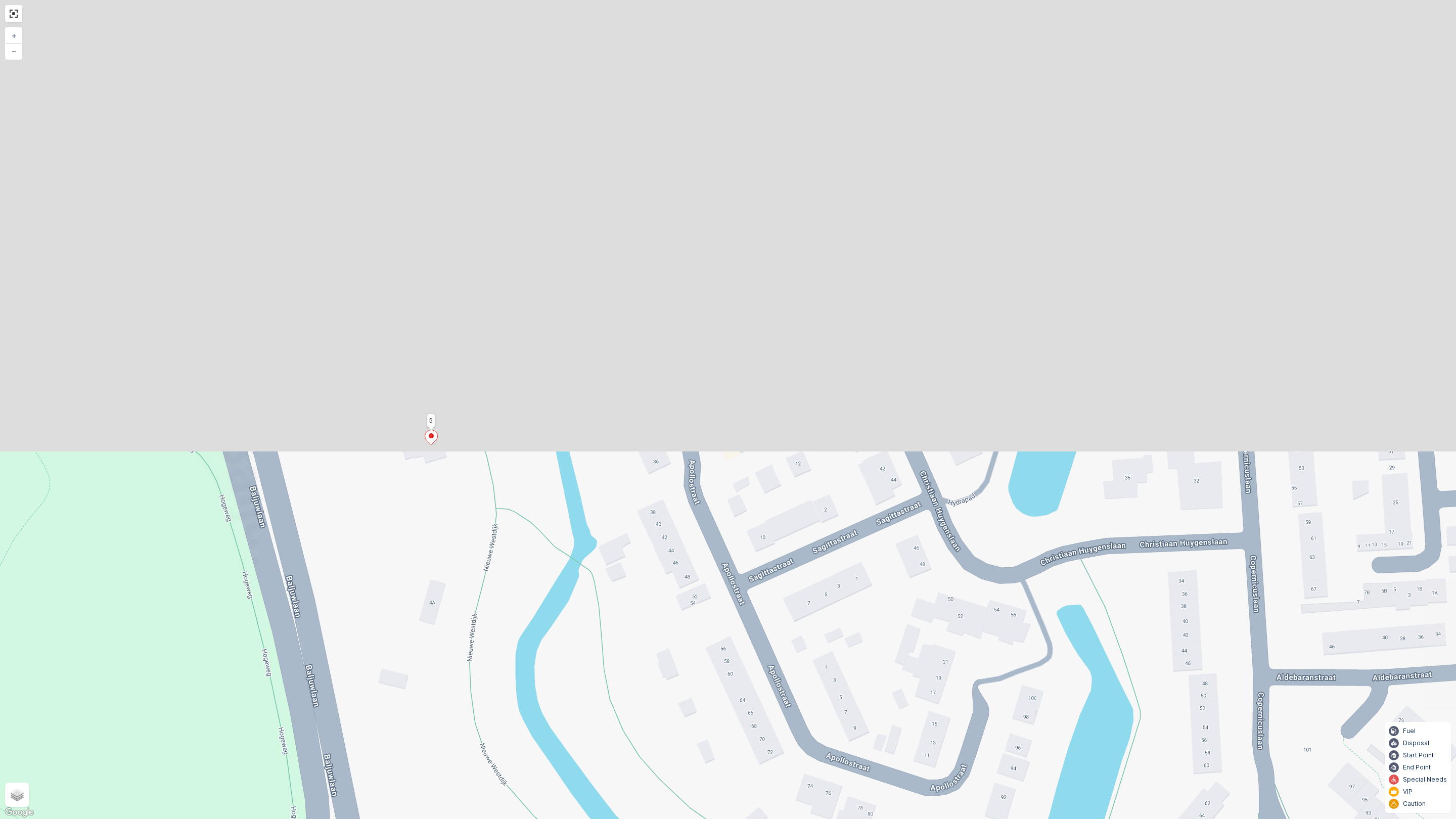
drag, startPoint x: 594, startPoint y: 344, endPoint x: 601, endPoint y: 746, distance: 402.1
click at [601, 721] on div "24 3 5 4 2 1 20 23 21 22 16 19 17 18 6 8 9 7 15 12 10 11 13 14 + − Satellite Ro…" at bounding box center [728, 409] width 1456 height 819
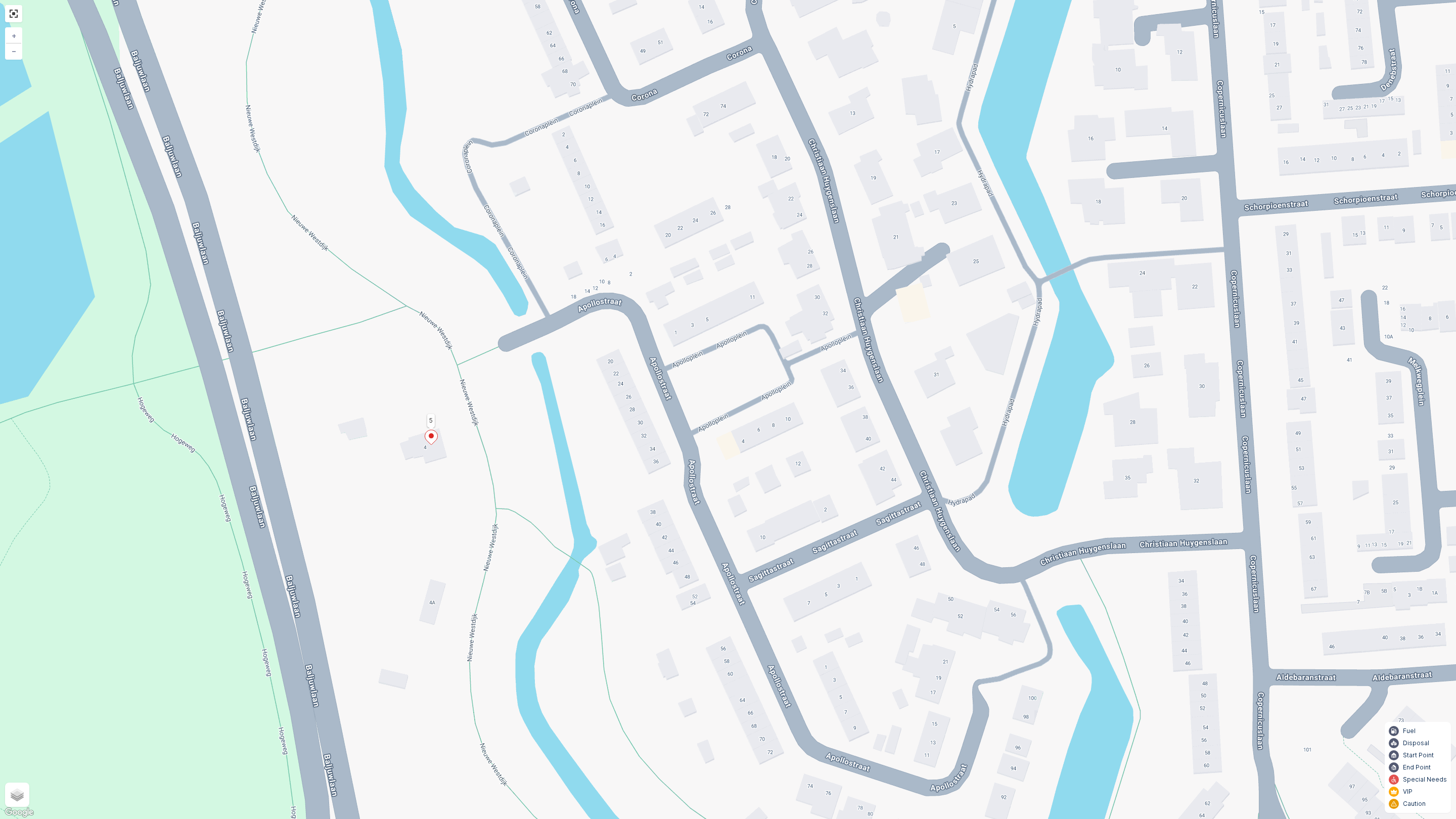
click at [434, 442] on icon at bounding box center [430, 437] width 13 height 15
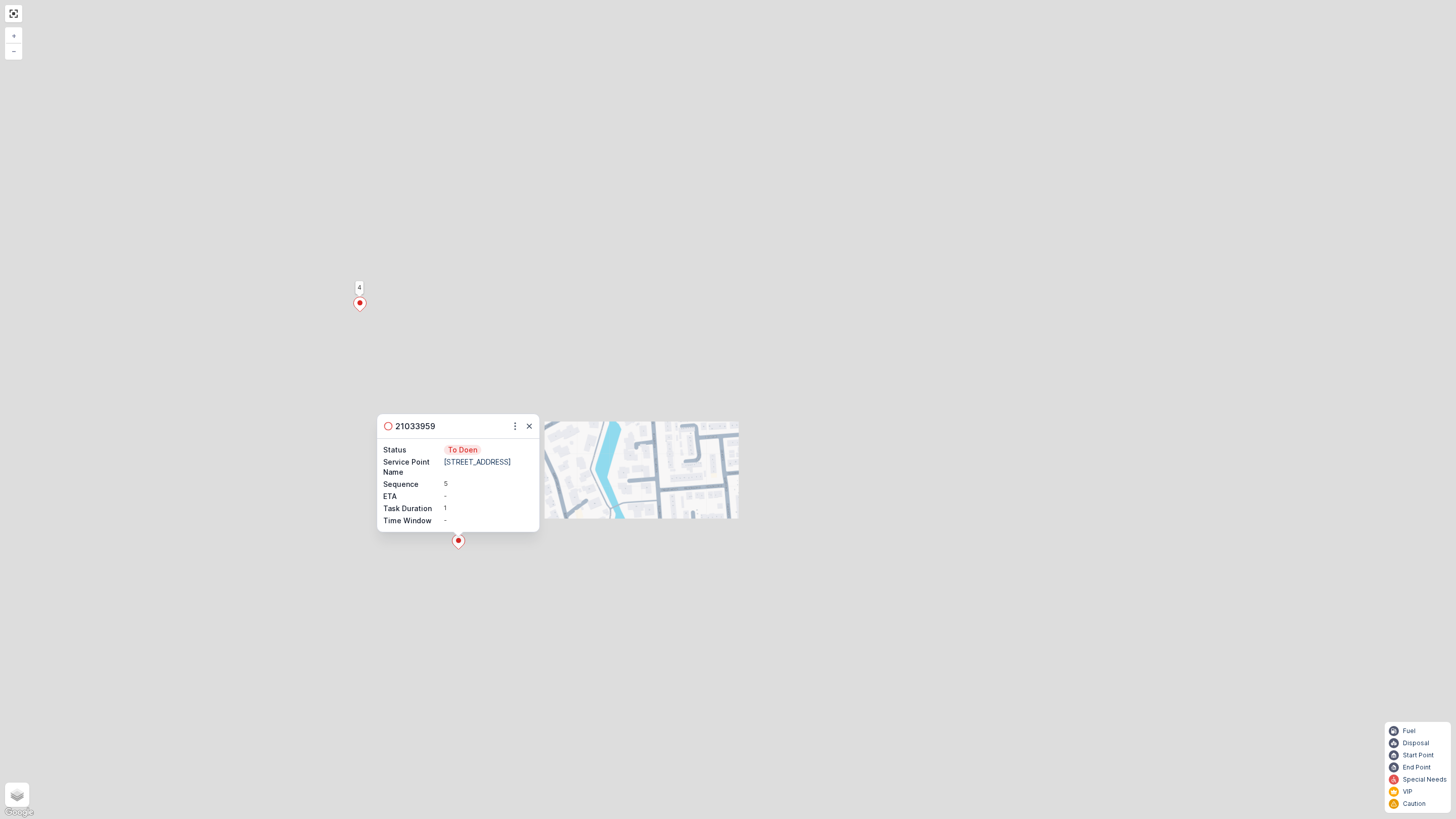
click at [715, 648] on div "3 3 3 2 3 24 3 5 4 2 1 20 23 21 22 16 19 17 18 6 8 9 7 15 12 10 11 13 14 210339…" at bounding box center [728, 409] width 1456 height 819
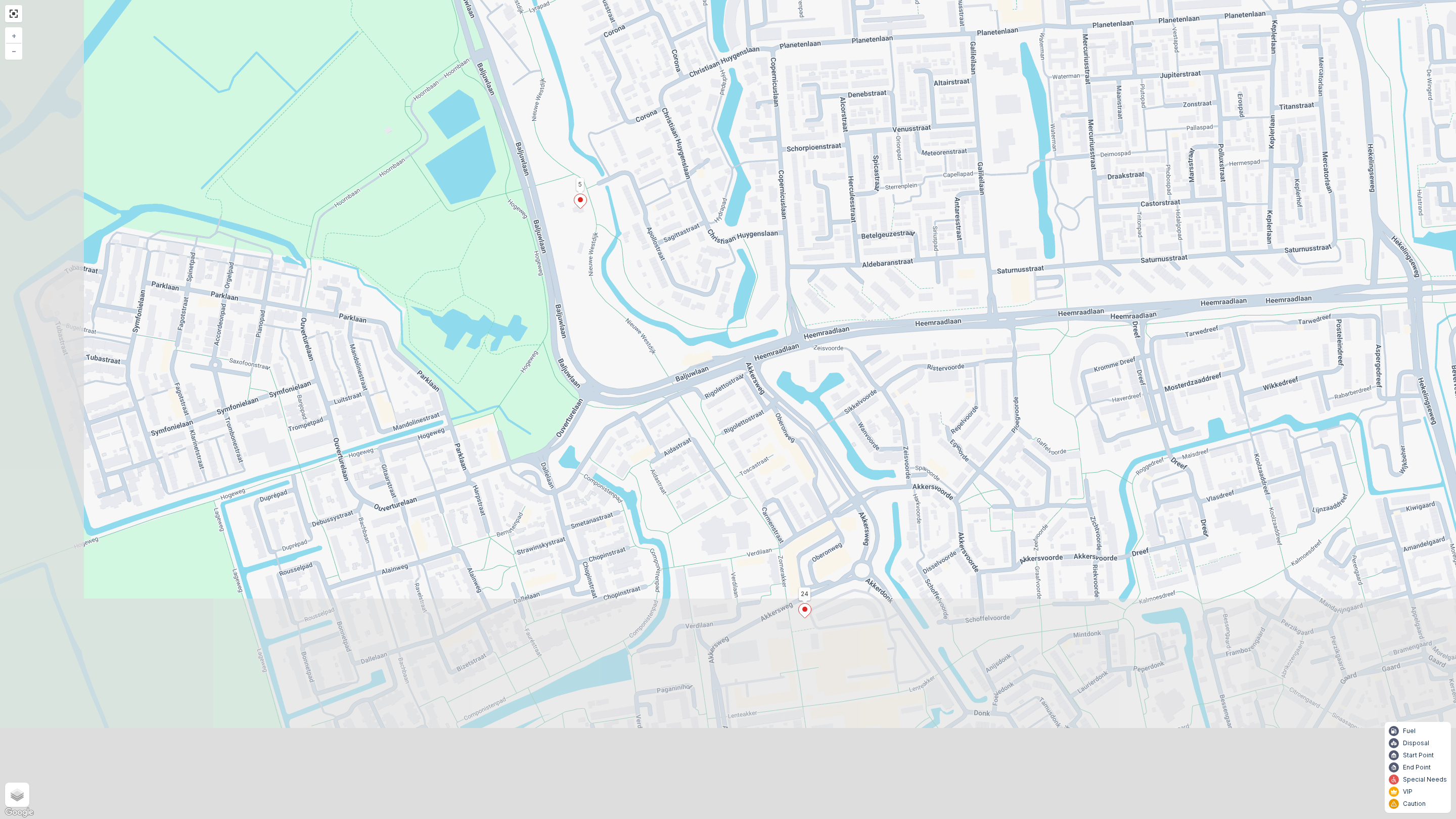
drag, startPoint x: 714, startPoint y: 609, endPoint x: 840, endPoint y: 297, distance: 336.5
click at [840, 297] on div "3 3 3 2 3 24 3 5 4 2 1 20 16 6 15 + − Satellite Roadmap Terrain Hybrid Leaflet …" at bounding box center [728, 409] width 1456 height 819
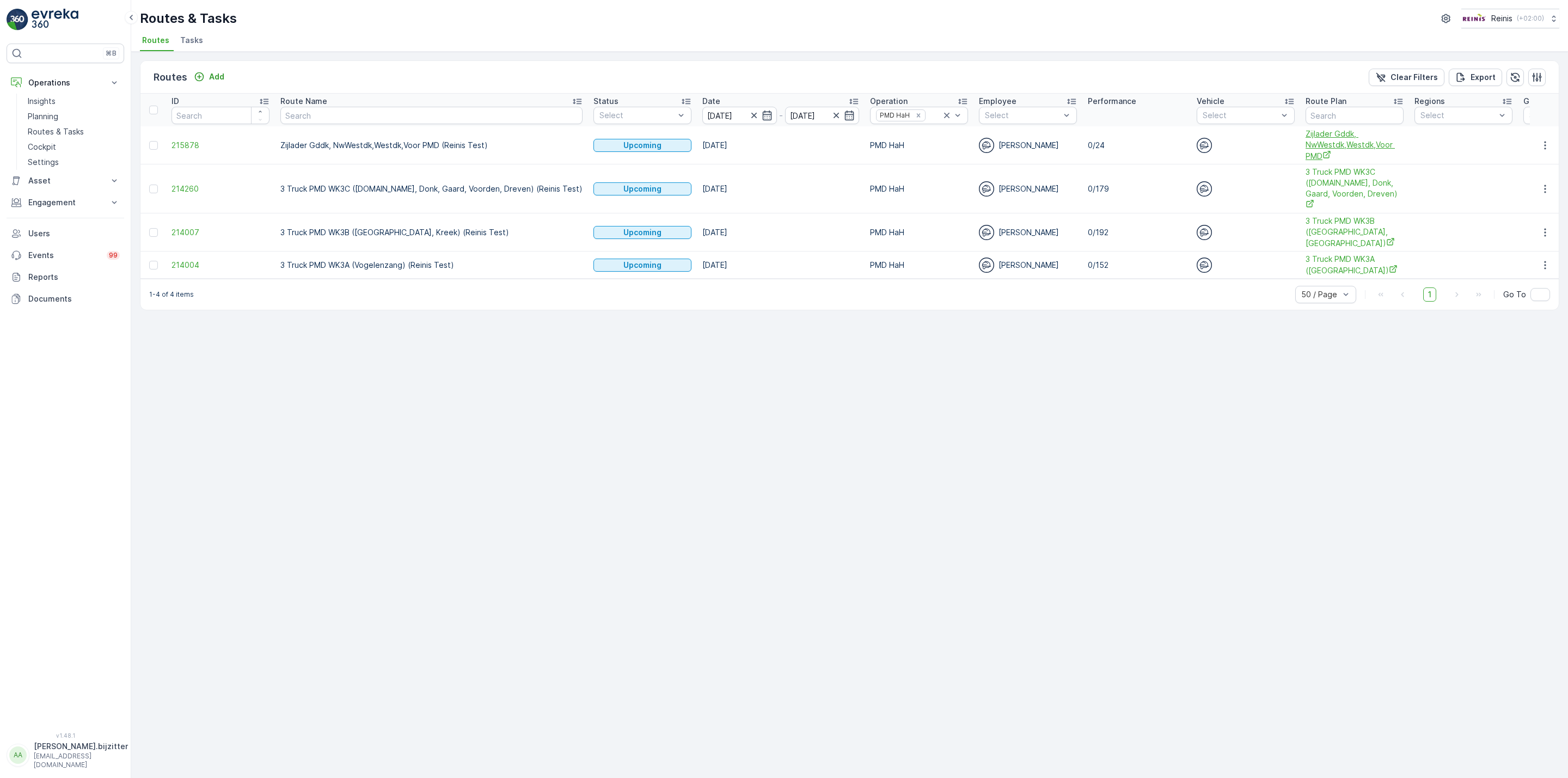
click at [1305, 139] on span "Zijlader Gddk, NwWestdk,Westdk,Voor PMD" at bounding box center [1354, 145] width 98 height 33
click at [1563, 144] on div "Routes Add Clear Filters Export ID Route Name Status Select Date 21.08.2025 - 2…" at bounding box center [849, 414] width 1437 height 726
click at [1547, 146] on icon "button" at bounding box center [1544, 145] width 11 height 11
click at [1525, 161] on span "See More Details" at bounding box center [1519, 161] width 63 height 11
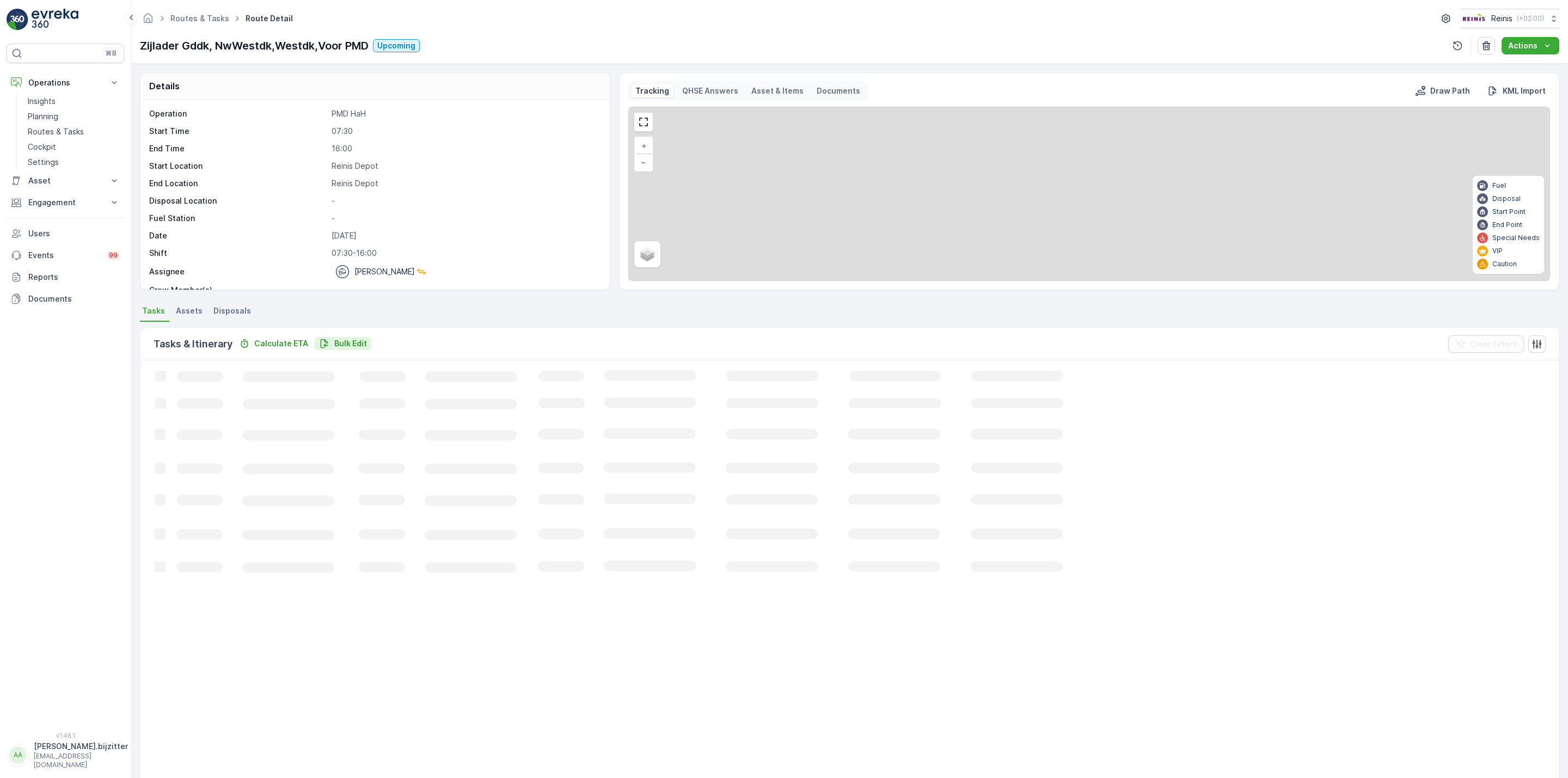
click at [350, 347] on p "Bulk Edit" at bounding box center [350, 343] width 33 height 11
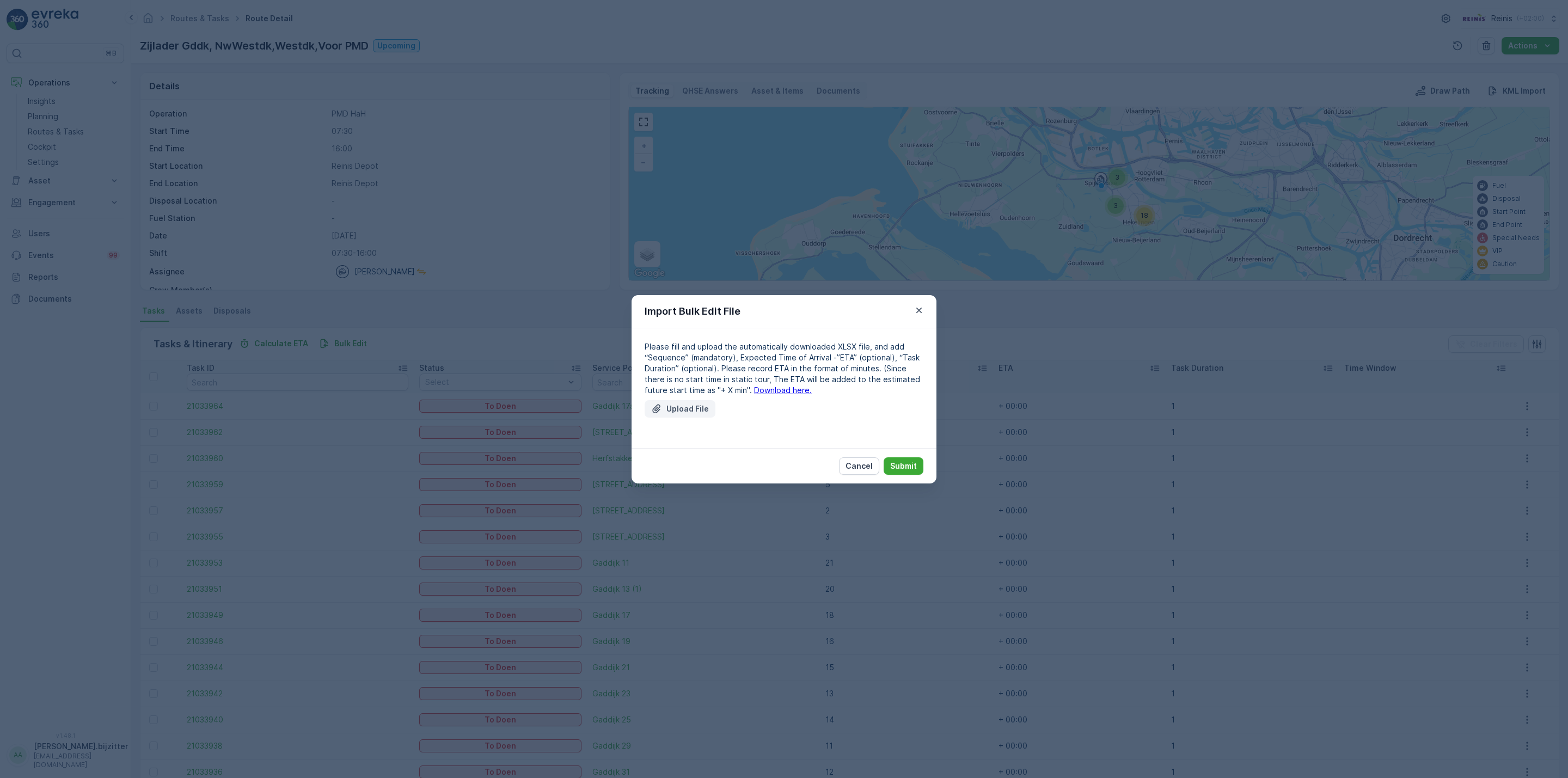
click at [706, 405] on p "Upload File" at bounding box center [688, 409] width 43 height 11
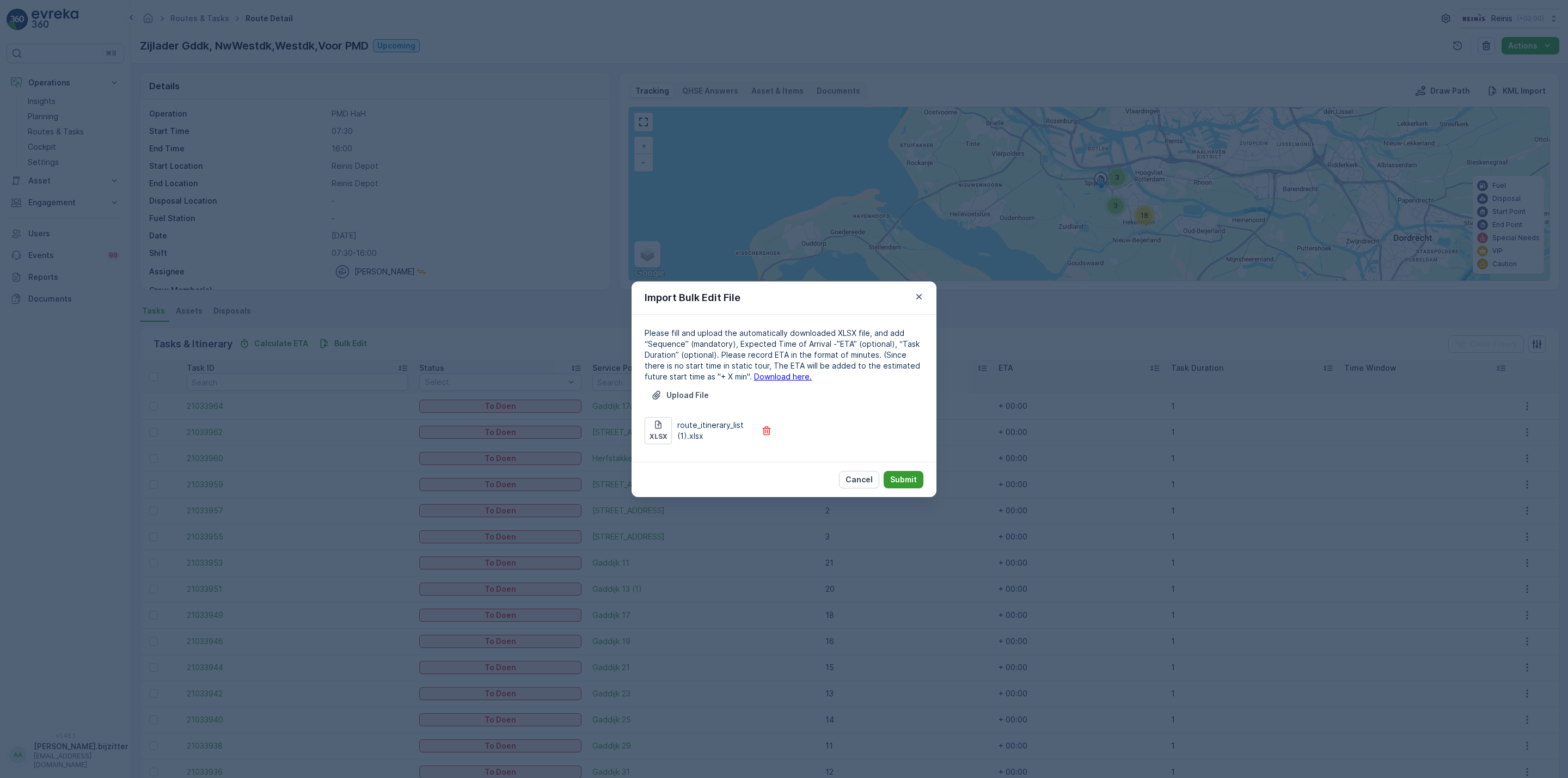
click at [923, 474] on button "Submit" at bounding box center [903, 479] width 39 height 17
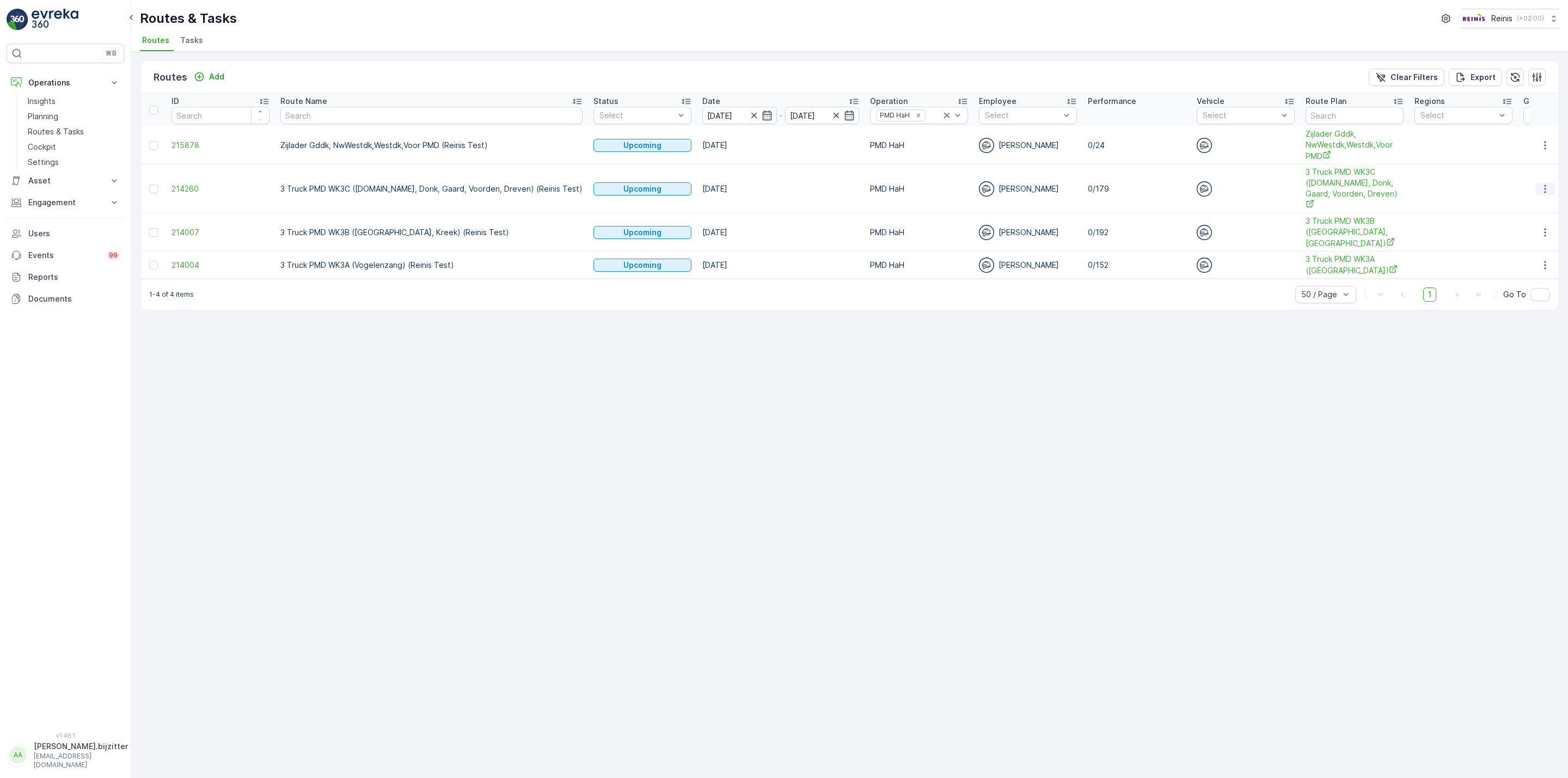
click at [1543, 184] on icon "button" at bounding box center [1544, 189] width 11 height 11
click at [1526, 199] on span "See More Details" at bounding box center [1519, 200] width 63 height 11
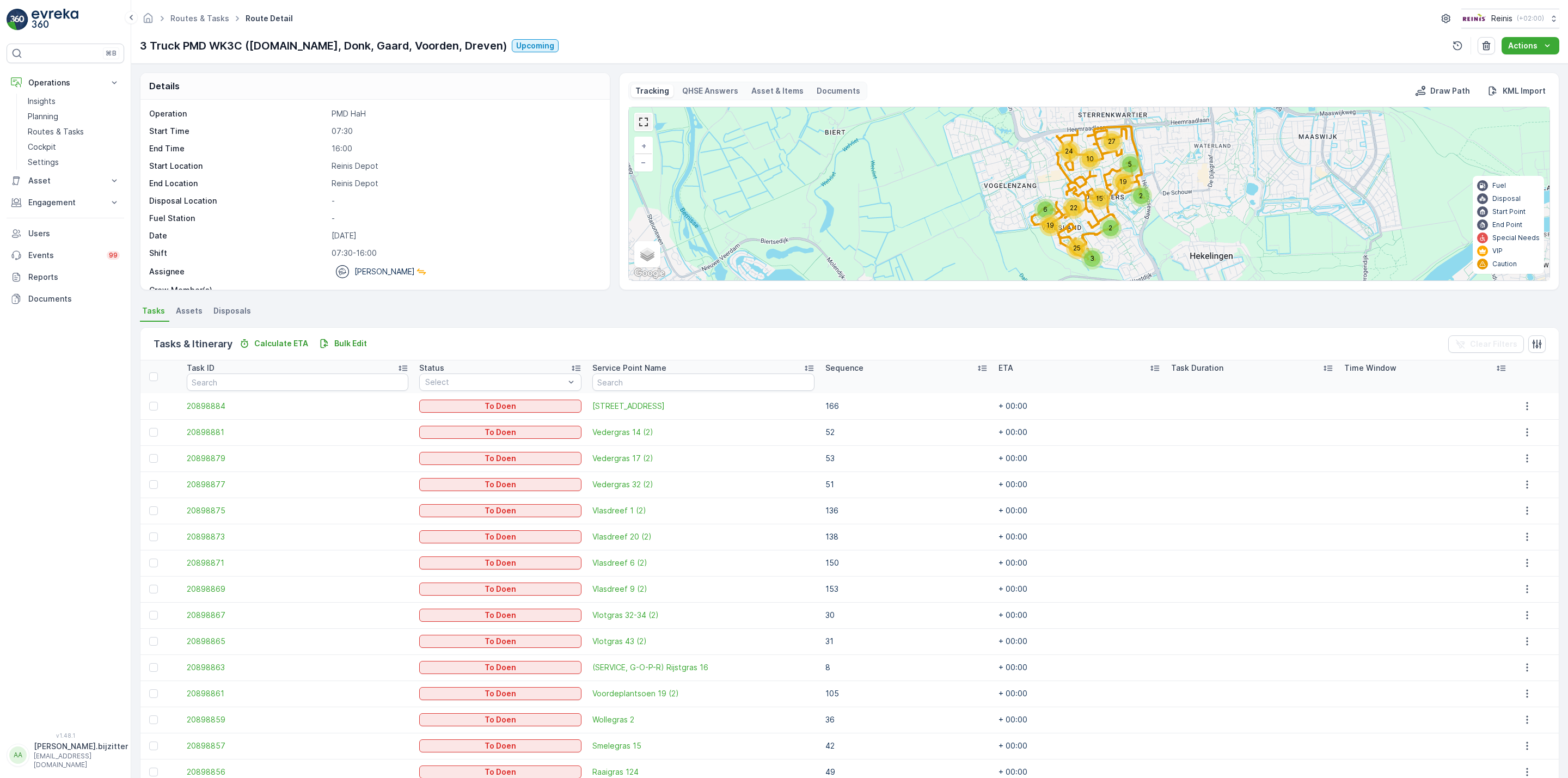
click at [642, 126] on link at bounding box center [643, 122] width 16 height 16
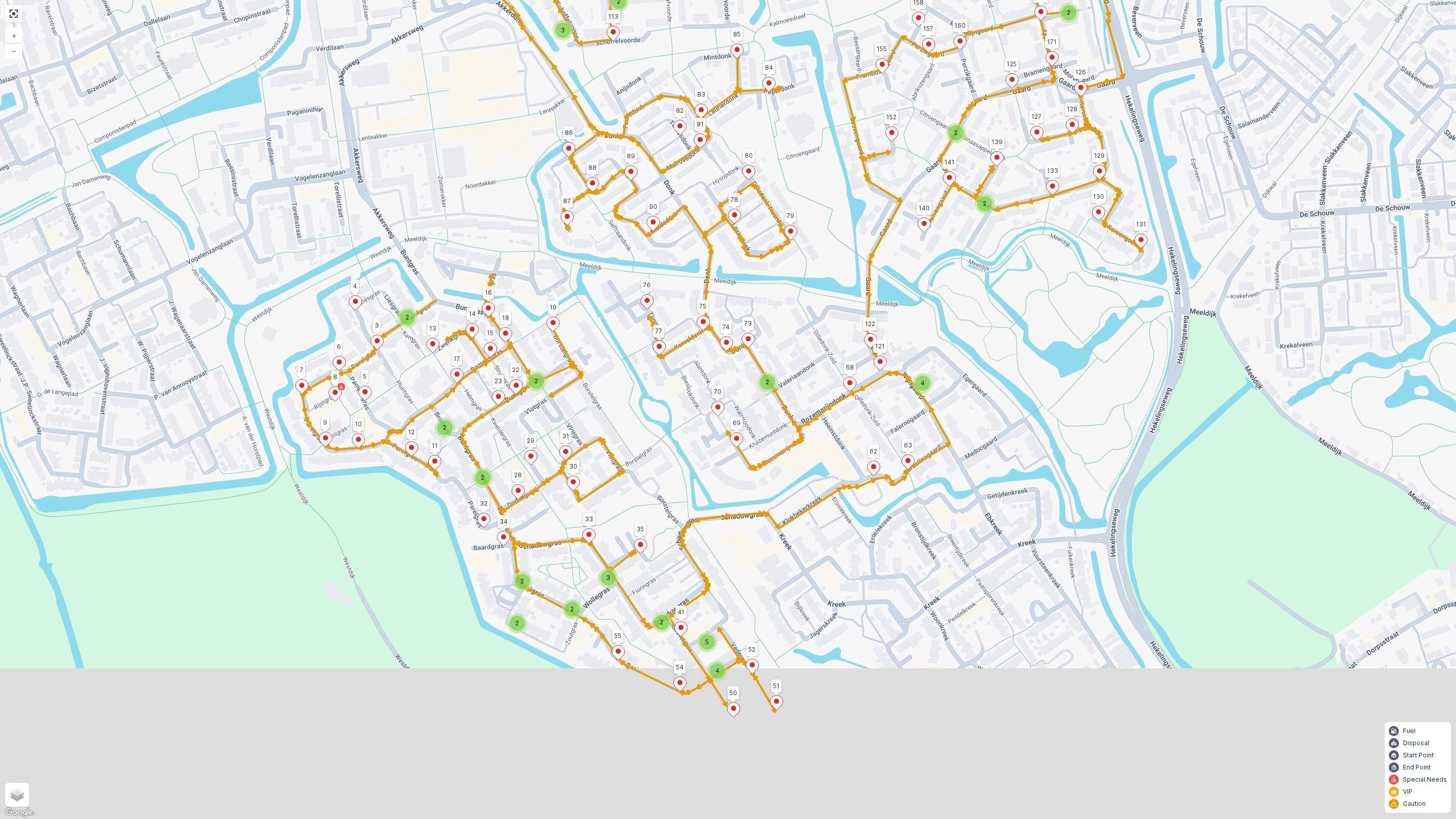
drag, startPoint x: 1048, startPoint y: 484, endPoint x: 987, endPoint y: 408, distance: 97.5
click at [987, 408] on div "3 2 4 2 2 3 2 2 4 5 2 2 2 2 2 2 2 2 3 2 2 4 2 2 2 2 4 50 52 51 93 95 106 105 98…" at bounding box center [728, 409] width 1456 height 819
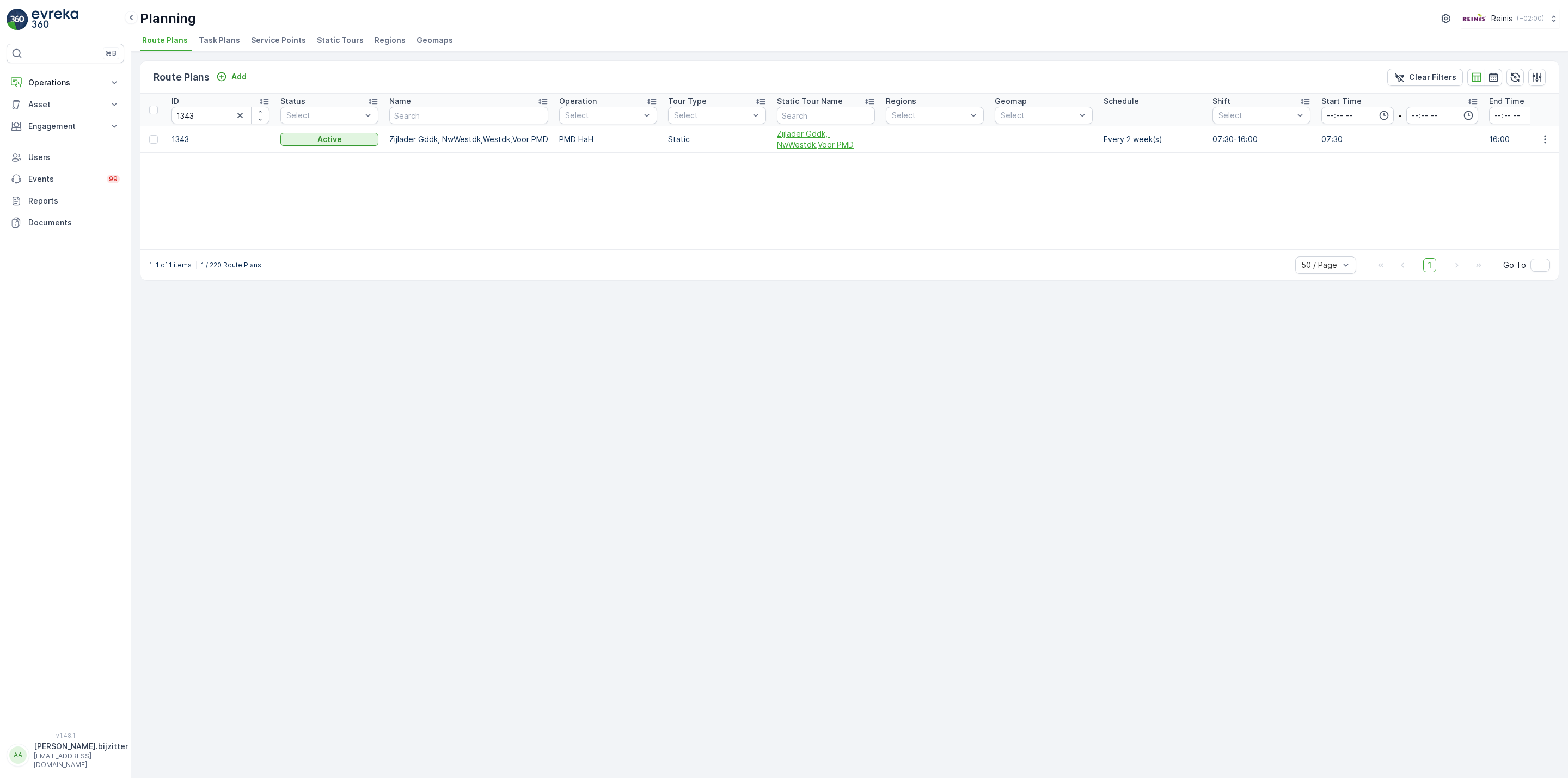
click at [795, 142] on span "Zijlader Gddk, NwWestdk,Voor PMD" at bounding box center [825, 140] width 98 height 22
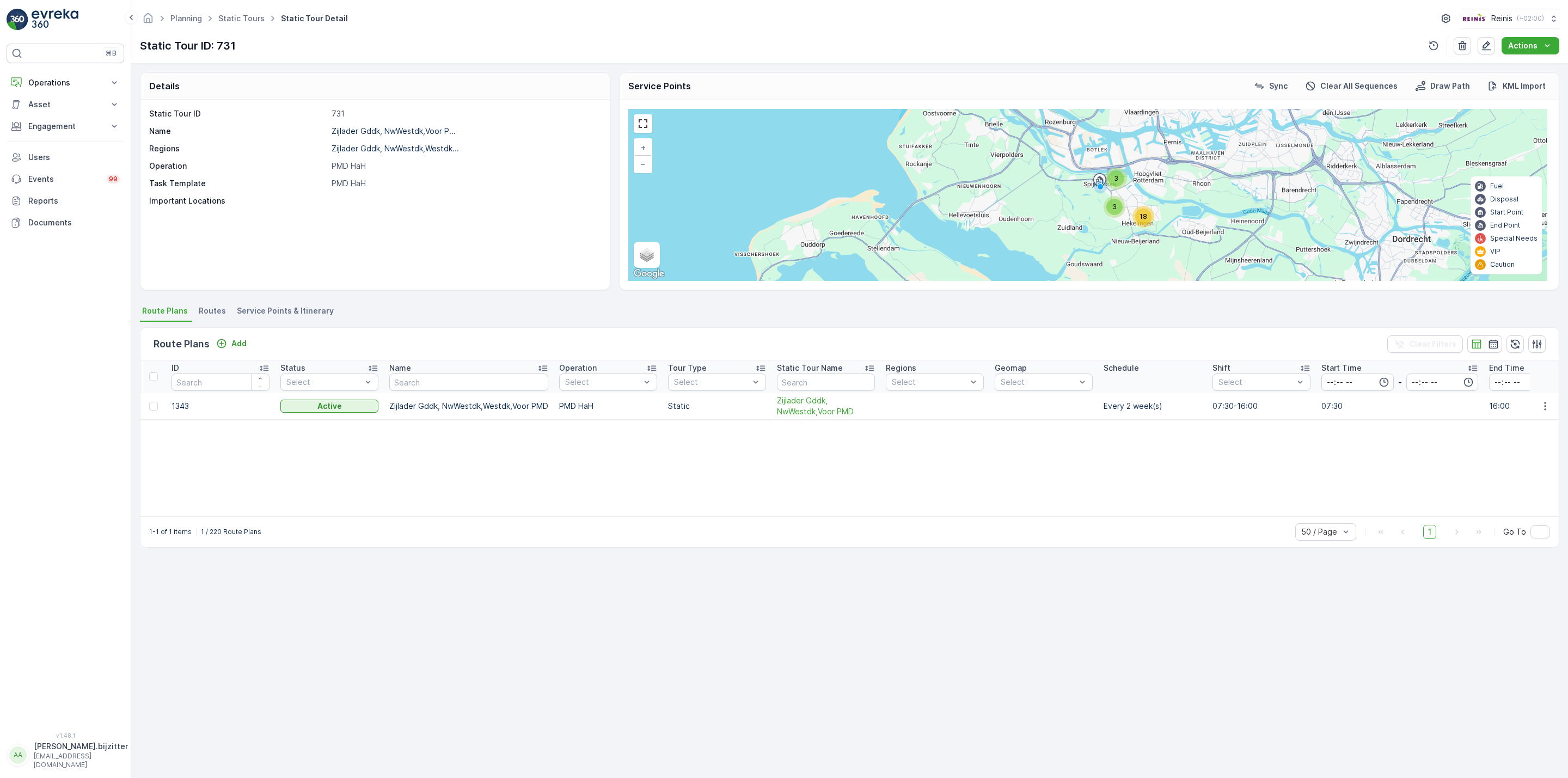
click at [263, 309] on span "Service Points & Itinerary" at bounding box center [286, 310] width 97 height 11
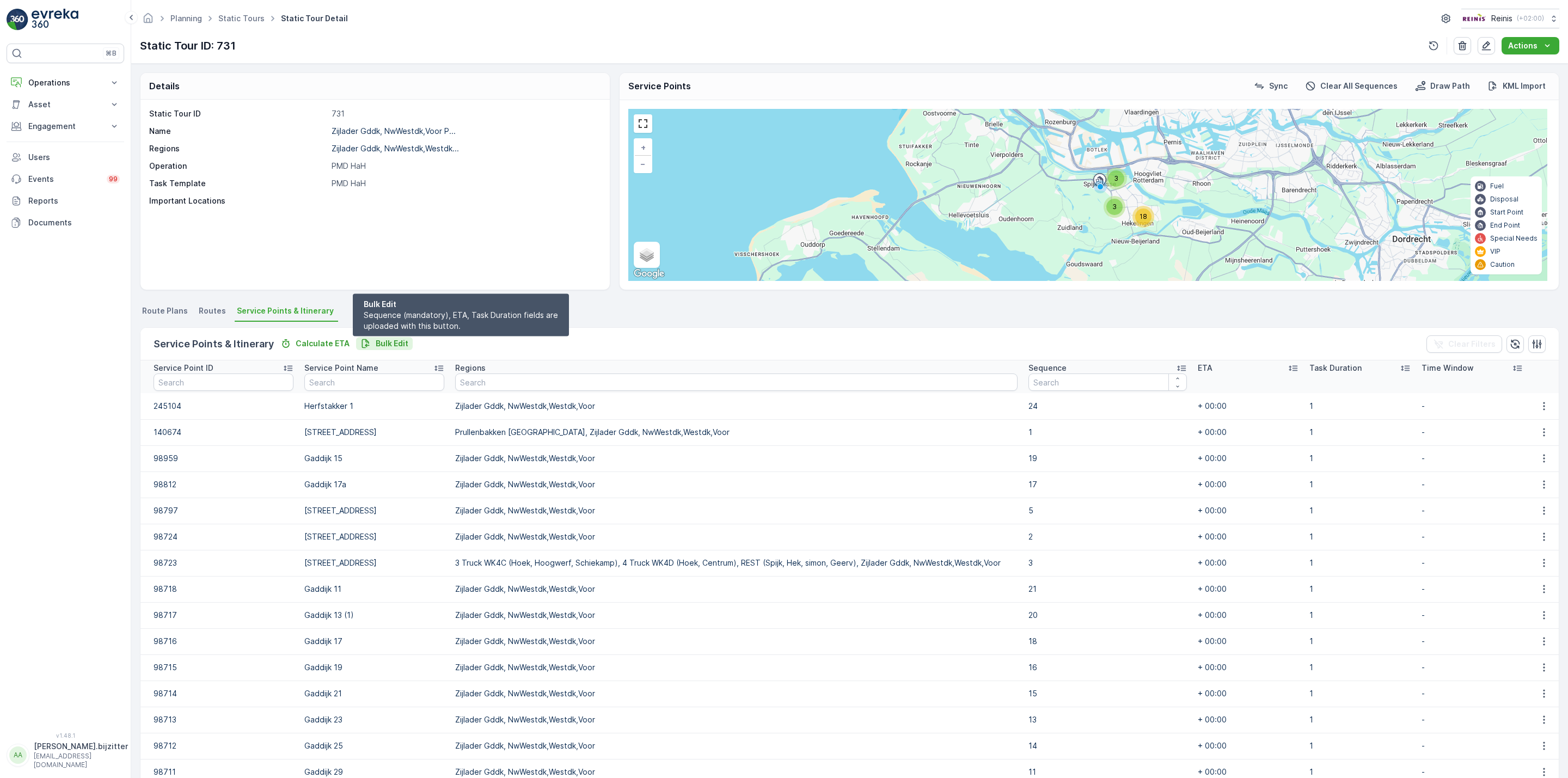
click at [376, 342] on p "Bulk Edit" at bounding box center [392, 343] width 33 height 11
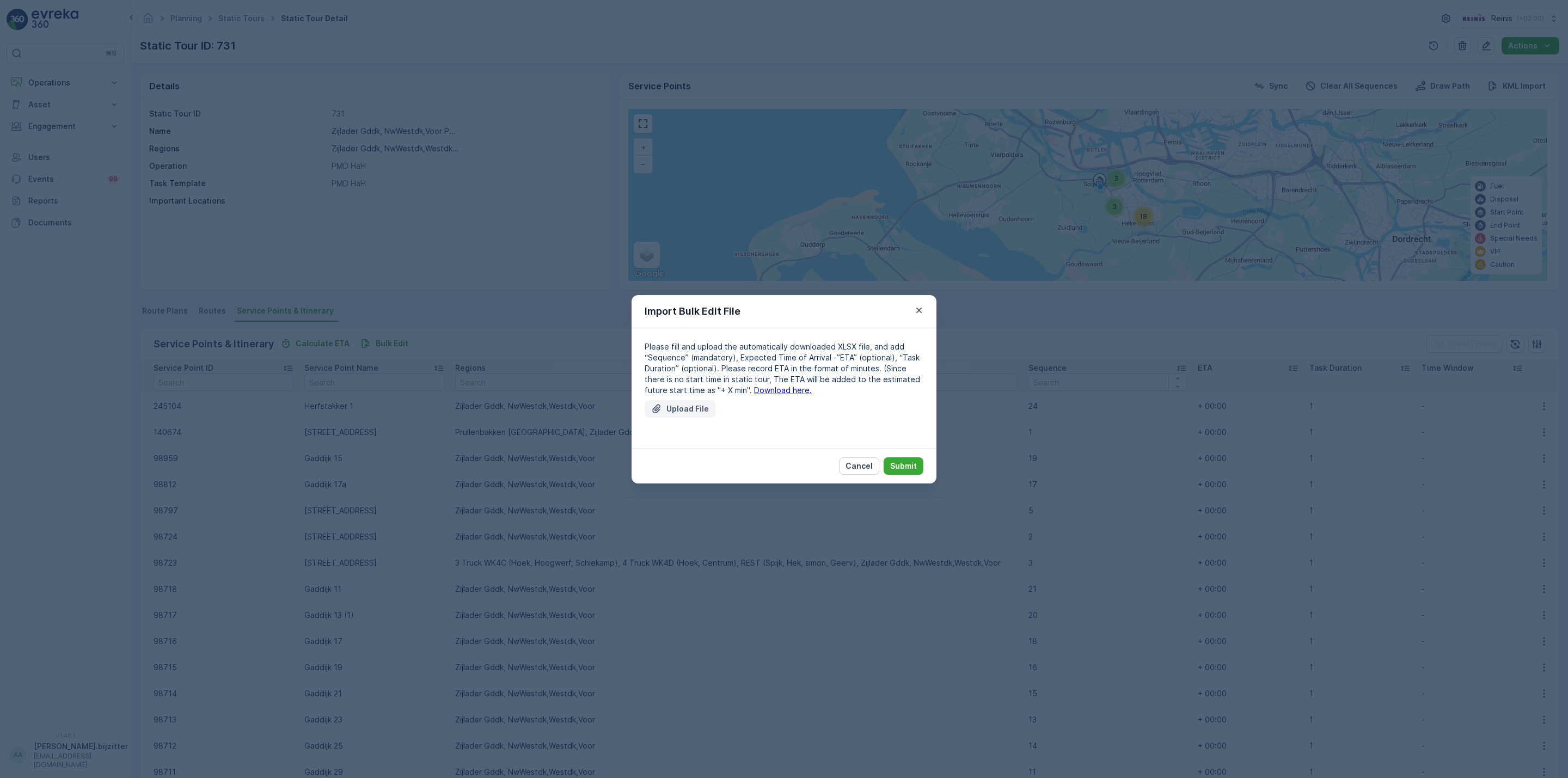
click at [695, 412] on p "Upload File" at bounding box center [688, 409] width 43 height 11
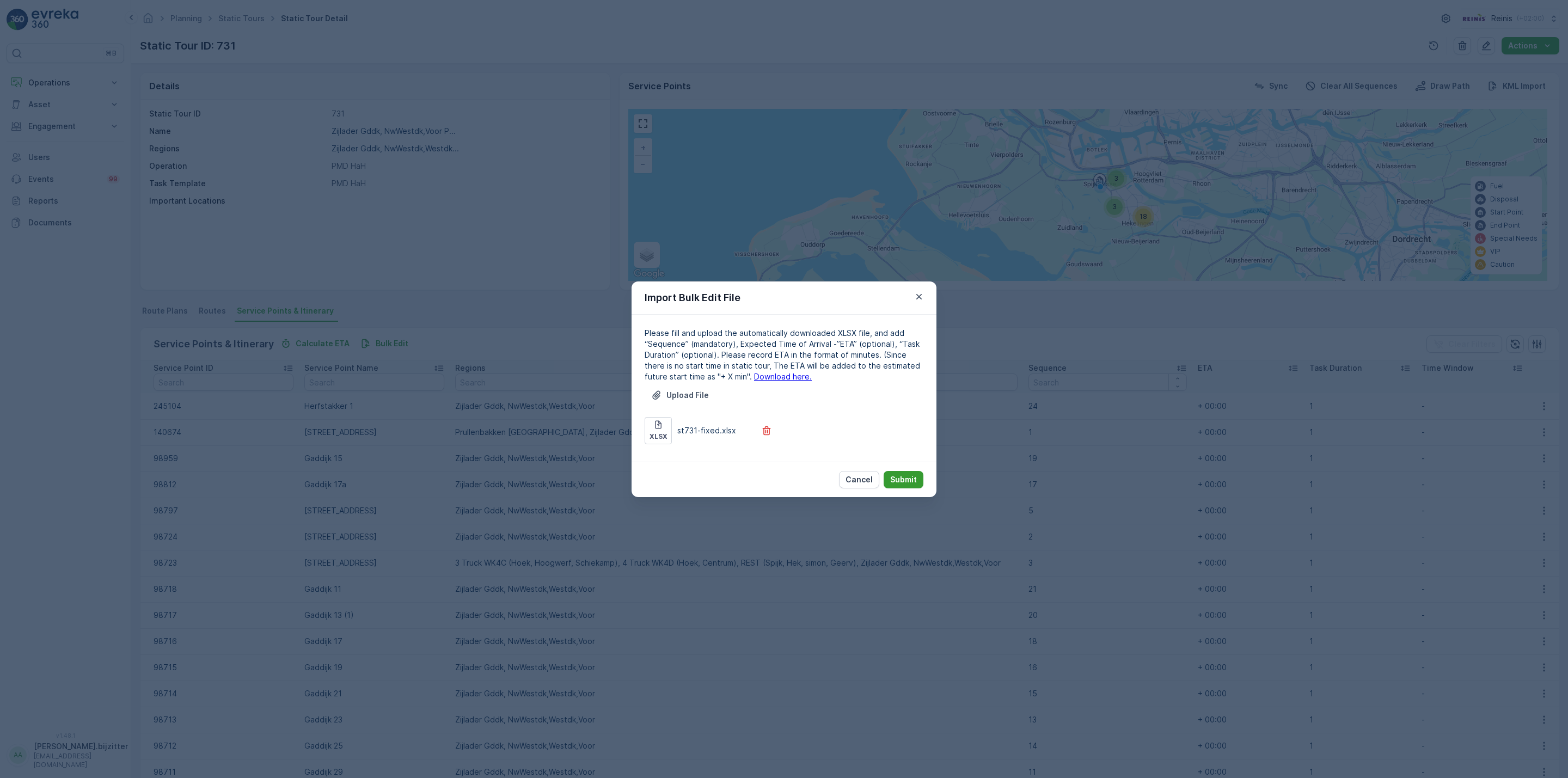
click at [907, 476] on p "Submit" at bounding box center [903, 479] width 27 height 11
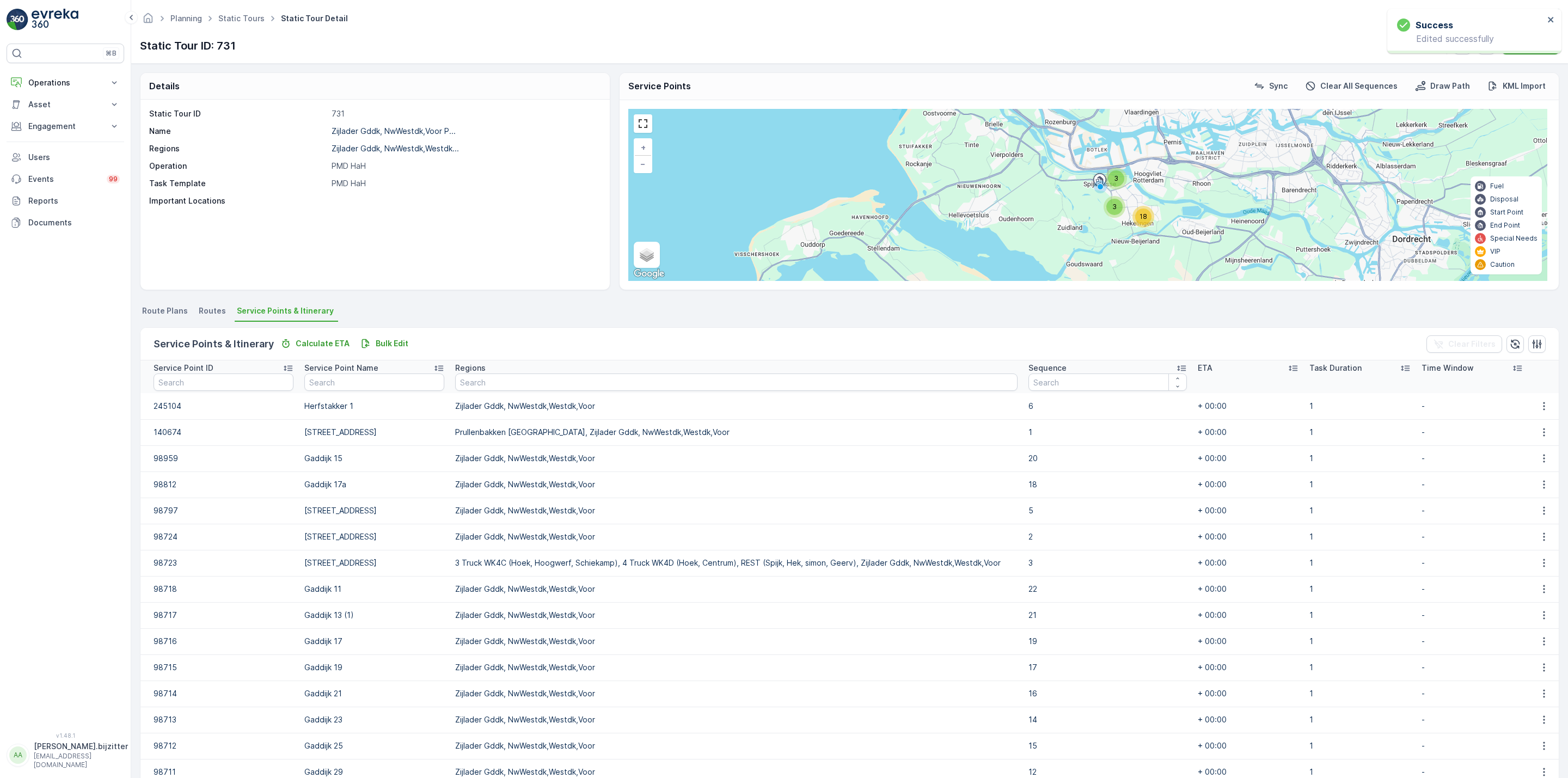
click at [544, 259] on div "Static Tour ID 731 Name Zijlader Gddk, NwWestdk,Voor P... Regions Zijlader Gddk…" at bounding box center [375, 194] width 469 height 190
drag, startPoint x: 224, startPoint y: 259, endPoint x: 161, endPoint y: 173, distance: 106.6
click at [224, 259] on div "Static Tour ID 731 Name Zijlader Gddk, NwWestdk,Voor P... Regions Zijlader Gddk…" at bounding box center [375, 194] width 469 height 190
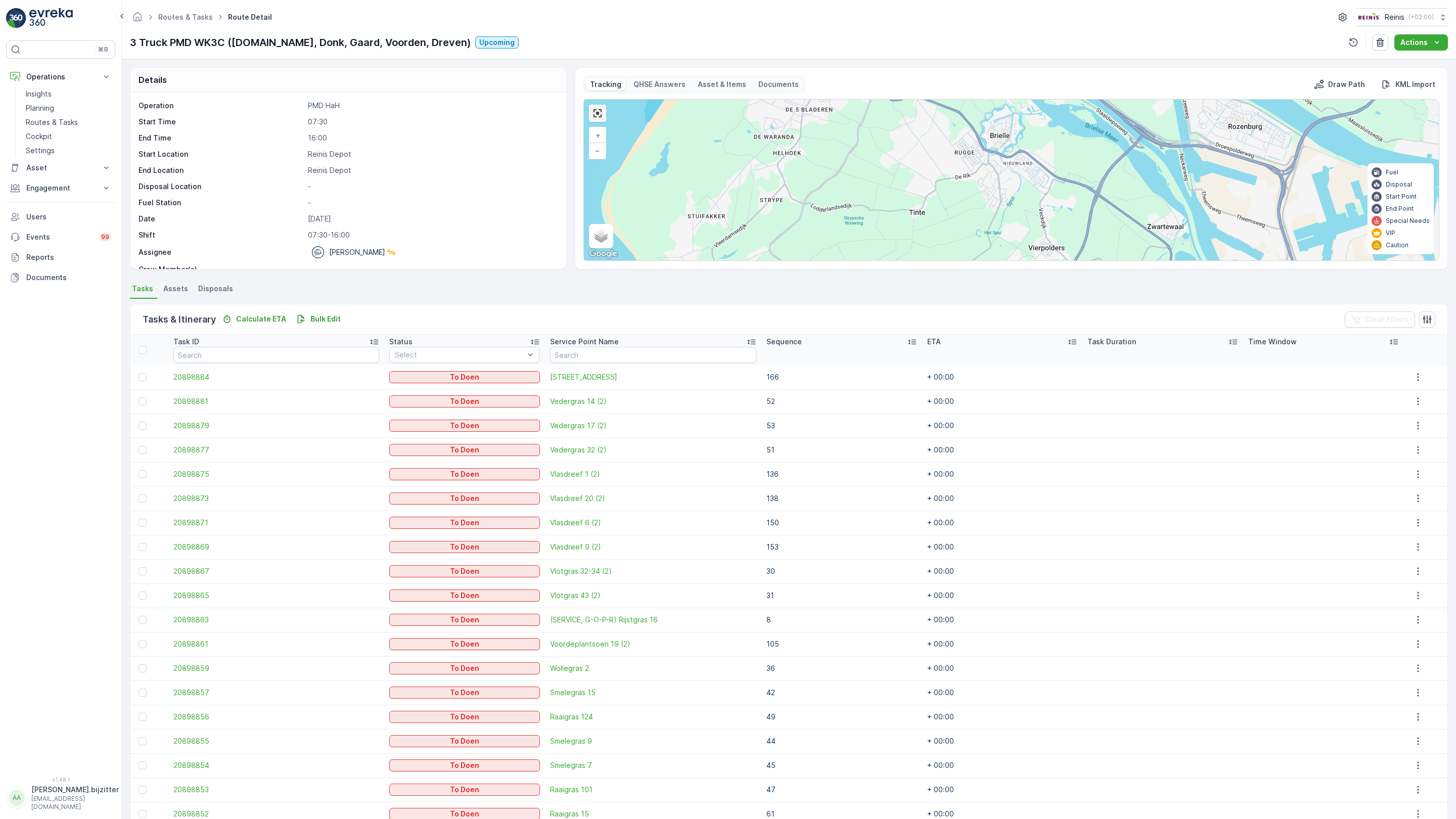
click at [590, 106] on link at bounding box center [597, 114] width 15 height 15
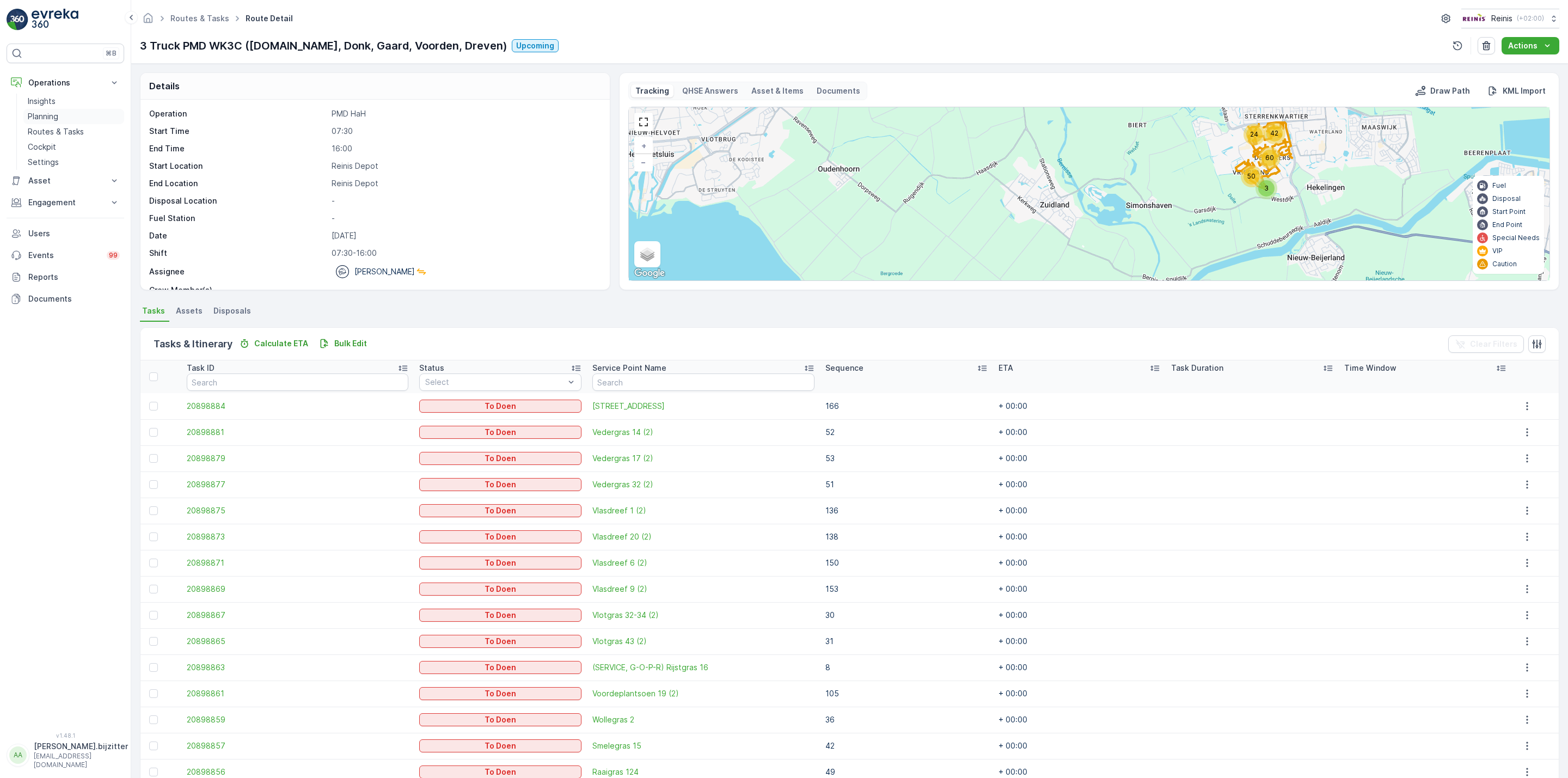
click at [46, 121] on p "Planning" at bounding box center [43, 116] width 30 height 11
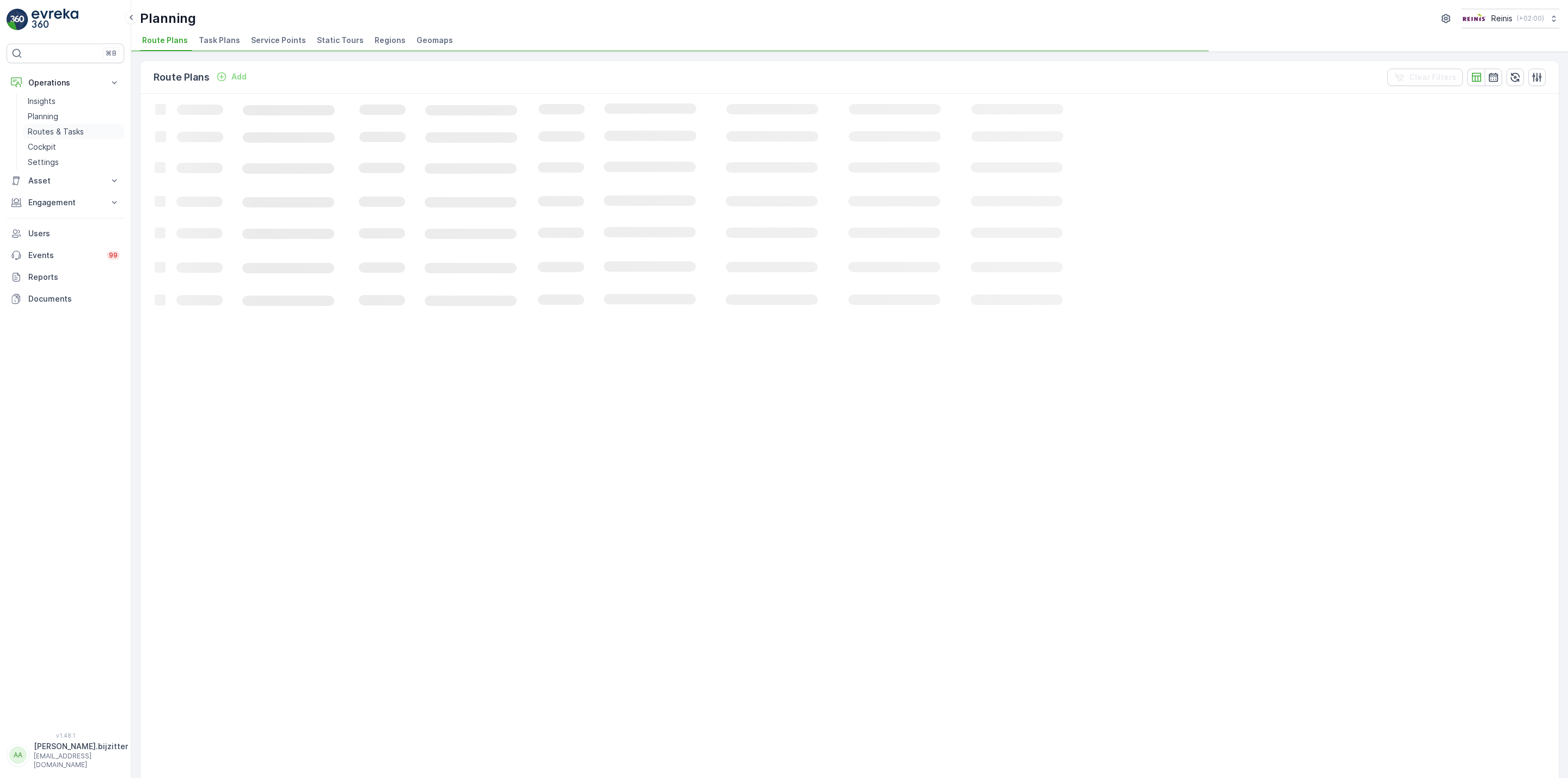
click at [43, 134] on p "Routes & Tasks" at bounding box center [56, 131] width 56 height 11
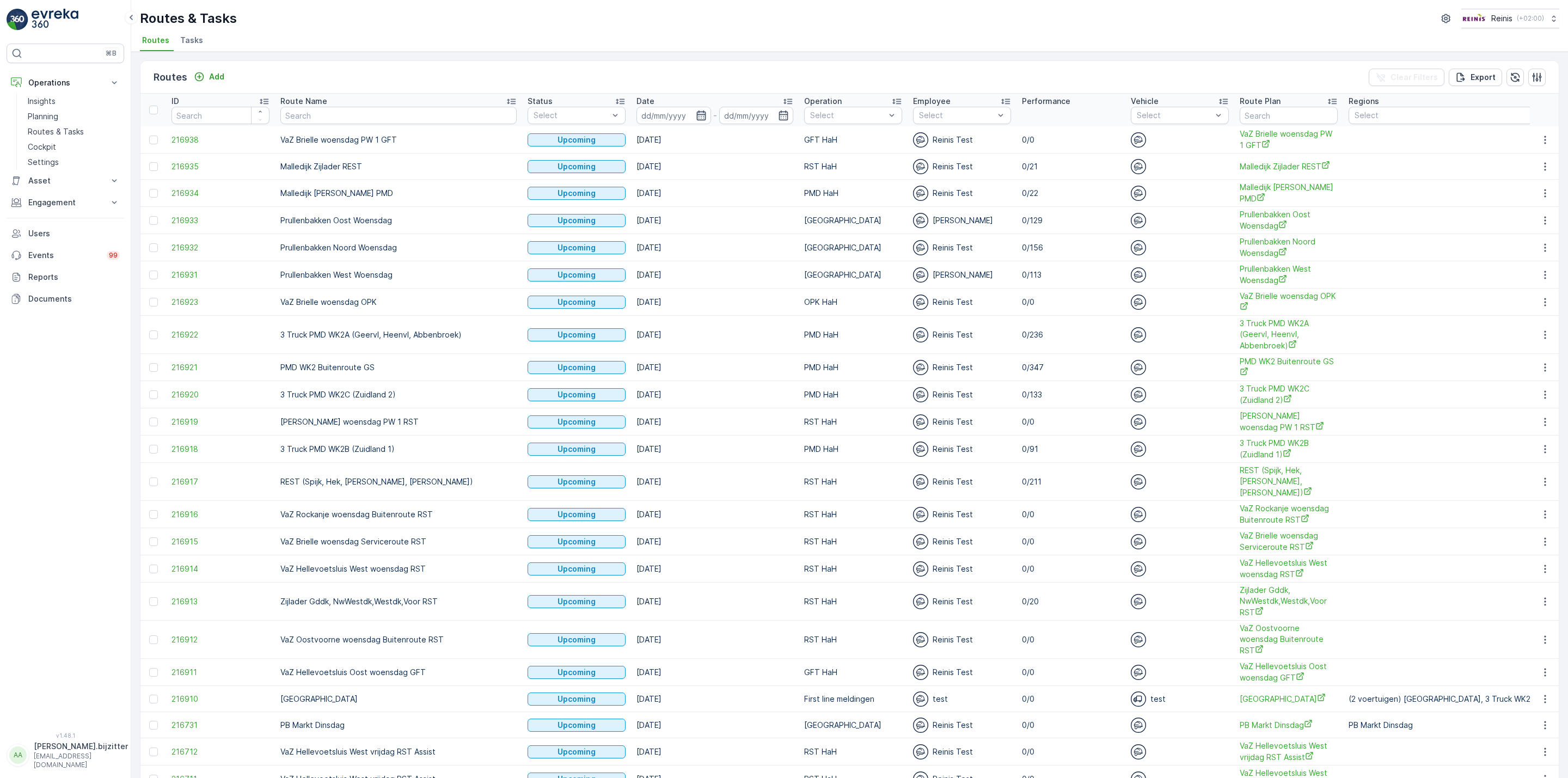
click at [697, 115] on icon "button" at bounding box center [701, 116] width 9 height 10
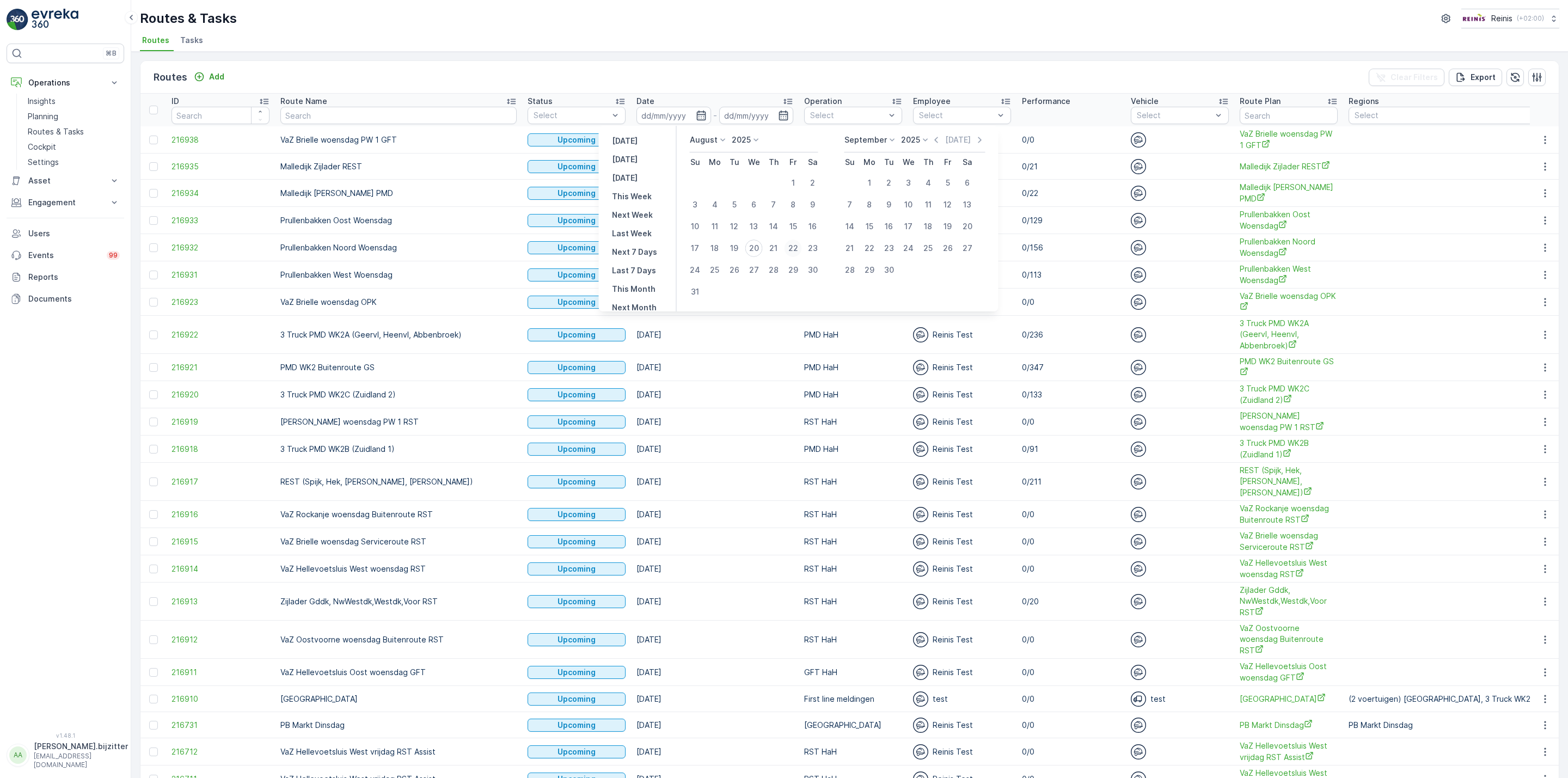
click at [788, 245] on div "22" at bounding box center [793, 248] width 17 height 17
type input "22.08.2025"
click at [788, 245] on div "22" at bounding box center [793, 248] width 17 height 17
type input "22.08.2025"
click at [791, 245] on div "22" at bounding box center [793, 248] width 17 height 17
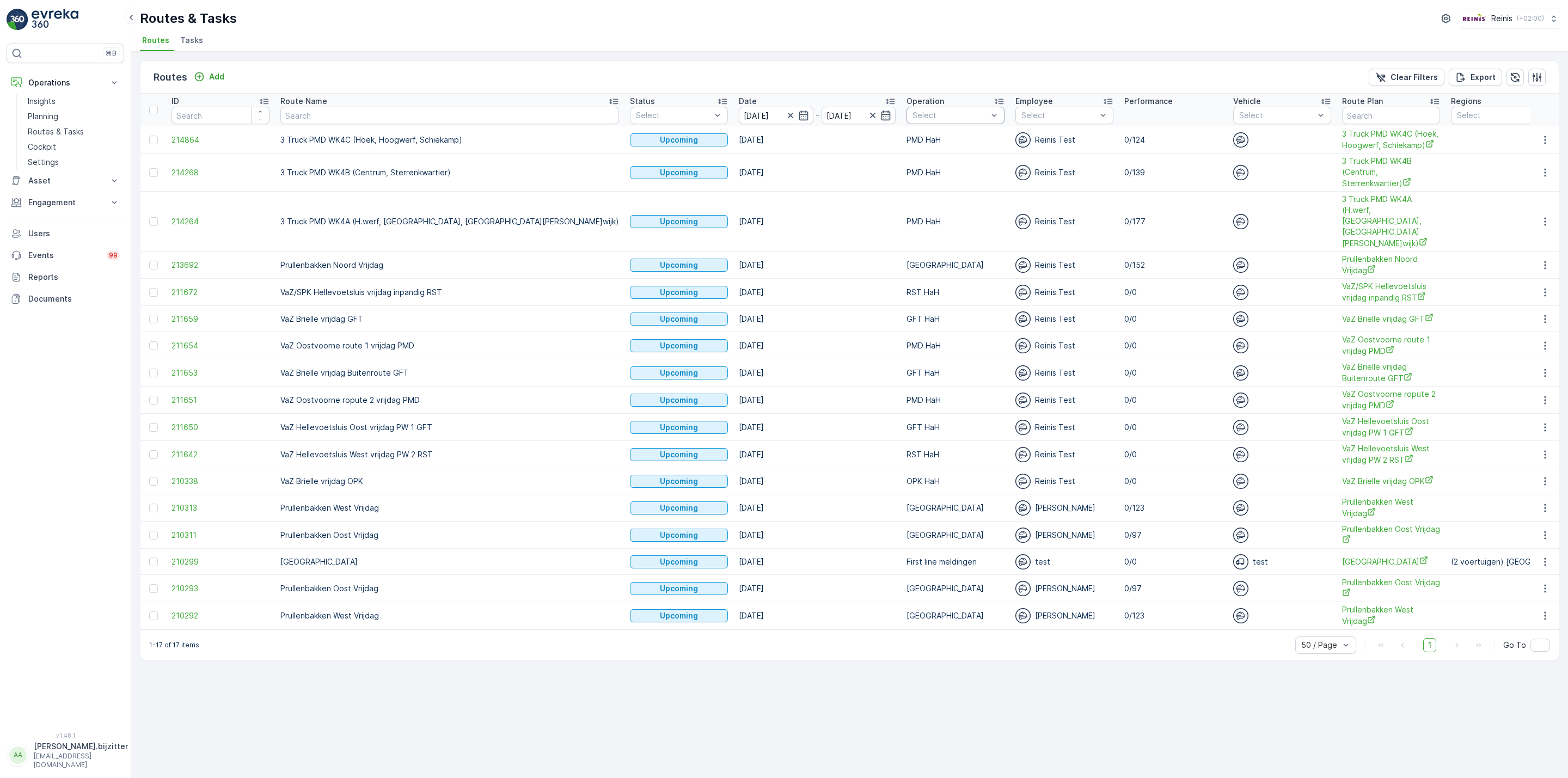
click at [912, 117] on div at bounding box center [950, 115] width 77 height 9
click at [925, 227] on p "PMD HaH" at bounding box center [942, 231] width 34 height 11
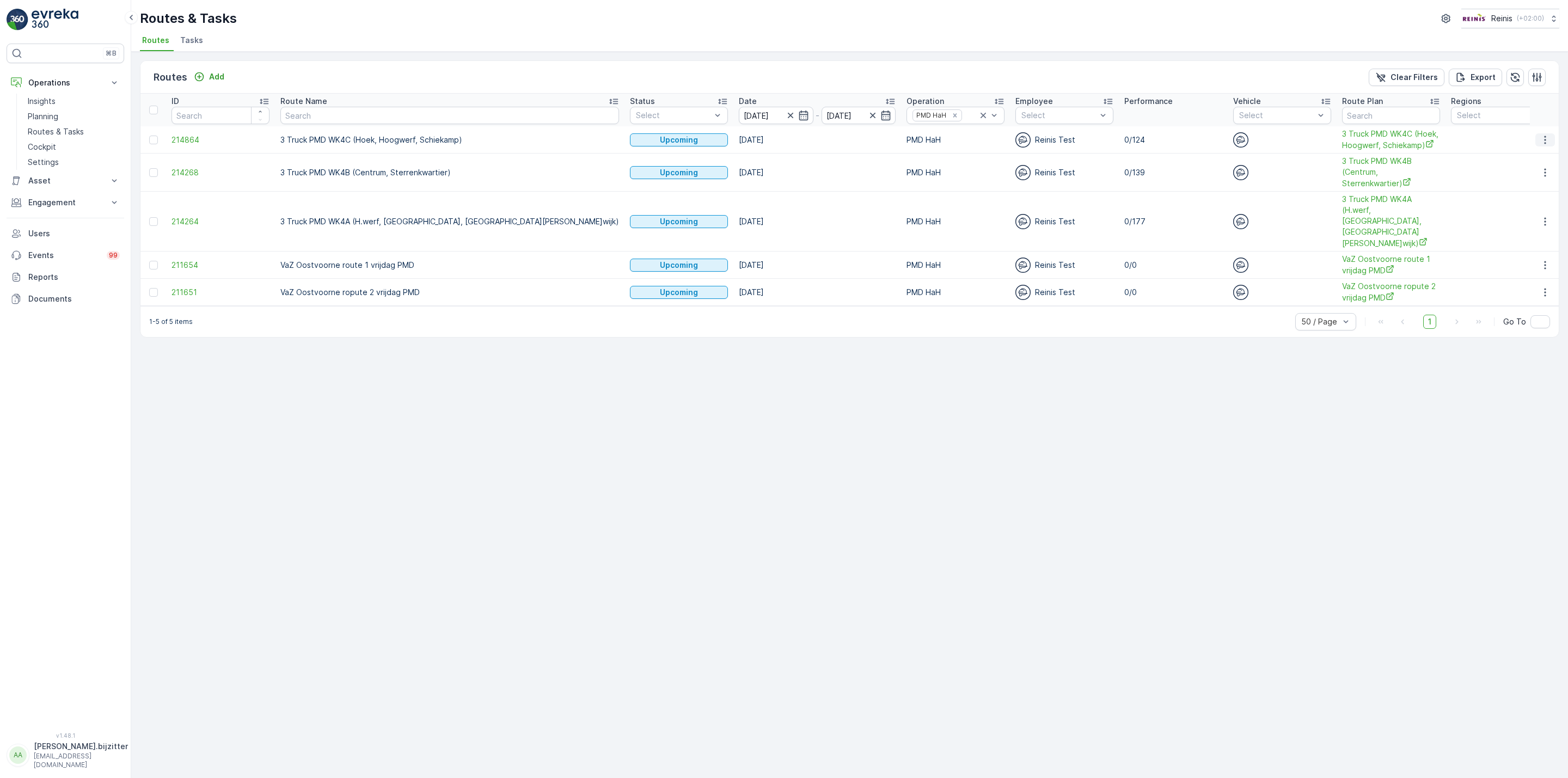
click at [1547, 140] on icon "button" at bounding box center [1544, 140] width 11 height 11
click at [1511, 158] on span "See More Details" at bounding box center [1519, 156] width 63 height 11
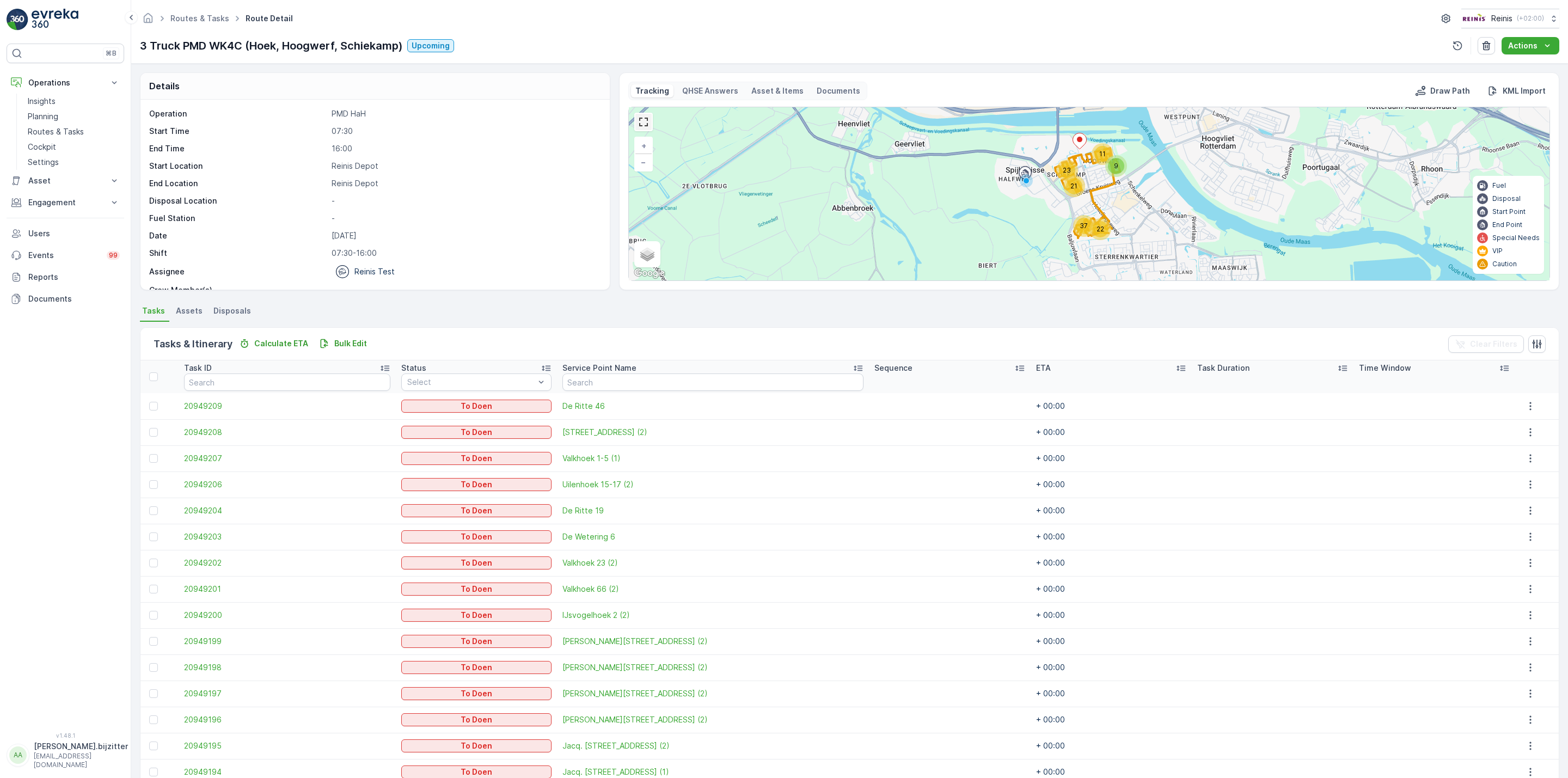
click at [641, 119] on link at bounding box center [643, 122] width 16 height 16
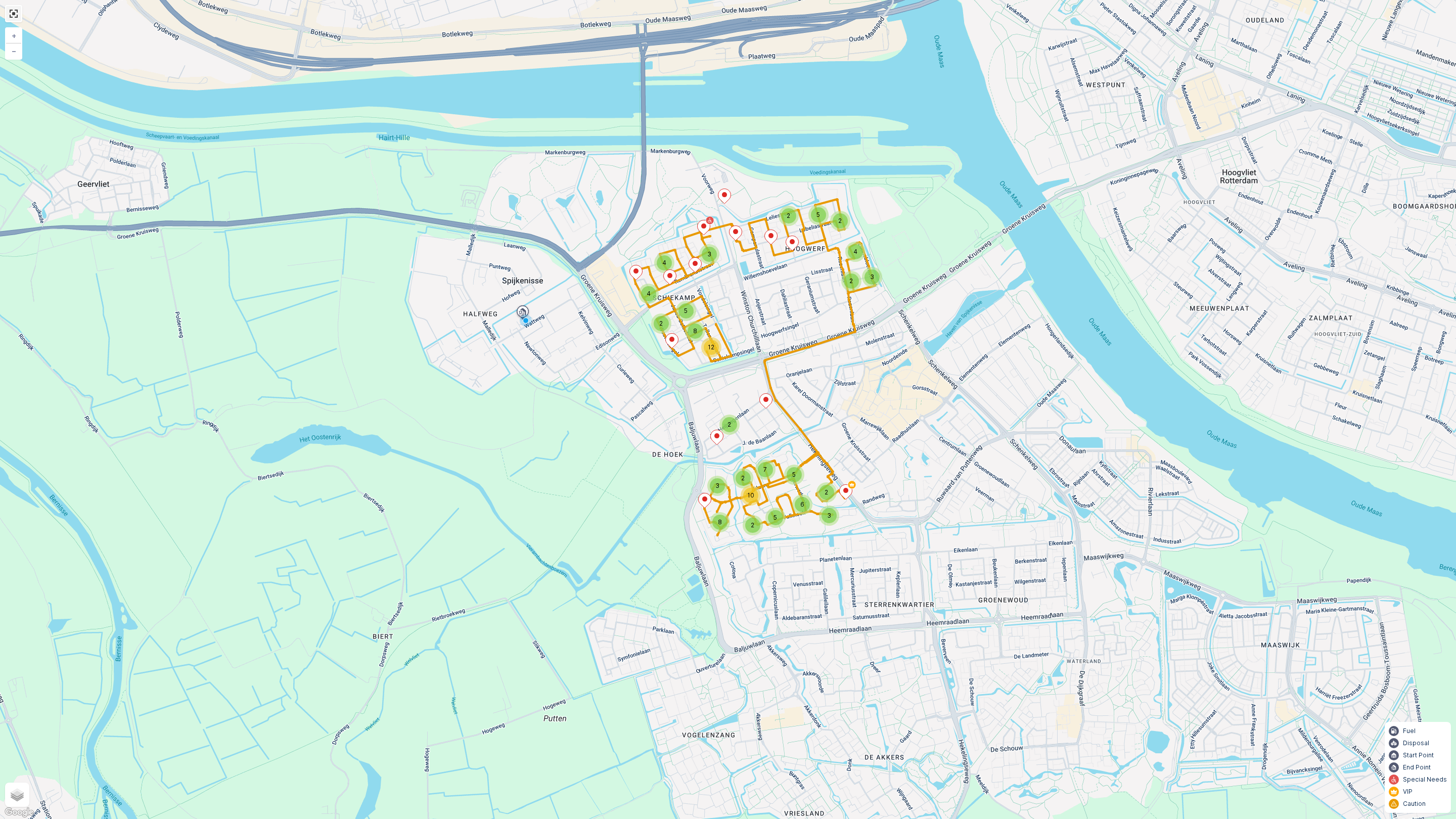
click at [10, 9] on link at bounding box center [14, 14] width 15 height 15
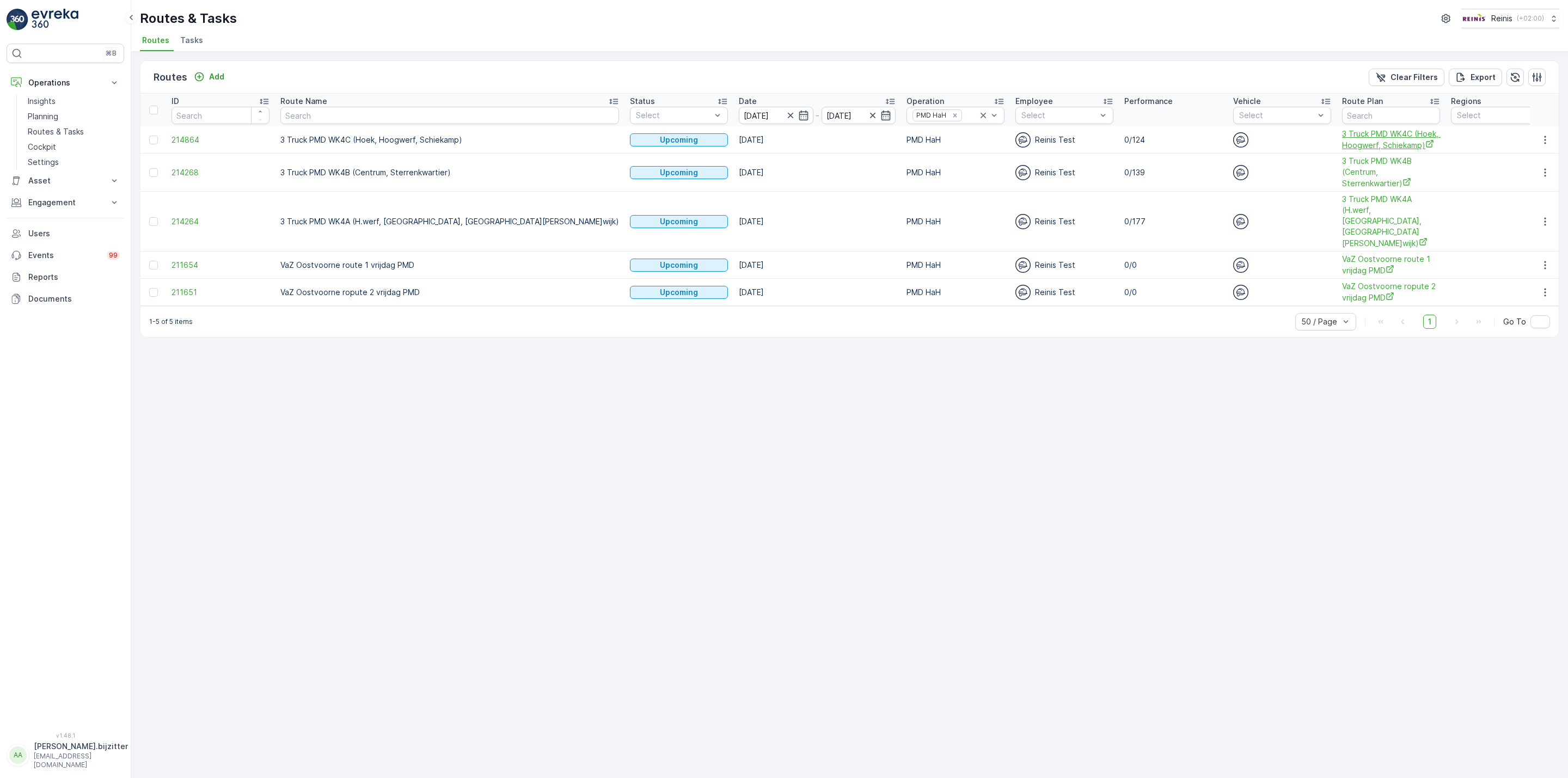
click at [1342, 139] on span "3 Truck PMD WK4C (Hoek, Hoogwerf, Schiekamp)" at bounding box center [1390, 140] width 98 height 22
click at [649, 529] on div "Routes Add Clear Filters Export ID Route Name Status Select Date 22.08.2025 - 2…" at bounding box center [849, 414] width 1437 height 726
click at [216, 459] on div "Routes Add Clear Filters Export ID Route Name Status Select Date 22.08.2025 - 2…" at bounding box center [849, 414] width 1437 height 726
click at [299, 504] on div "Routes Add Clear Filters Export ID Route Name Status Select Date 22.08.2025 - 2…" at bounding box center [849, 414] width 1437 height 726
click at [1545, 140] on icon "button" at bounding box center [1544, 140] width 2 height 8
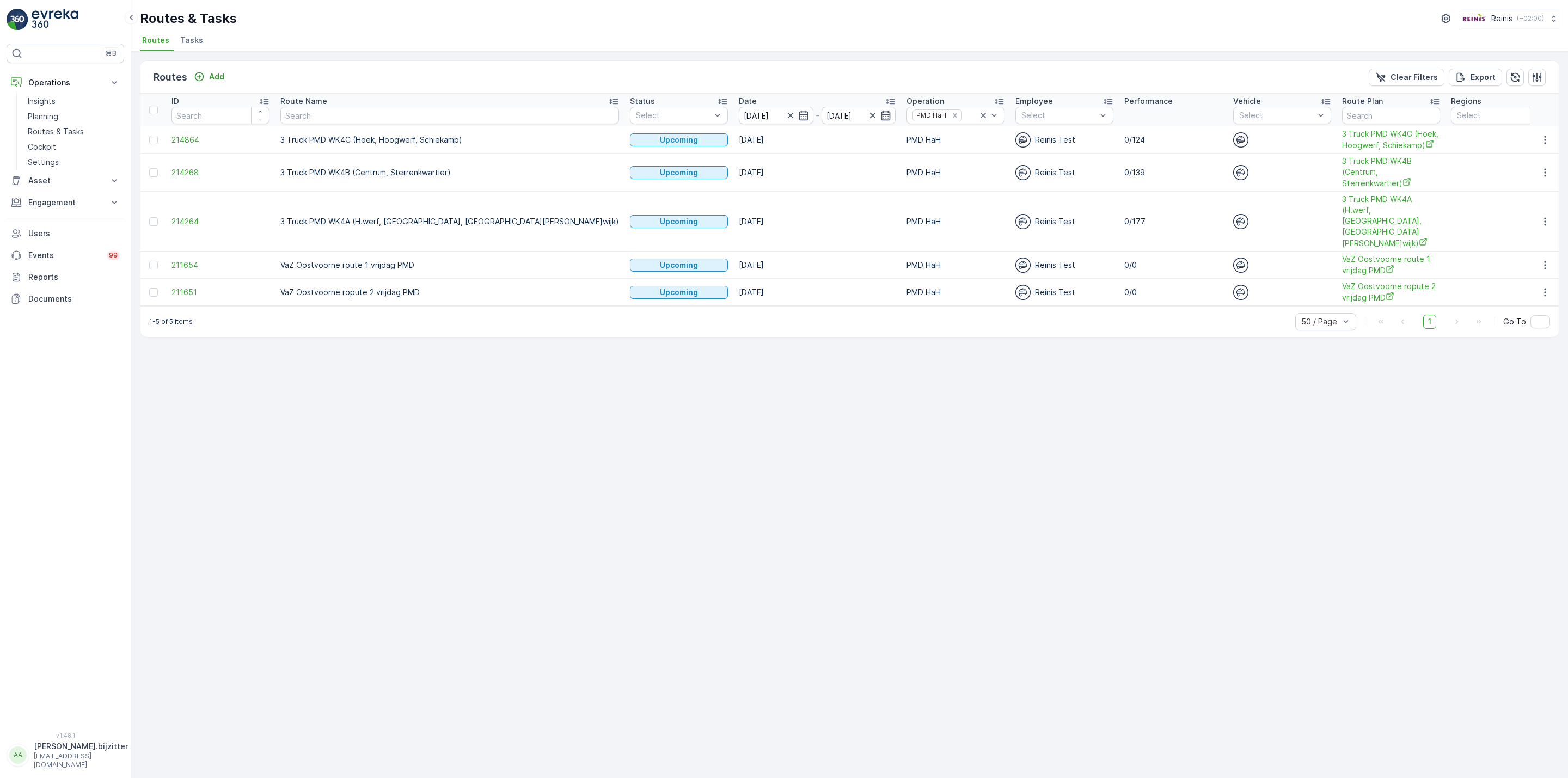
click at [1180, 368] on div "Routes Add Clear Filters Export ID Route Name Status Select Date 22.08.2025 - 2…" at bounding box center [849, 414] width 1437 height 726
drag, startPoint x: 542, startPoint y: 464, endPoint x: 153, endPoint y: 503, distance: 391.0
click at [542, 464] on div "Routes Add Clear Filters Export ID Route Name Status Select Date 22.08.2025 - 2…" at bounding box center [849, 414] width 1437 height 726
click at [597, 306] on div "1-5 of 5 items 50 / Page 1 Go To" at bounding box center [849, 322] width 1418 height 31
click at [1342, 170] on span "3 Truck PMD WK4B (Centrum, Sterrenkwartier)" at bounding box center [1390, 172] width 98 height 33
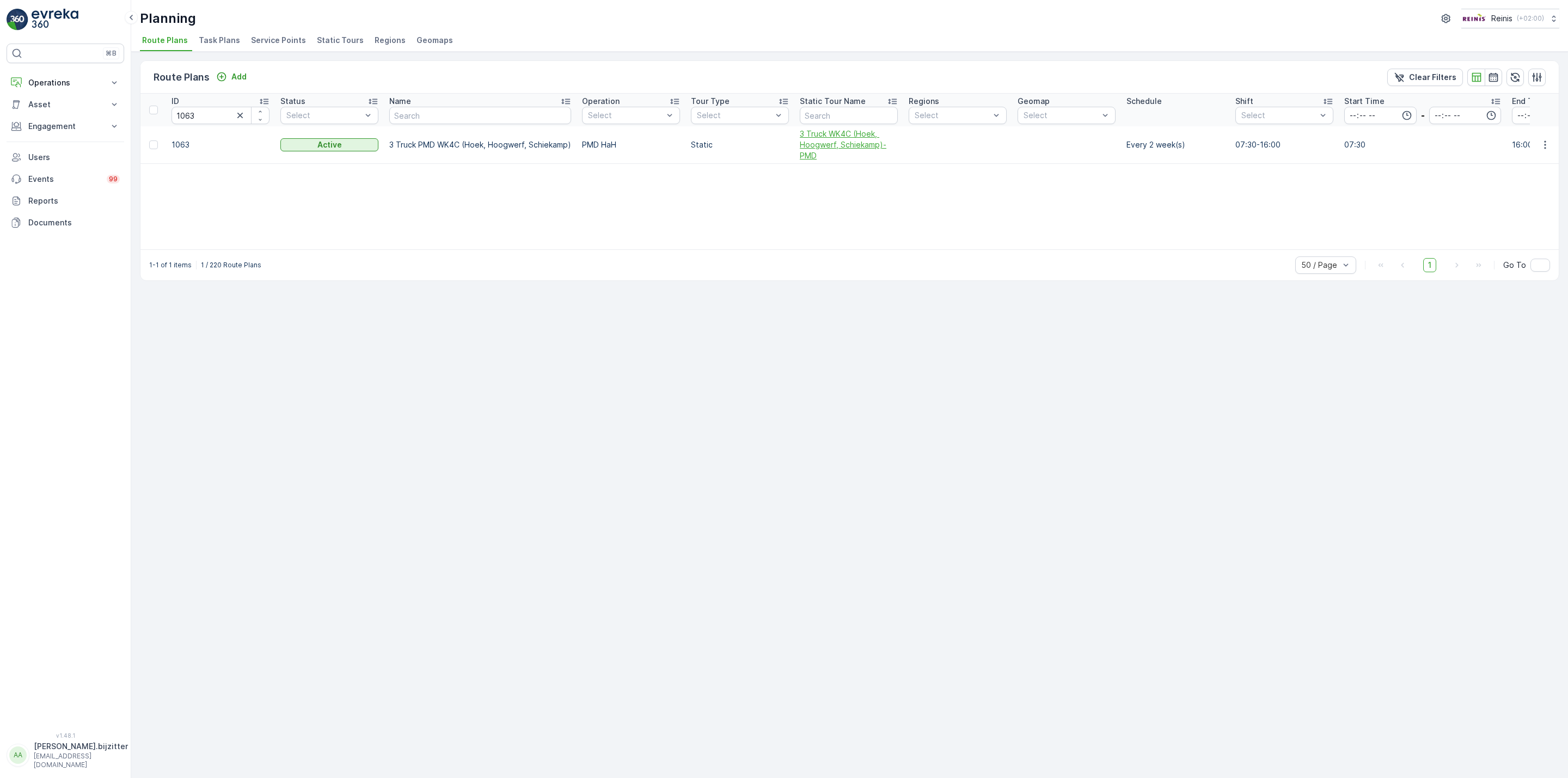
click at [816, 135] on span "3 Truck WK4C (Hoek, Hoogwerf, Schiekamp)-PMD" at bounding box center [848, 145] width 98 height 33
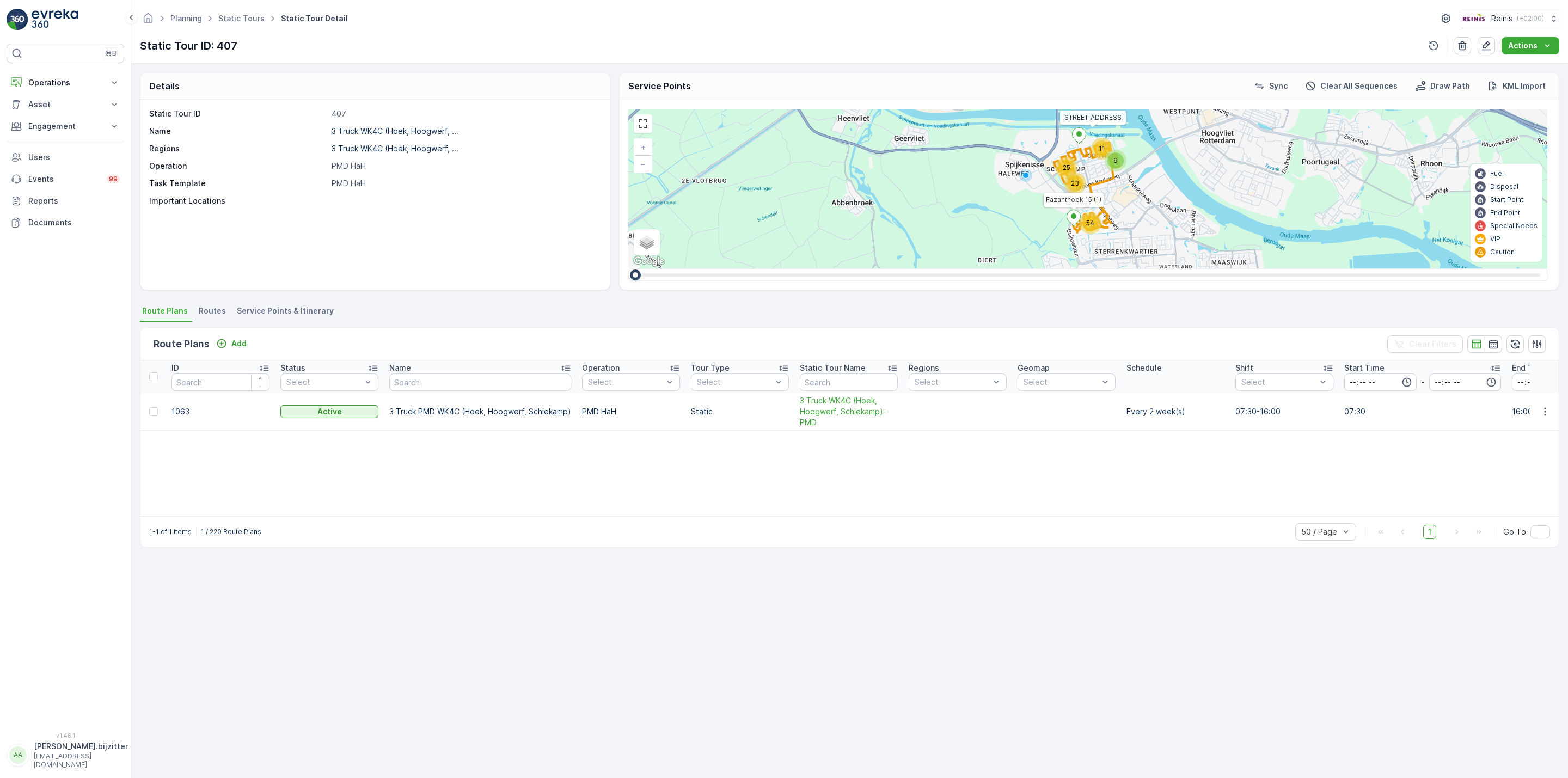
click at [304, 312] on span "Service Points & Itinerary" at bounding box center [286, 310] width 97 height 11
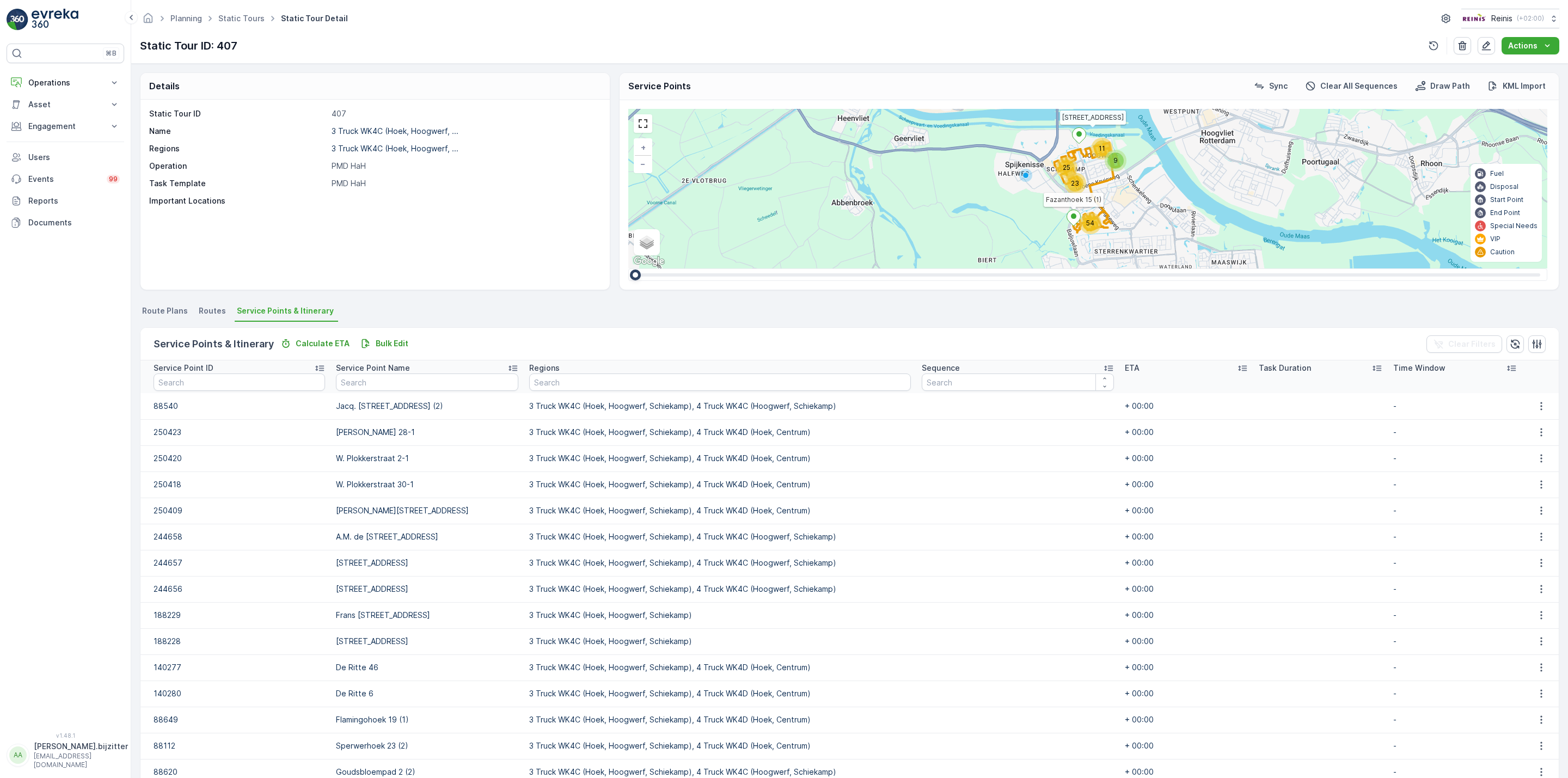
click at [436, 290] on div "Static Tour ID 407 Name 3 Truck WK4C (Hoek, Hoogwerf, ... Regions 3 Truck WK4C …" at bounding box center [375, 194] width 469 height 190
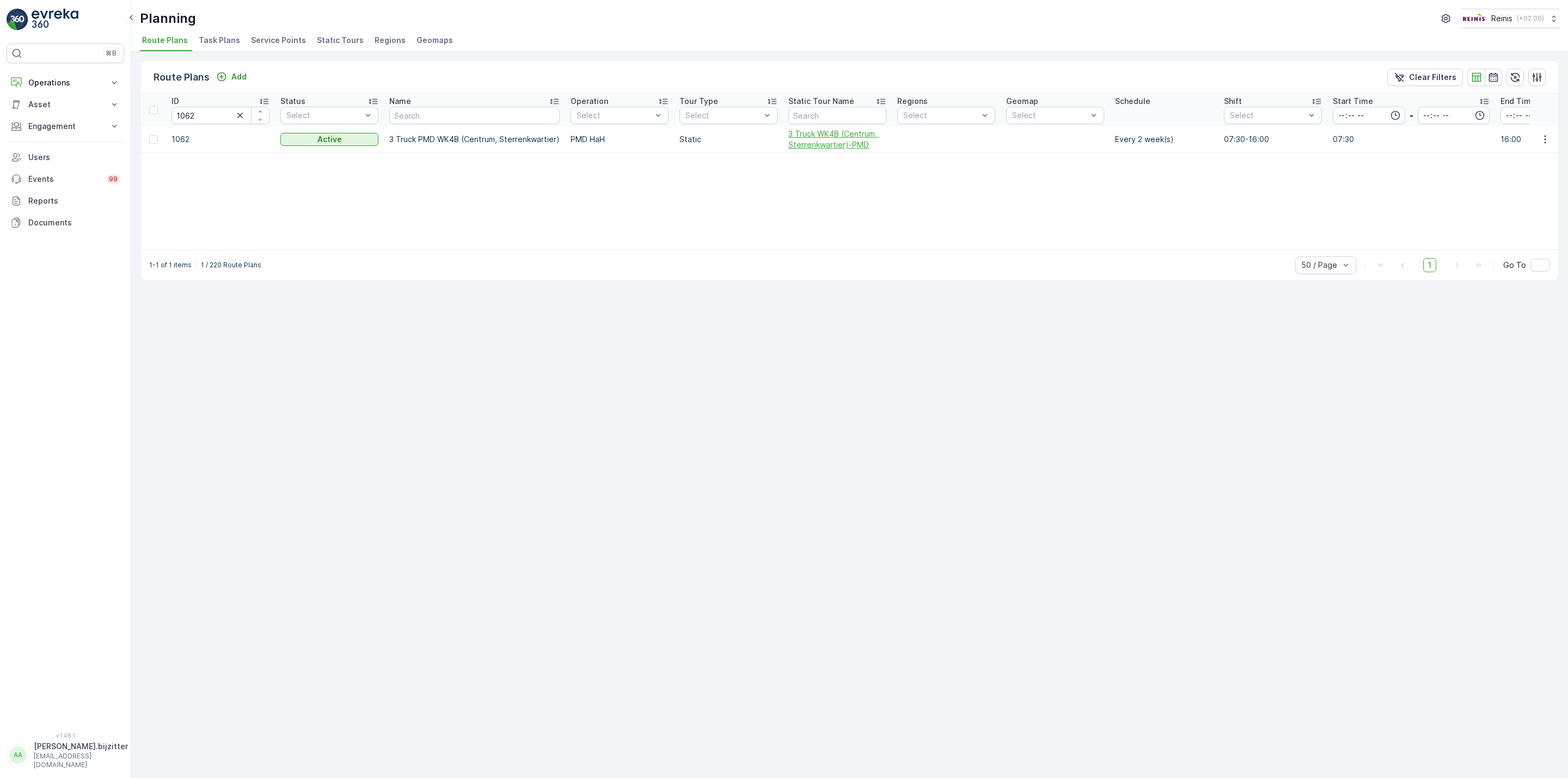
click at [810, 144] on span "3 Truck WK4B (Centrum, Sterrenkwartier)-PMD" at bounding box center [837, 140] width 98 height 22
